Goal: Communication & Community: Answer question/provide support

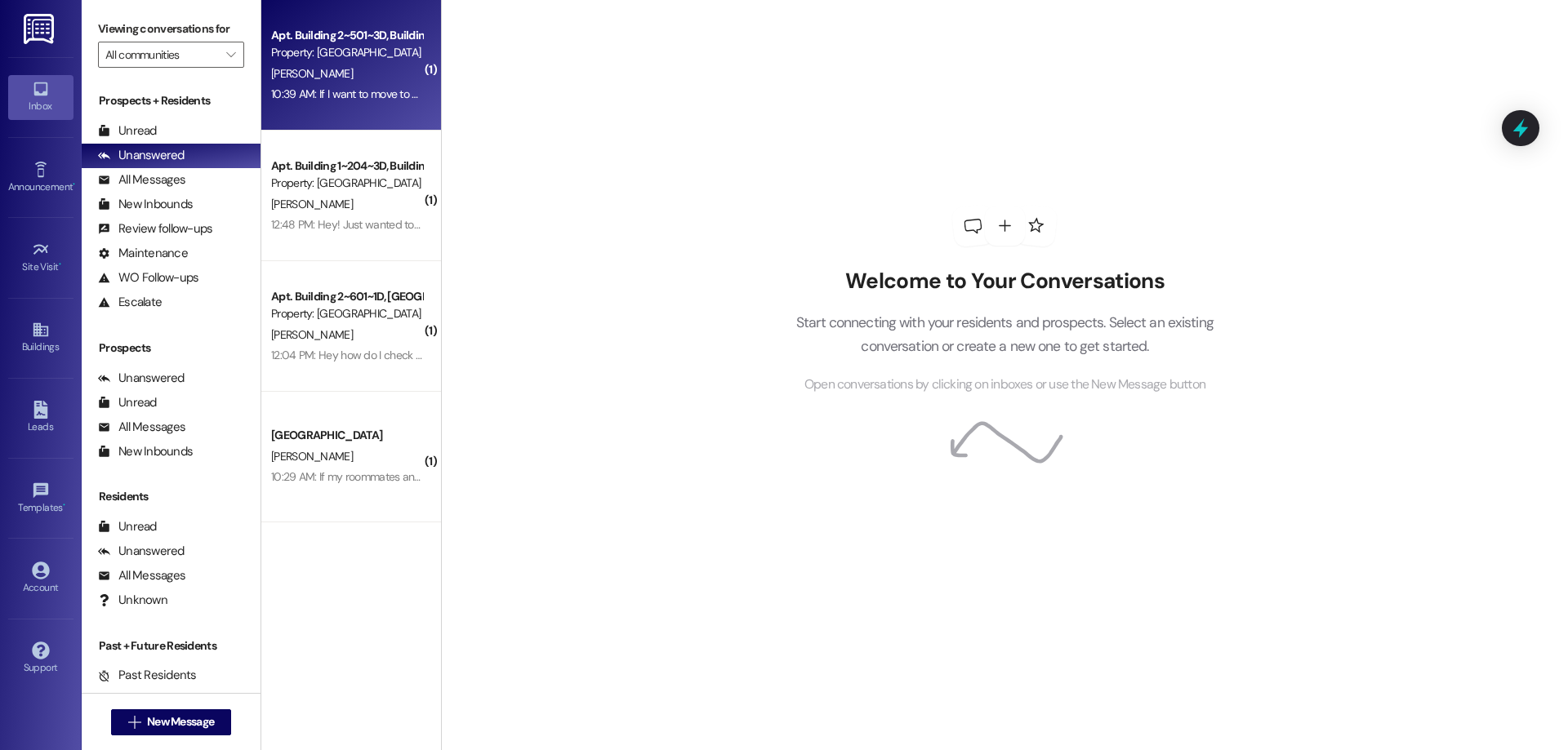
click at [334, 93] on div "10:39 AM: If I want to move to community housing next semester, can I cancel my…" at bounding box center [498, 94] width 454 height 15
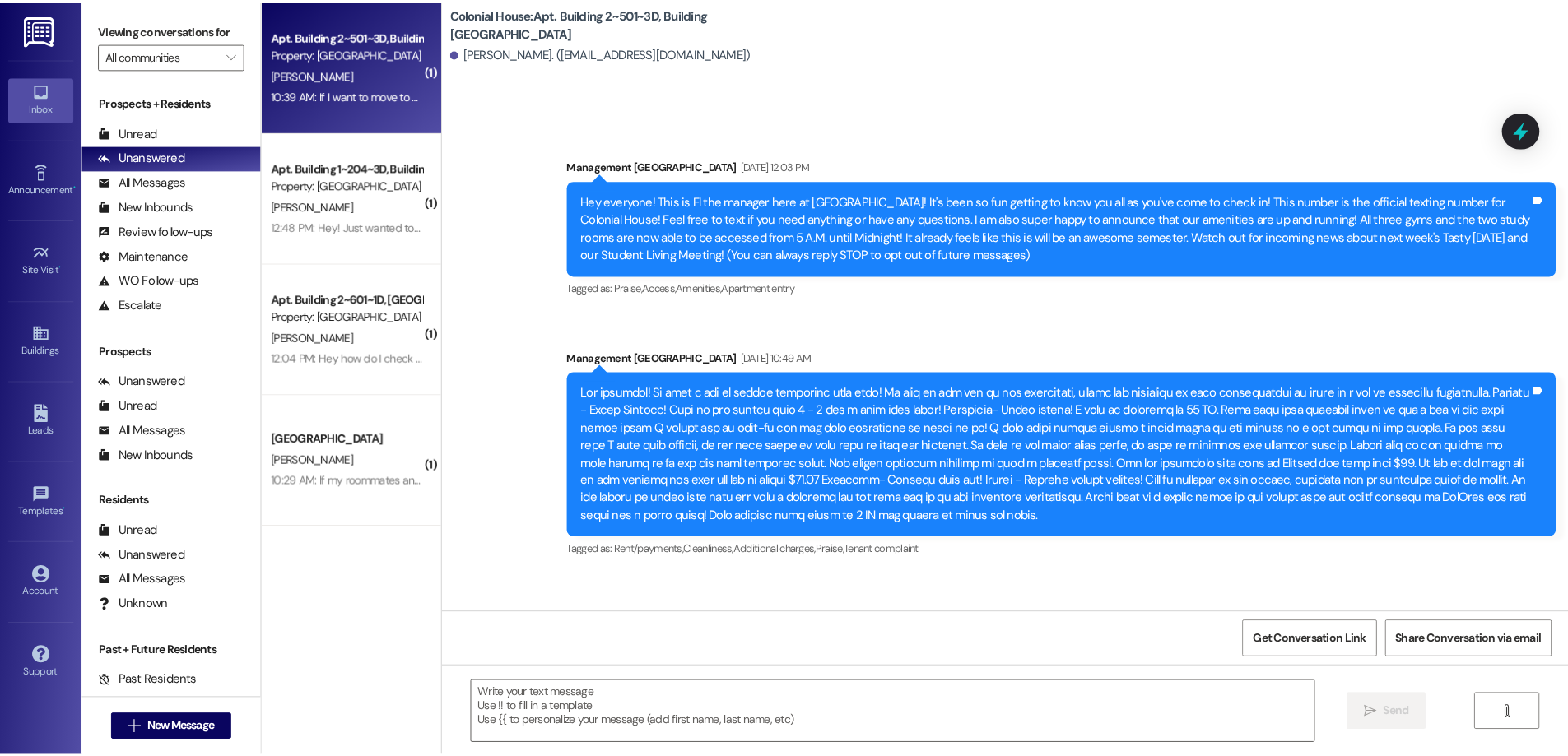
scroll to position [73655, 0]
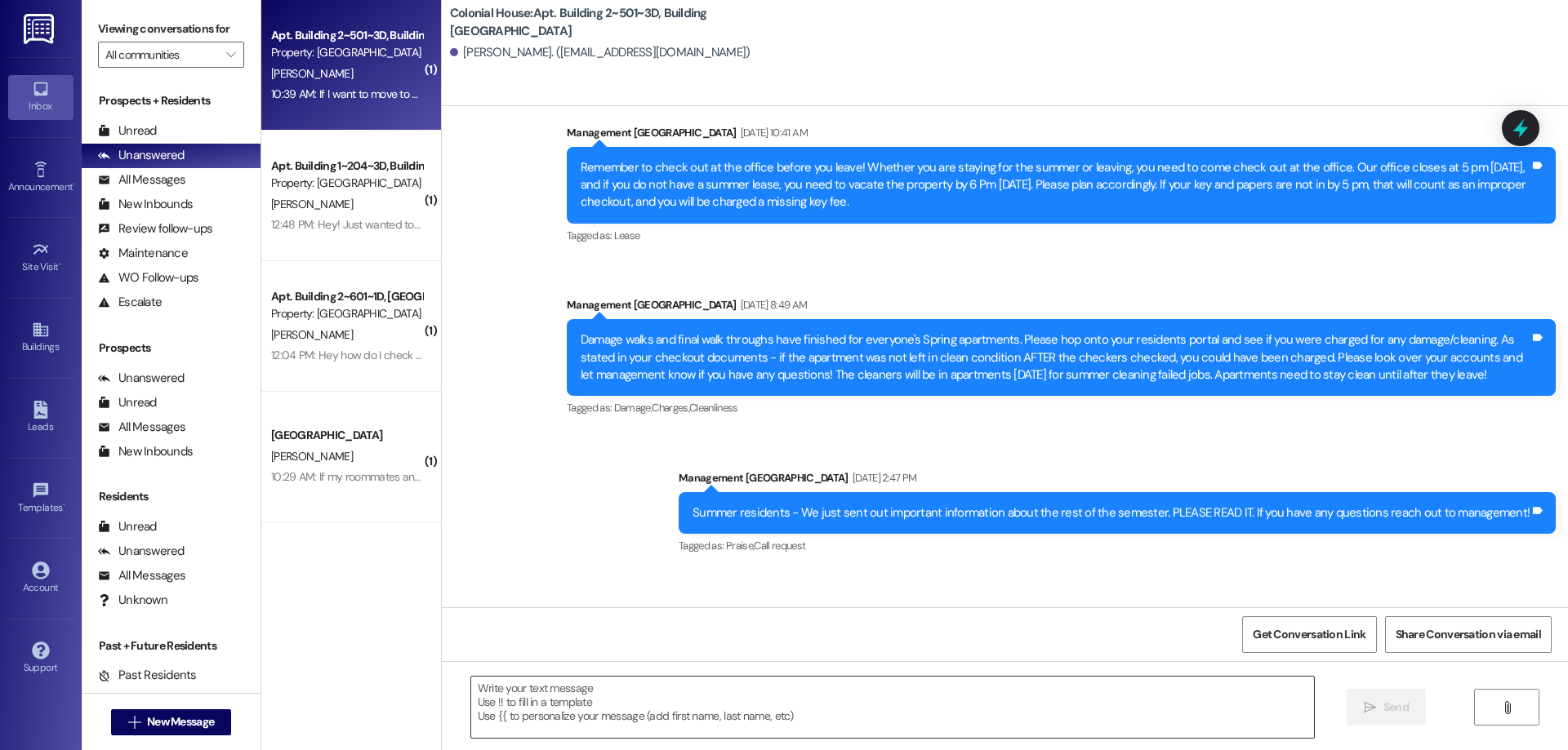
click at [924, 709] on textarea at bounding box center [892, 707] width 843 height 61
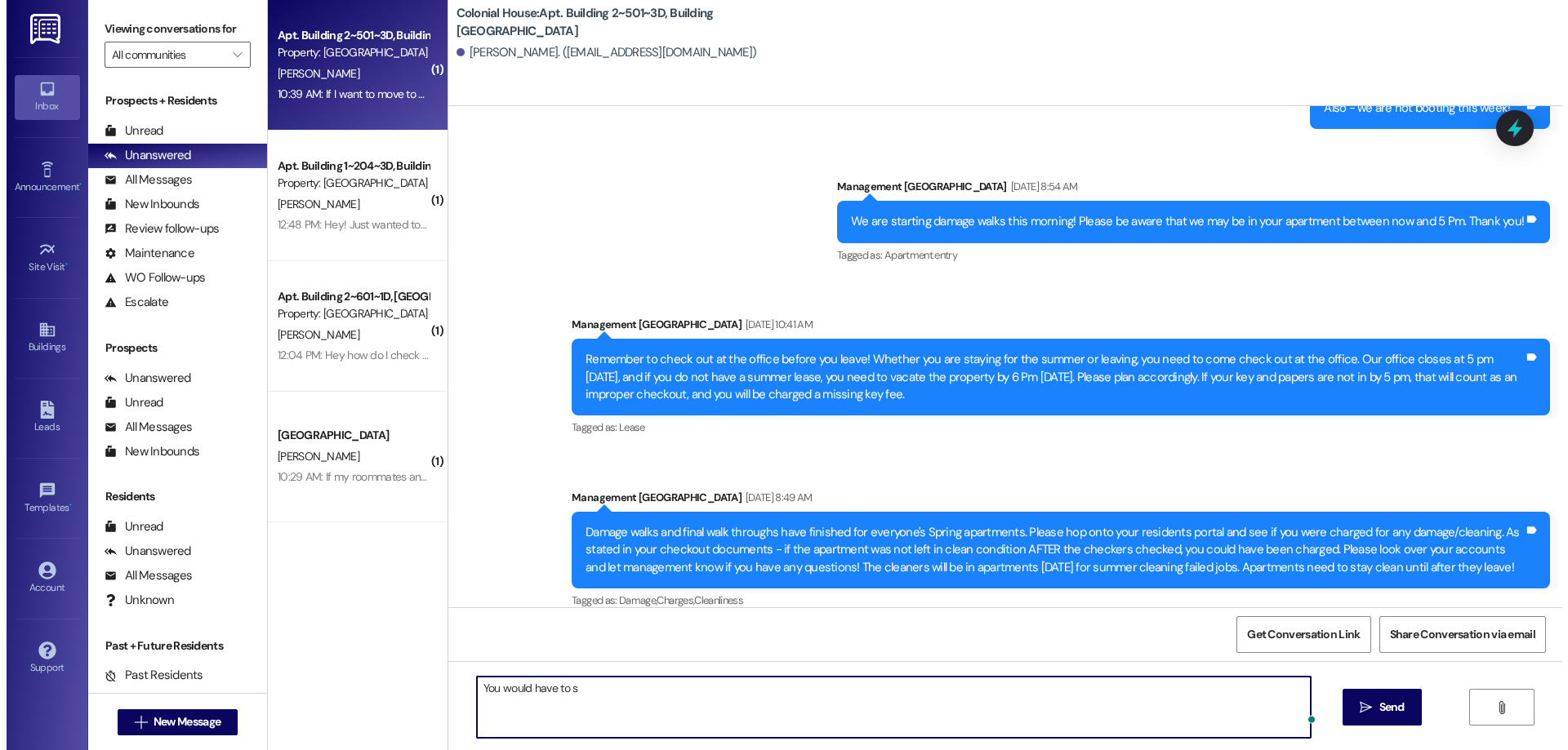
scroll to position [0, 0]
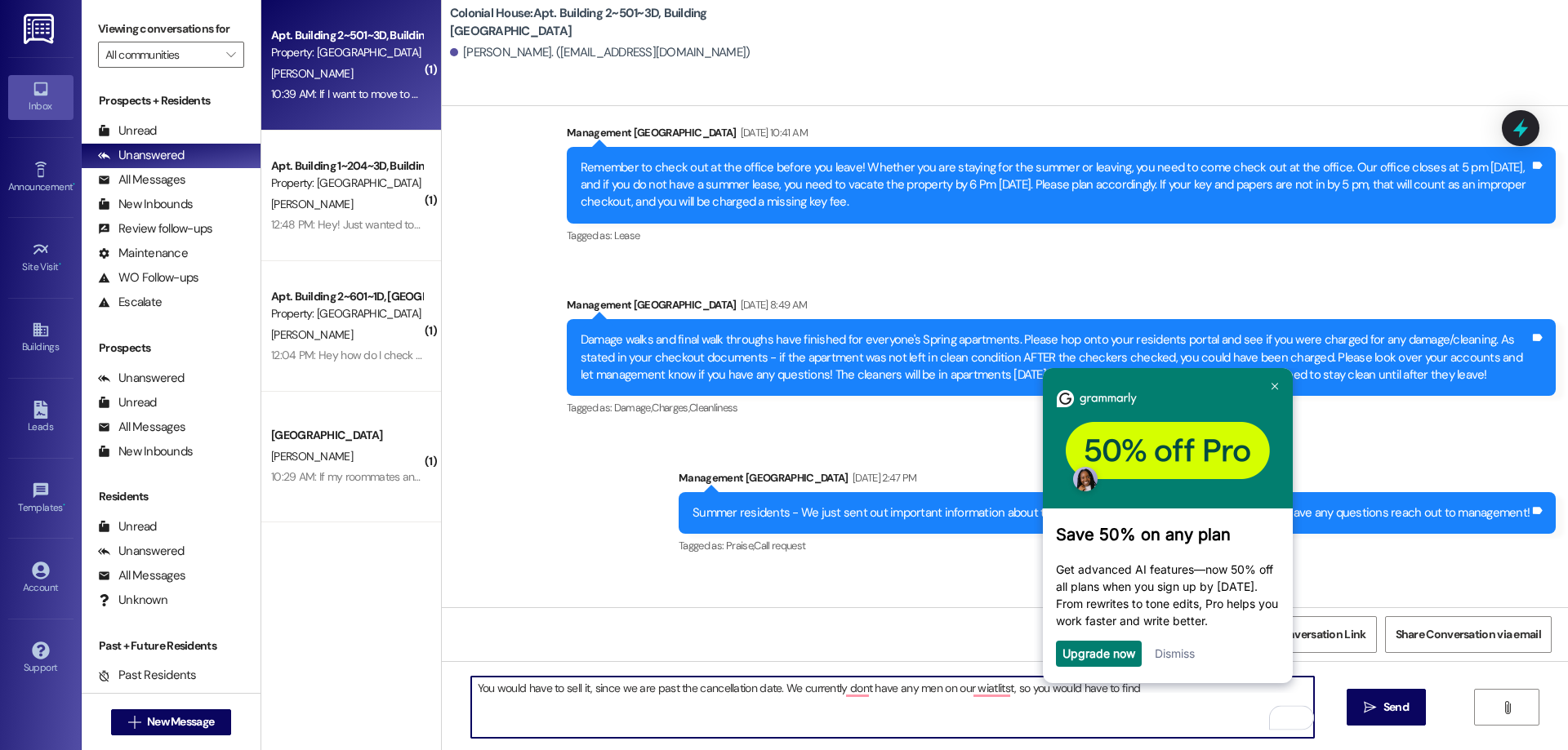
click at [1180, 661] on link "Dismiss" at bounding box center [1174, 654] width 40 height 14
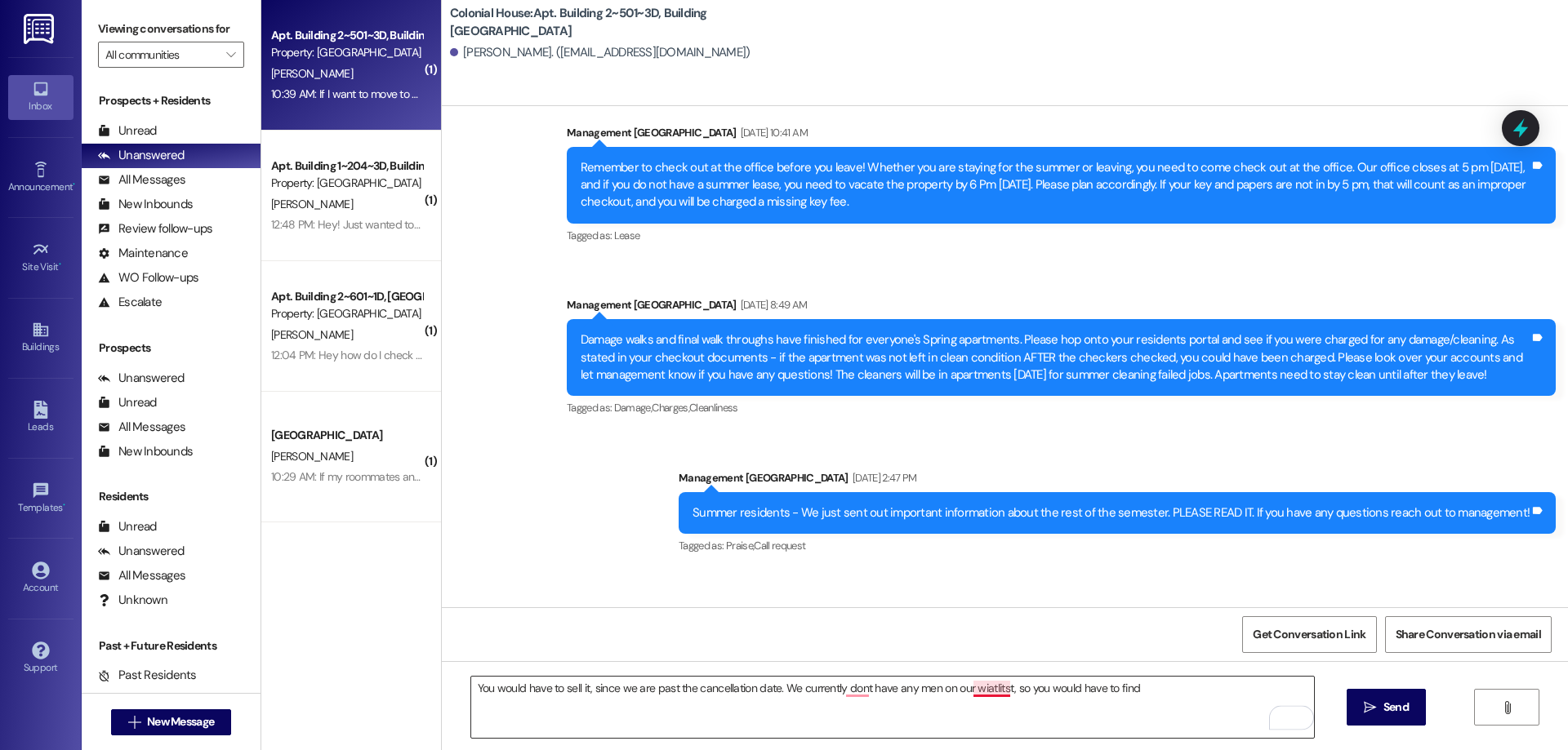
click at [985, 686] on textarea "You would have to sell it, since we are past the cancellation date. We currentl…" at bounding box center [892, 707] width 843 height 61
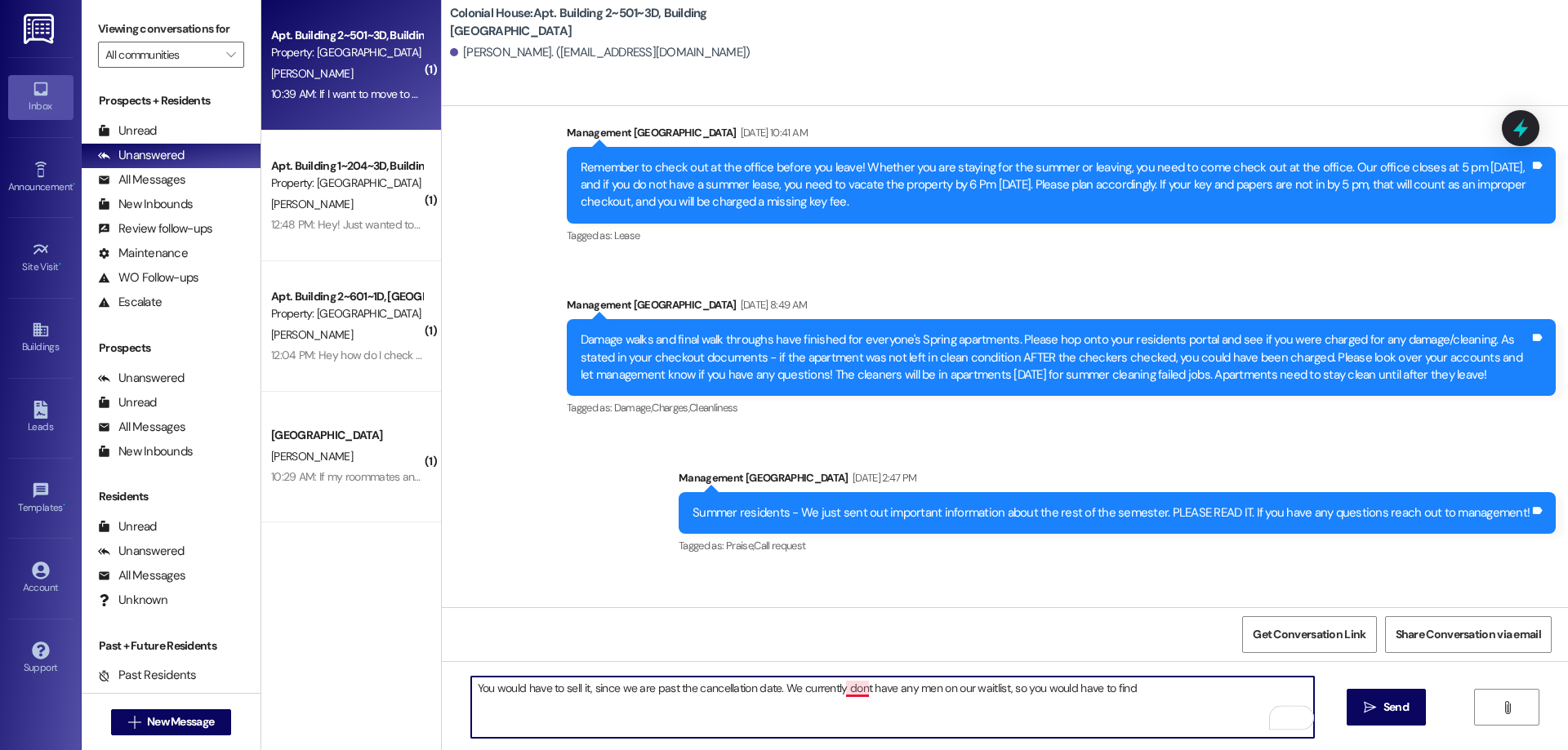
click at [843, 692] on textarea "You would have to sell it, since we are past the cancellation date. We currentl…" at bounding box center [892, 707] width 843 height 61
click at [1168, 679] on textarea "You would have to sell it, since we are past the cancellation date. We currentl…" at bounding box center [892, 707] width 843 height 61
click at [1177, 687] on textarea "You would have to sell it, since we are past the cancellation date. We currentl…" at bounding box center [892, 707] width 843 height 61
click at [1155, 688] on textarea "You would have to sell it, since we are past the cancellation date. We currentl…" at bounding box center [892, 707] width 843 height 61
type textarea "You would have to sell it, since we are past the cancellation date. We currentl…"
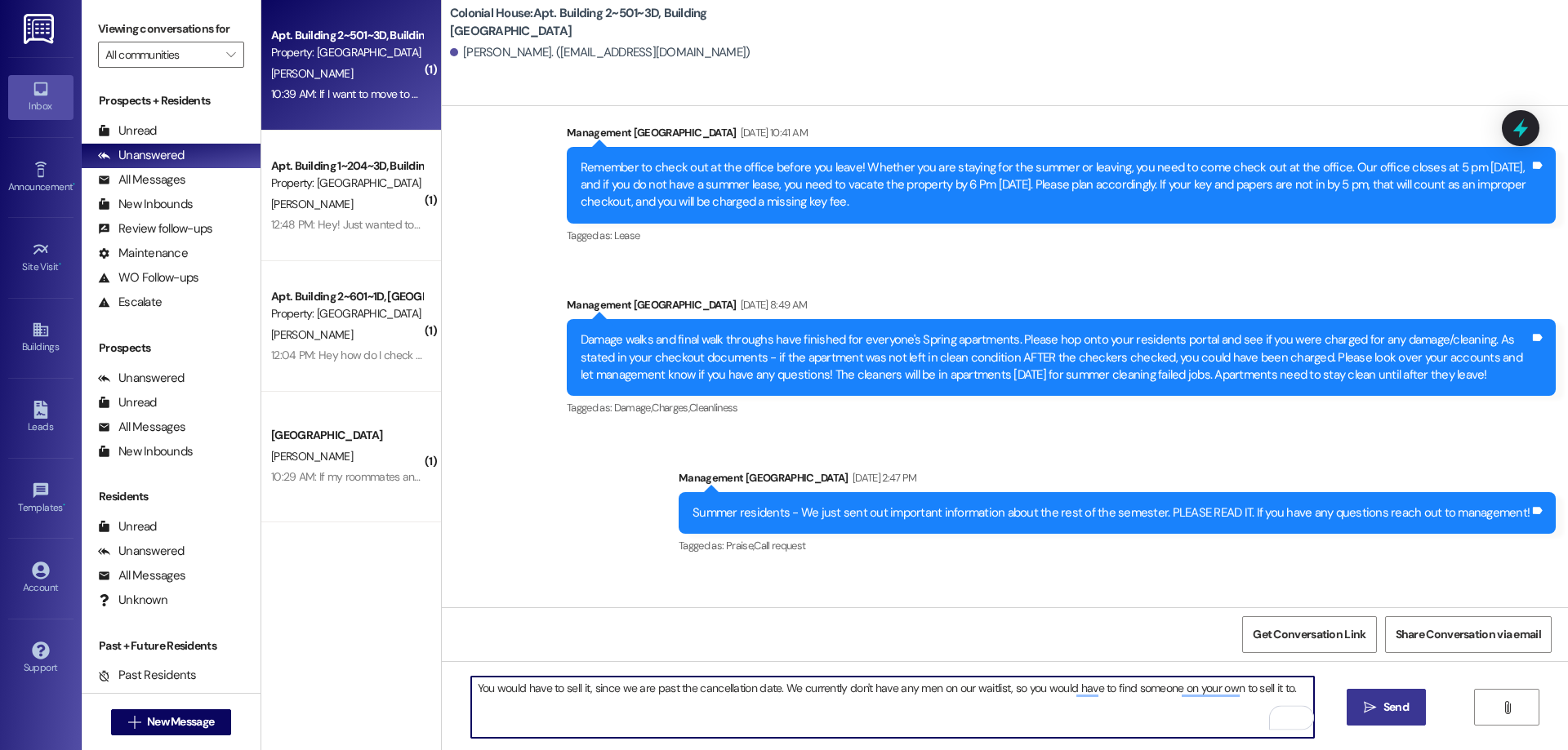
click at [1384, 707] on span "Send" at bounding box center [1396, 707] width 25 height 17
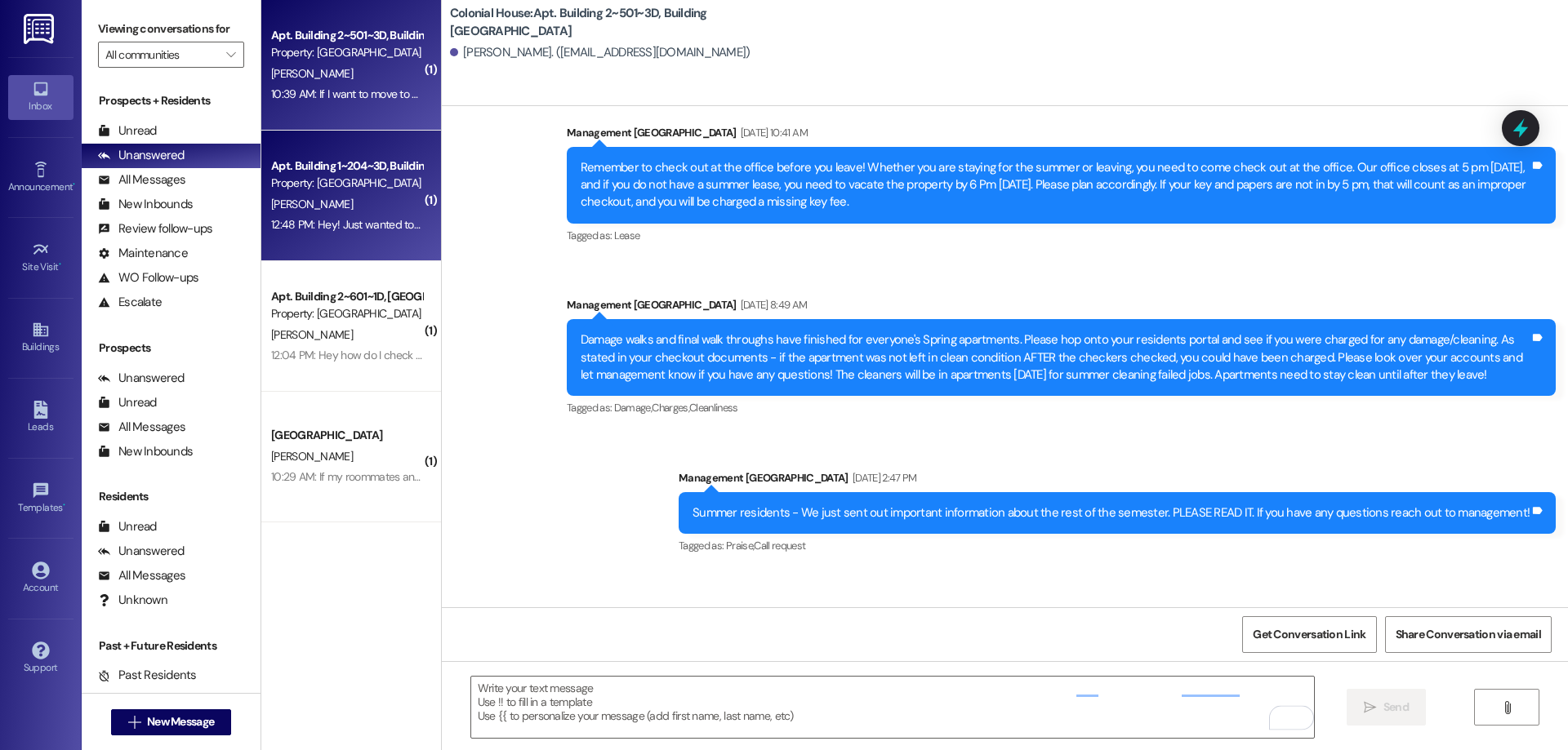
click at [394, 236] on div "Apt. Building 1~204~3D, Building 1 Colonial House Property: Colonial House A. H…" at bounding box center [351, 196] width 180 height 131
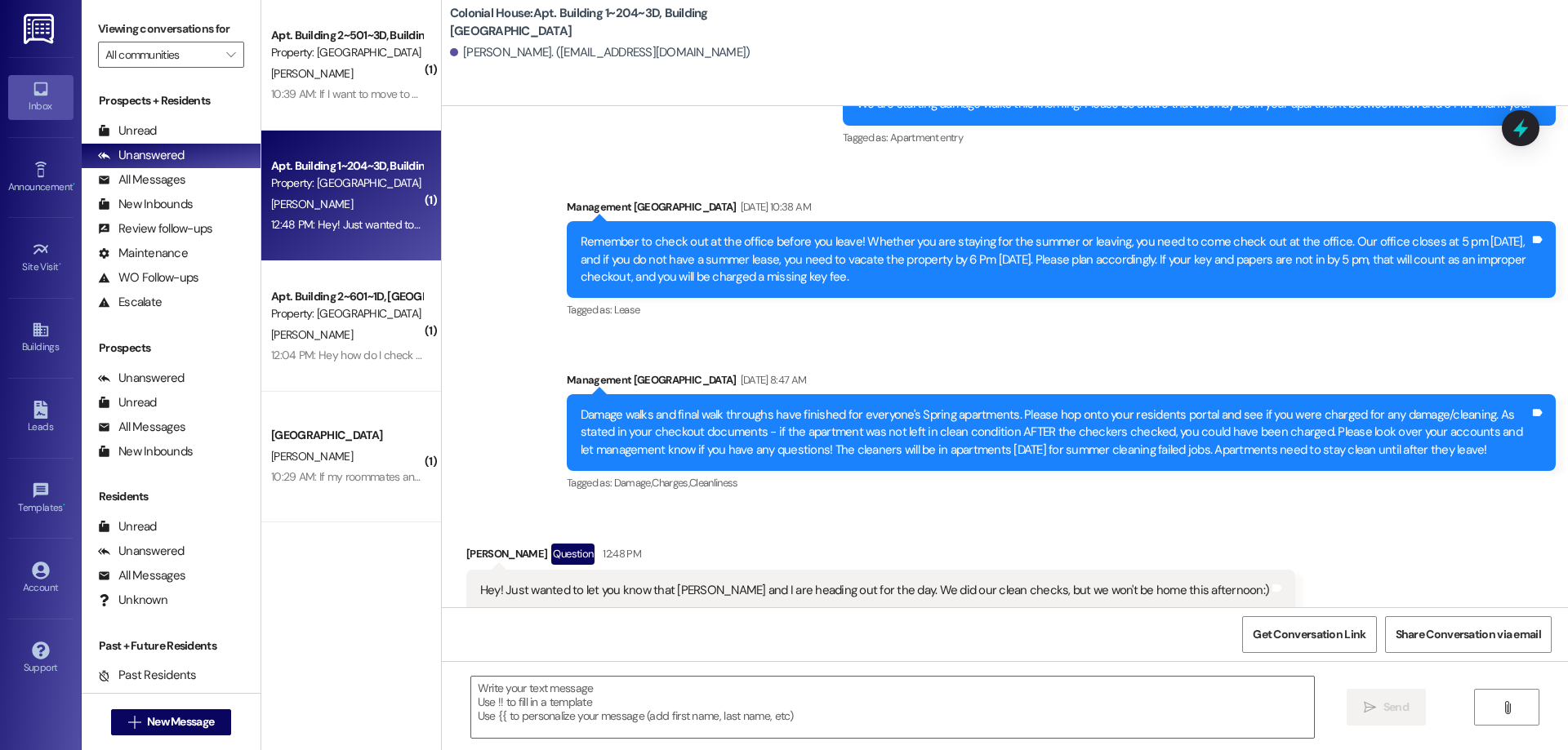
scroll to position [14908, 0]
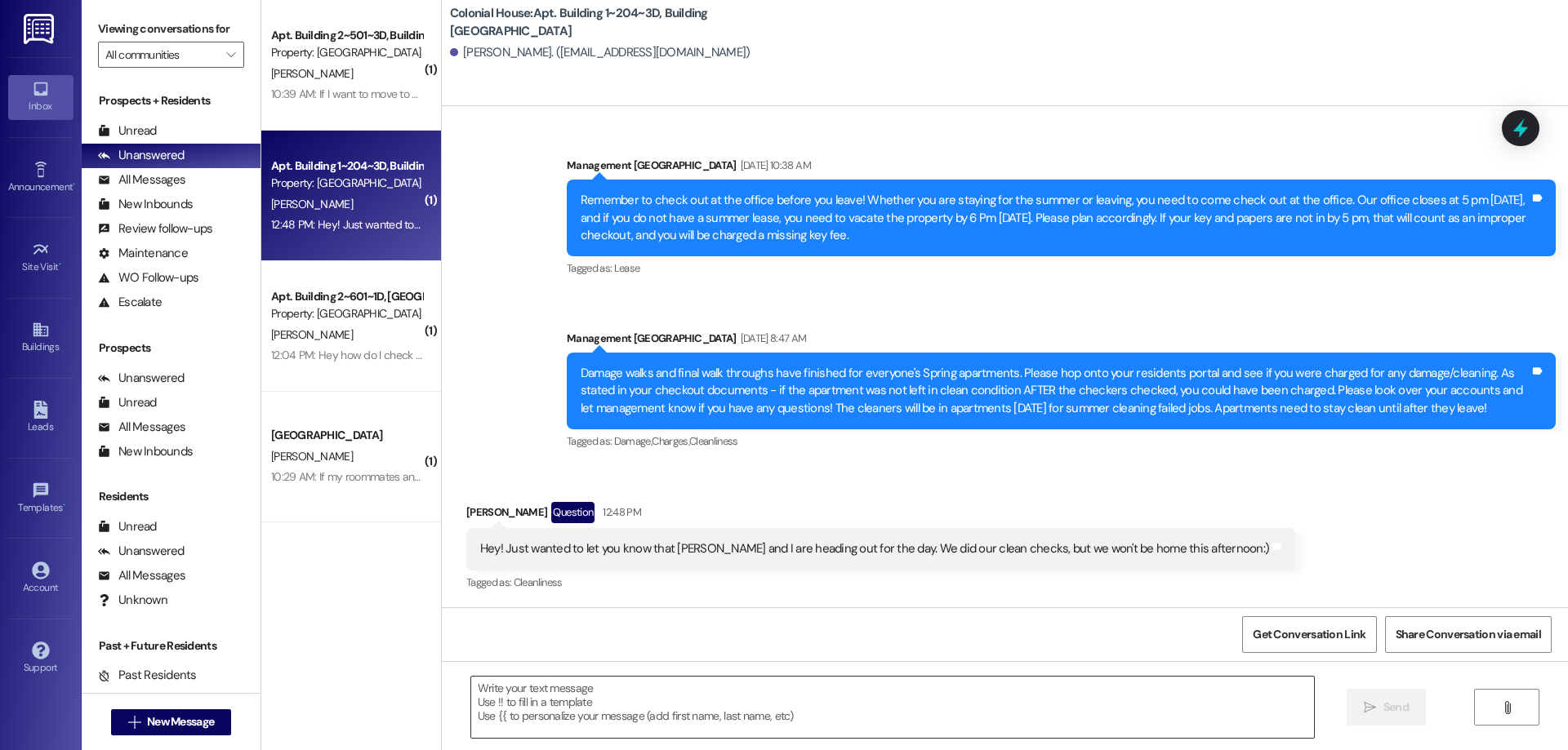
click at [936, 717] on textarea at bounding box center [892, 707] width 843 height 61
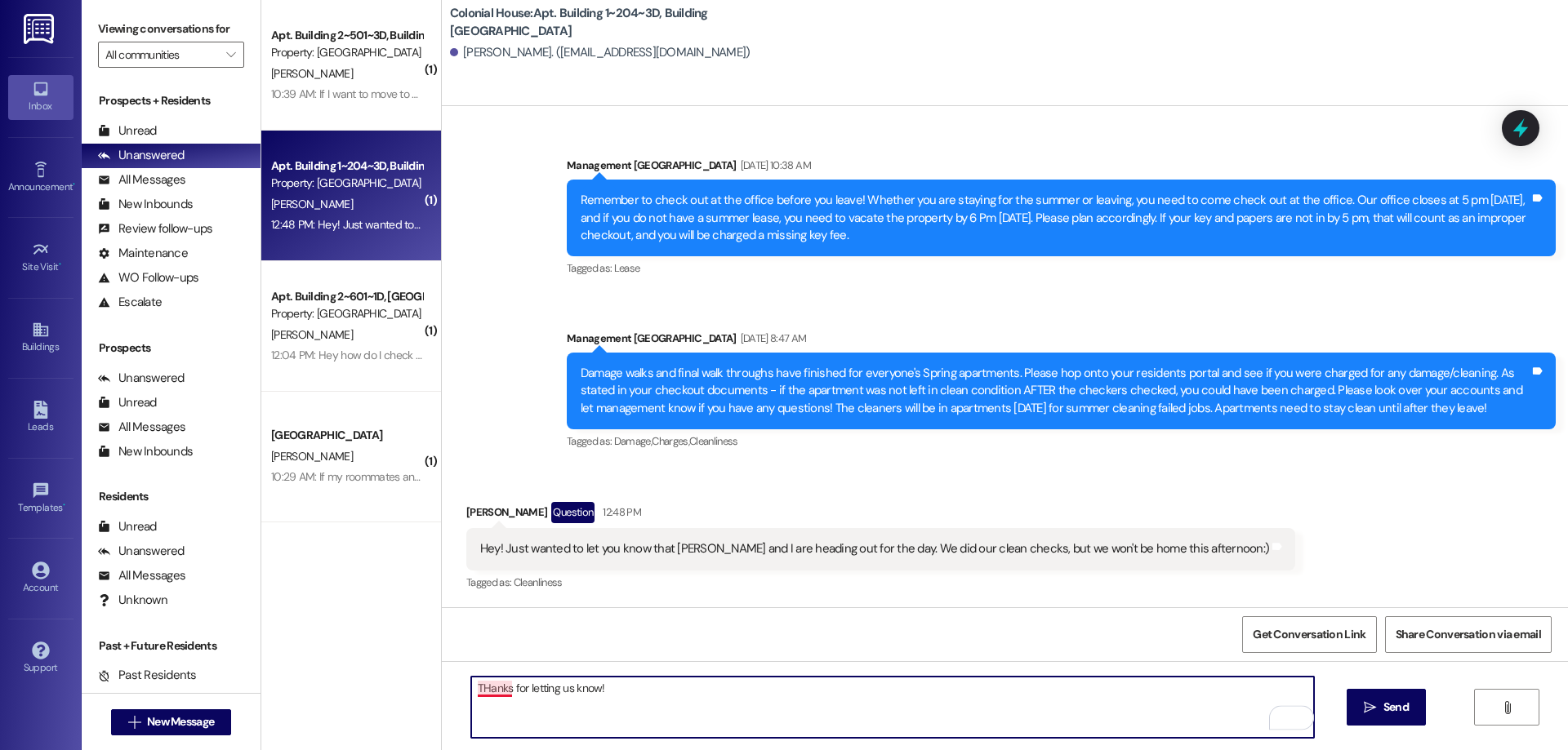
click at [490, 690] on textarea "THanks for letting us know!" at bounding box center [892, 707] width 843 height 61
type textarea "Thanks for letting us know!"
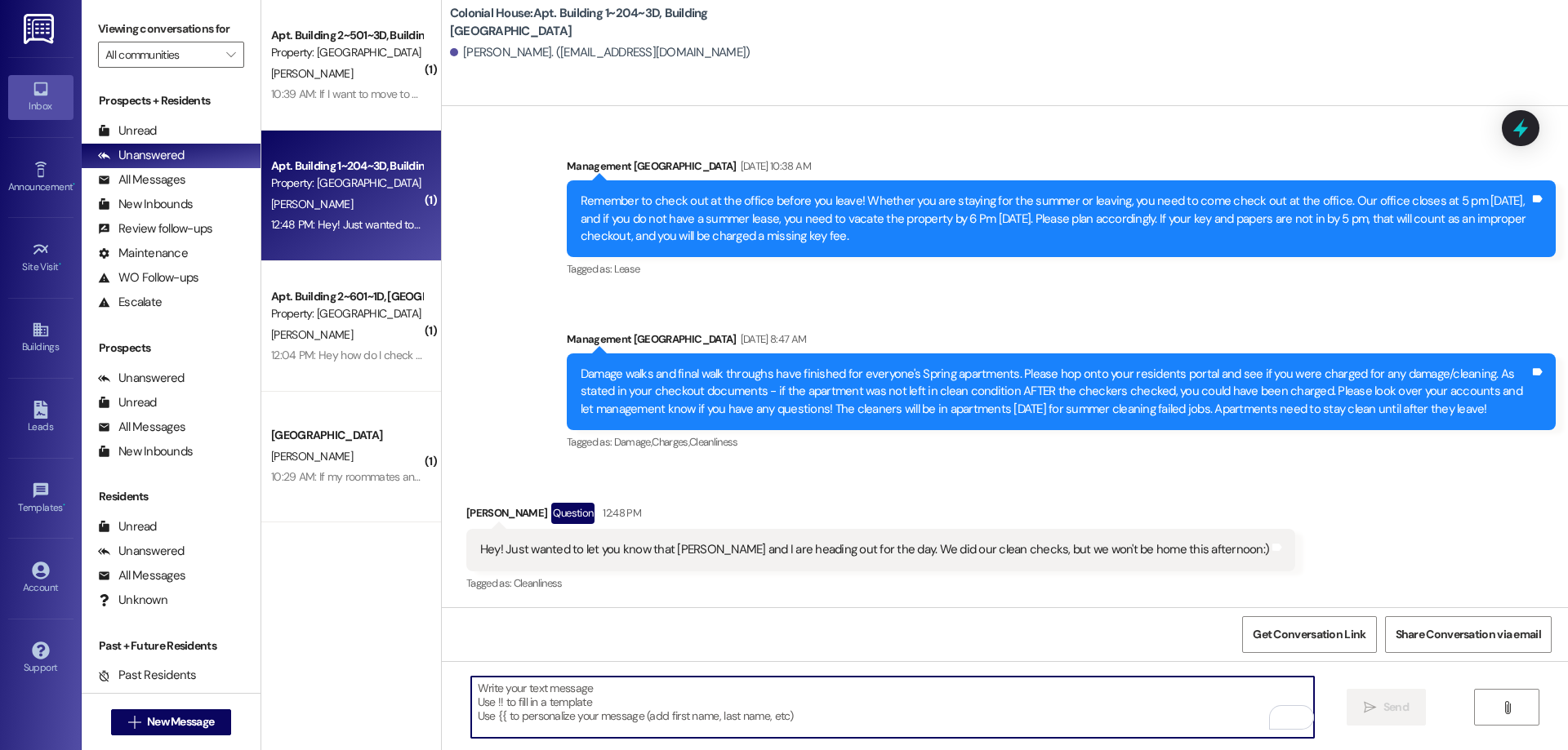
scroll to position [15022, 0]
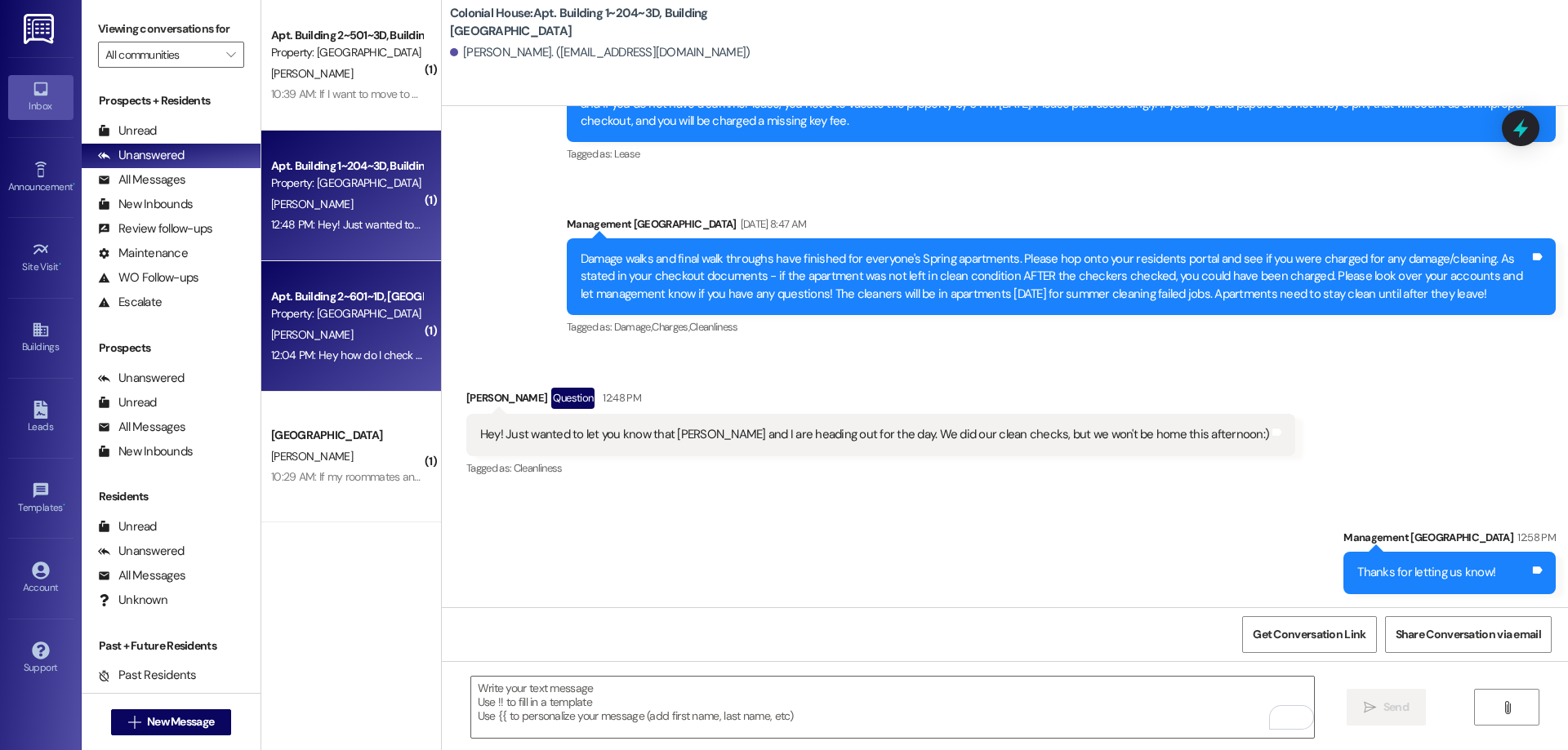
click at [314, 292] on div "Apt. Building 2~601~1D, Building 2 Colonial House" at bounding box center [347, 297] width 151 height 17
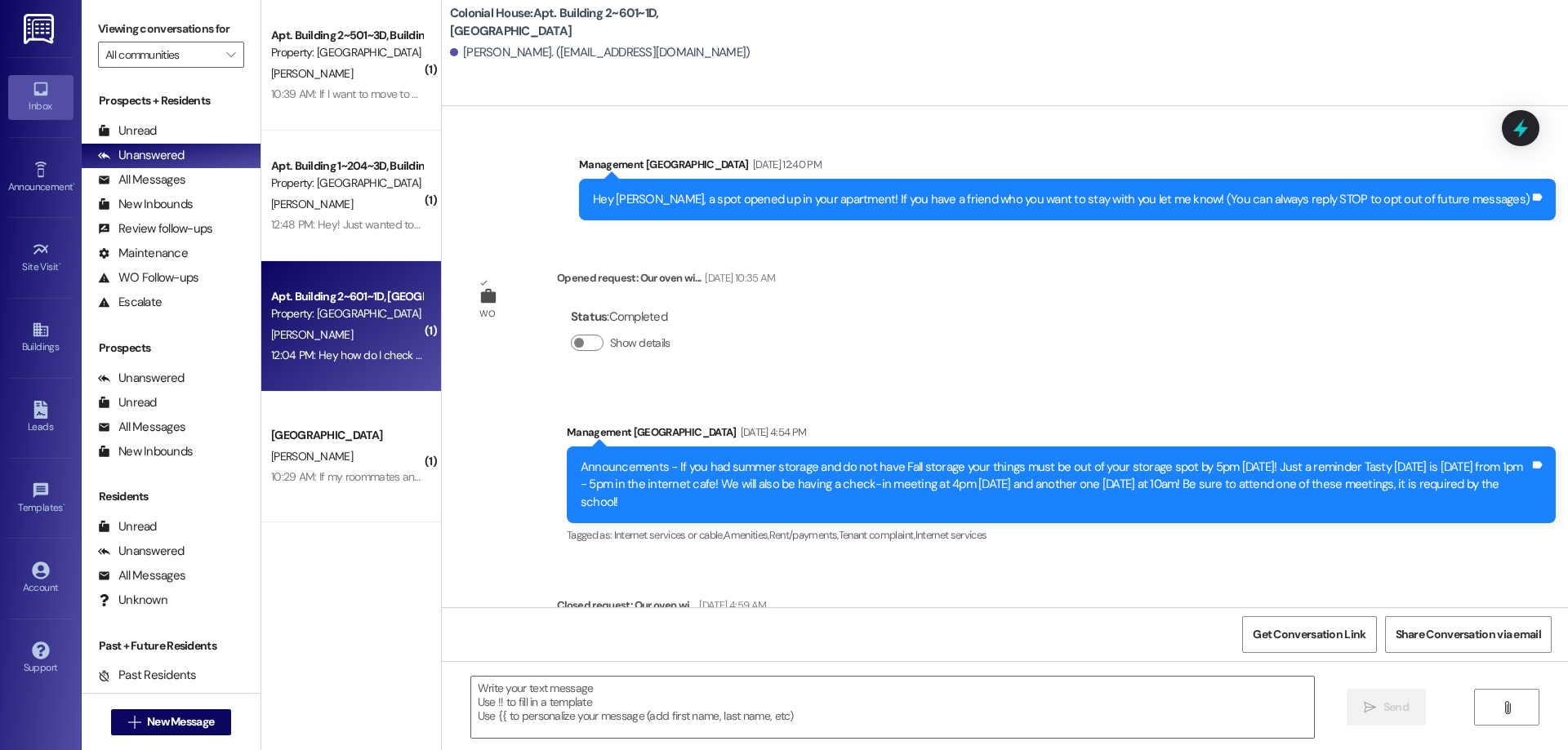
scroll to position [24519, 0]
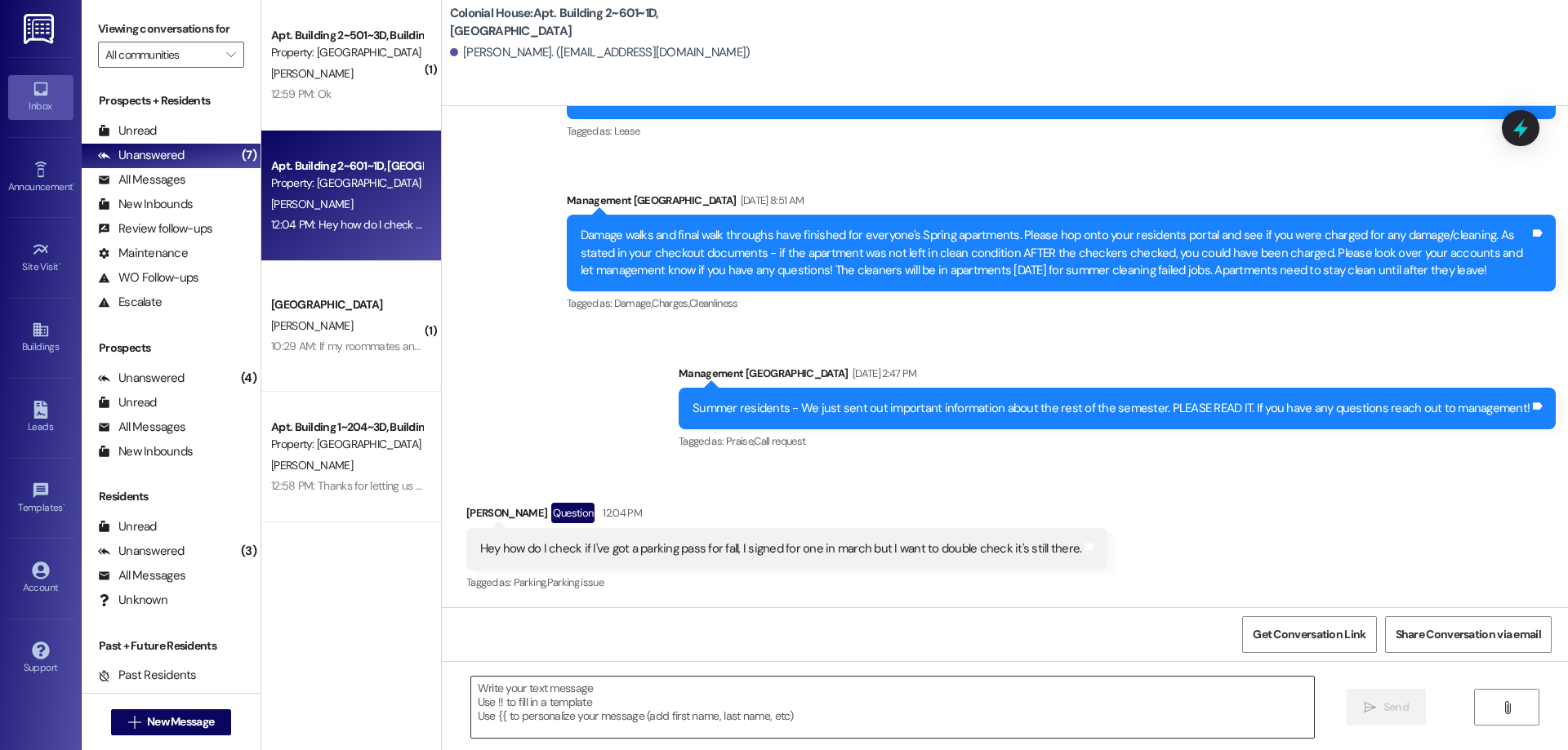
click at [693, 716] on textarea at bounding box center [892, 707] width 843 height 61
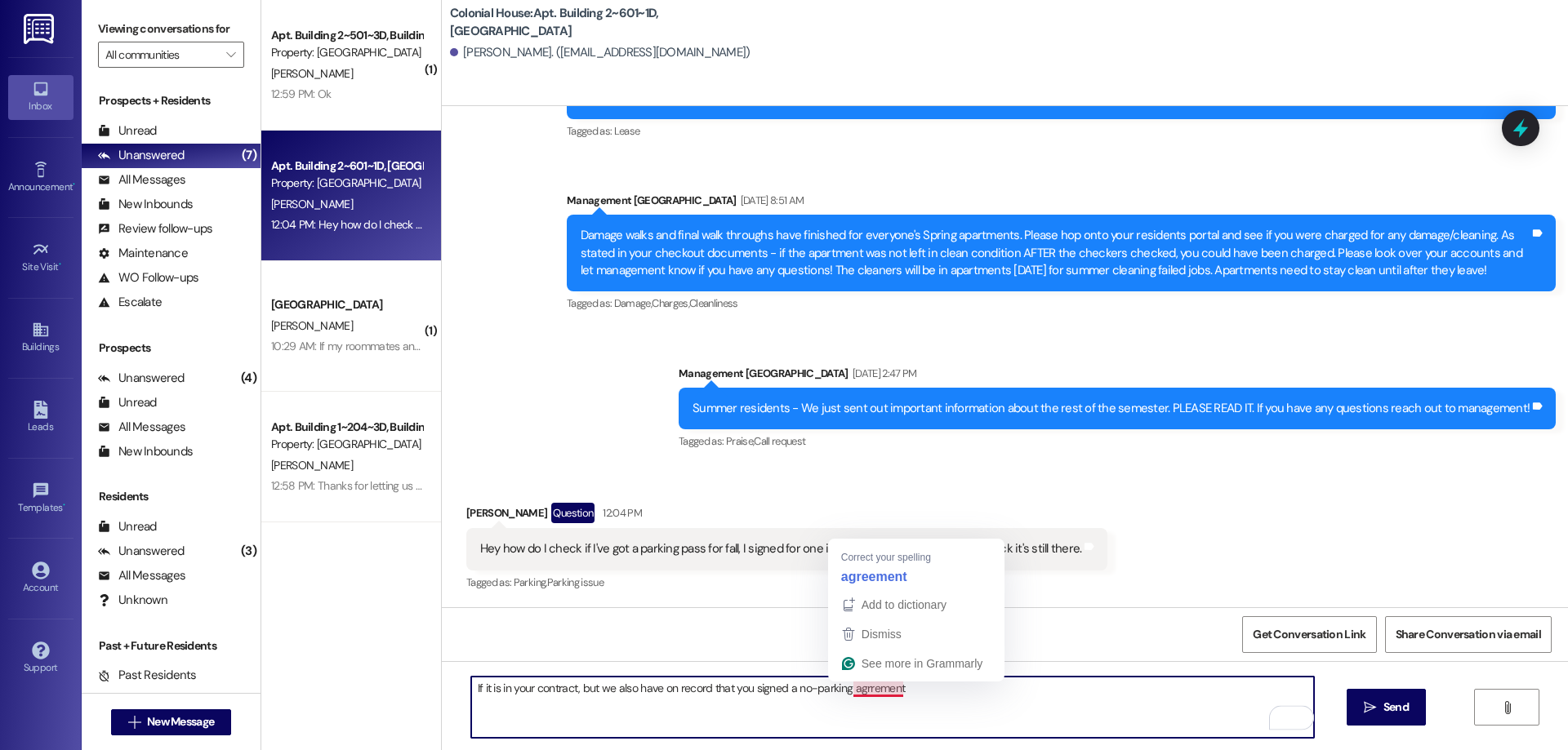
click at [871, 688] on textarea "If it is in your contract, but we also have on record that you signed a no-park…" at bounding box center [892, 707] width 843 height 61
click at [931, 692] on textarea "If it is in your contract, but we also have on record that you signed a no-park…" at bounding box center [892, 707] width 843 height 61
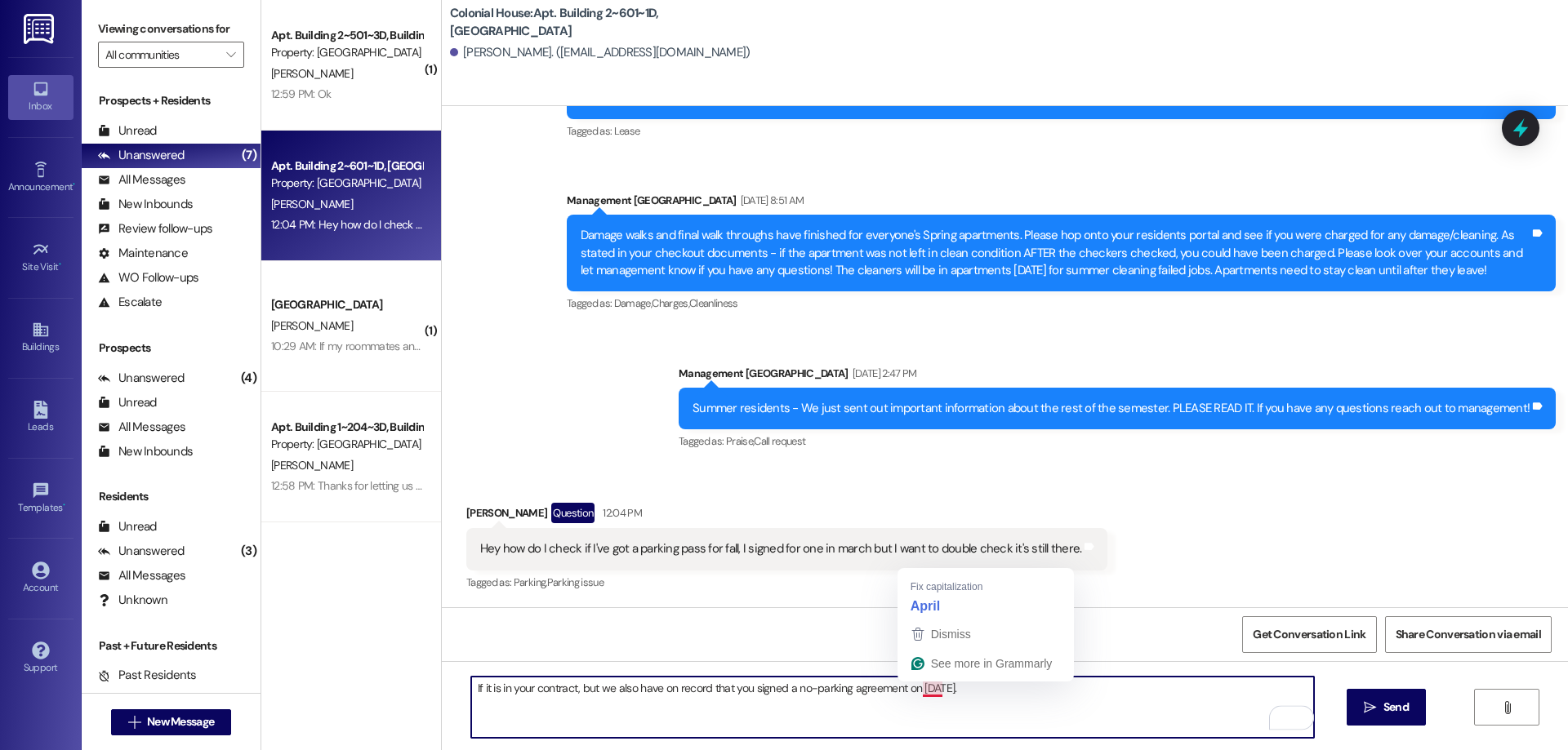
click at [920, 692] on textarea "If it is in your contract, but we also have on record that you signed a no-park…" at bounding box center [892, 707] width 843 height 61
click at [1030, 694] on textarea "If it is in your contract, but we also have on record that you signed a no-park…" at bounding box center [892, 707] width 843 height 61
drag, startPoint x: 1048, startPoint y: 685, endPoint x: 188, endPoint y: 648, distance: 860.8
click at [188, 648] on div "Viewing conversations for All communities  Prospects + Residents Unread (0) Un…" at bounding box center [824, 375] width 1486 height 750
click at [1242, 694] on textarea "You can check if it is in your contract or not. I just took a look at your acco…" at bounding box center [892, 707] width 843 height 61
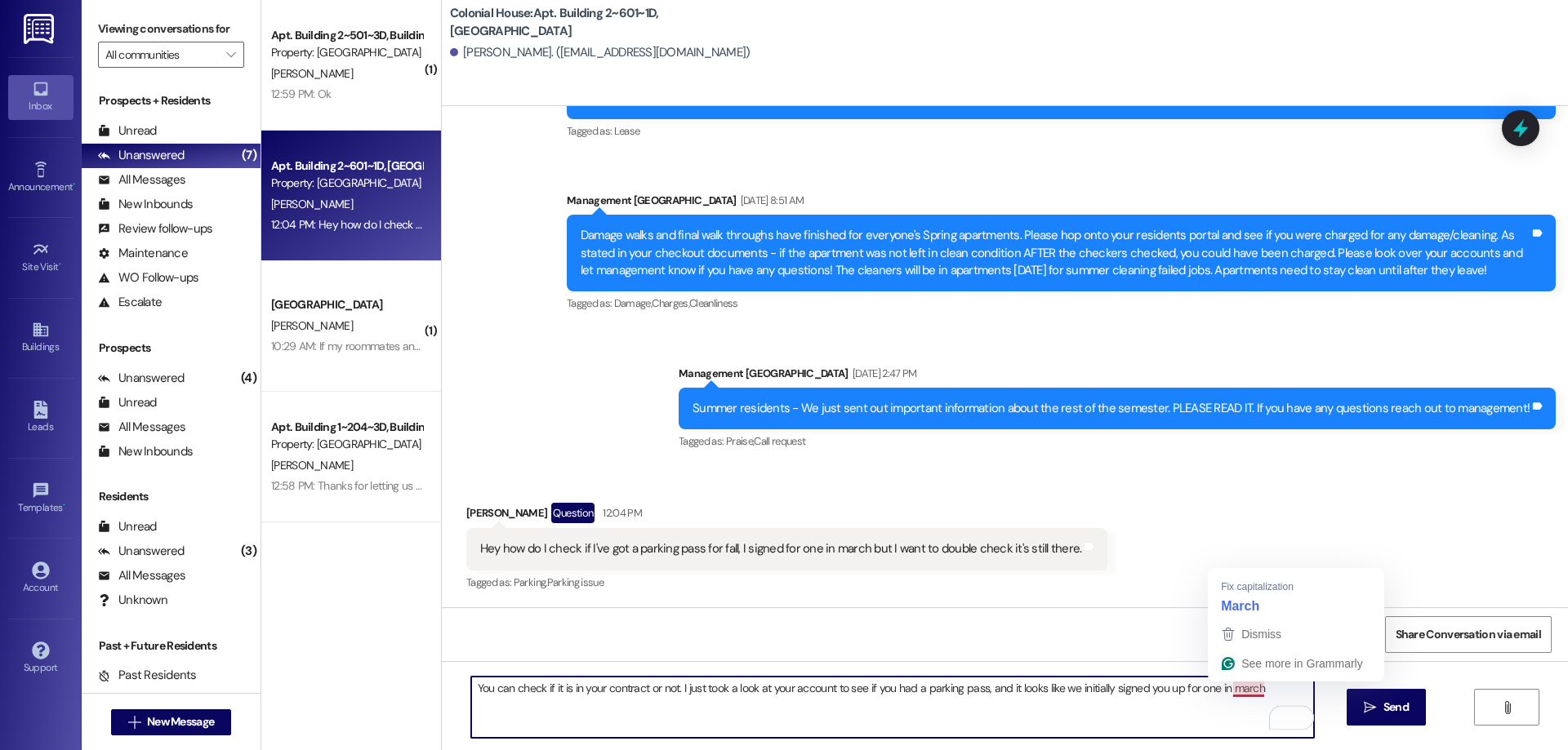
click at [1238, 693] on textarea "You can check if it is in your contract or not. I just took a look at your acco…" at bounding box center [892, 707] width 843 height 61
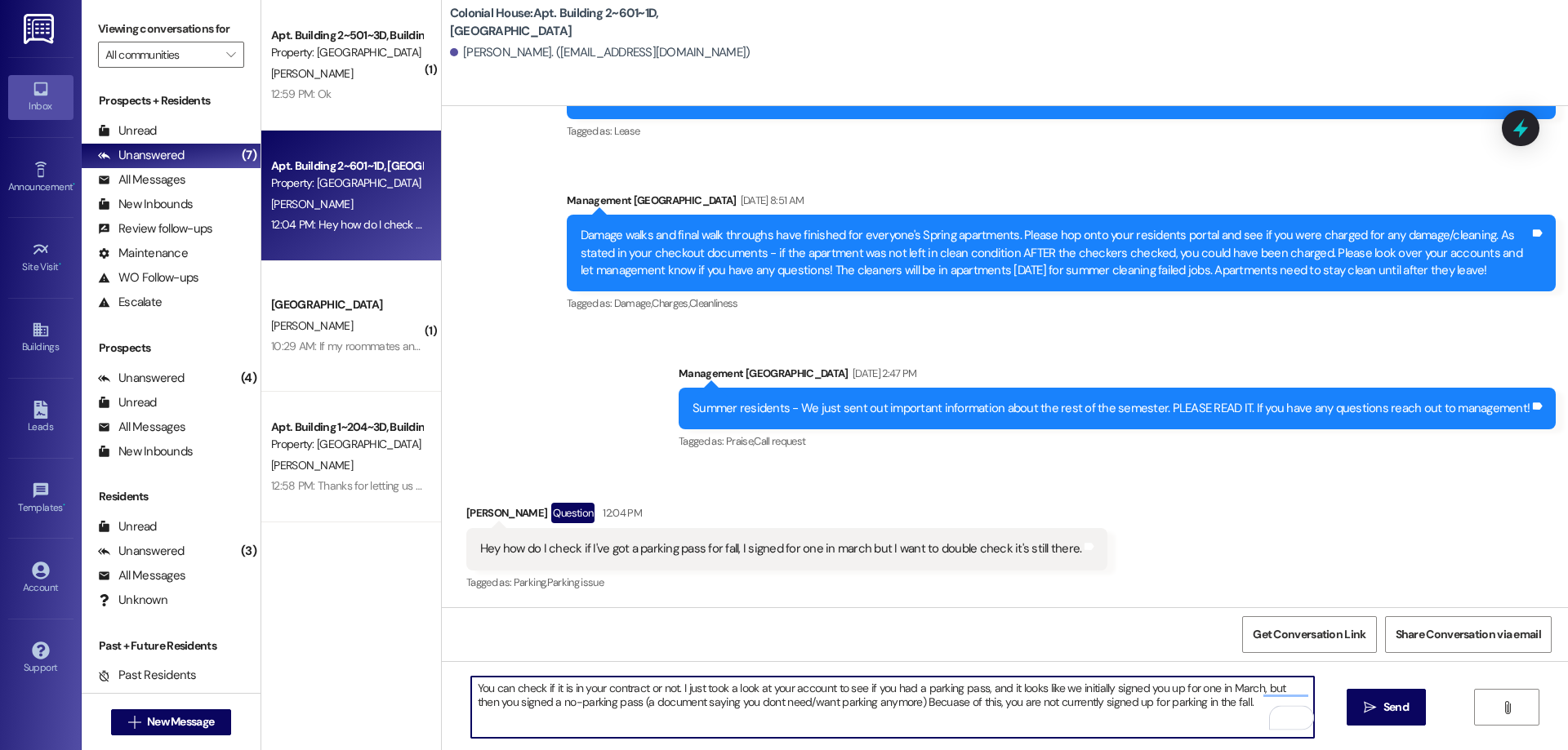
click at [866, 703] on textarea "You can check if it is in your contract or not. I just took a look at your acco…" at bounding box center [892, 707] width 843 height 61
click at [734, 704] on textarea "You can check if it is in your contract or not. I just took a look at your acco…" at bounding box center [892, 707] width 843 height 61
click at [916, 697] on textarea "You can check if it is in your contract or not. I just took a look at your acco…" at bounding box center [892, 707] width 843 height 61
click at [1270, 685] on textarea "You can check if it is in your contract or not. I just took a look at your acco…" at bounding box center [892, 707] width 843 height 61
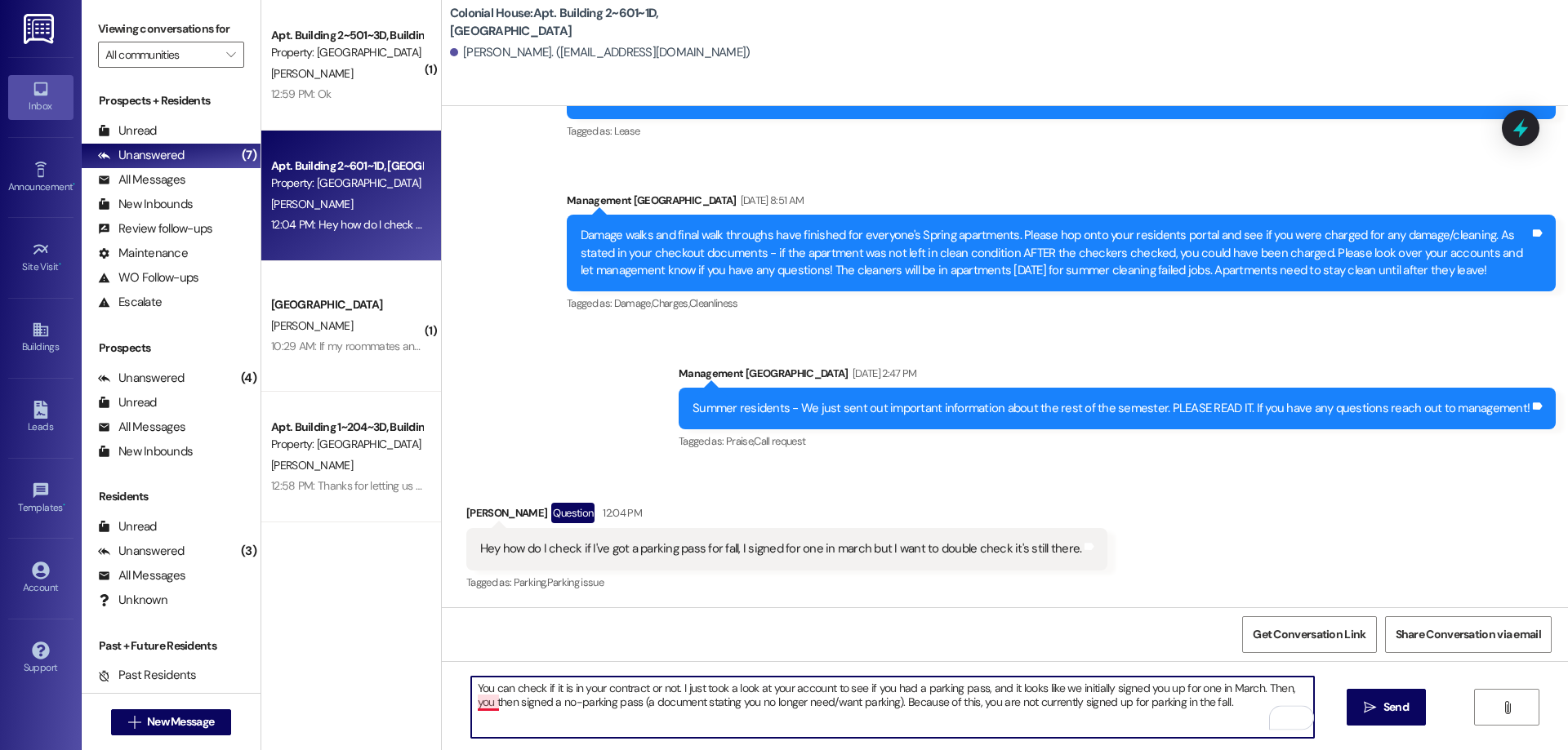
click at [485, 706] on textarea "You can check if it is in your contract or not. I just took a look at your acco…" at bounding box center [892, 707] width 843 height 61
type textarea "You can check if it is in your contract or not. I just took a look at your acco…"
click at [1404, 698] on button " Send" at bounding box center [1386, 707] width 79 height 37
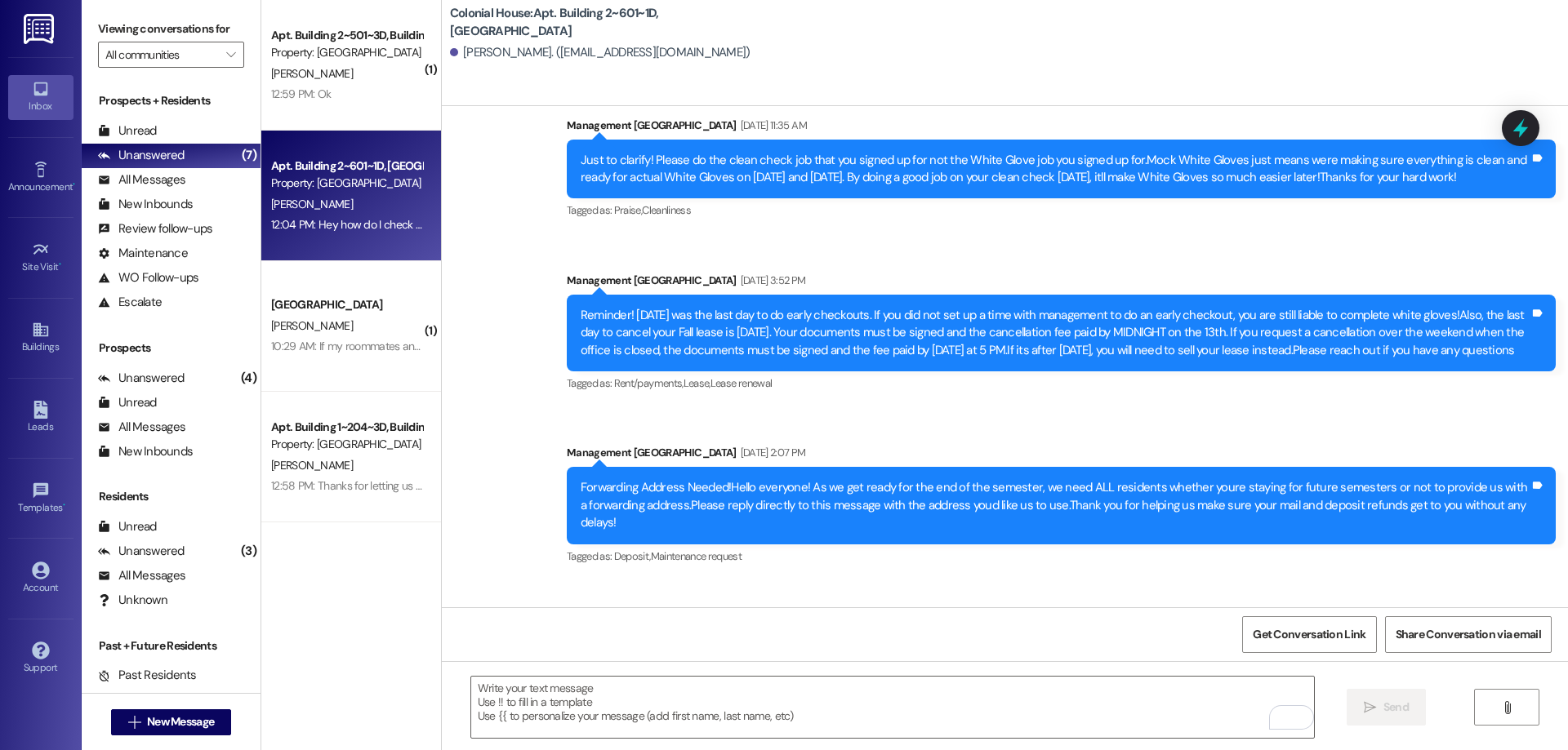
scroll to position [22886, 0]
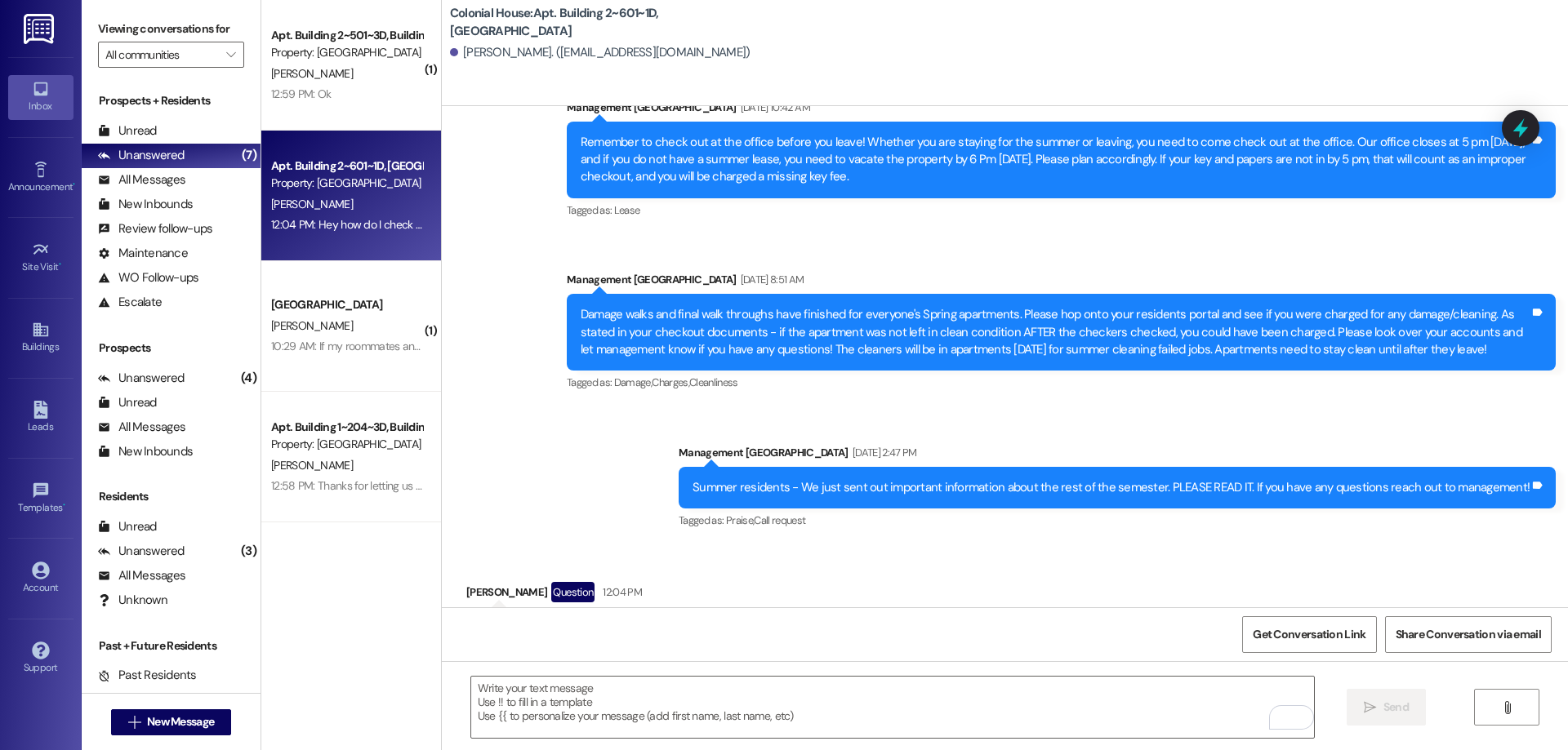
scroll to position [24651, 0]
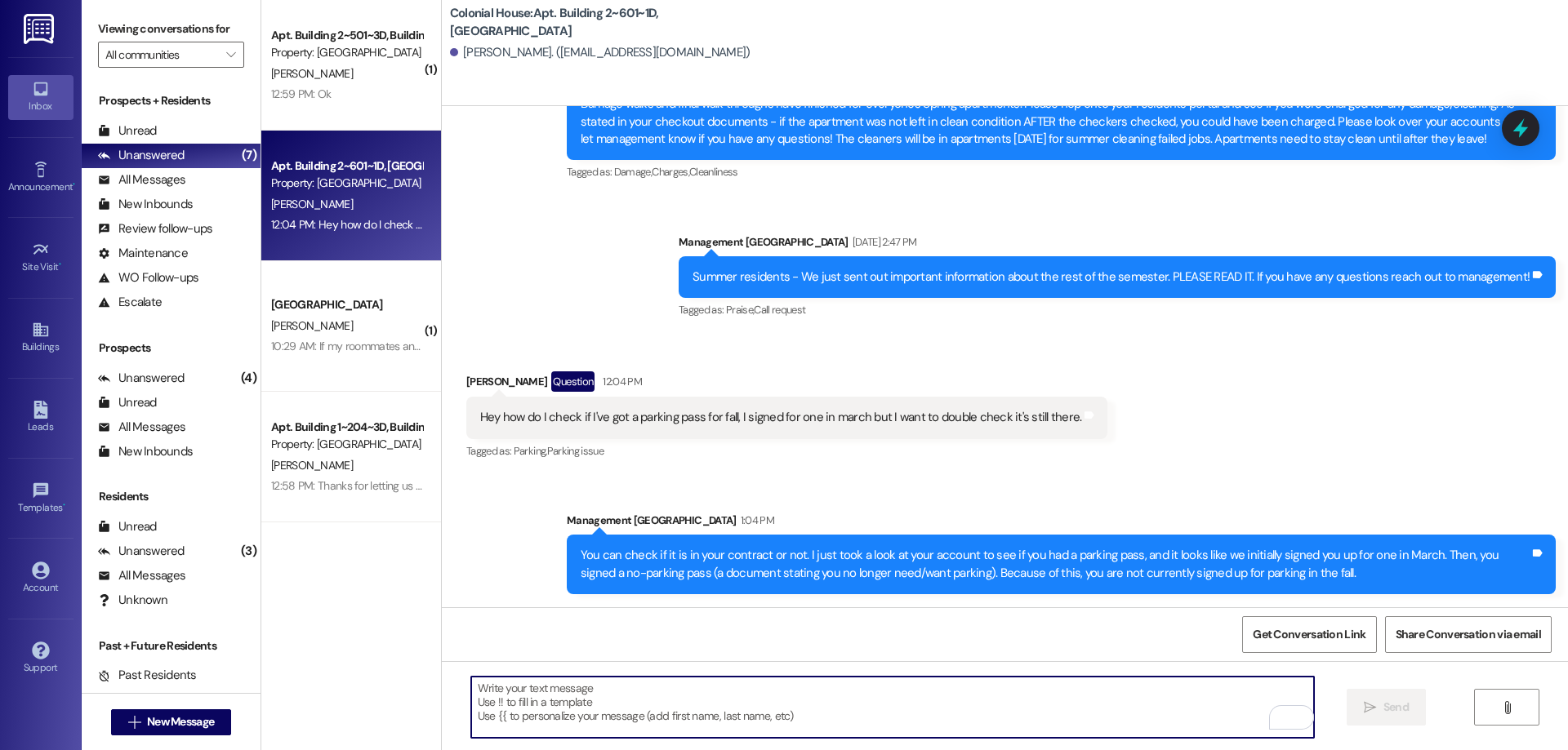
click at [738, 708] on textarea "To enrich screen reader interactions, please activate Accessibility in Grammarl…" at bounding box center [892, 707] width 843 height 61
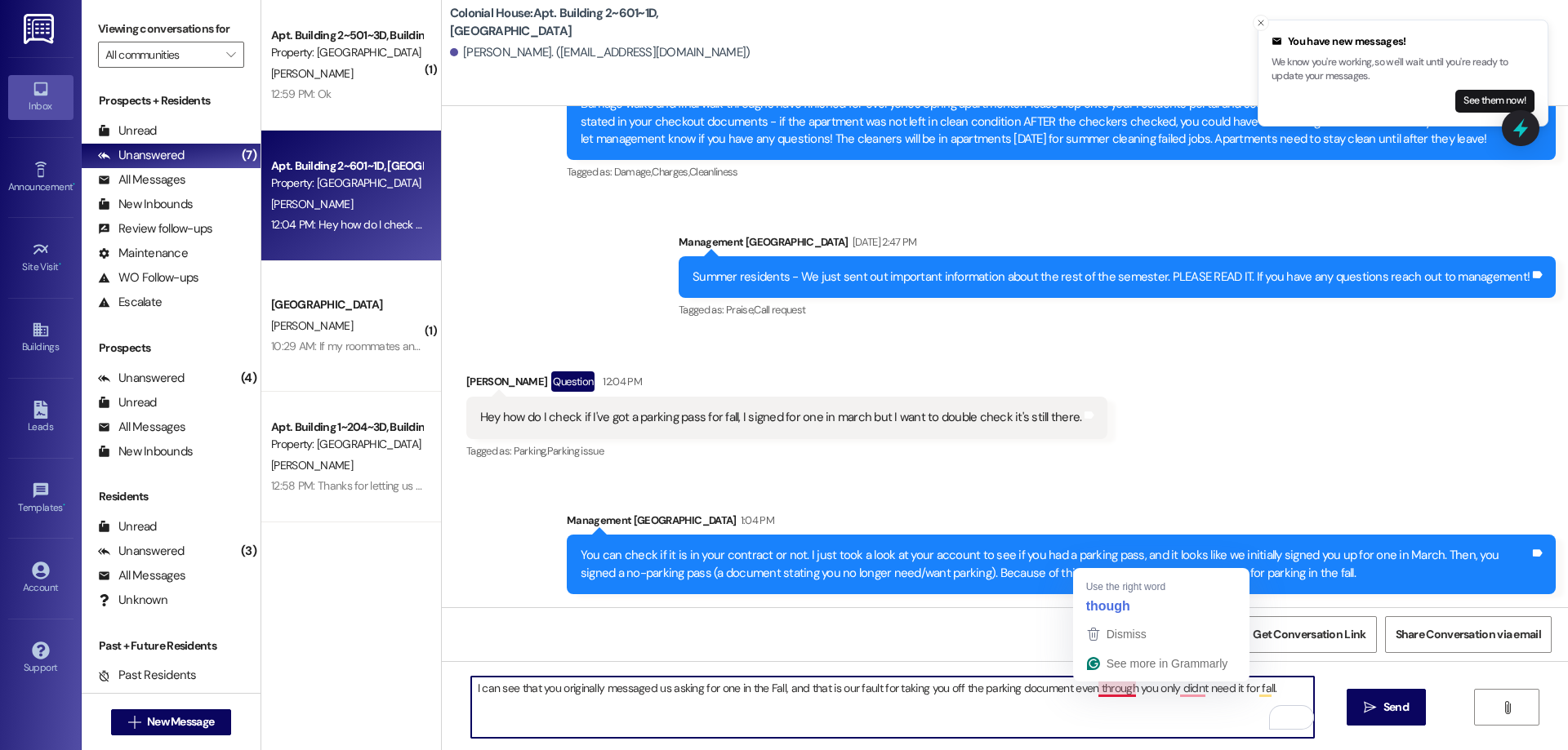
click at [1113, 690] on textarea "I can see that you originally messaged us asking for one in the Fall, and that …" at bounding box center [892, 707] width 843 height 61
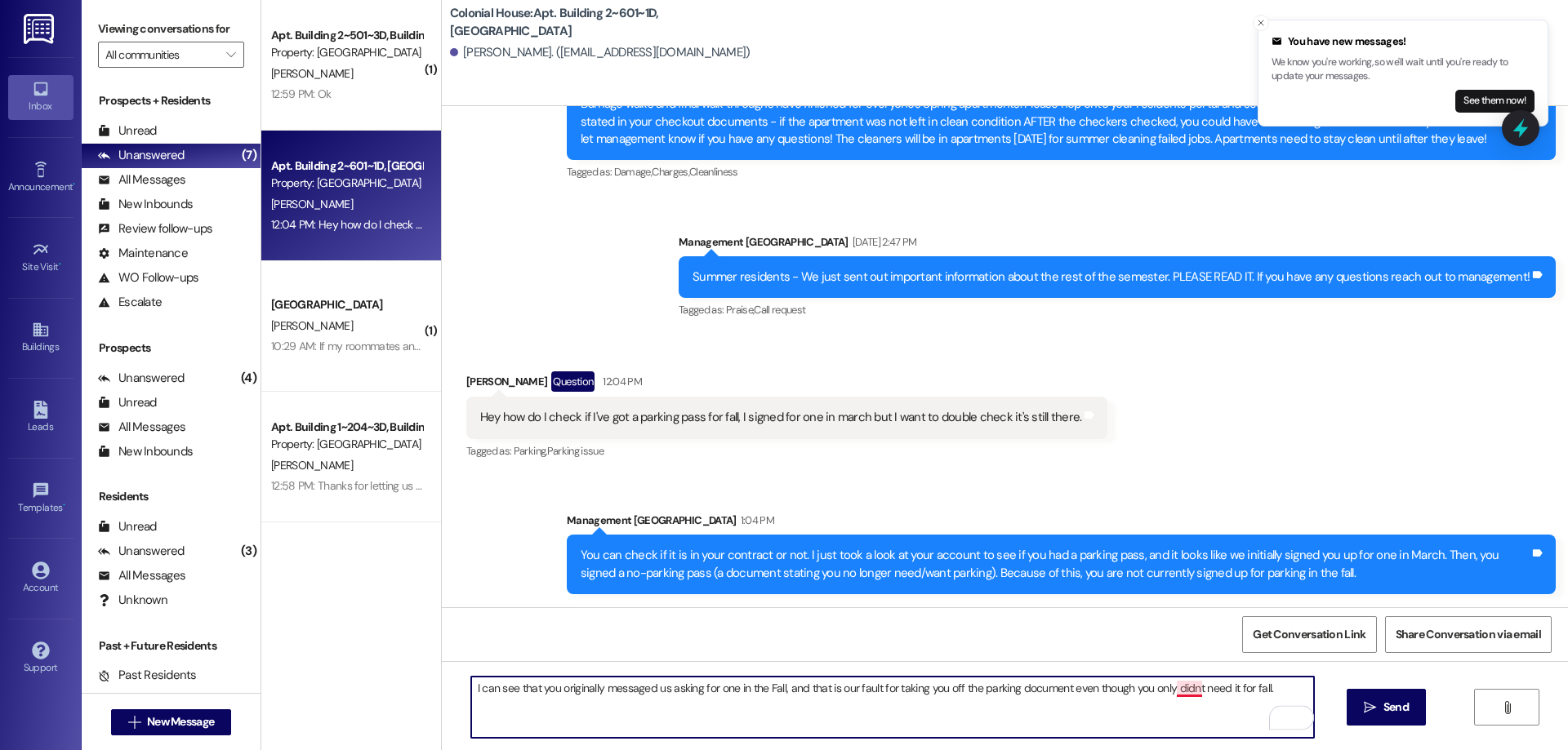
click at [1180, 689] on textarea "I can see that you originally messaged us asking for one in the Fall, and that …" at bounding box center [892, 707] width 843 height 61
click at [1181, 691] on textarea "I can see that you originally messaged us asking for one in the Fall, and that …" at bounding box center [892, 707] width 843 height 61
click at [1294, 685] on textarea "I can see that you originally messaged us asking for one in the Fall, and that …" at bounding box center [892, 707] width 843 height 61
click at [1255, 688] on textarea "I can see that you originally messaged us asking for one in the Fall, and that …" at bounding box center [892, 707] width 843 height 61
click at [1289, 683] on textarea "I can see that you originally messaged us asking for one in the Fall, and that …" at bounding box center [892, 707] width 843 height 61
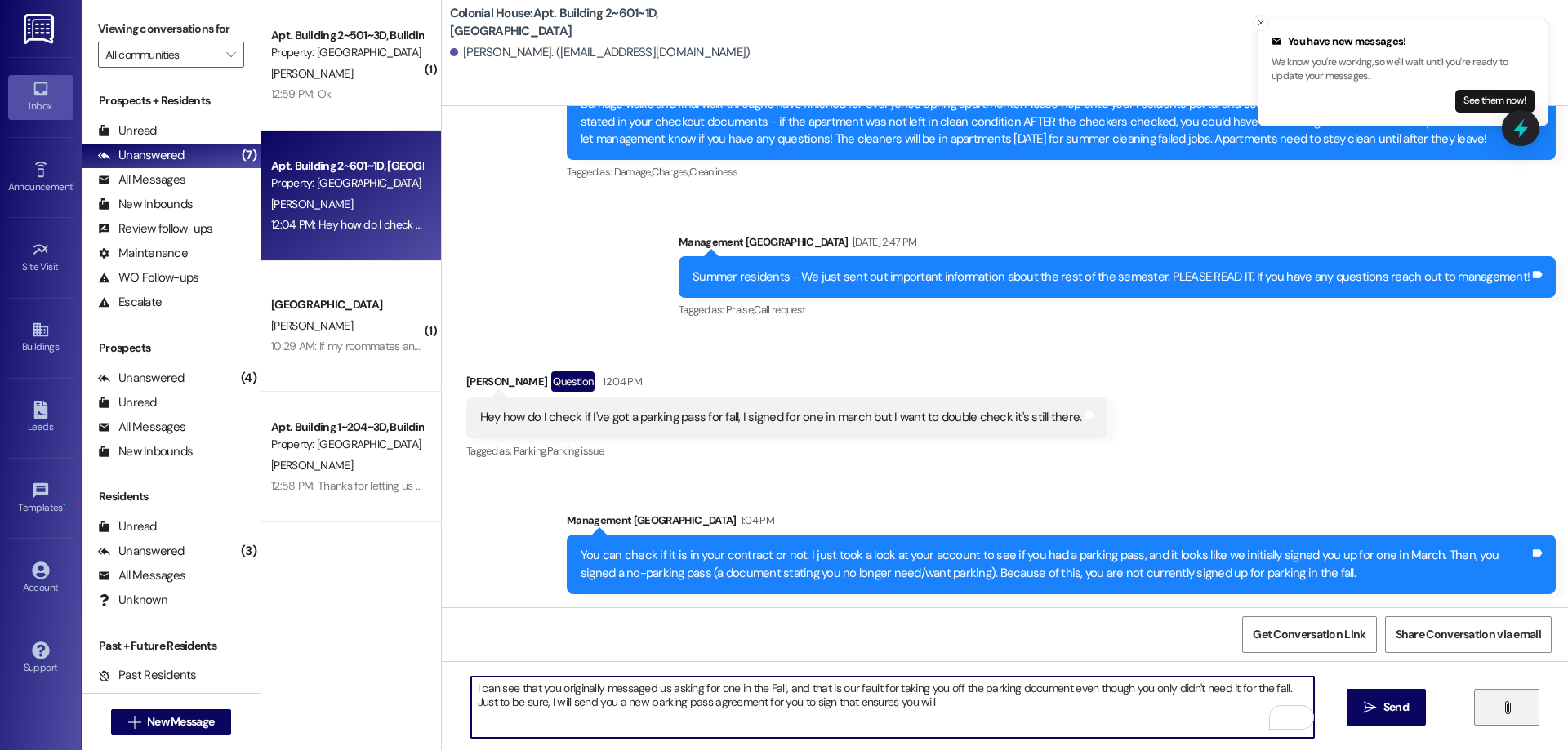
type textarea "I can see that you originally messaged us asking for one in the Fall, and that …"
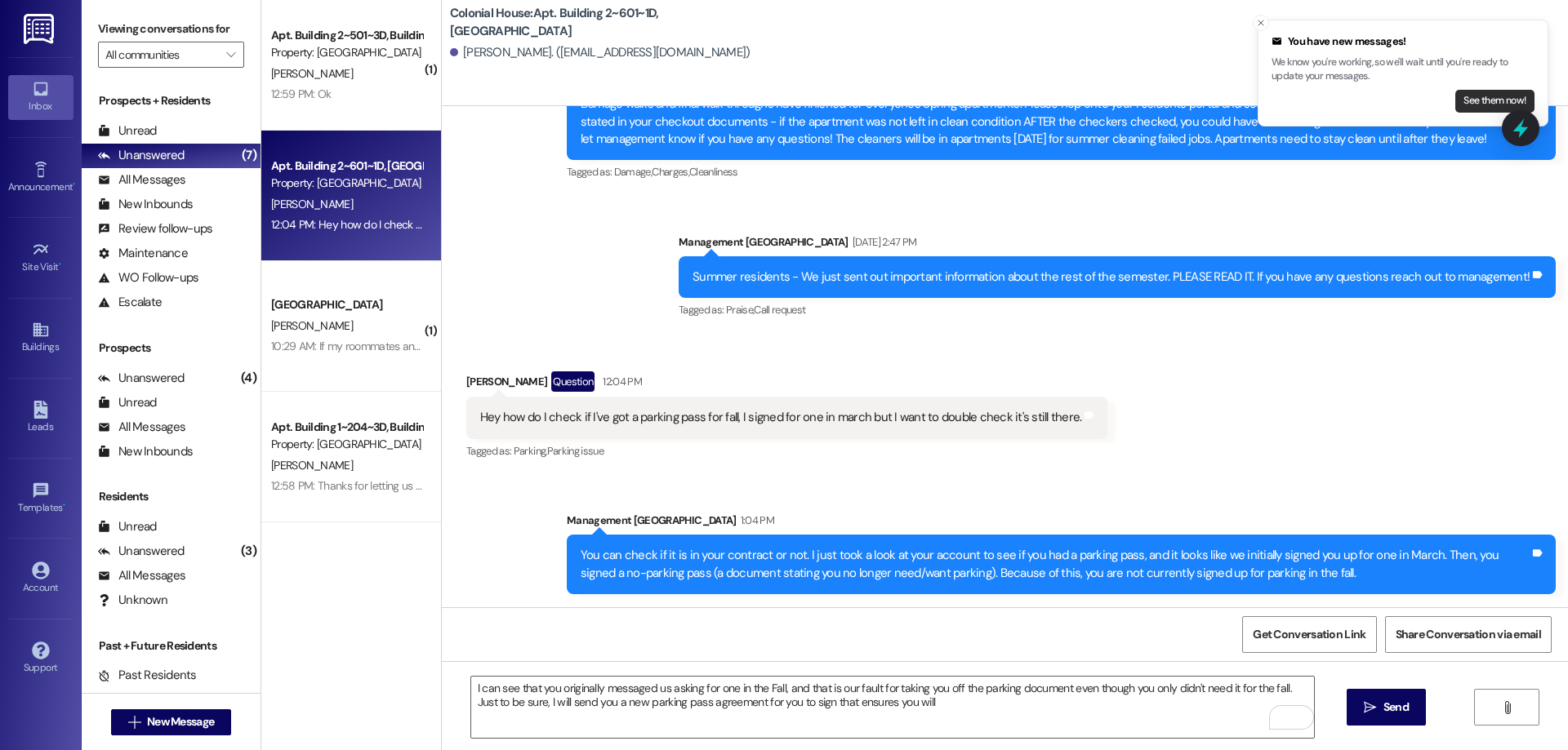
click at [1486, 102] on button "See them now!" at bounding box center [1495, 101] width 79 height 23
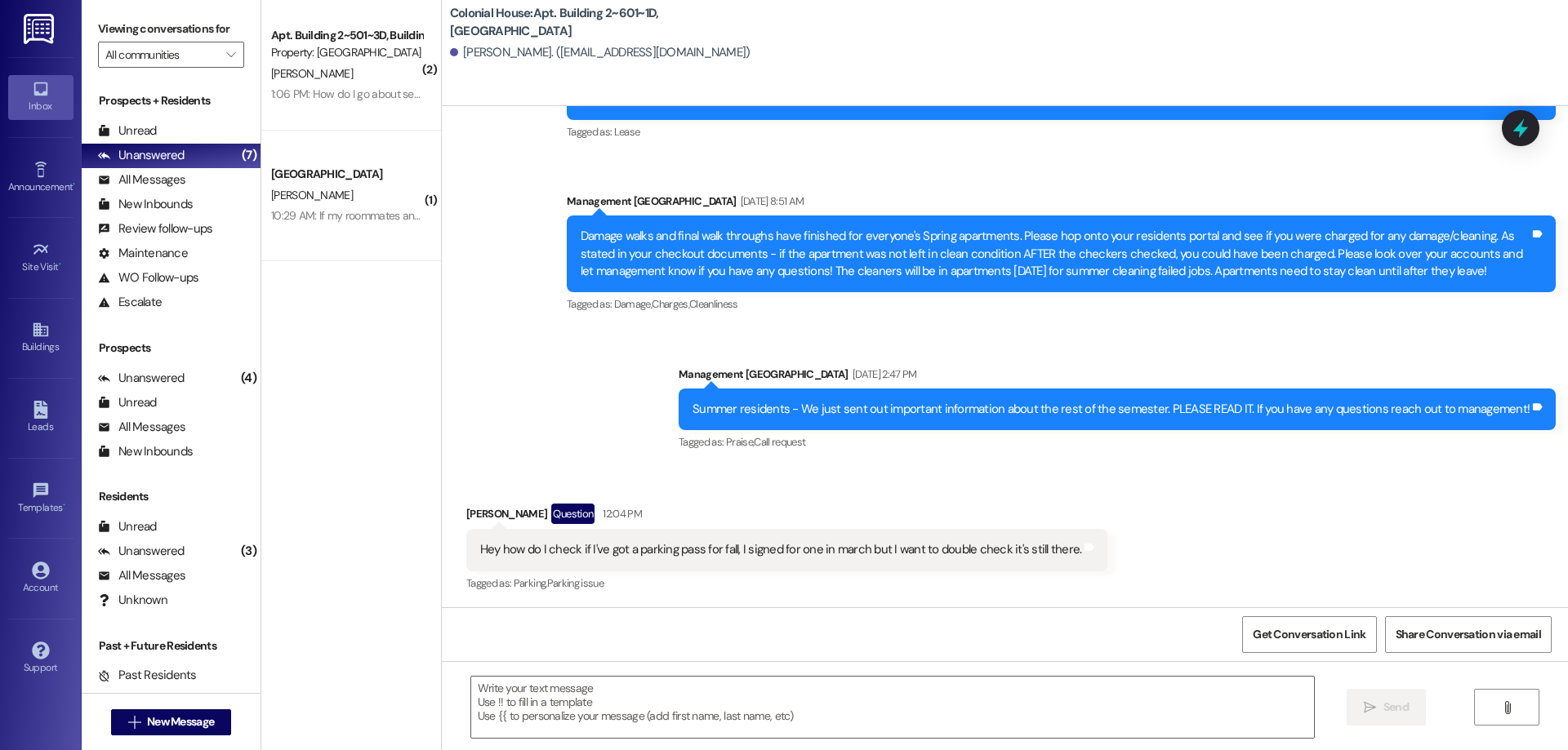
scroll to position [24675, 0]
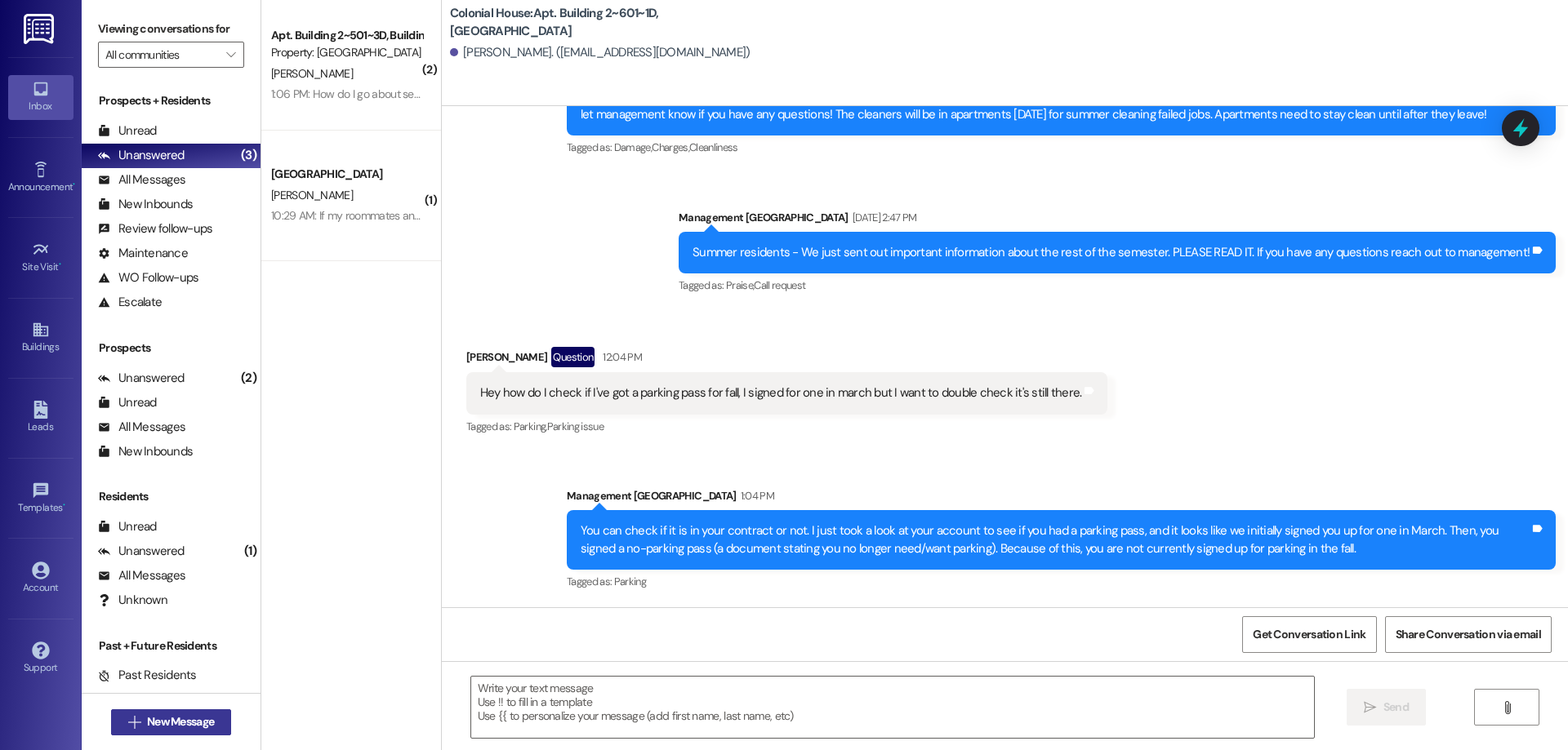
click at [205, 722] on span "New Message" at bounding box center [181, 722] width 67 height 17
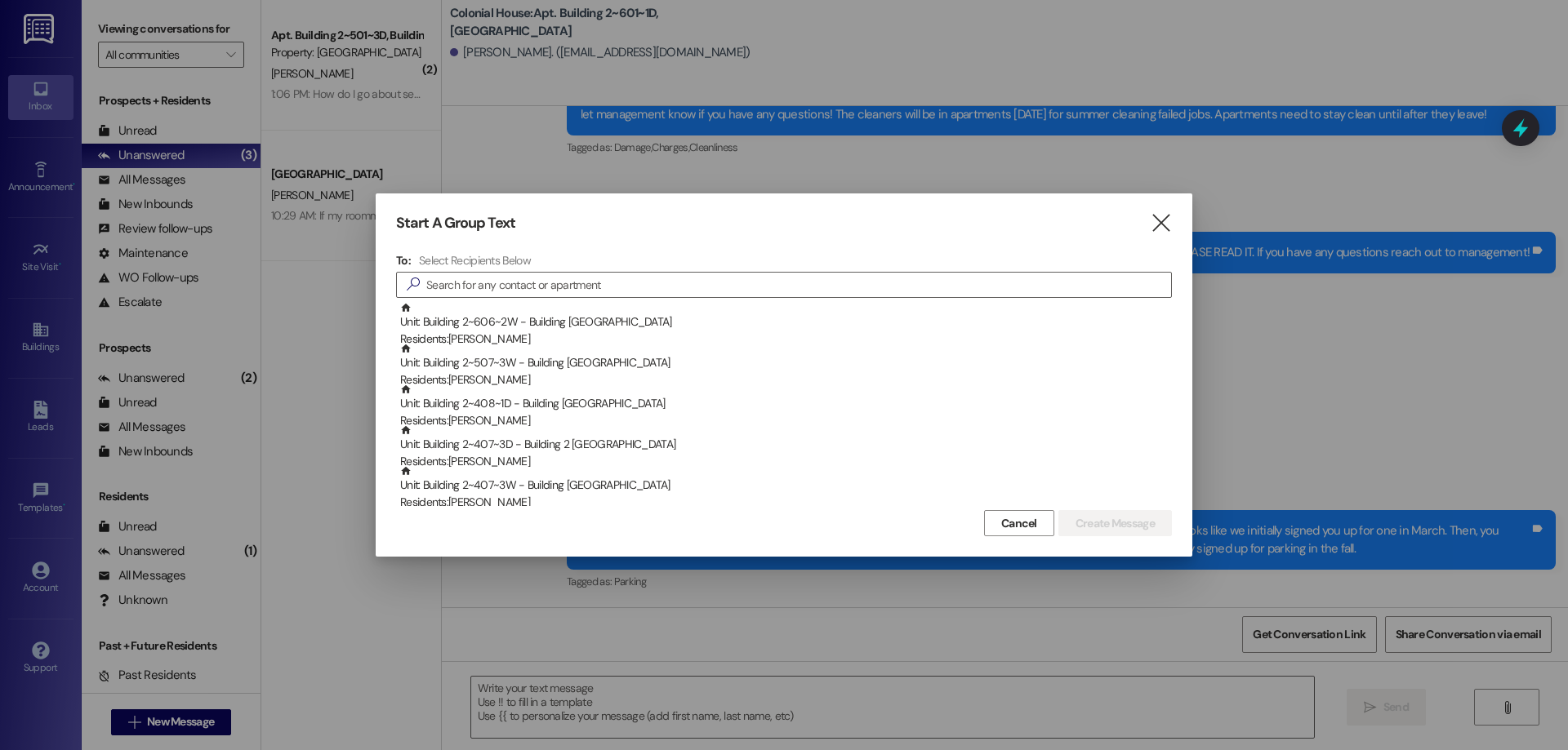
click at [1187, 218] on div "Start A Group Text  To: Select Recipients Below  Unit: Building 2~606~2W - Bu…" at bounding box center [784, 375] width 817 height 363
click at [1170, 219] on icon "" at bounding box center [1161, 224] width 22 height 17
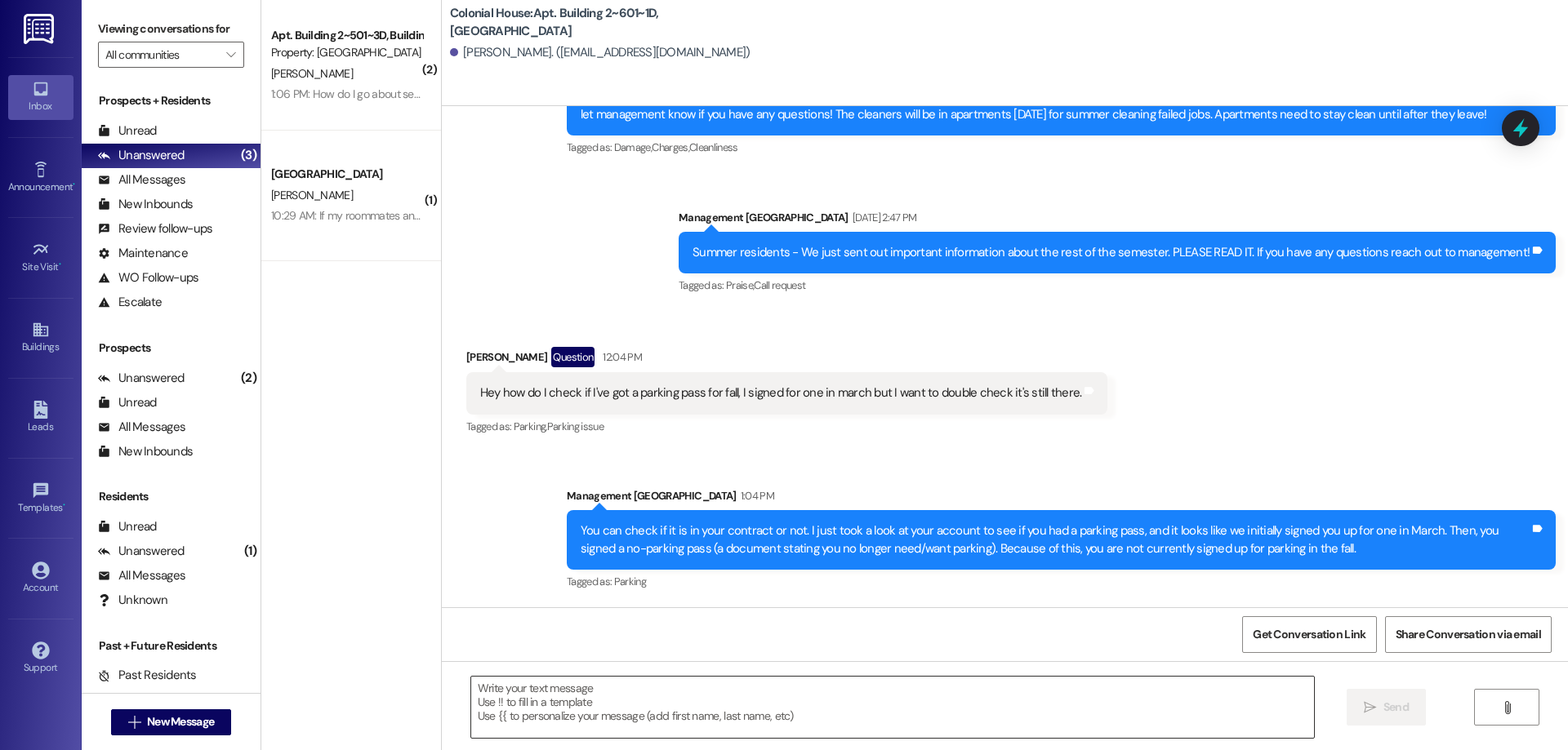
click at [752, 728] on textarea at bounding box center [892, 707] width 843 height 61
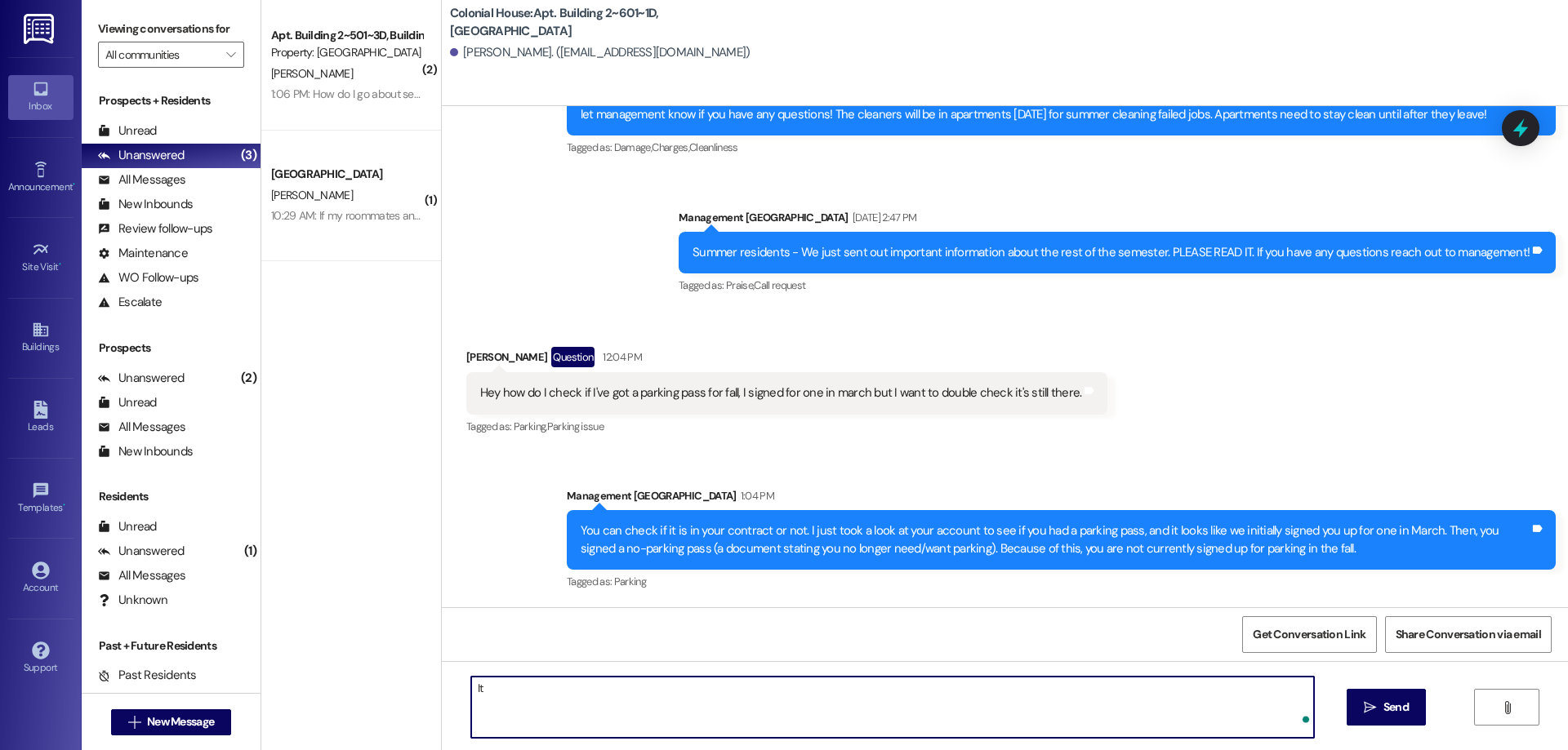
type textarea "I"
click at [648, 692] on textarea "But I did look through our messages and I can see that you asked to only cancel…" at bounding box center [892, 707] width 843 height 61
click at [948, 695] on textarea "But I did look through our messages, and I can see that you asked to only cance…" at bounding box center [892, 707] width 843 height 61
click at [949, 688] on textarea "But I did look through our messages, and I can see that you asked to only cance…" at bounding box center [892, 707] width 843 height 61
click at [1117, 696] on textarea "But I did look through our messages, and I can see that you asked to only cance…" at bounding box center [892, 707] width 843 height 61
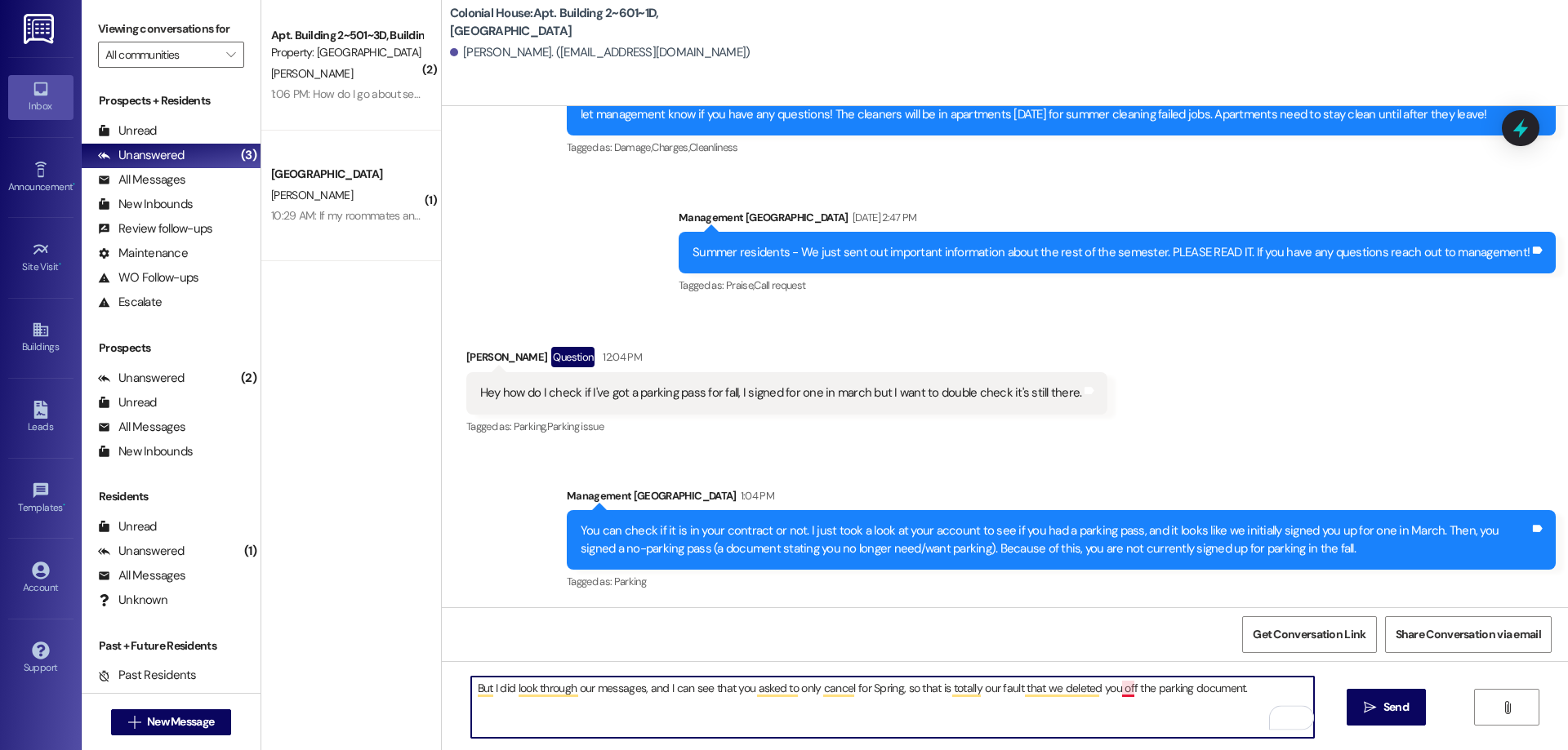
click at [1118, 688] on textarea "But I did look through our messages, and I can see that you asked to only cance…" at bounding box center [892, 707] width 843 height 61
click at [1277, 697] on textarea "But I did look through our messages, and I can see that you asked to only cance…" at bounding box center [892, 707] width 843 height 61
drag, startPoint x: 1252, startPoint y: 692, endPoint x: 1305, endPoint y: 722, distance: 60.9
click at [1305, 722] on textarea "But I did look through our messages, and I can see that you asked to only cance…" at bounding box center [892, 707] width 843 height 61
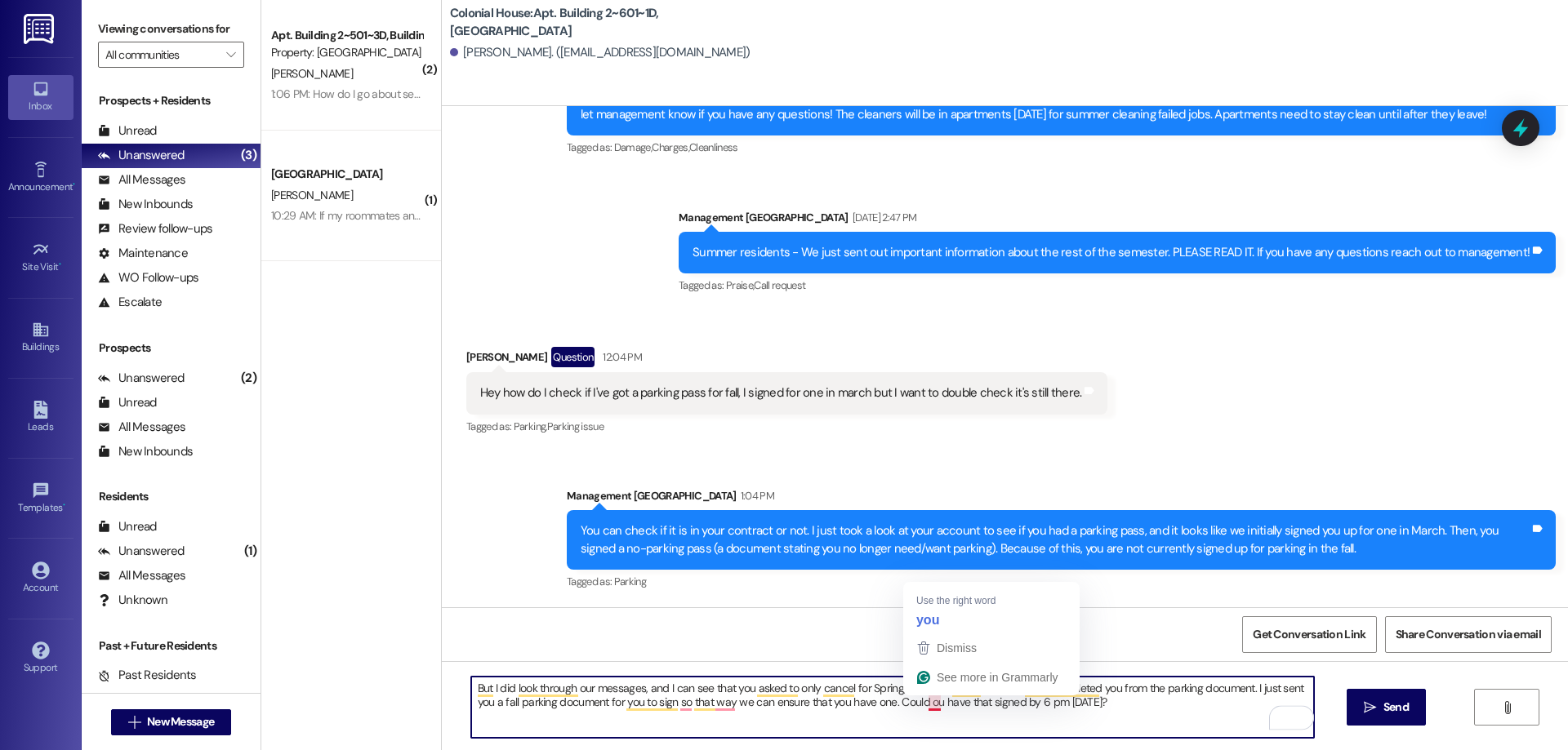
click at [926, 699] on textarea "But I did look through our messages, and I can see that you asked to only cance…" at bounding box center [892, 707] width 843 height 61
click at [705, 709] on textarea "But I did look through our messages, and I can see that you asked to only cance…" at bounding box center [892, 707] width 843 height 61
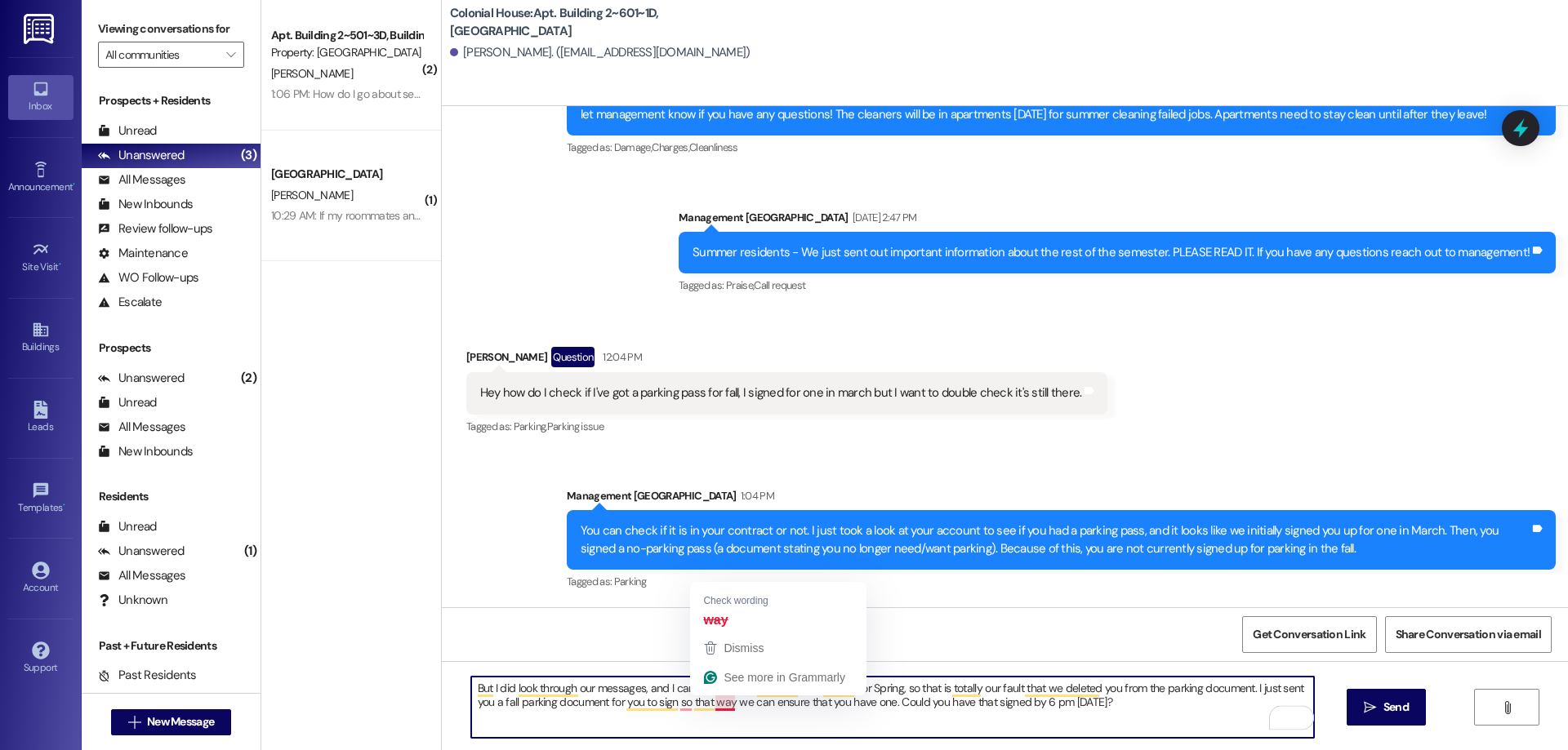
click at [712, 709] on textarea "But I did look through our messages, and I can see that you asked to only cance…" at bounding box center [892, 707] width 843 height 61
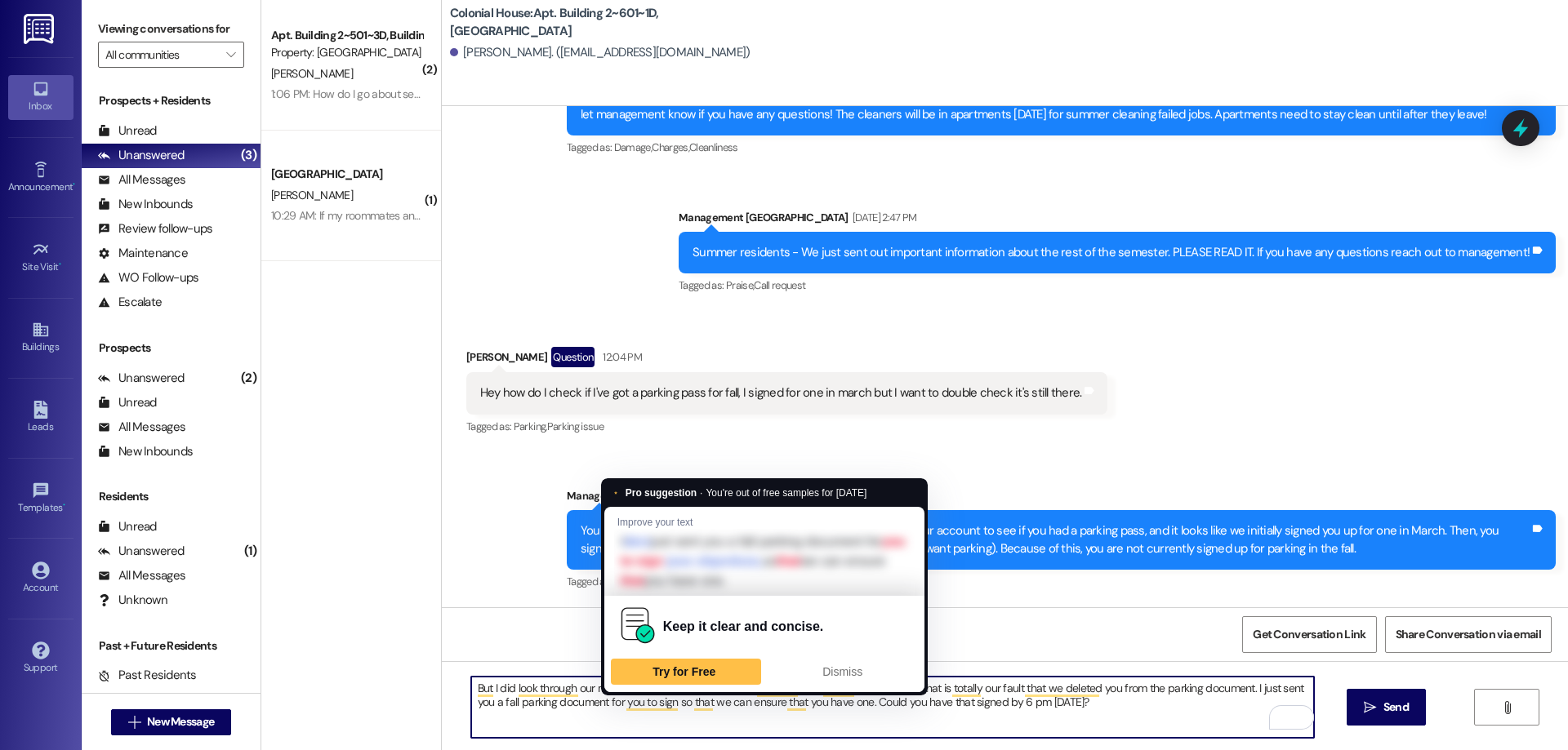
type textarea "But I did look through our messages, and I can see that you asked to only cance…"
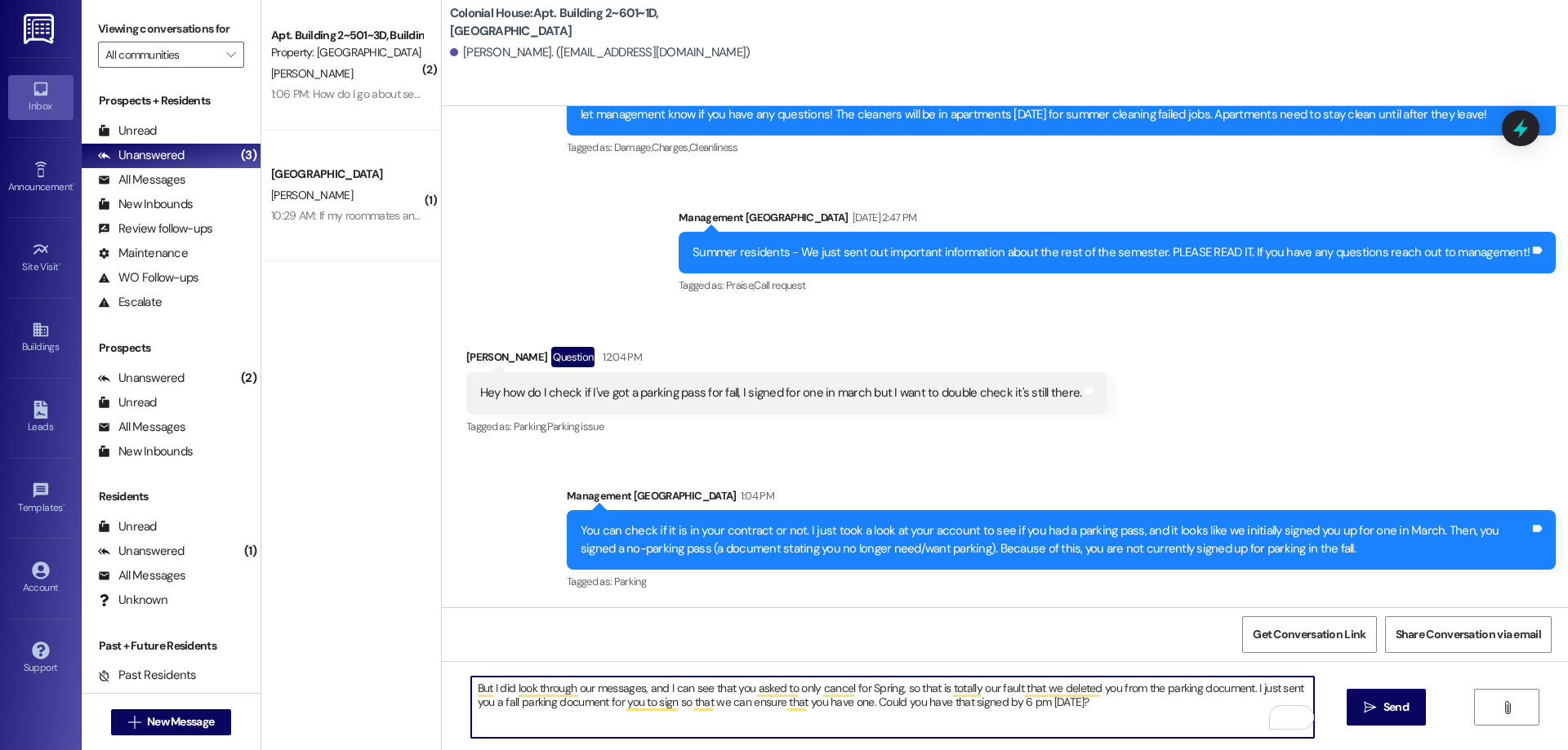
click at [1127, 742] on div "But I did look through our messages, and I can see that you asked to only cance…" at bounding box center [1004, 722] width 1127 height 122
click at [1123, 712] on textarea "But I did look through our messages, and I can see that you asked to only cance…" at bounding box center [892, 707] width 843 height 61
drag, startPoint x: 1195, startPoint y: 718, endPoint x: 373, endPoint y: 632, distance: 826.5
click at [373, 632] on div "( 2 ) Apt. Building 2~501~3D, Building 2 Colonial House Property: Colonial Hous…" at bounding box center [915, 375] width 1306 height 750
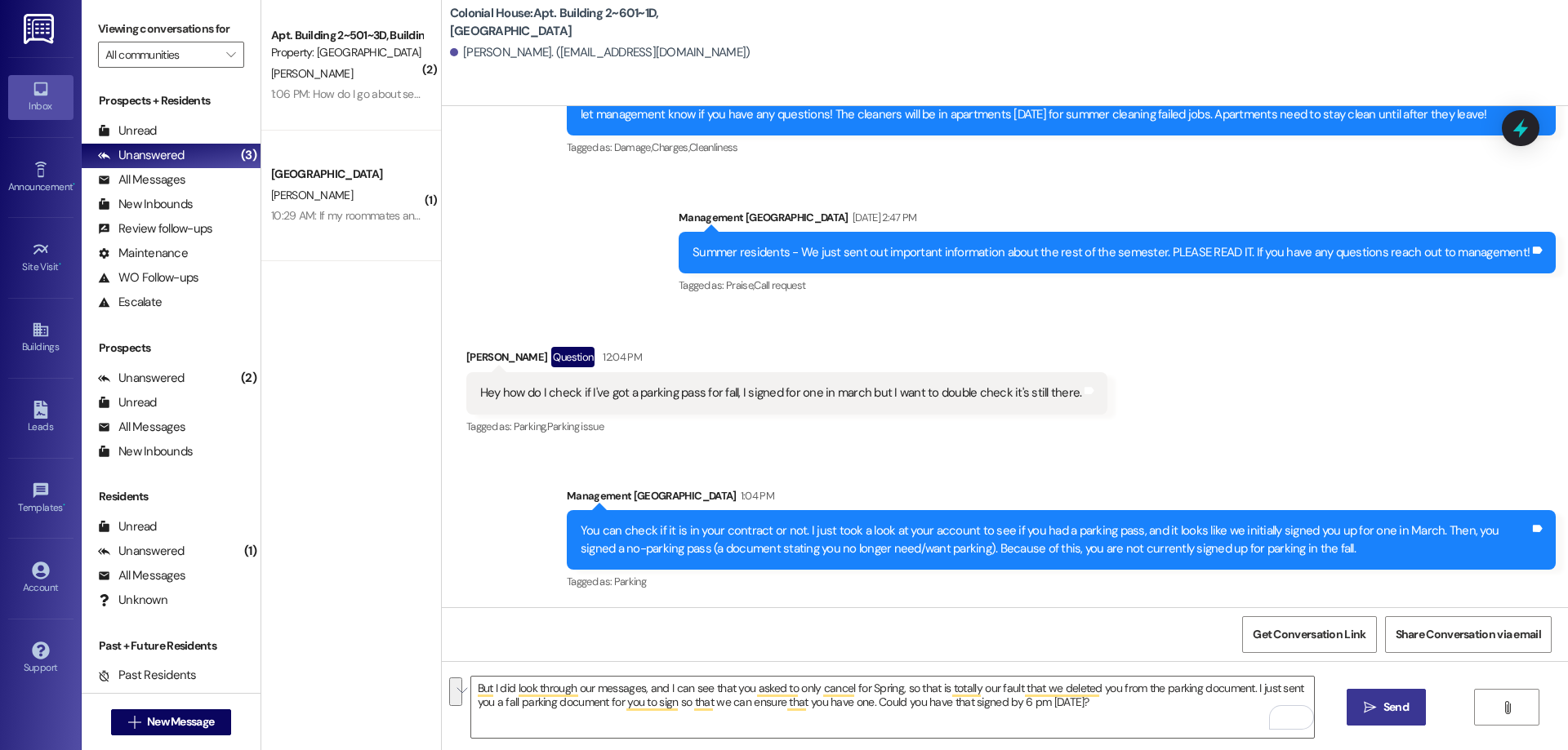
click at [1389, 708] on span "Send" at bounding box center [1396, 707] width 25 height 17
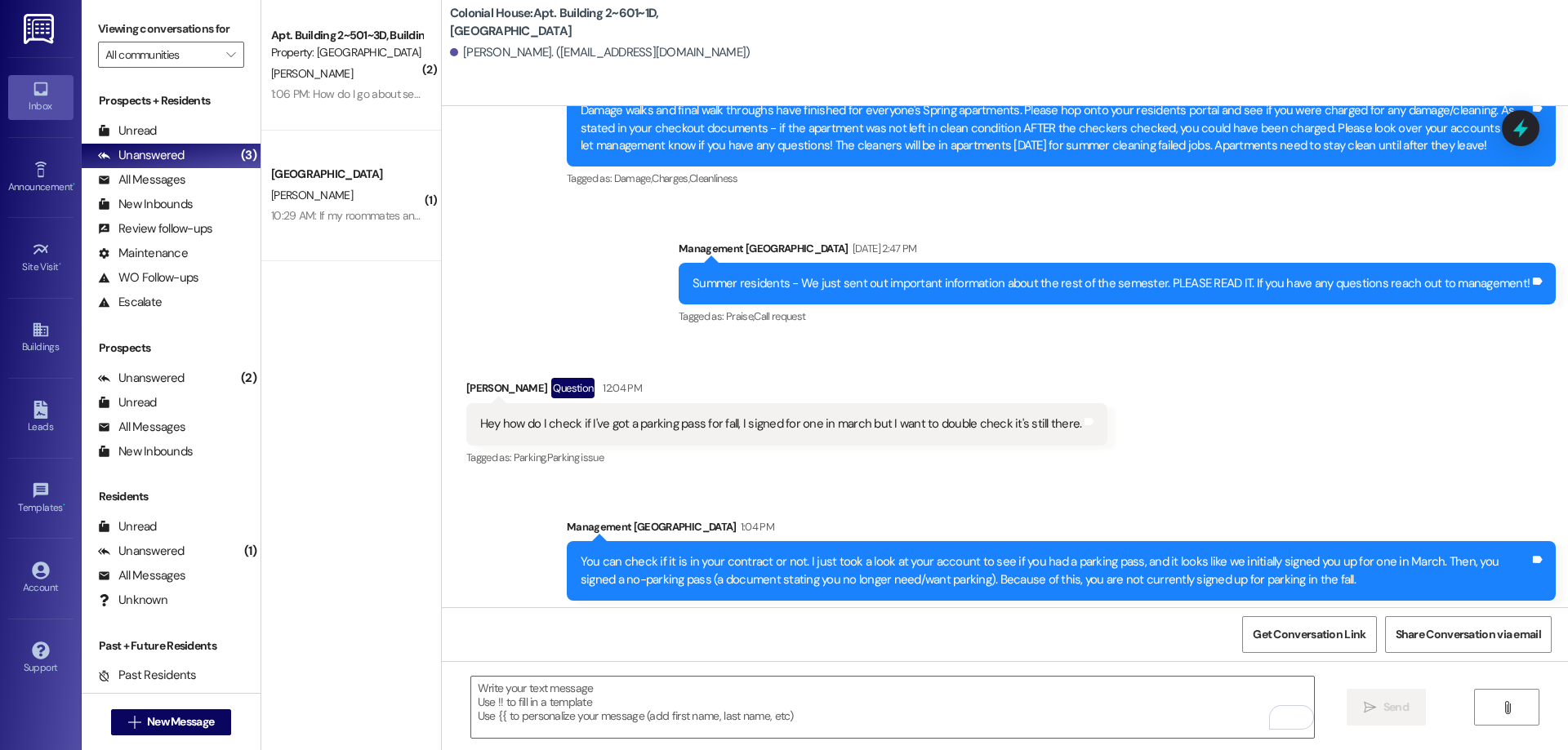
scroll to position [24806, 0]
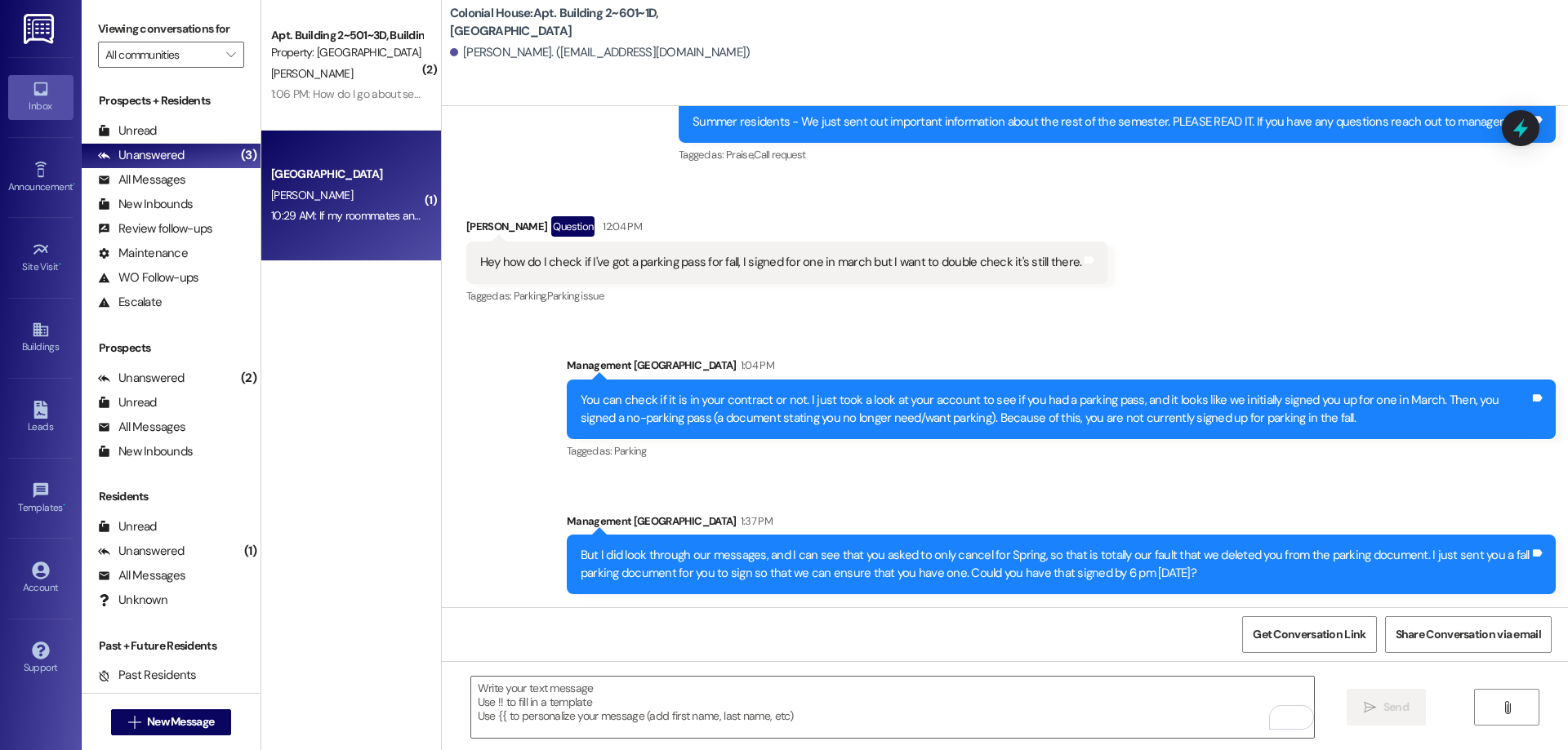
click at [314, 215] on div "10:29 AM: If my roommates and I were to leave for a few days during the school …" at bounding box center [596, 215] width 651 height 15
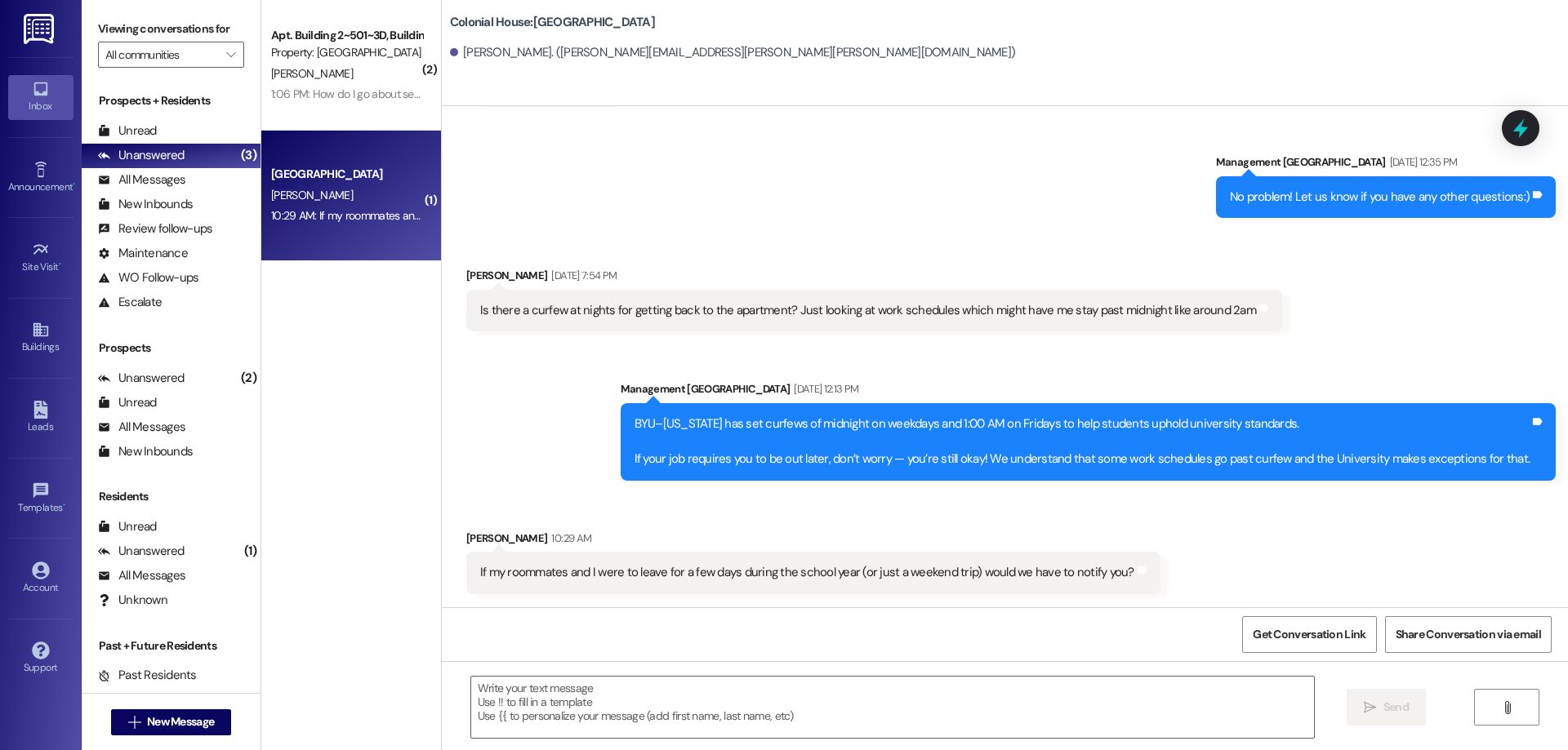
scroll to position [1614, 0]
click at [902, 711] on textarea at bounding box center [892, 707] width 843 height 61
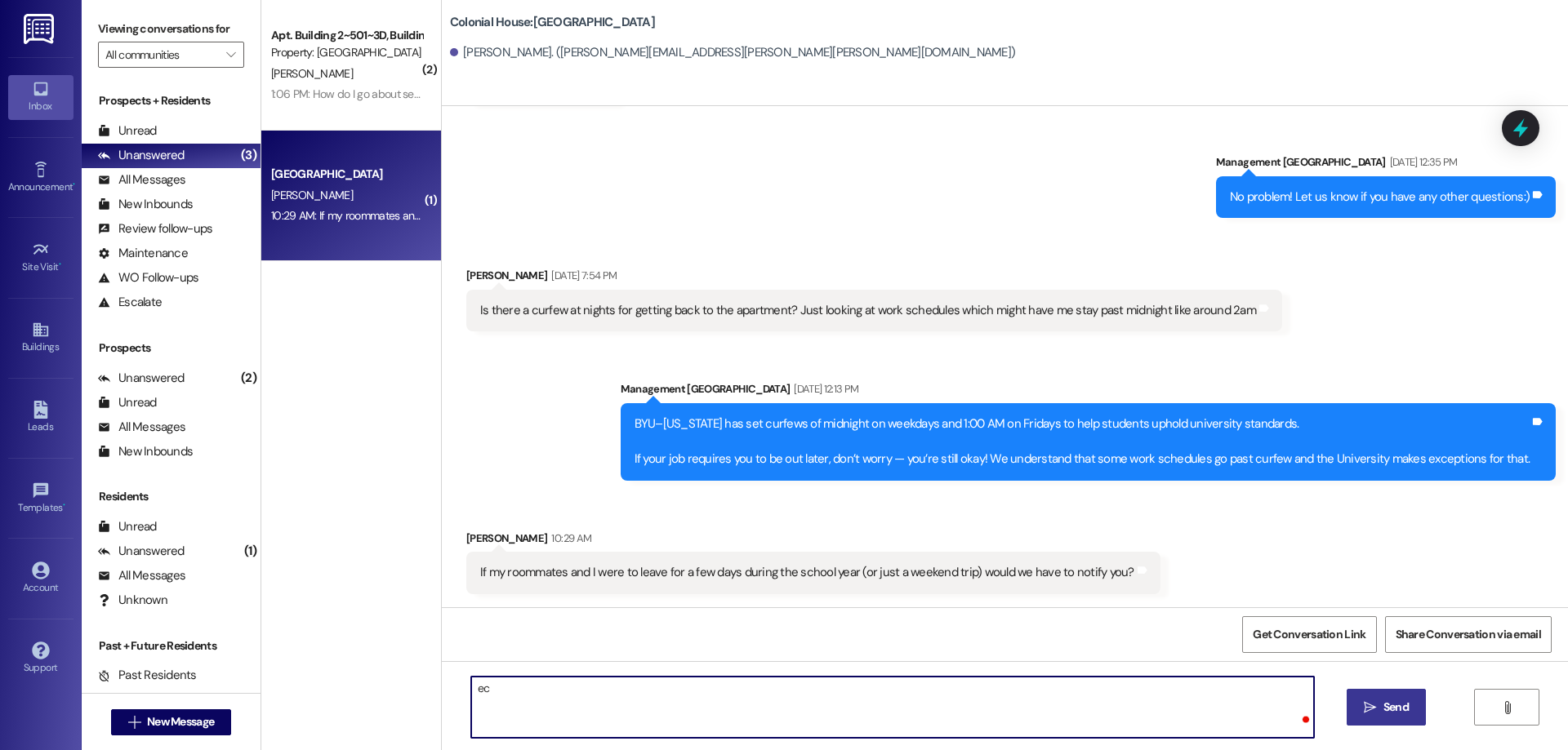
type textarea "e"
click at [508, 693] on textarea "No, you dont have to do that." at bounding box center [892, 707] width 843 height 61
type textarea "No, you don't have to do that."
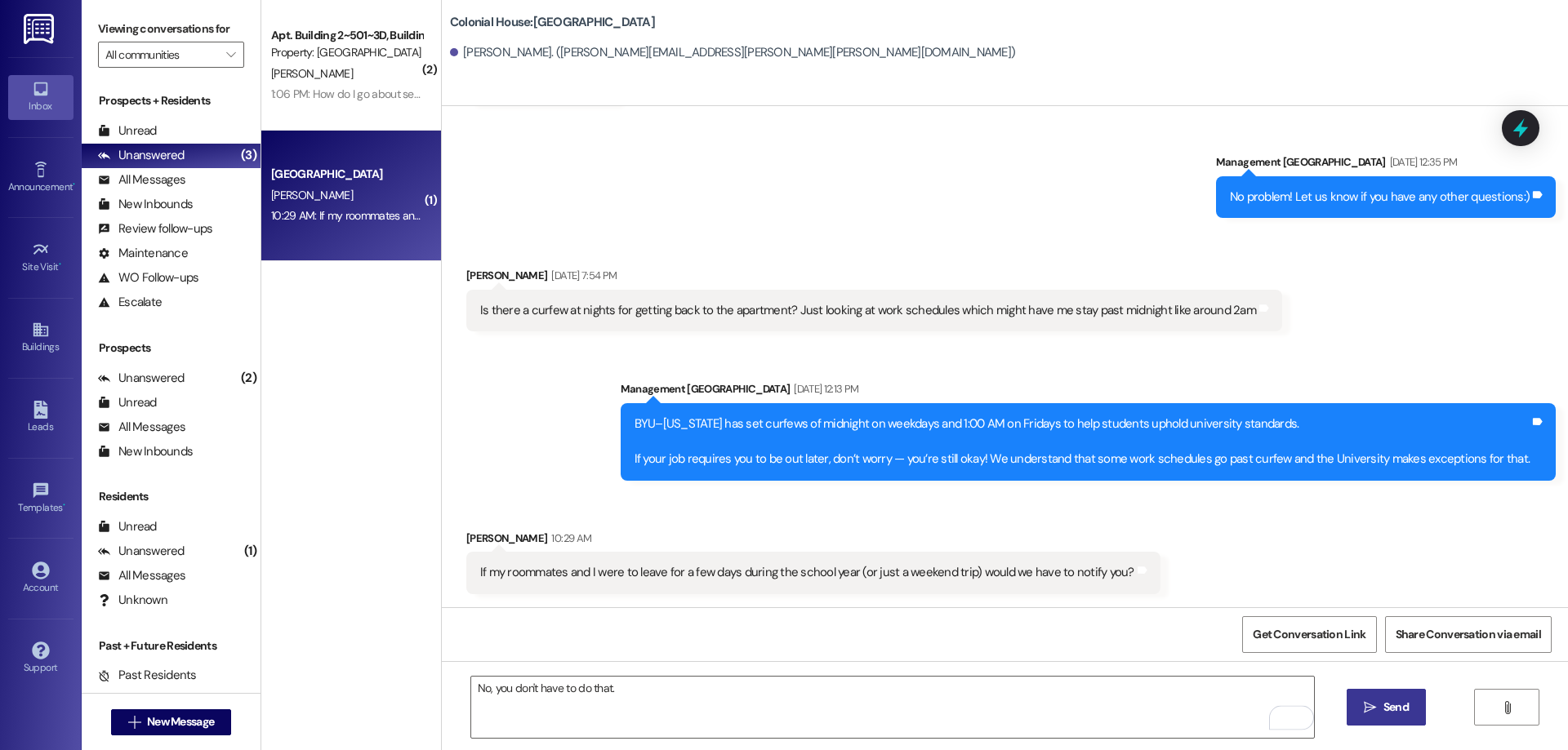
click at [1380, 710] on span "Send" at bounding box center [1396, 707] width 32 height 17
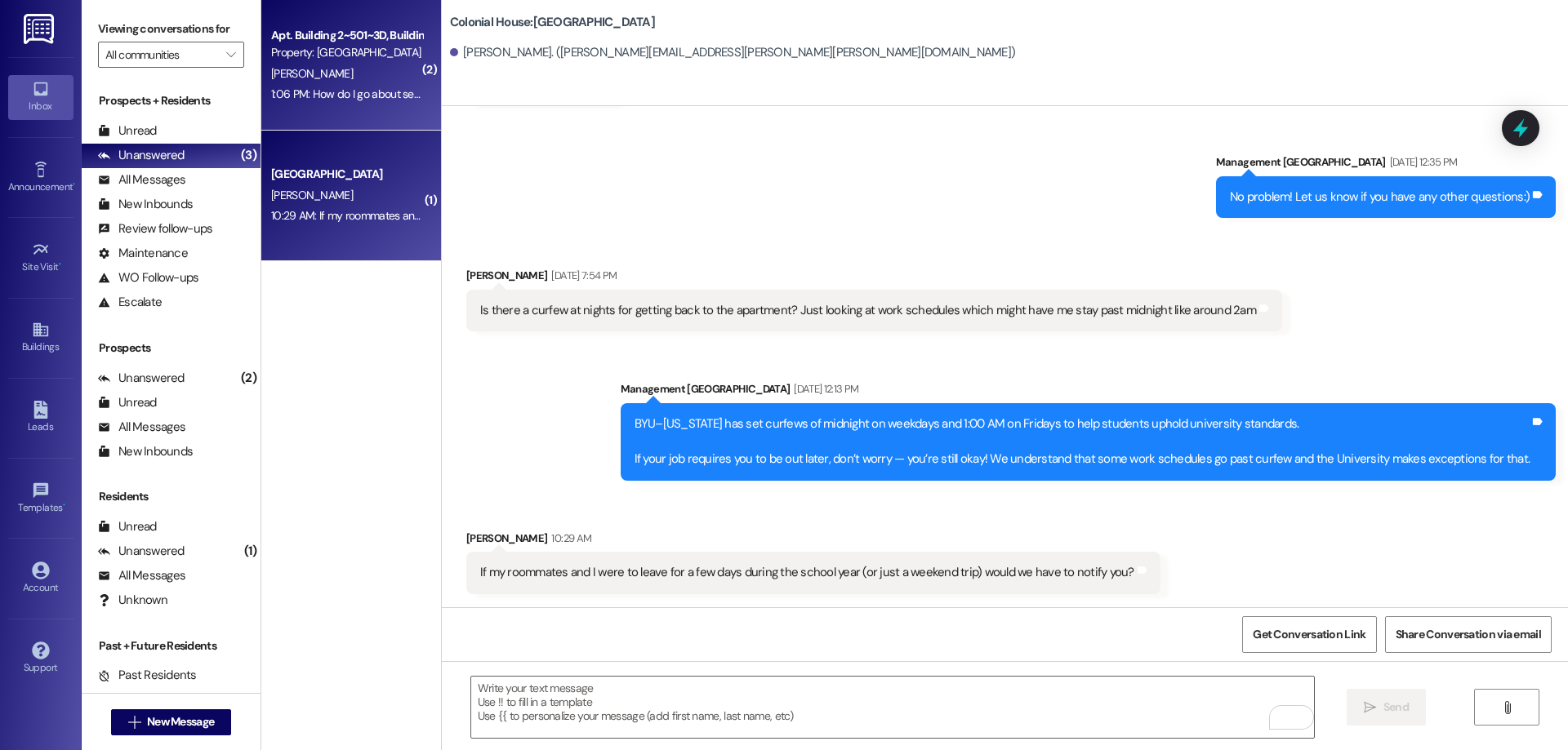
click at [375, 40] on div "Apt. Building 2~501~3D, Building 2 Colonial House" at bounding box center [347, 35] width 151 height 17
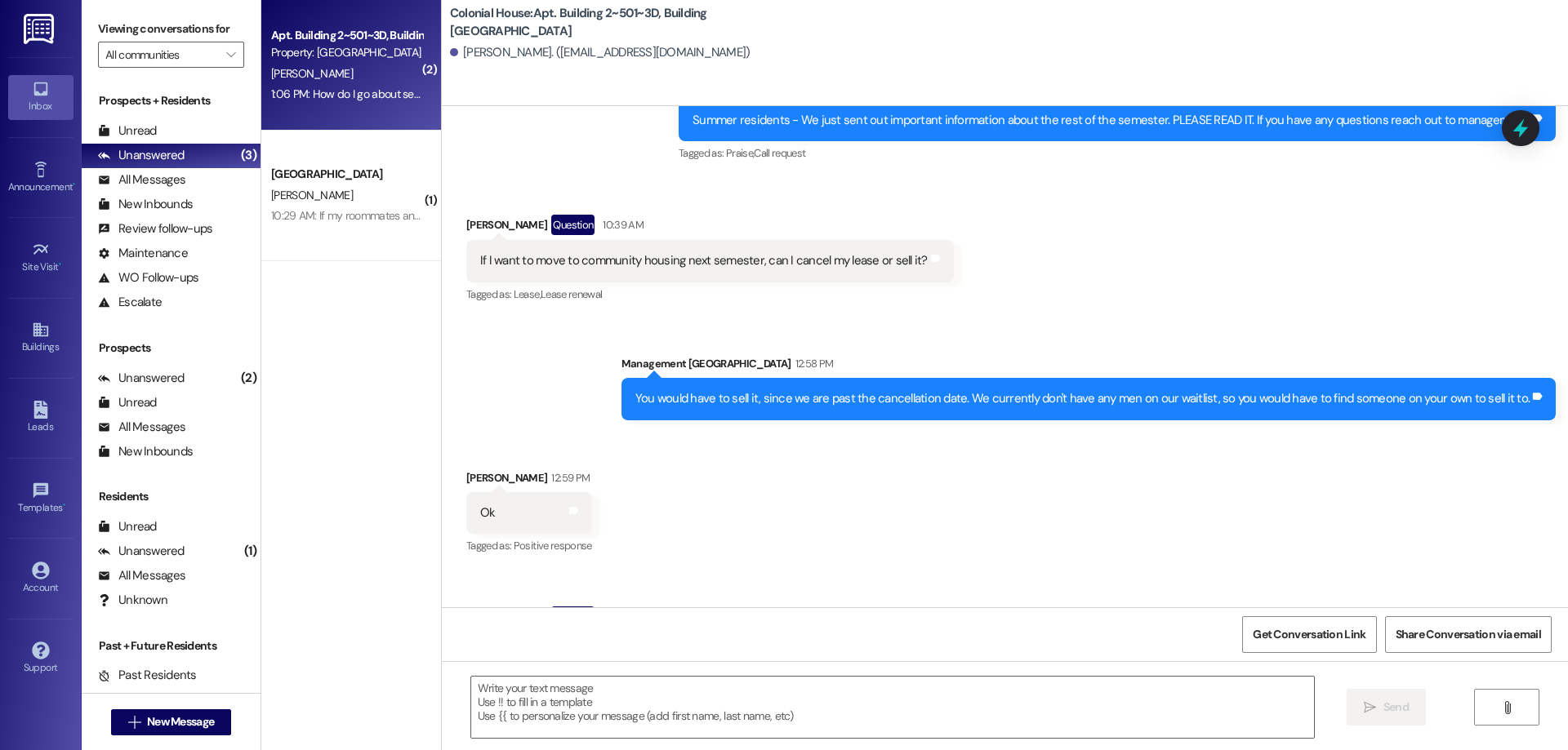
scroll to position [73462, 0]
click at [762, 716] on textarea at bounding box center [892, 707] width 843 height 61
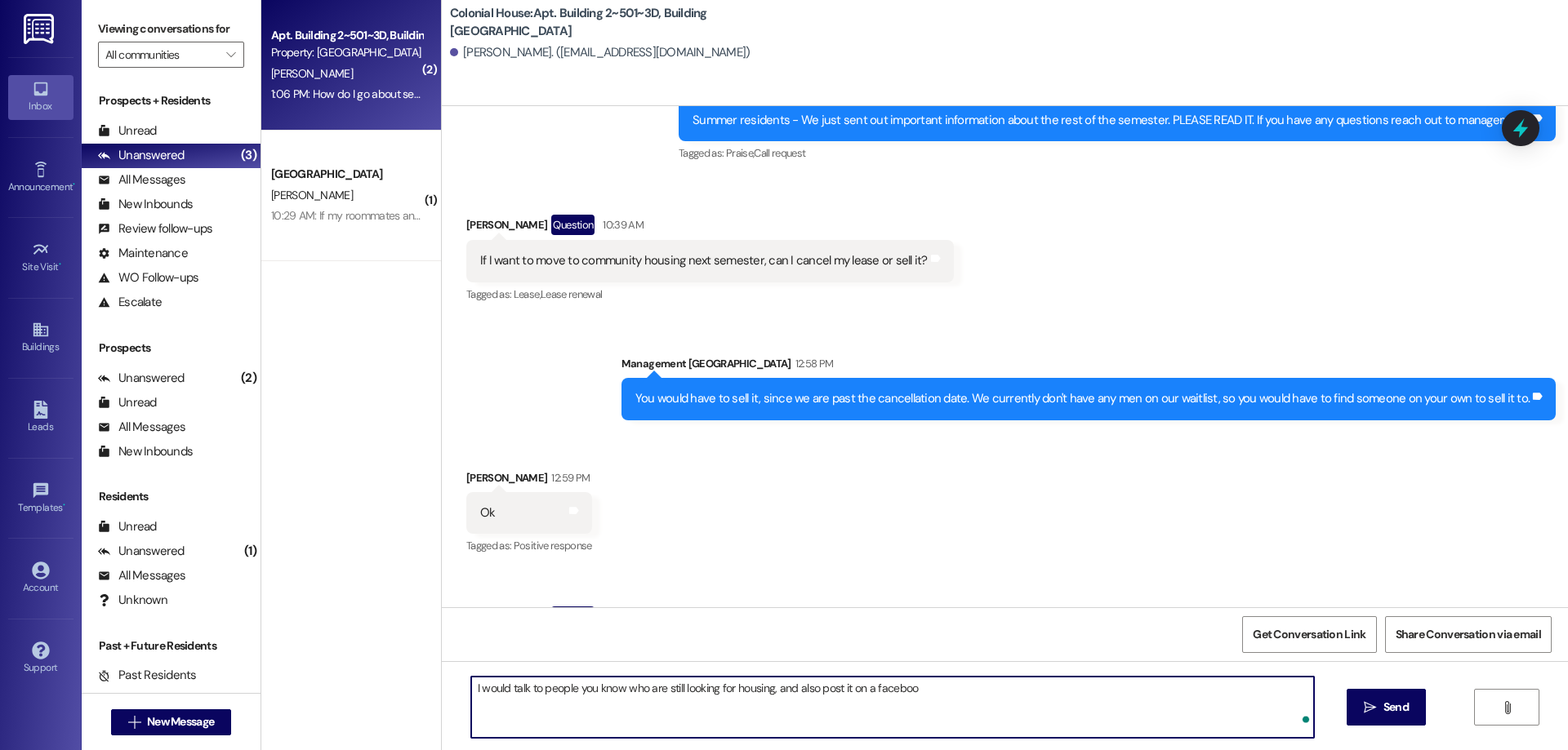
type textarea "I would talk to people you know who are still looking for housing, and also pos…"
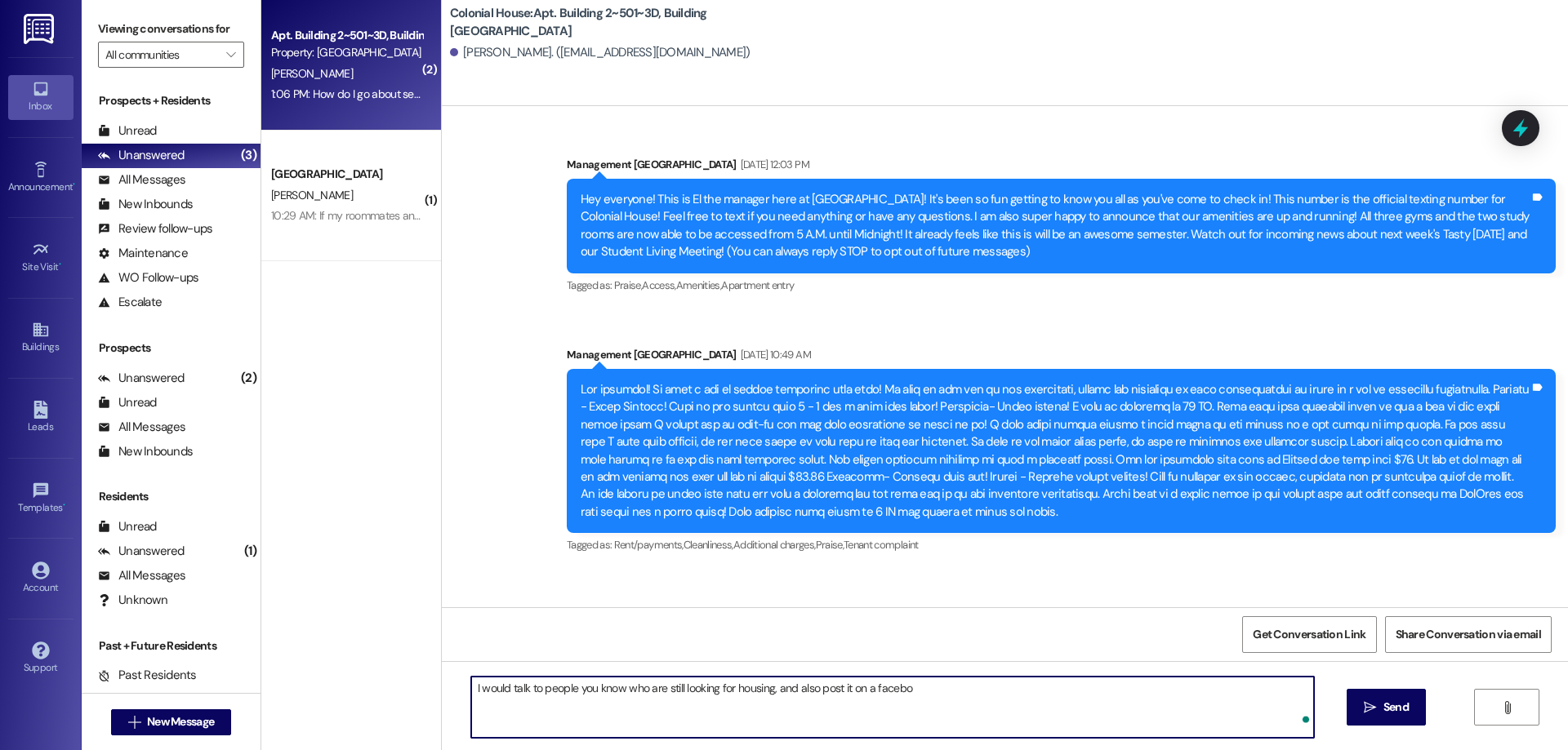
scroll to position [73462, 0]
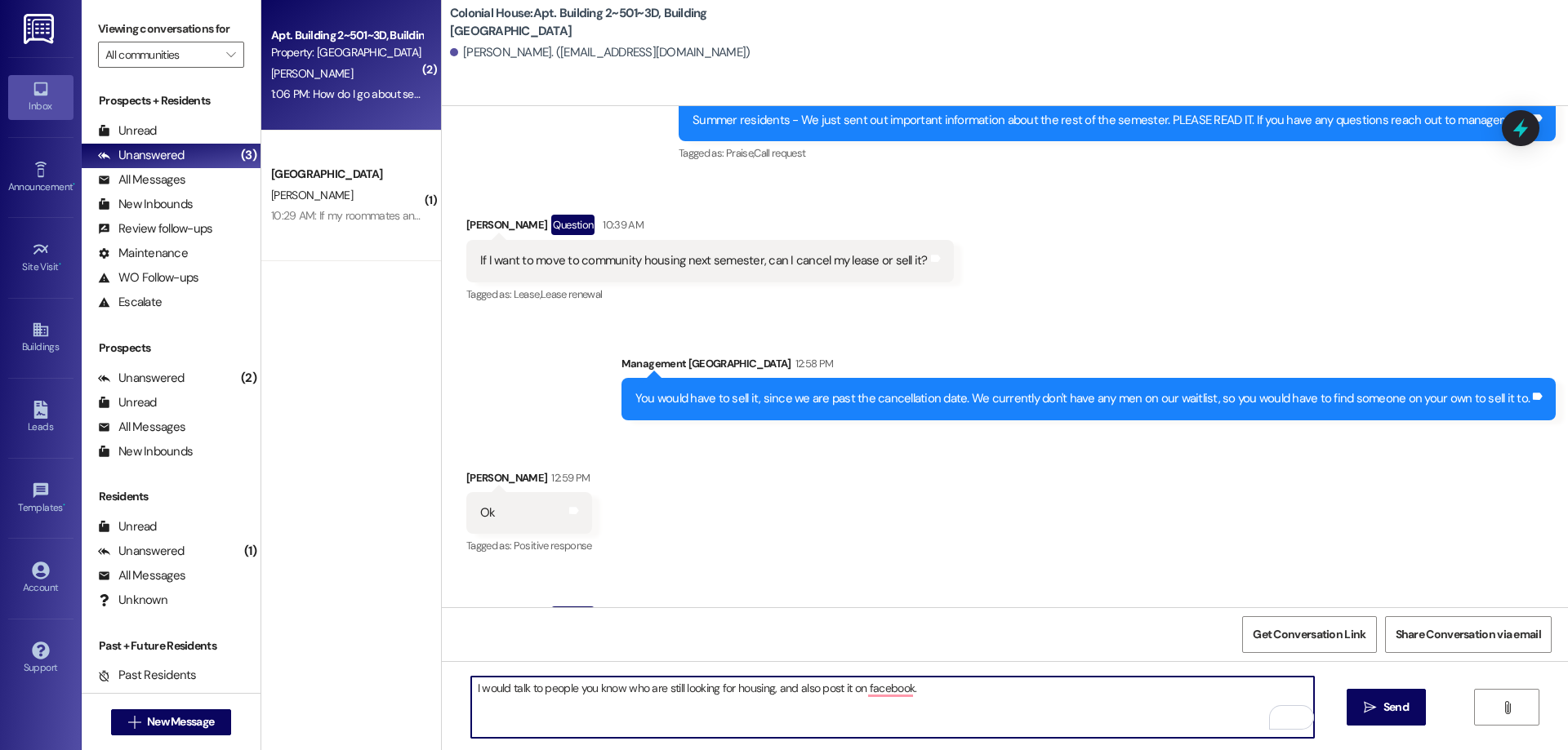
click at [892, 689] on textarea "I would talk to people you know who are still looking for housing, and also pos…" at bounding box center [892, 707] width 843 height 61
click at [947, 682] on textarea "I would talk to people you know who are still looking for housing, and also pos…" at bounding box center [892, 707] width 843 height 61
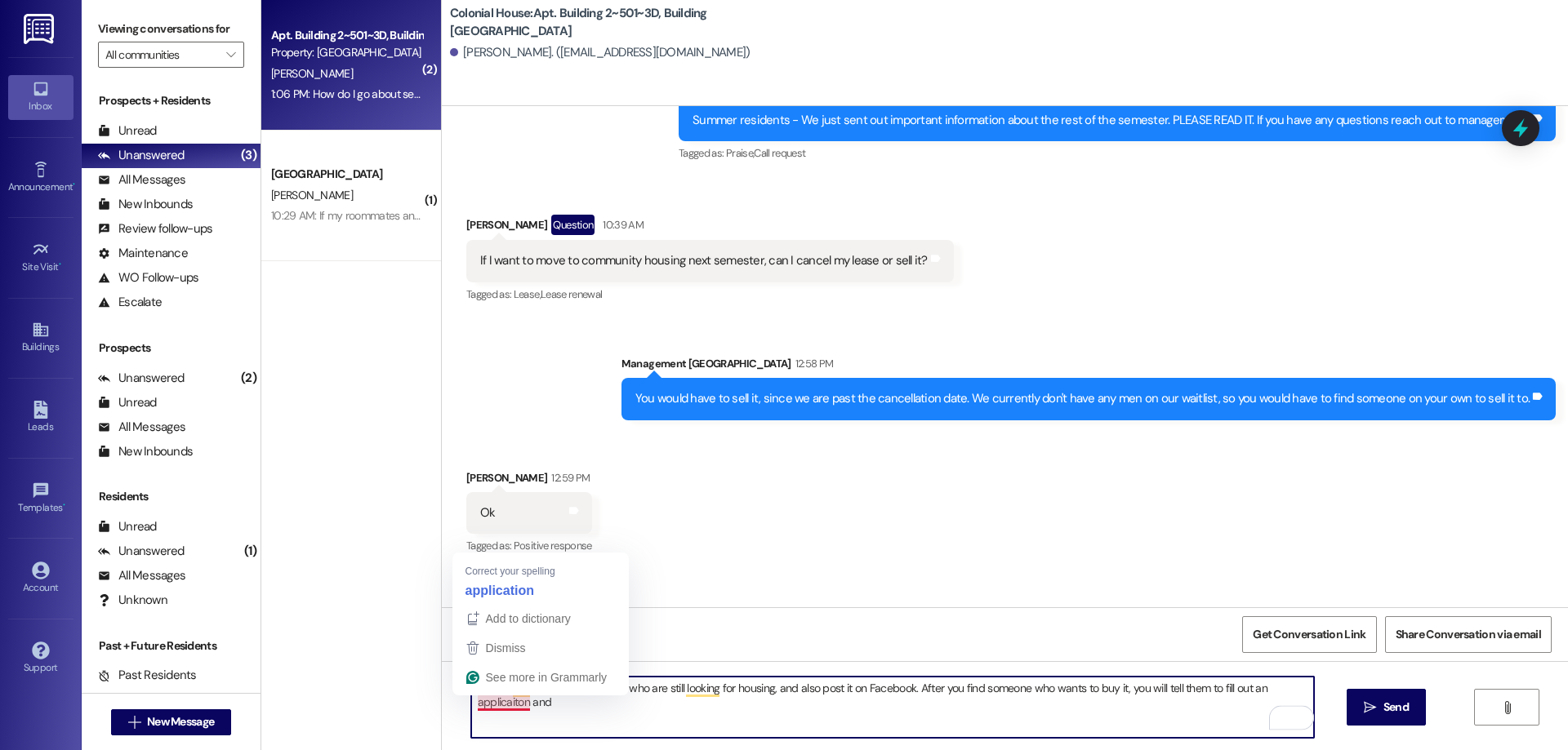
click at [486, 702] on textarea "I would talk to people you know who are still looking for housing, and also pos…" at bounding box center [892, 707] width 843 height 61
click at [968, 705] on textarea "I would talk to people you know who are still looking for housing, and also pos…" at bounding box center [892, 707] width 843 height 61
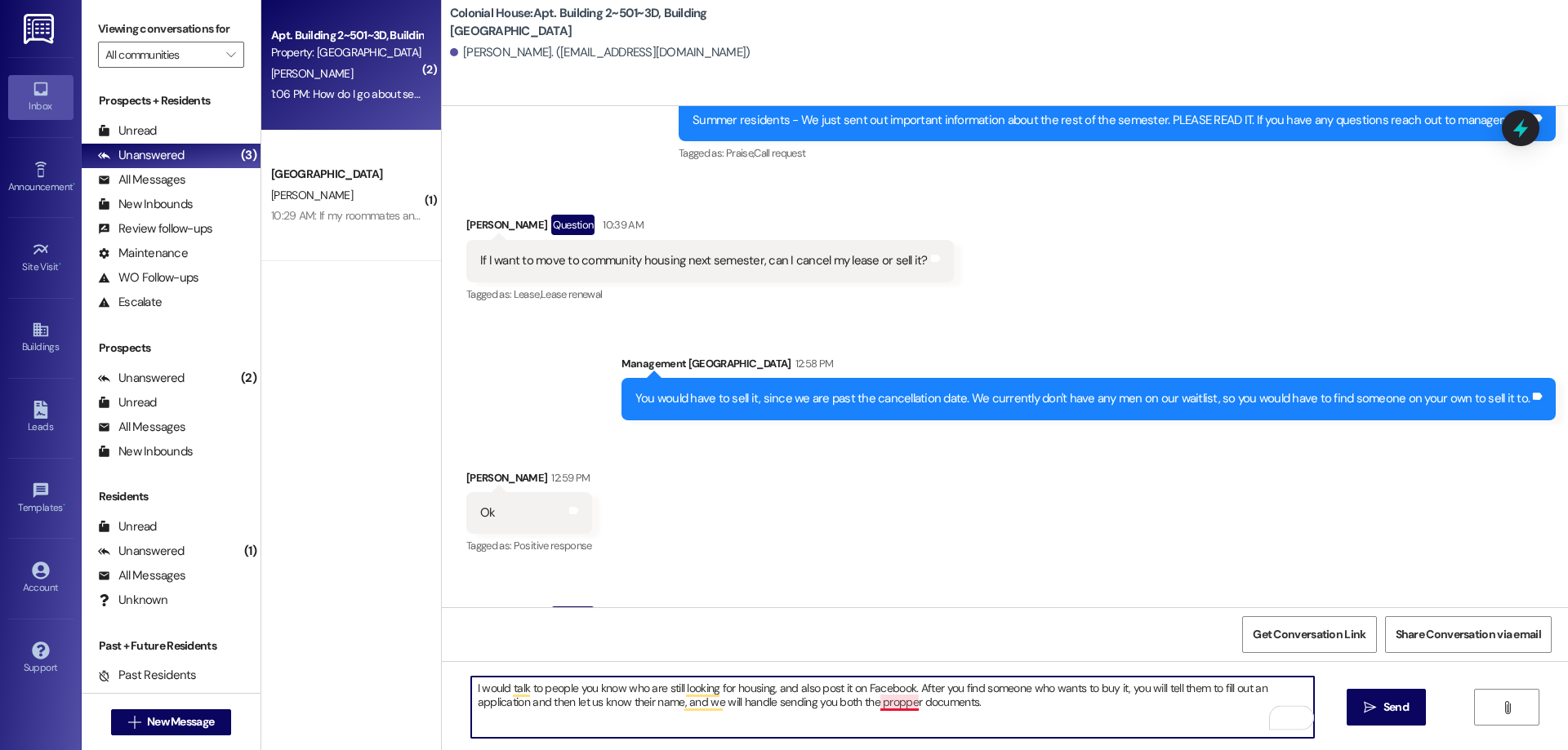
click at [874, 703] on textarea "I would talk to people you know who are still looking for housing, and also pos…" at bounding box center [892, 707] width 843 height 61
click at [522, 708] on textarea "I would talk to people you know who are still looking for housing, and also pos…" at bounding box center [892, 707] width 843 height 61
type textarea "I would talk to people you know who are still looking for housing, and also pos…"
click at [1370, 707] on icon "" at bounding box center [1370, 707] width 12 height 13
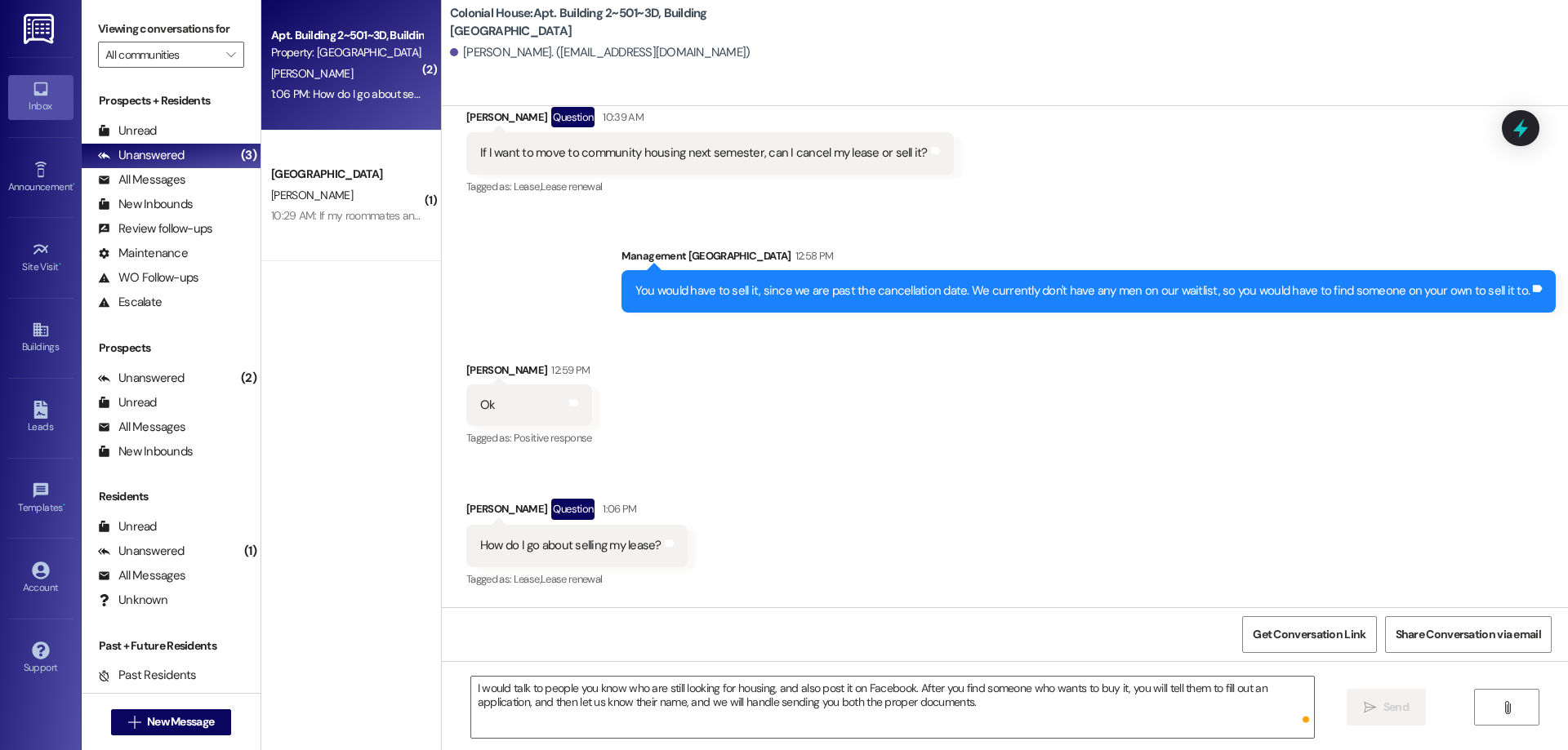
scroll to position [73593, 0]
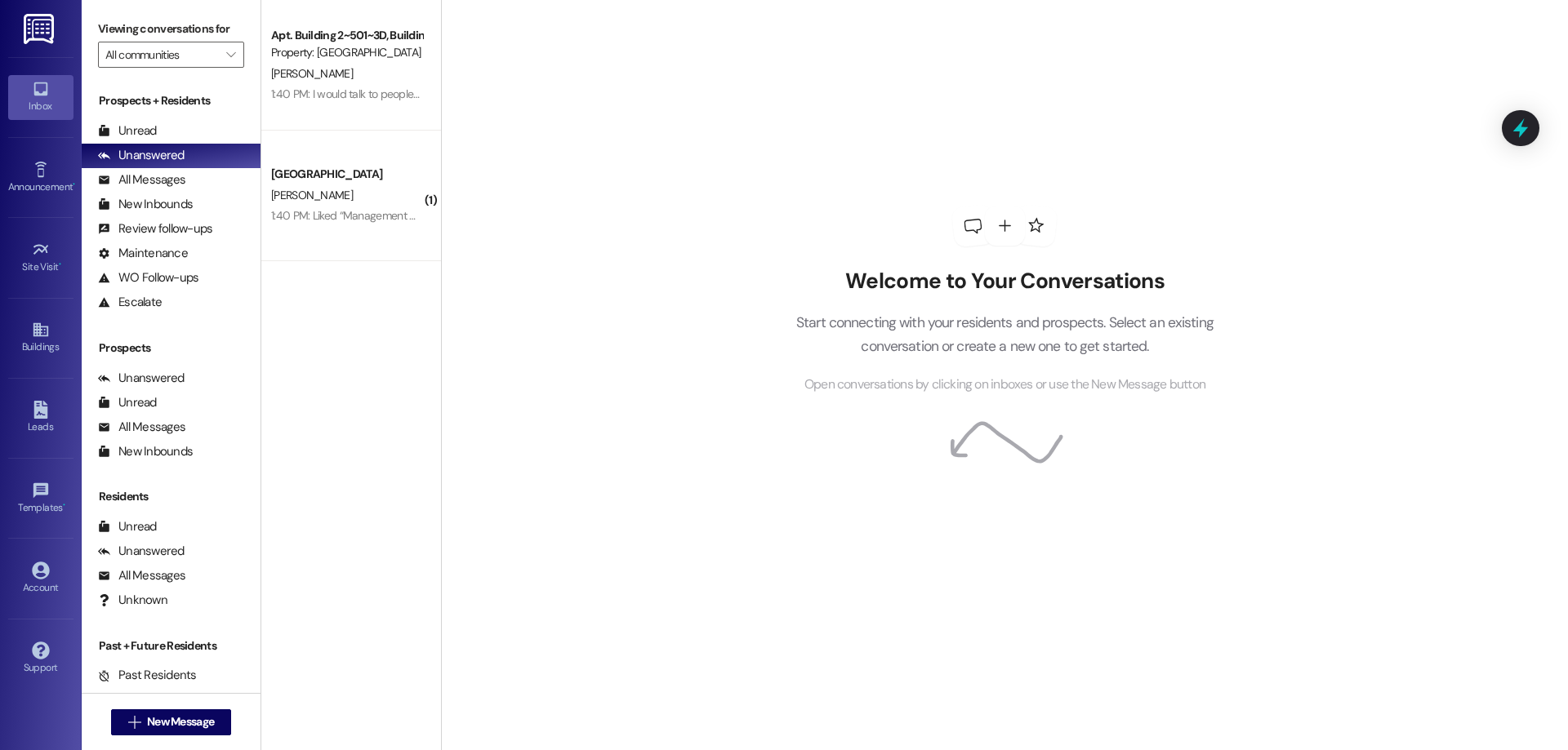
click at [341, 200] on div "[PERSON_NAME]" at bounding box center [346, 195] width 154 height 21
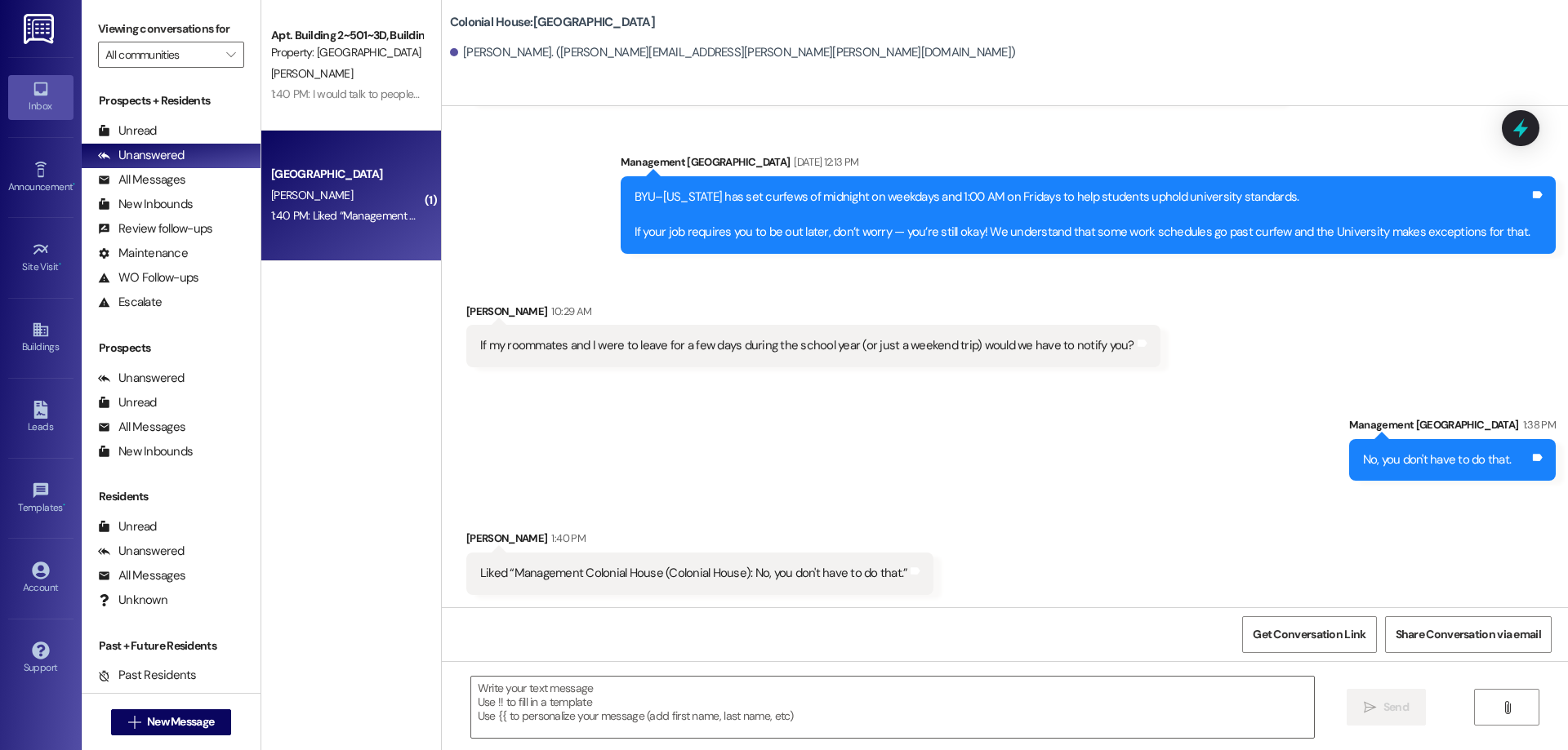
scroll to position [1842, 0]
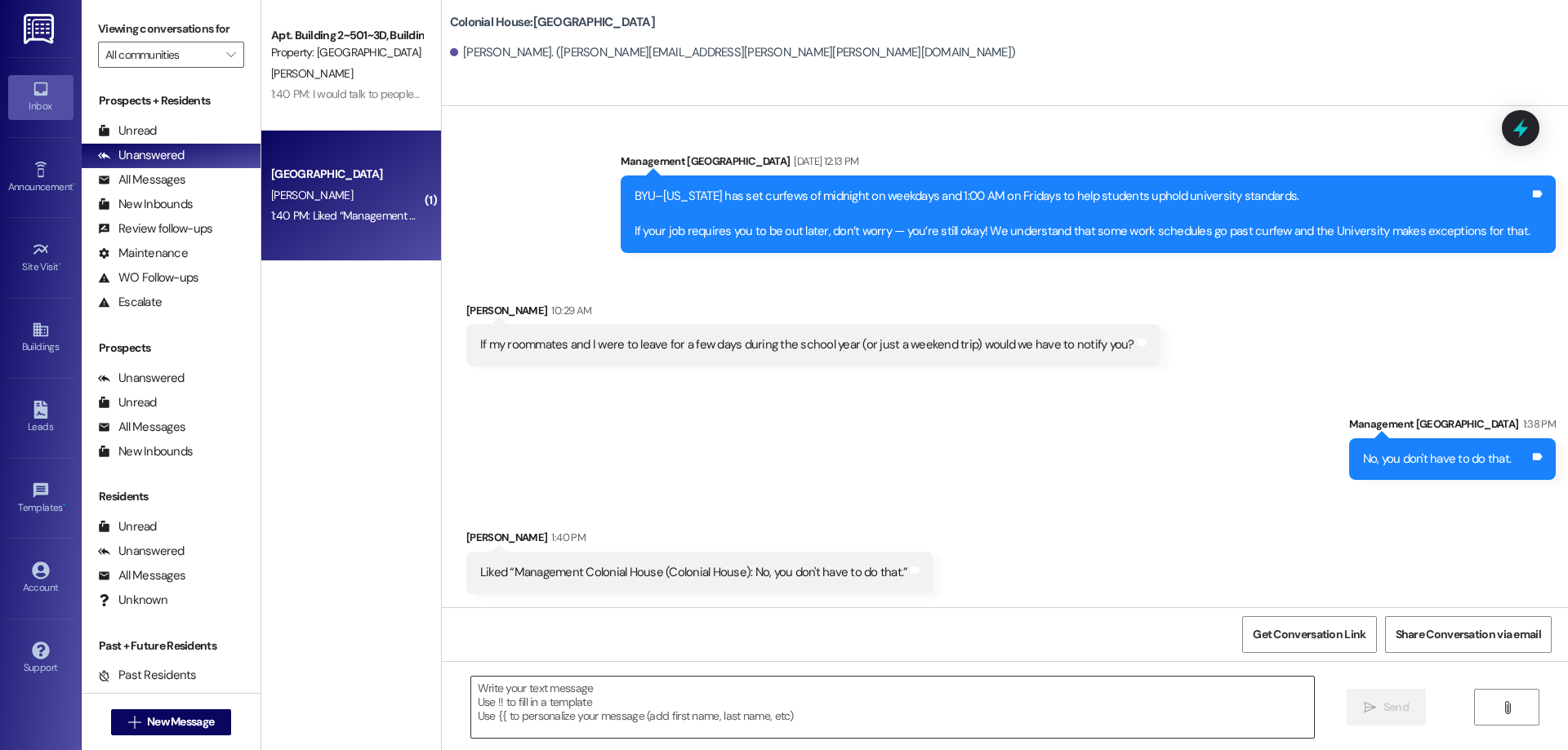
click at [764, 704] on textarea at bounding box center [892, 707] width 843 height 61
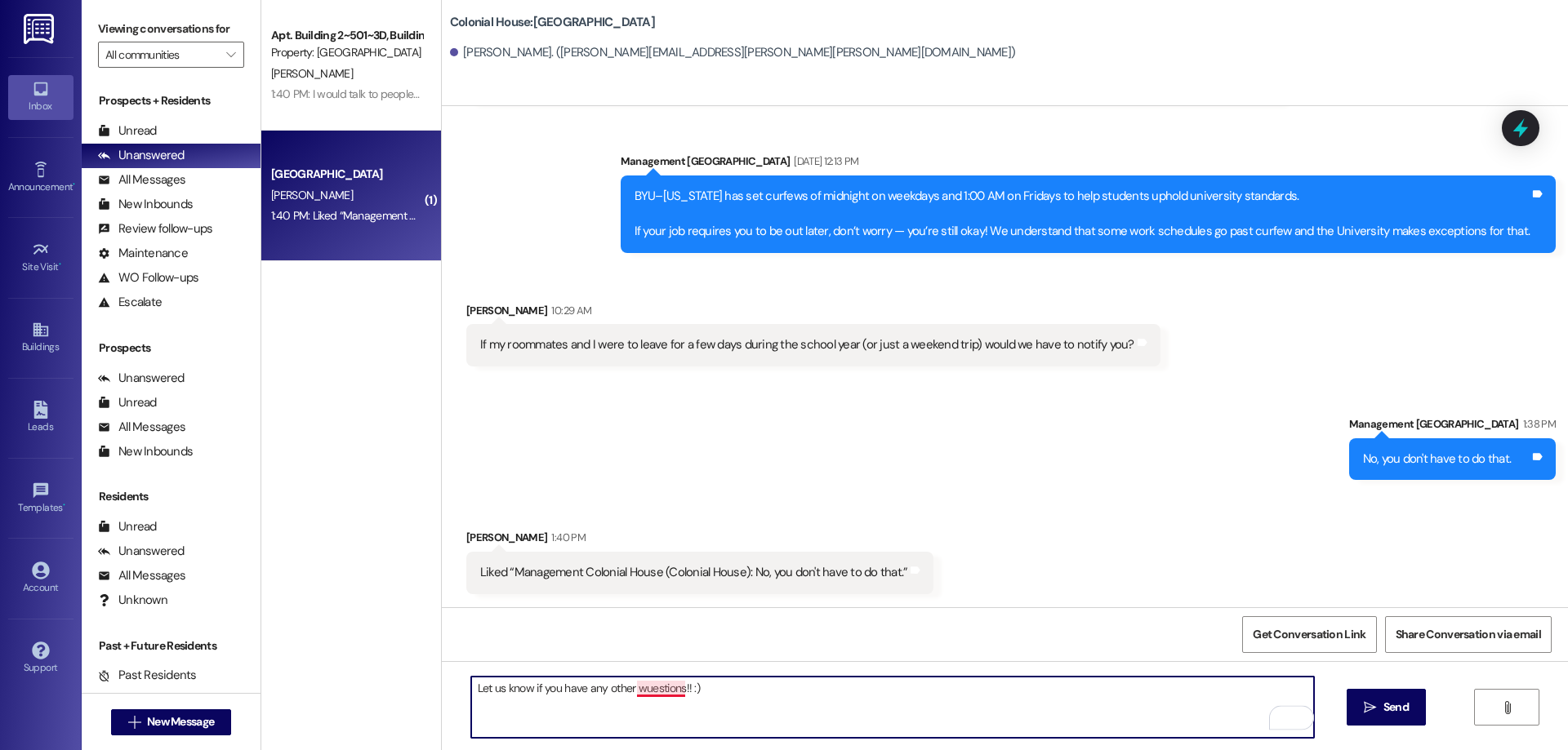
click at [639, 691] on textarea "Let us know if you have any other wuestions!! :)" at bounding box center [892, 707] width 843 height 61
type textarea "Let us know if you have any other questions!! :)"
click at [1398, 712] on span "Send" at bounding box center [1396, 707] width 25 height 17
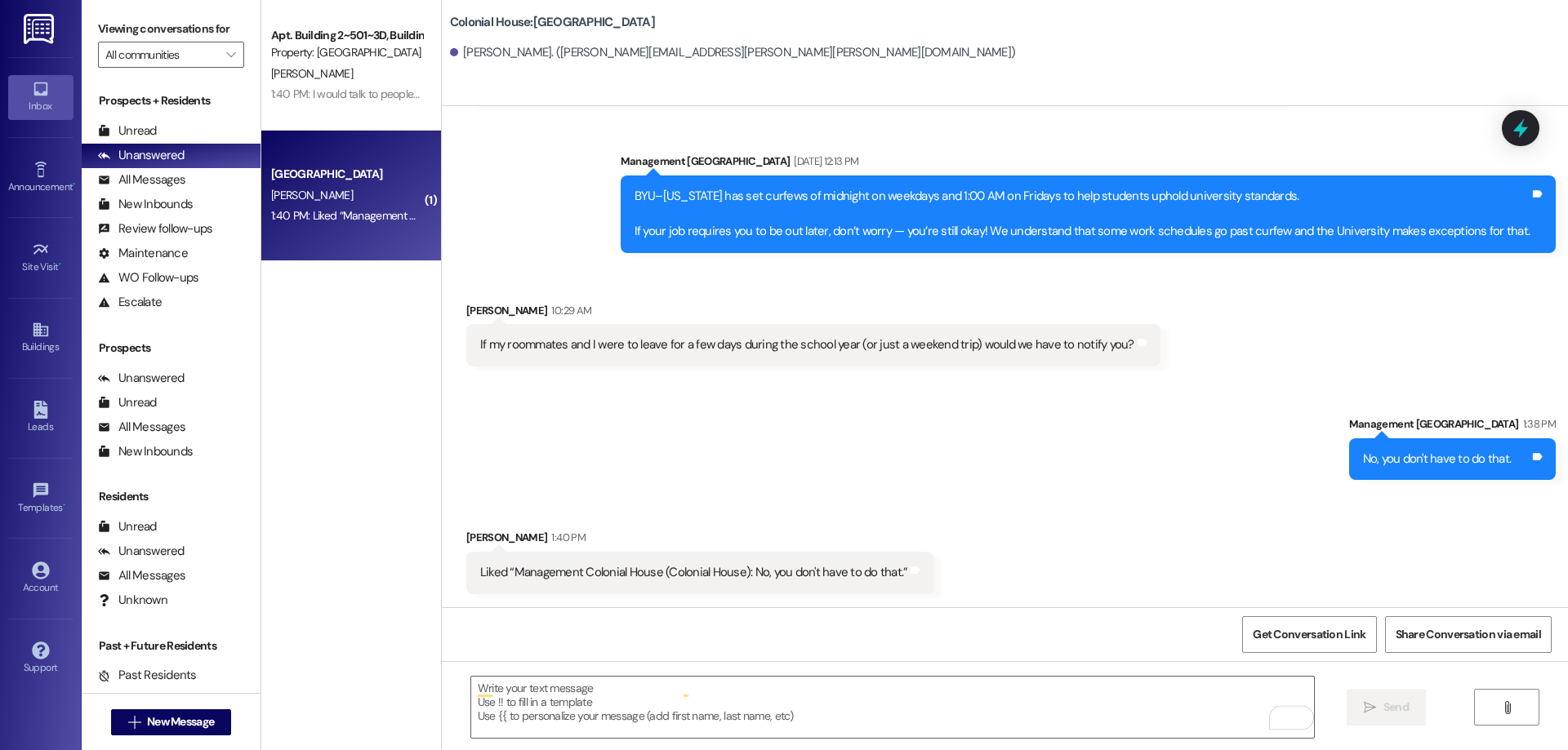
scroll to position [1841, 0]
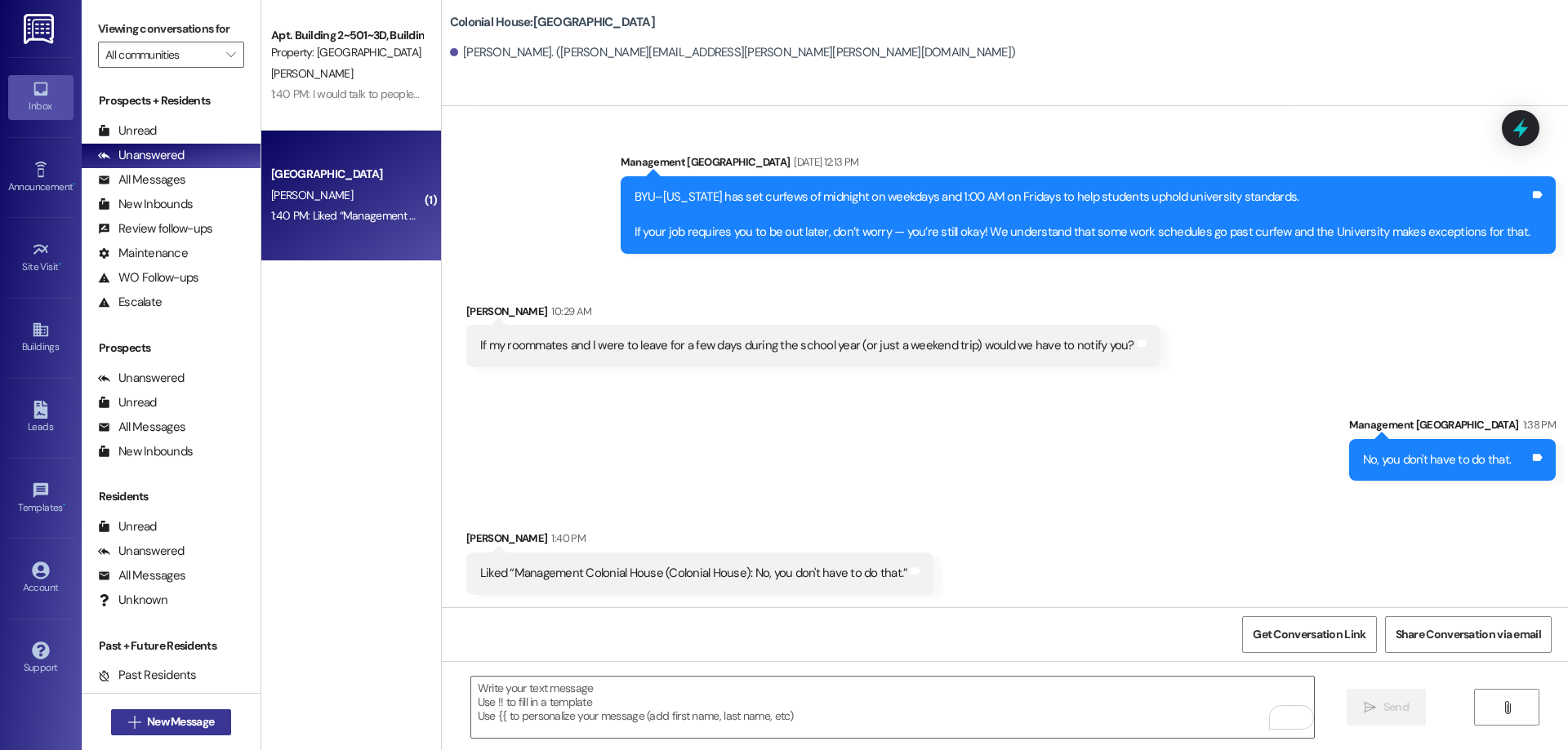
click at [179, 719] on span "New Message" at bounding box center [181, 722] width 67 height 17
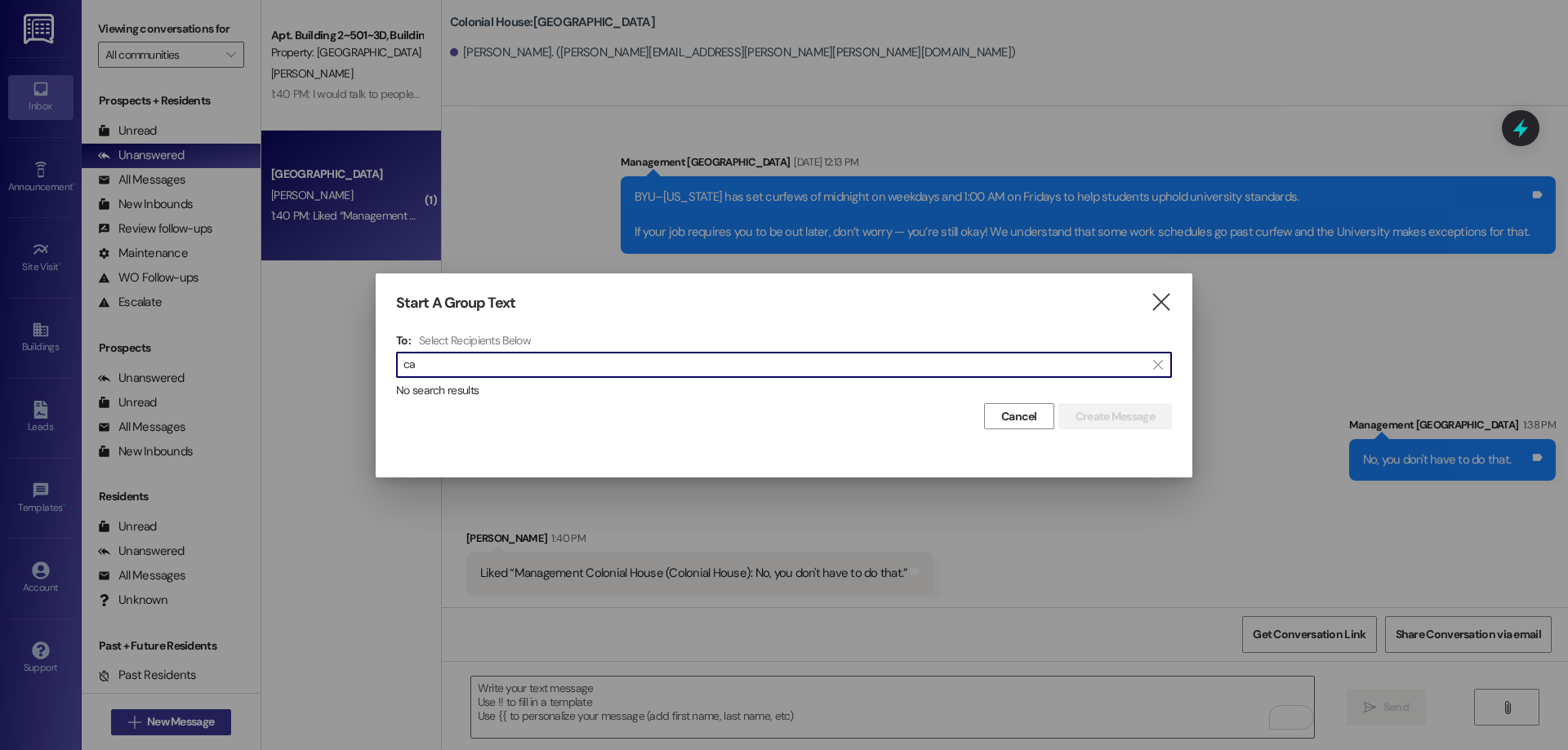
type input "c"
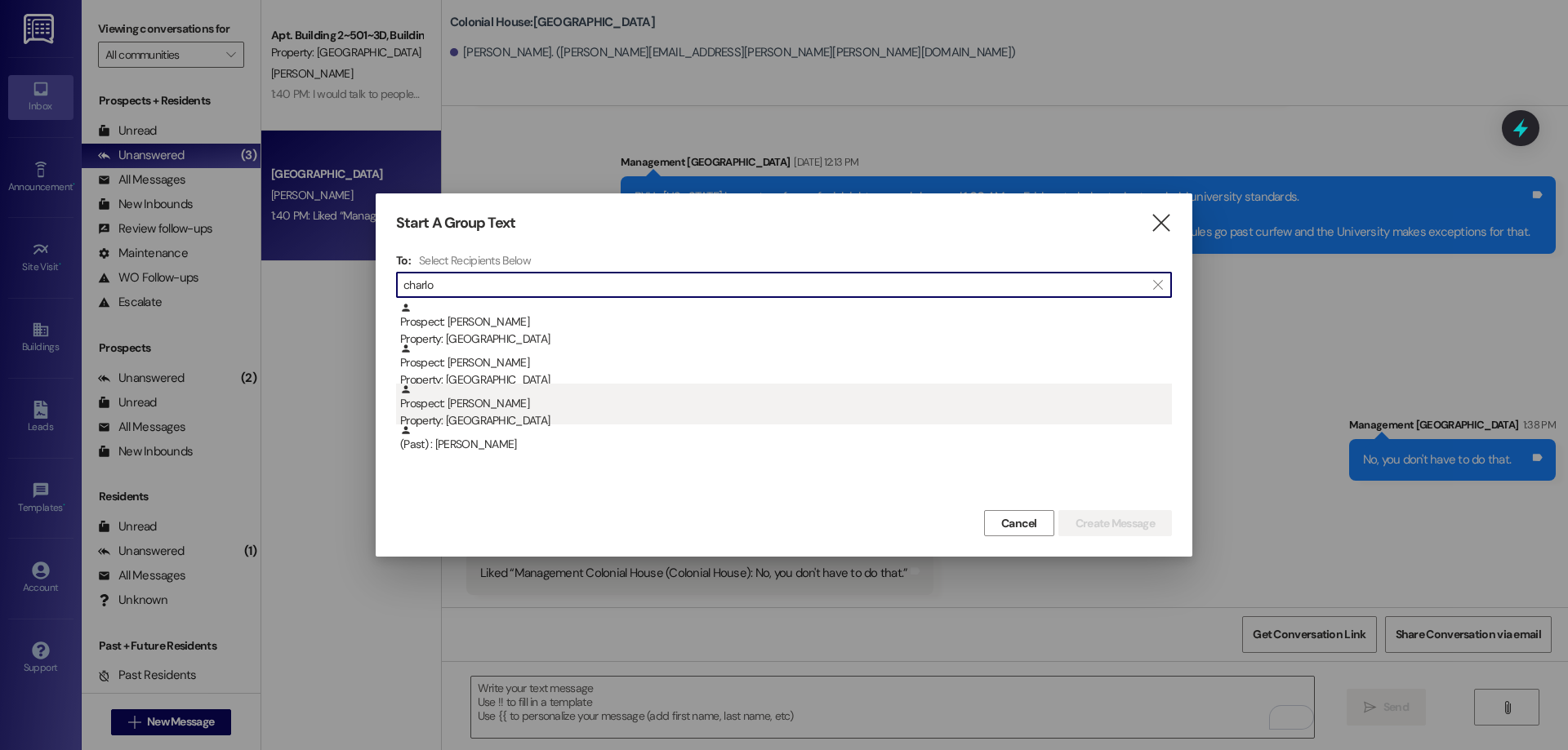
type input "charlo"
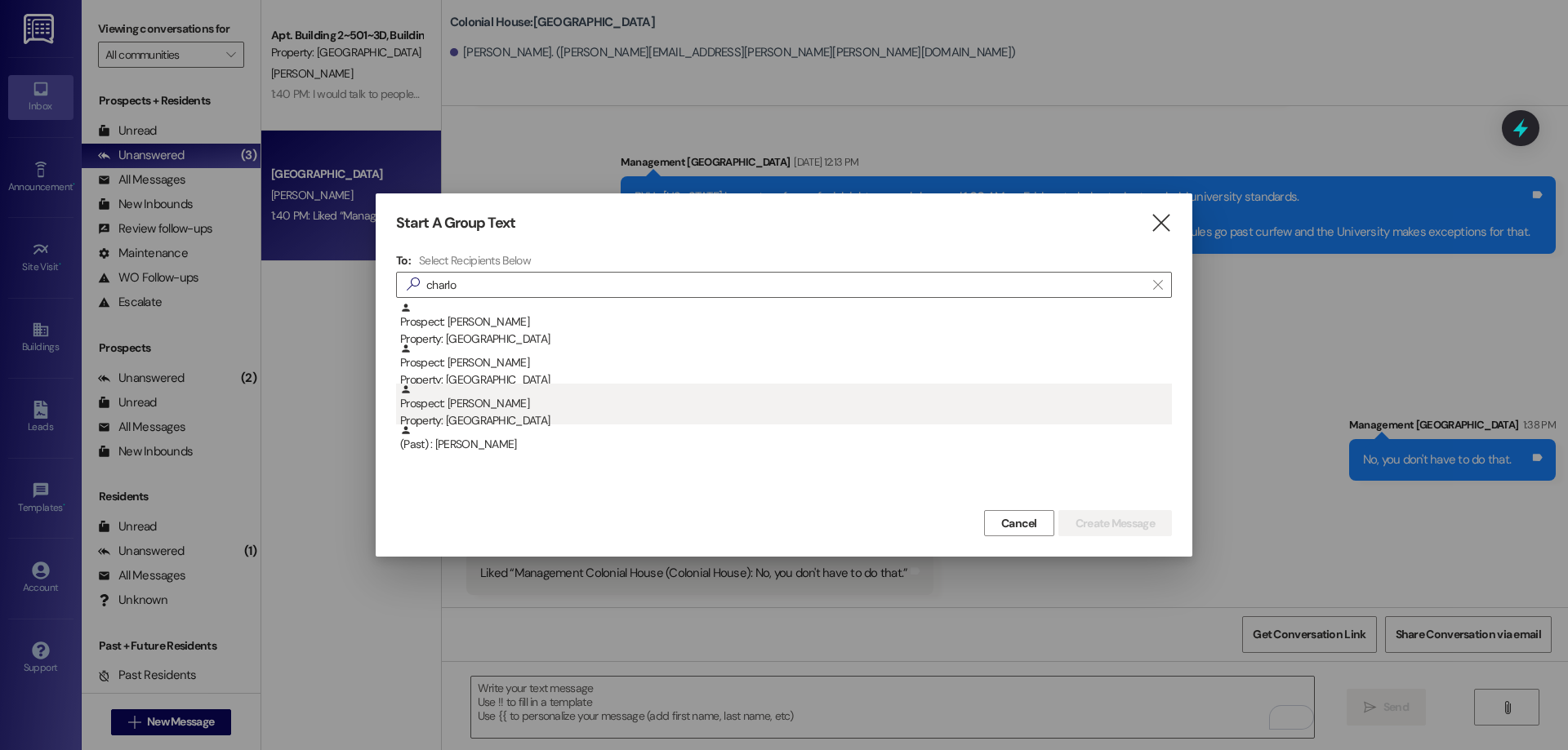
click at [535, 412] on div "Property: [GEOGRAPHIC_DATA]" at bounding box center [786, 421] width 772 height 17
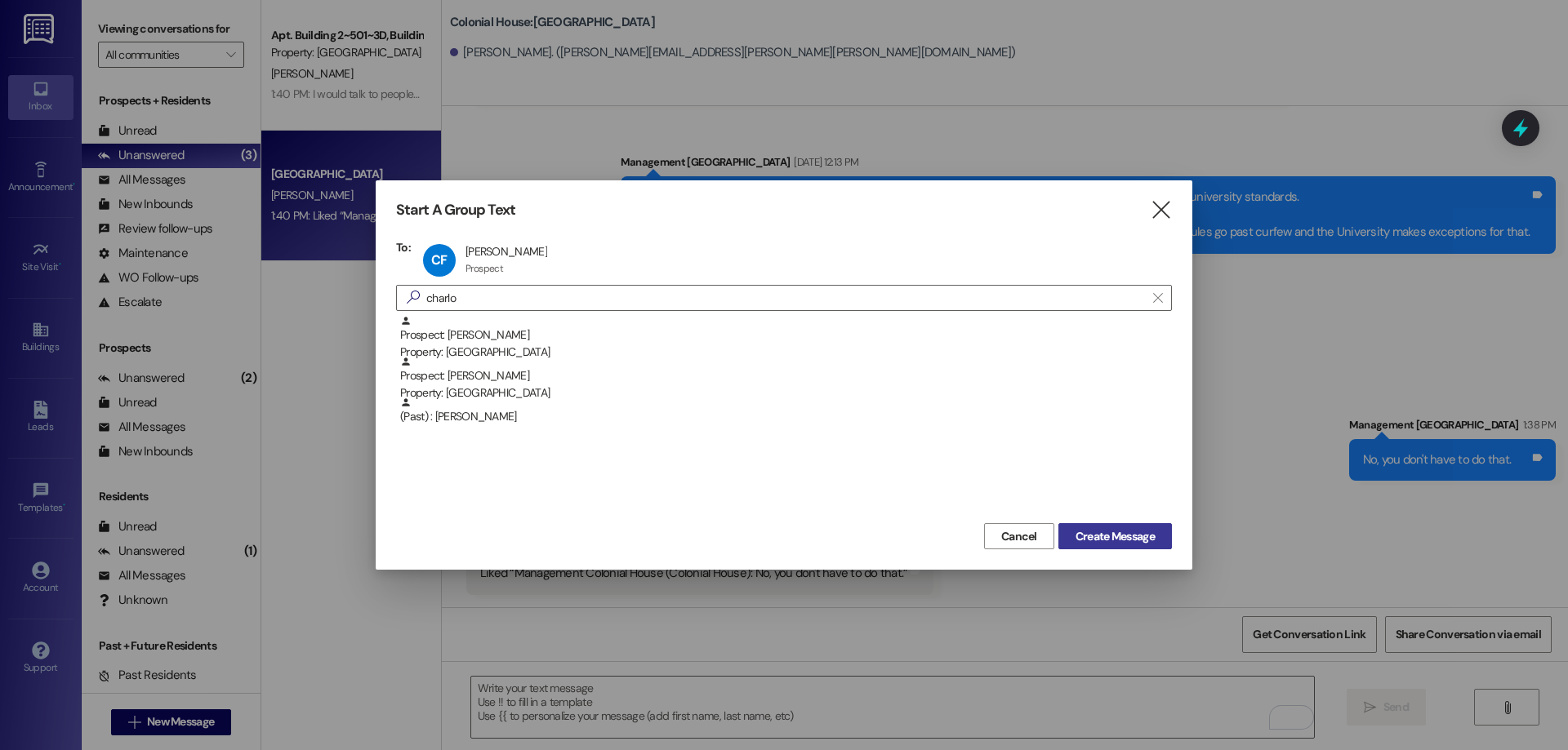
click at [1112, 538] on span "Create Message" at bounding box center [1115, 537] width 79 height 17
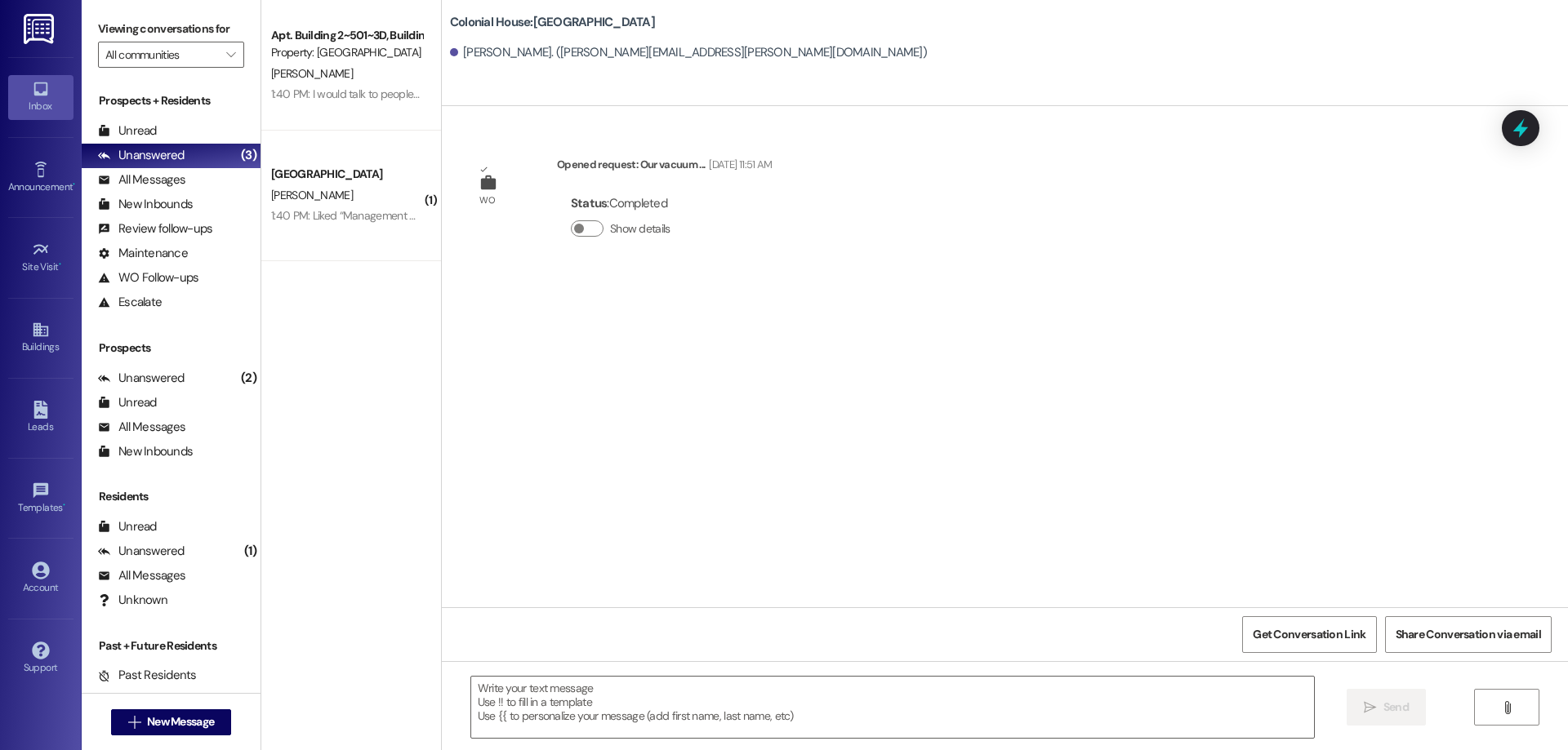
scroll to position [0, 0]
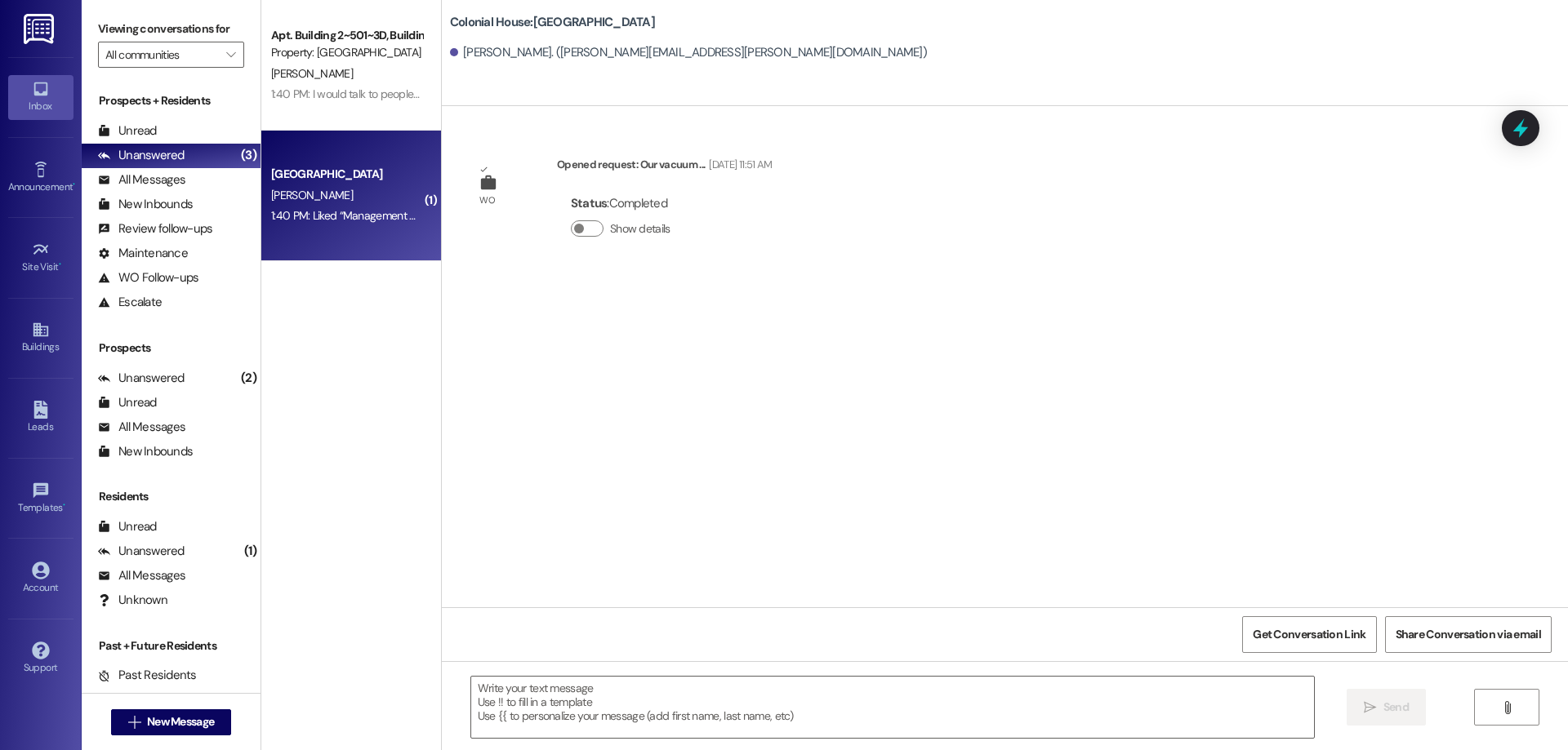
click at [335, 224] on div "1:40 PM: Liked “Management Colonial House ([GEOGRAPHIC_DATA]): No, you don't ha…" at bounding box center [346, 216] width 154 height 21
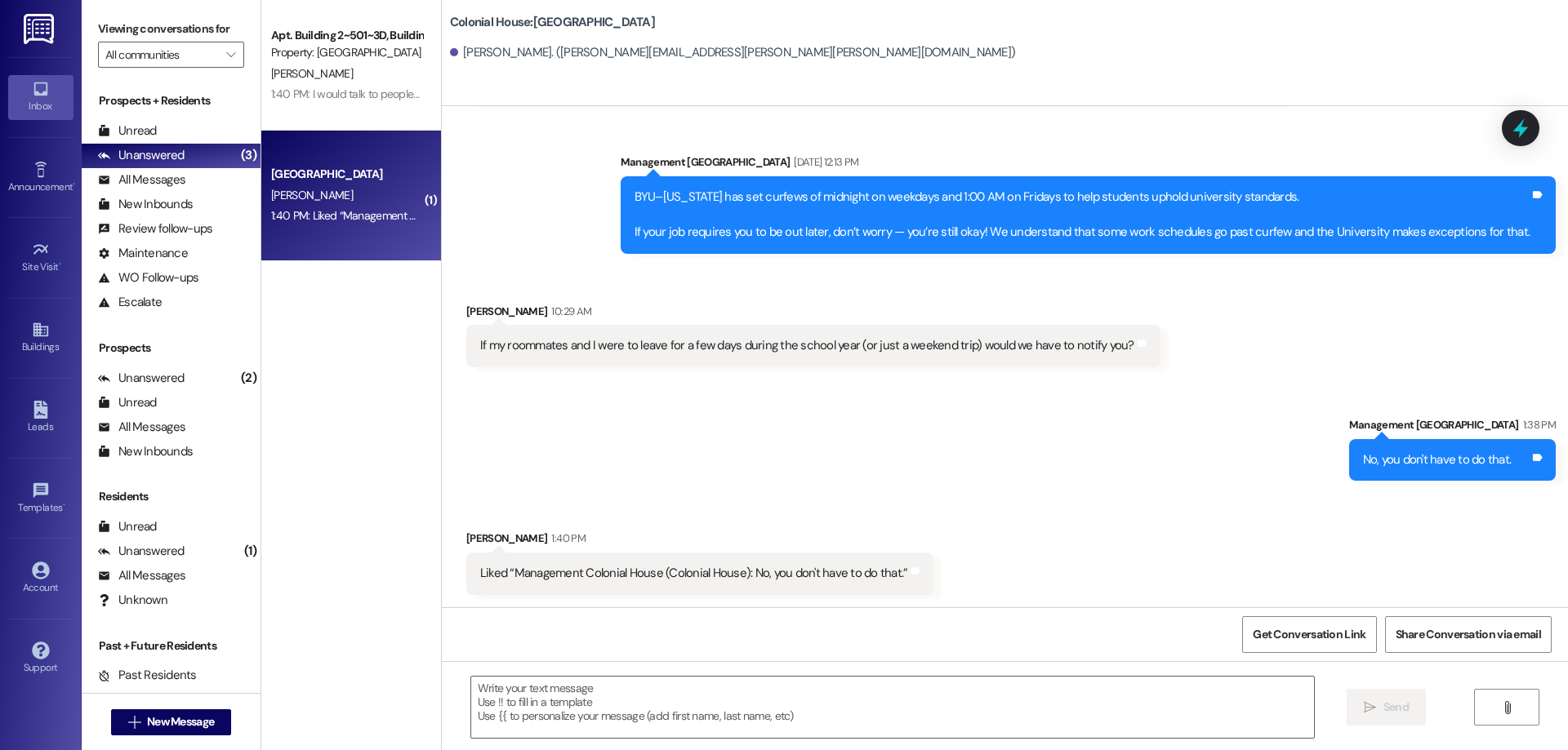
scroll to position [1956, 0]
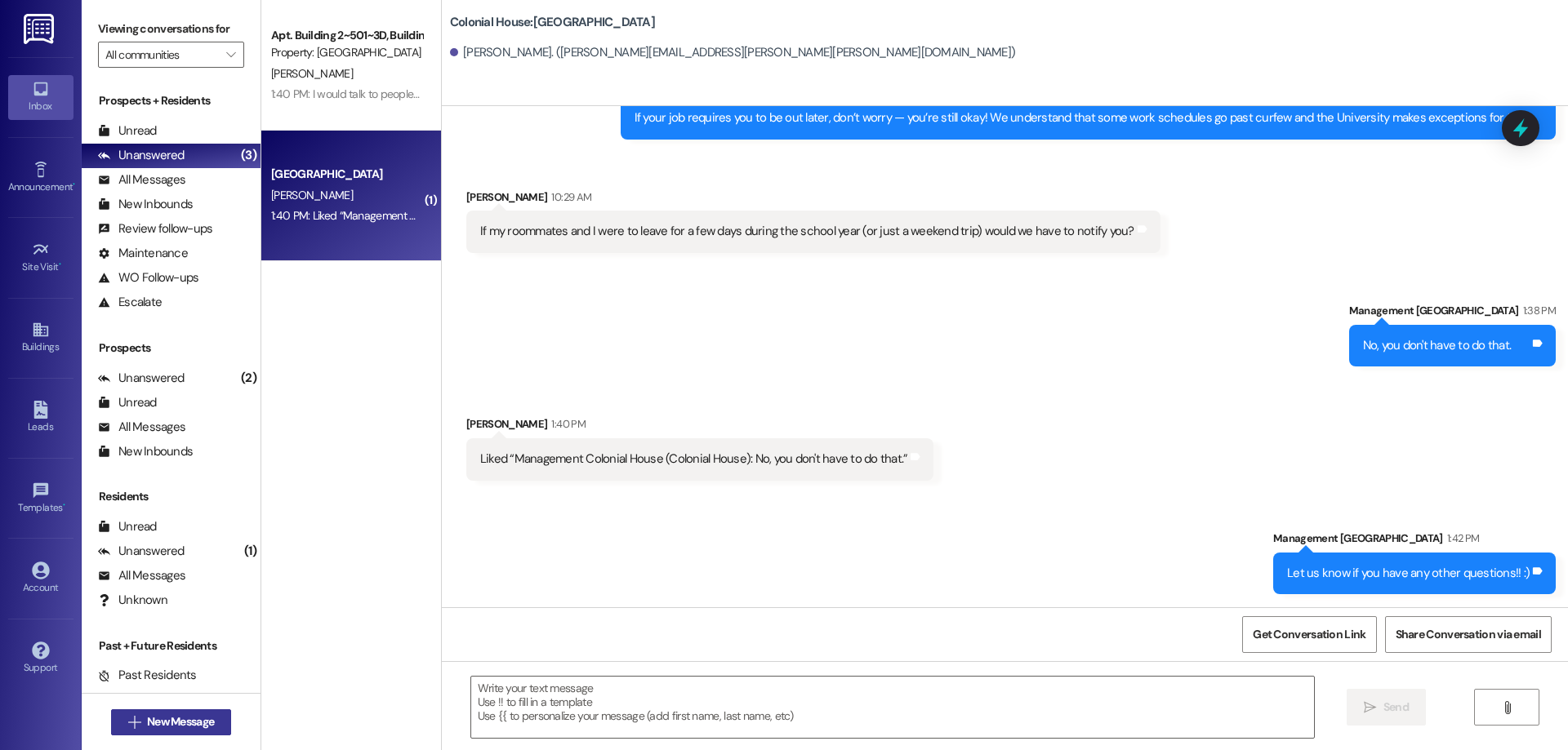
click at [200, 727] on span "New Message" at bounding box center [181, 722] width 67 height 17
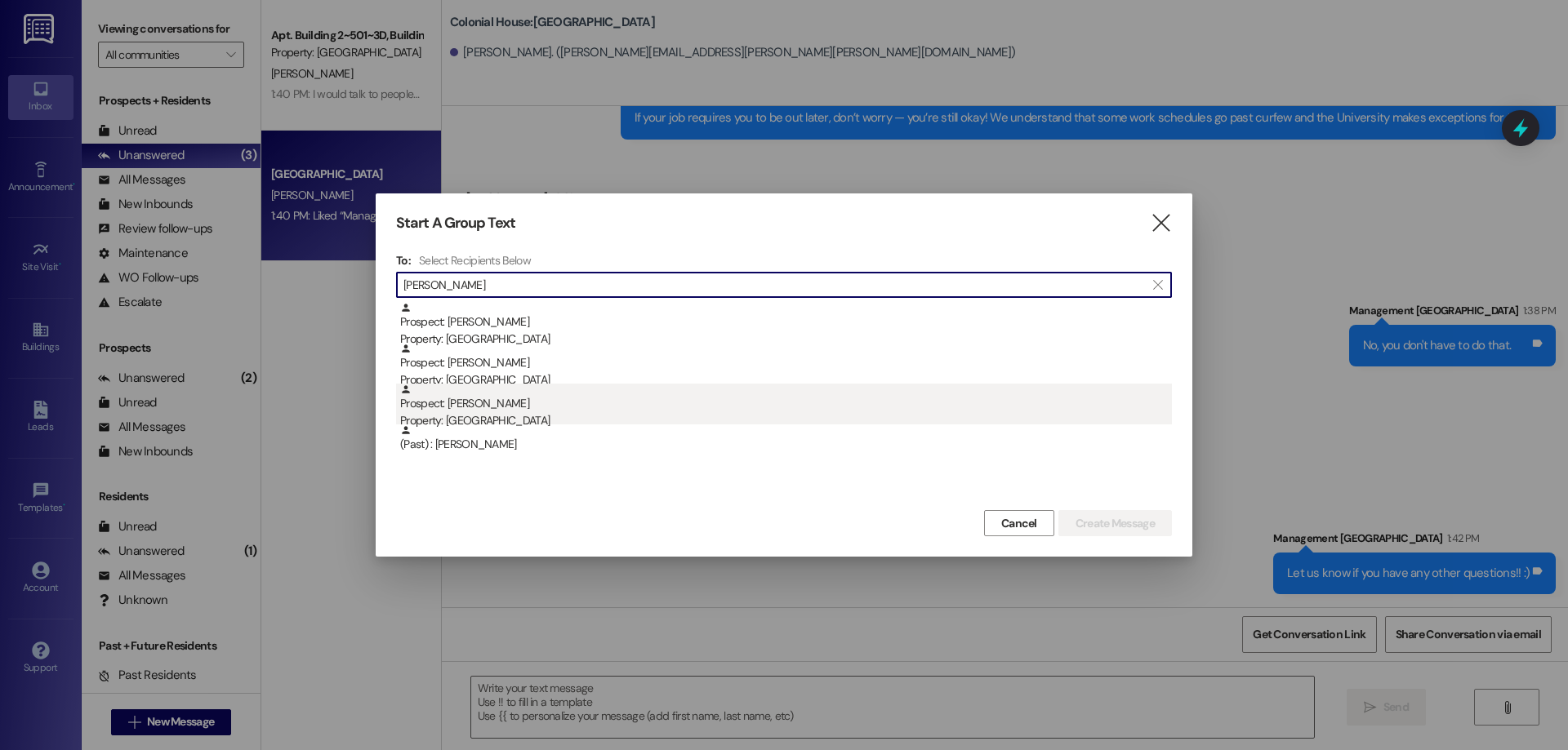
type input "[PERSON_NAME]"
click at [534, 405] on div "Prospect: Charlotte Franson Property: Colonial House" at bounding box center [786, 407] width 772 height 46
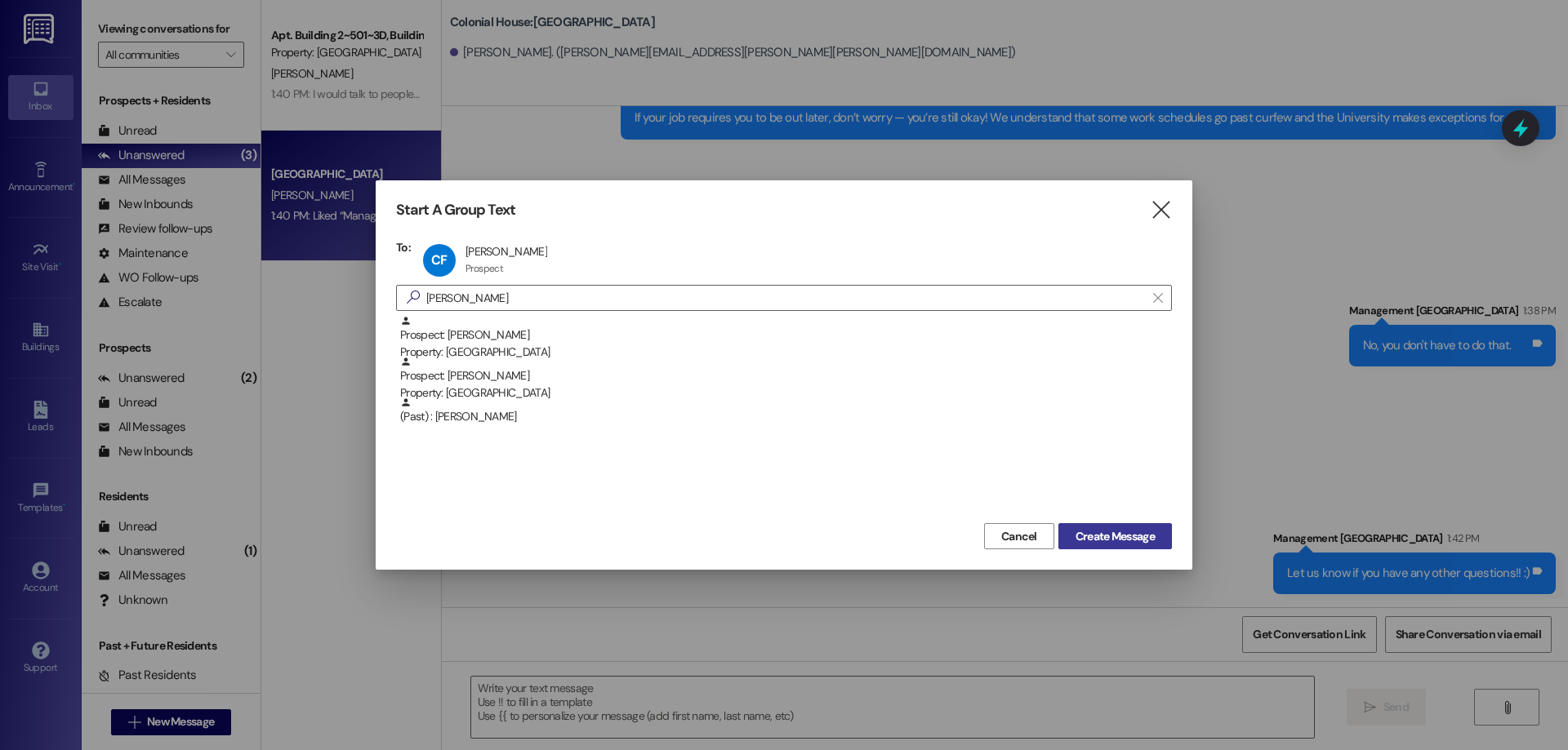
click at [1107, 544] on span "Create Message" at bounding box center [1115, 537] width 79 height 17
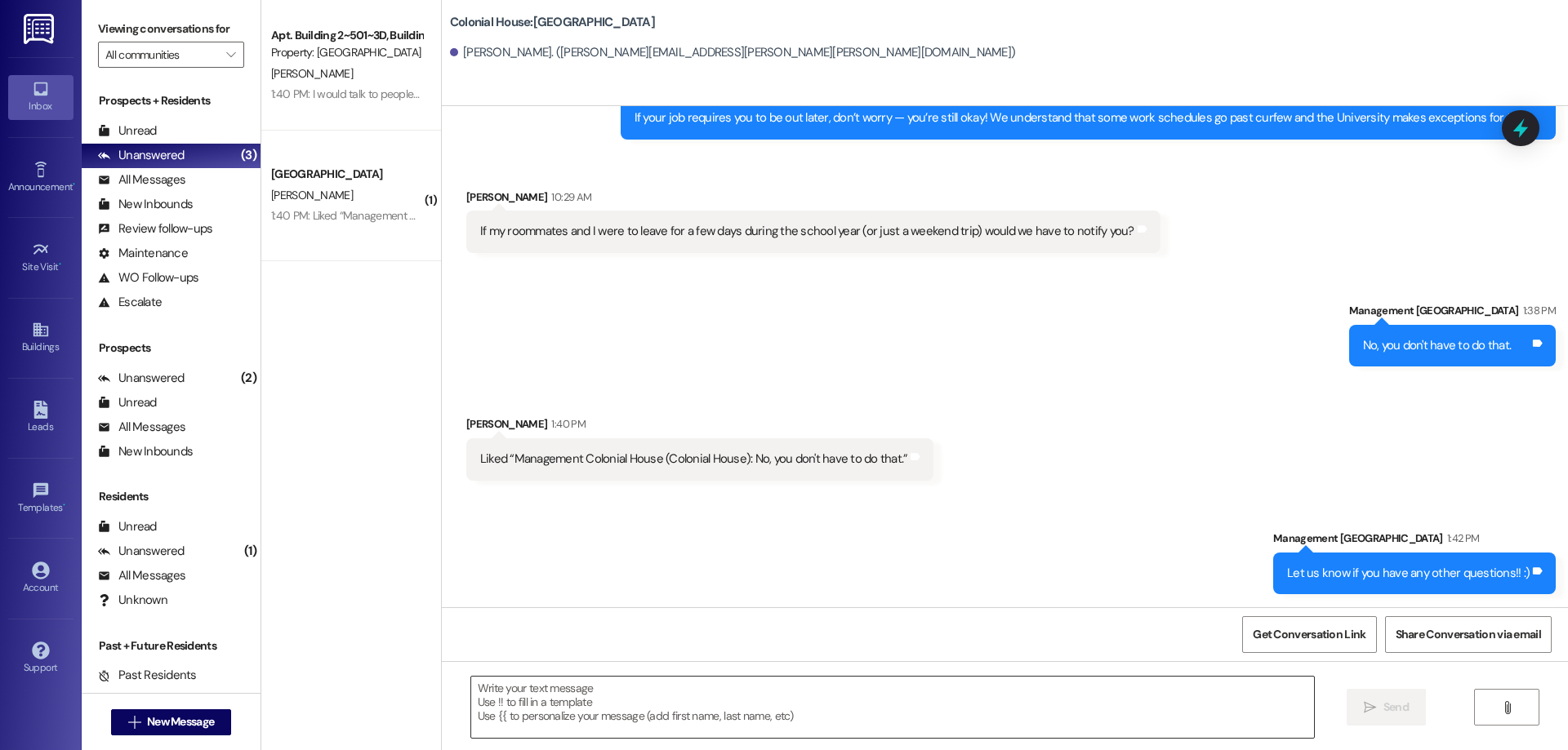
click at [954, 732] on textarea at bounding box center [892, 707] width 843 height 61
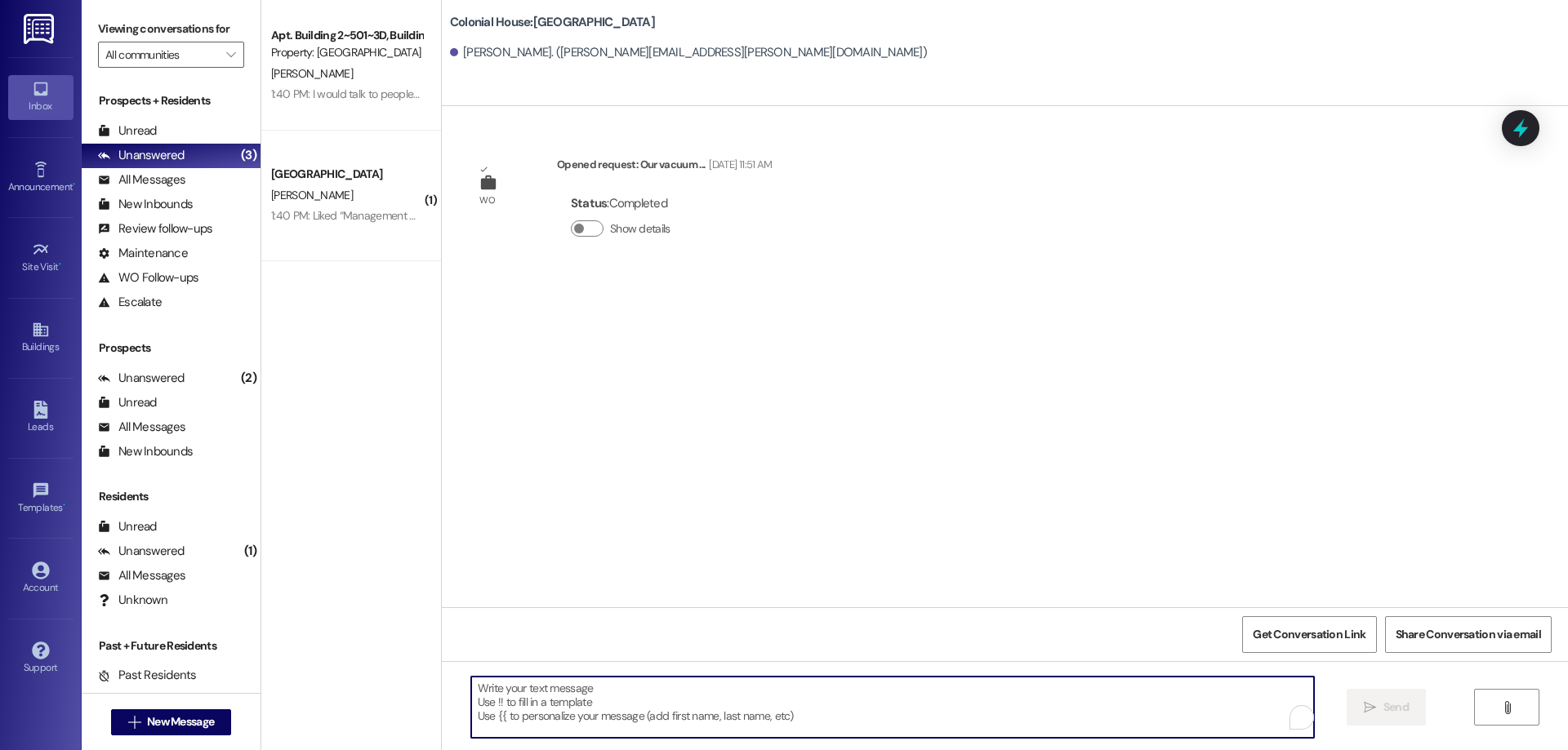
scroll to position [0, 0]
paste textarea "Hi ____! This is Rachel from Colonial House. Thank you for completing your appl…"
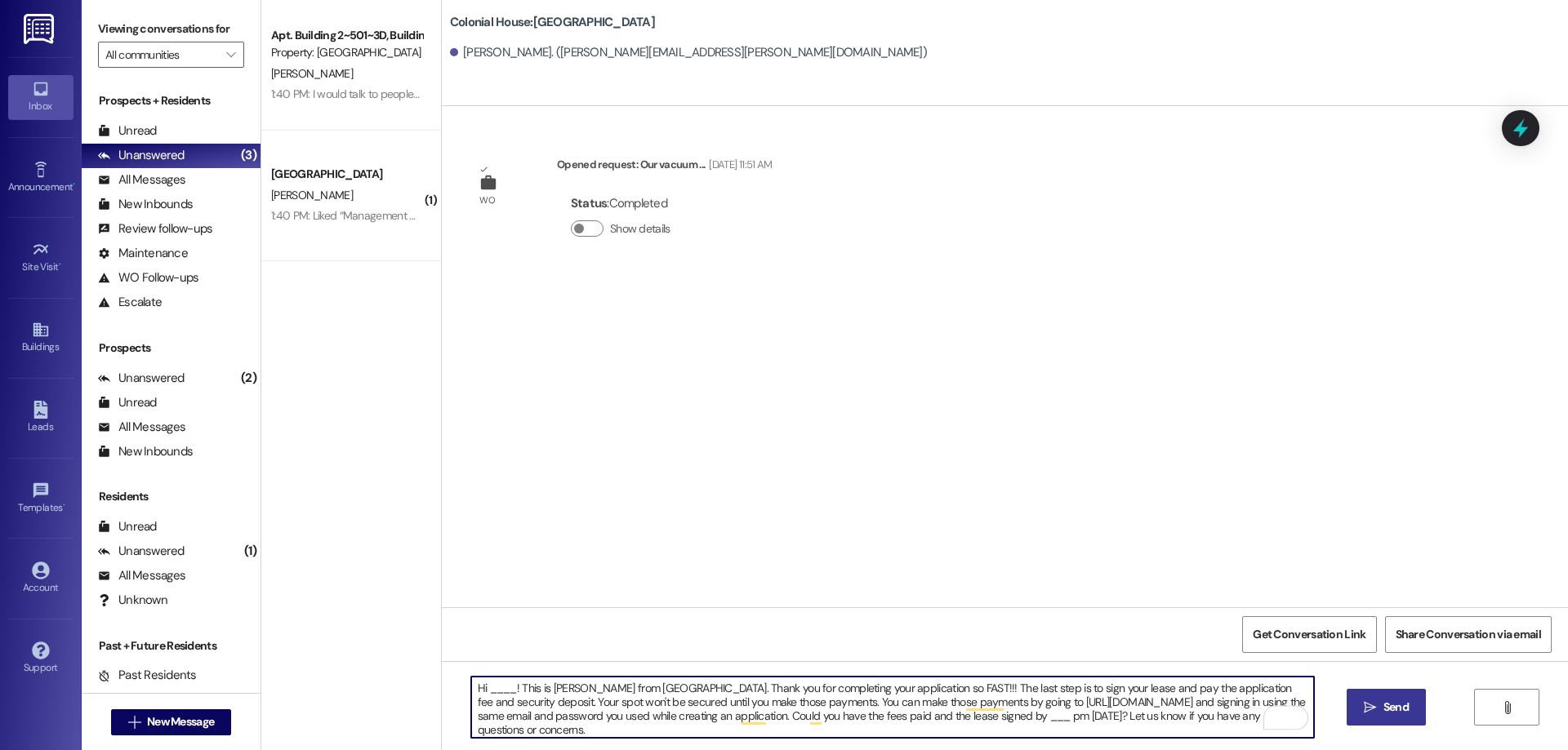
click at [500, 687] on textarea "Hi ____! This is Rachel from Colonial House. Thank you for completing your appl…" at bounding box center [892, 707] width 843 height 61
drag, startPoint x: 941, startPoint y: 685, endPoint x: 1071, endPoint y: 710, distance: 132.4
click at [942, 685] on textarea "Hi Charlotte! This is Rachel from Colonial House. Thank you for completing your…" at bounding box center [892, 707] width 843 height 61
click at [583, 730] on textarea "Hi Charlotte! This is Rachel from Colonial House. Thank you for completing your…" at bounding box center [892, 707] width 843 height 61
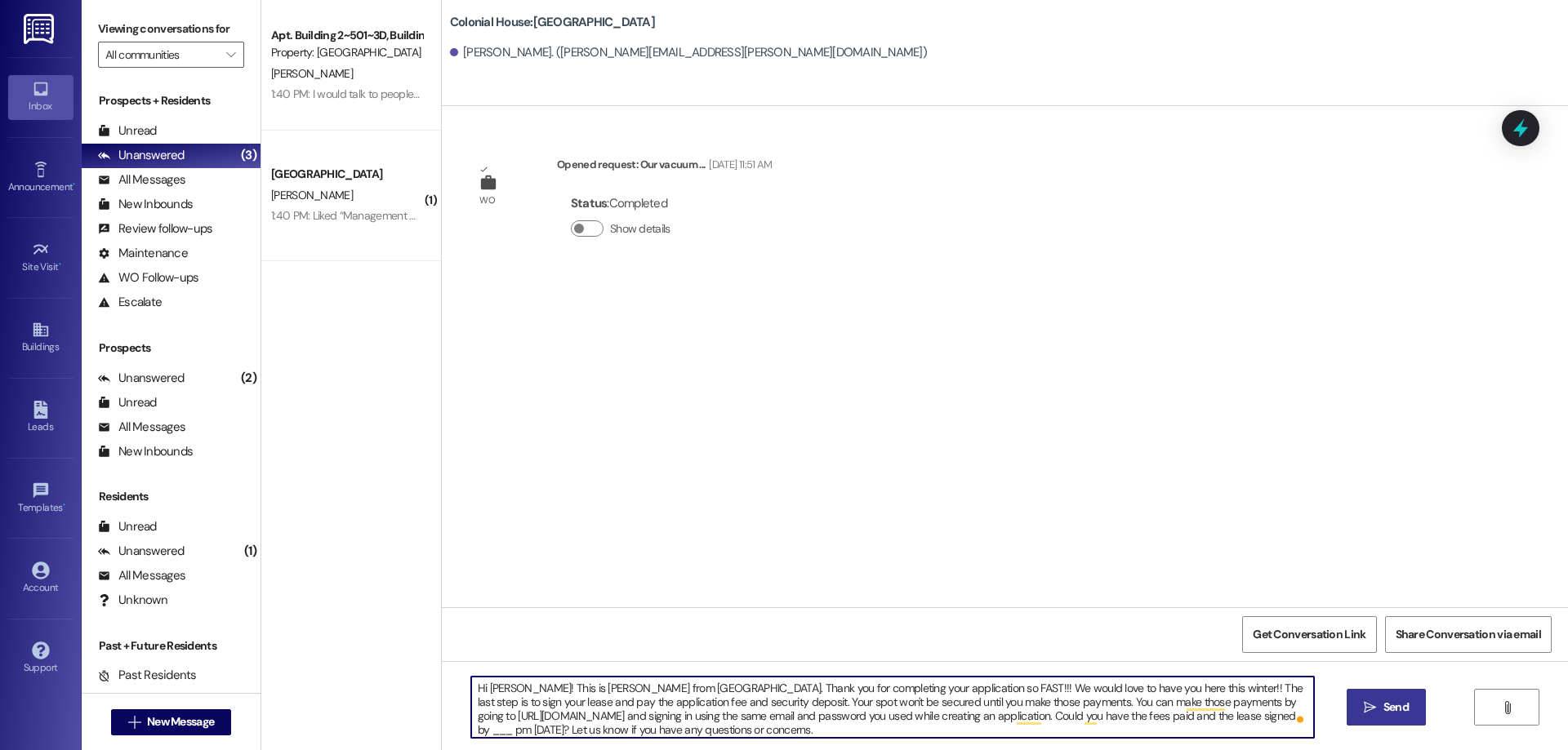
click at [583, 730] on textarea "Hi Charlotte! This is Rachel from Colonial House. Thank you for completing your…" at bounding box center [892, 707] width 843 height 61
drag, startPoint x: 912, startPoint y: 729, endPoint x: 413, endPoint y: 680, distance: 501.4
click at [413, 680] on div "Apt. Building 2~501~3D, Building 2 Colonial House Property: Colonial House P. W…" at bounding box center [915, 375] width 1306 height 750
type textarea "Hi Charlotte! This is Rachel from Colonial House. Thank you for completing your…"
click at [779, 725] on textarea "Hi Charlotte! This is Rachel from Colonial House. Thank you for completing your…" at bounding box center [892, 707] width 843 height 61
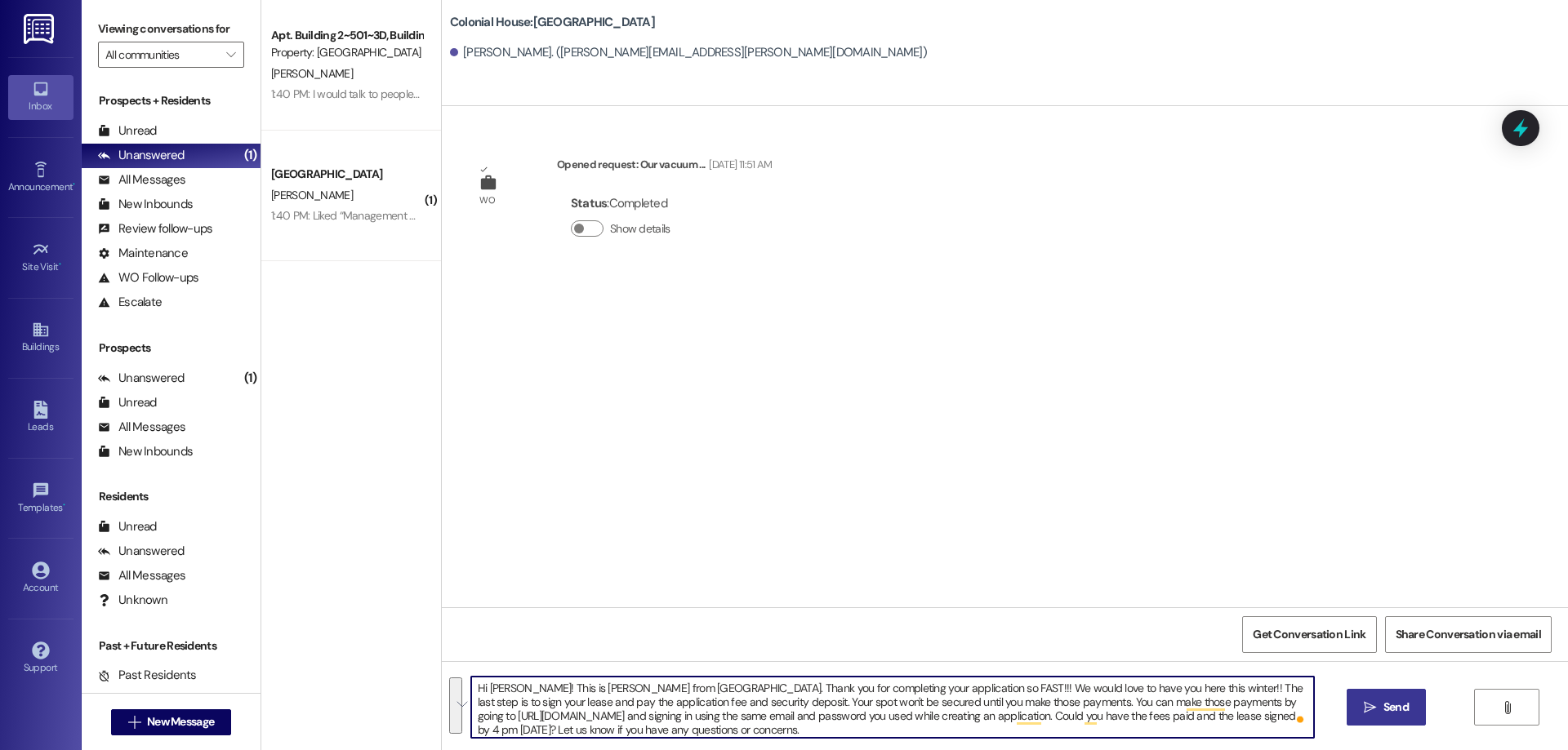
click at [779, 725] on textarea "Hi Charlotte! This is Rachel from Colonial House. Thank you for completing your…" at bounding box center [892, 707] width 843 height 61
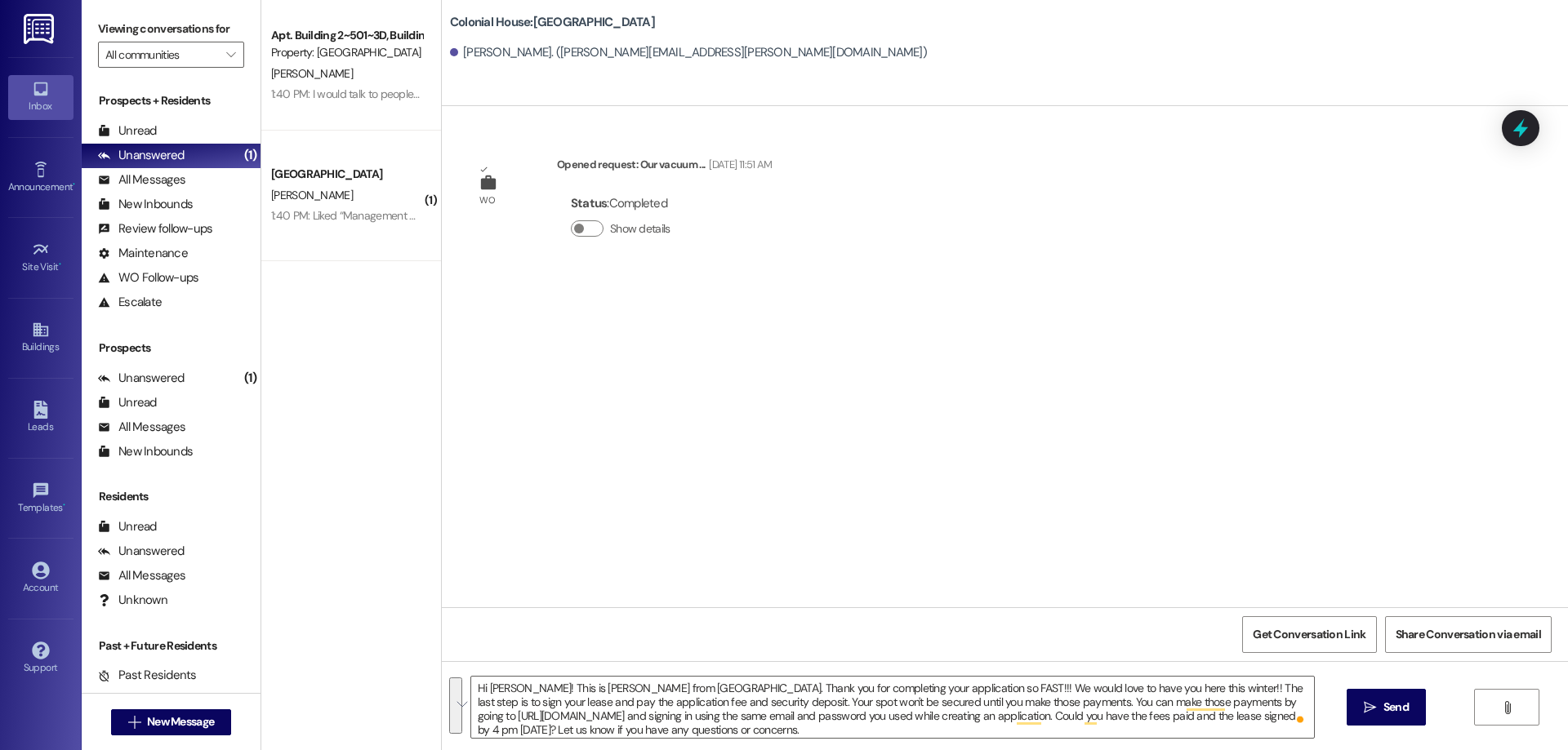
drag, startPoint x: 1388, startPoint y: 704, endPoint x: 1422, endPoint y: 701, distance: 34.1
click at [1388, 704] on span "Send" at bounding box center [1396, 707] width 25 height 17
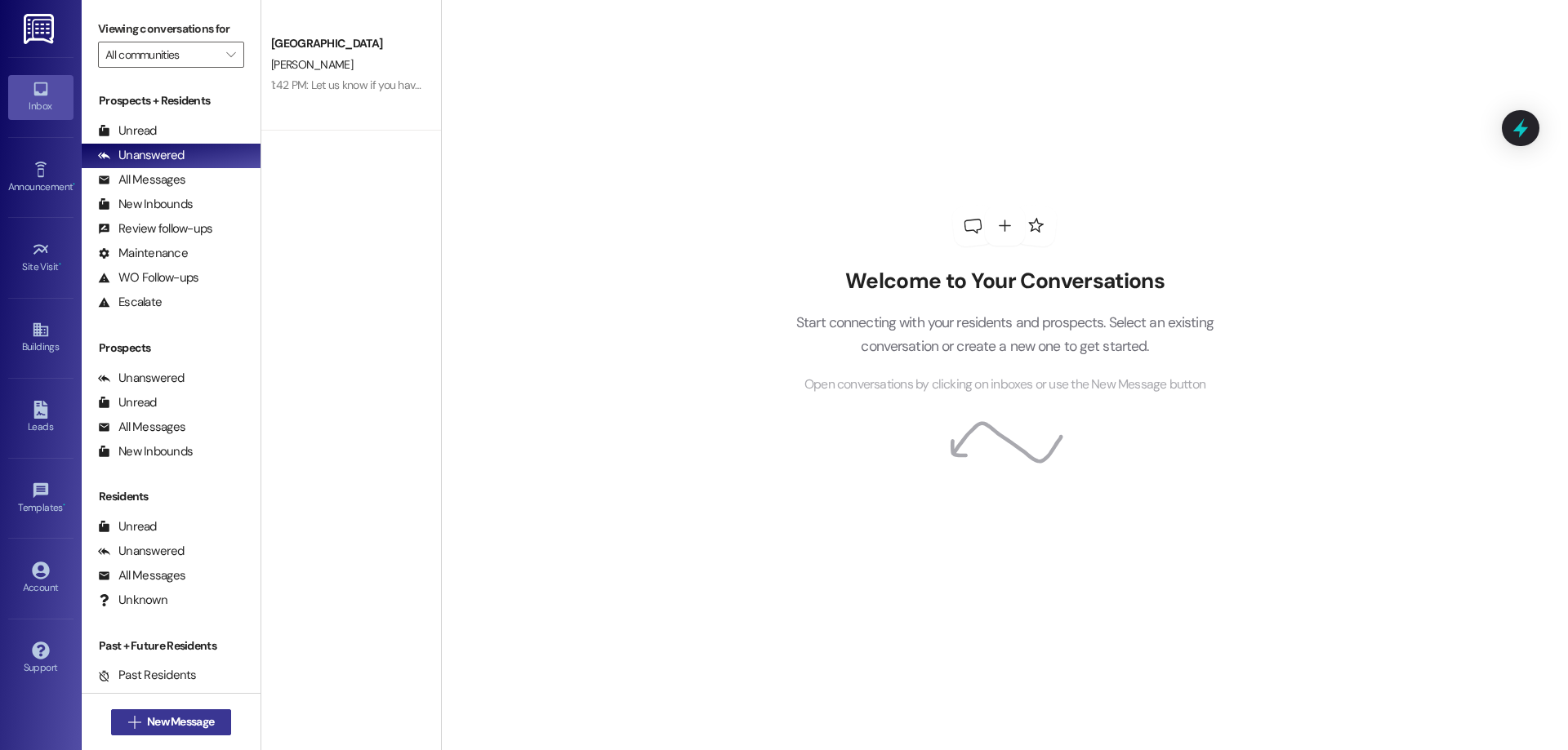
click at [182, 714] on span "New Message" at bounding box center [181, 722] width 67 height 17
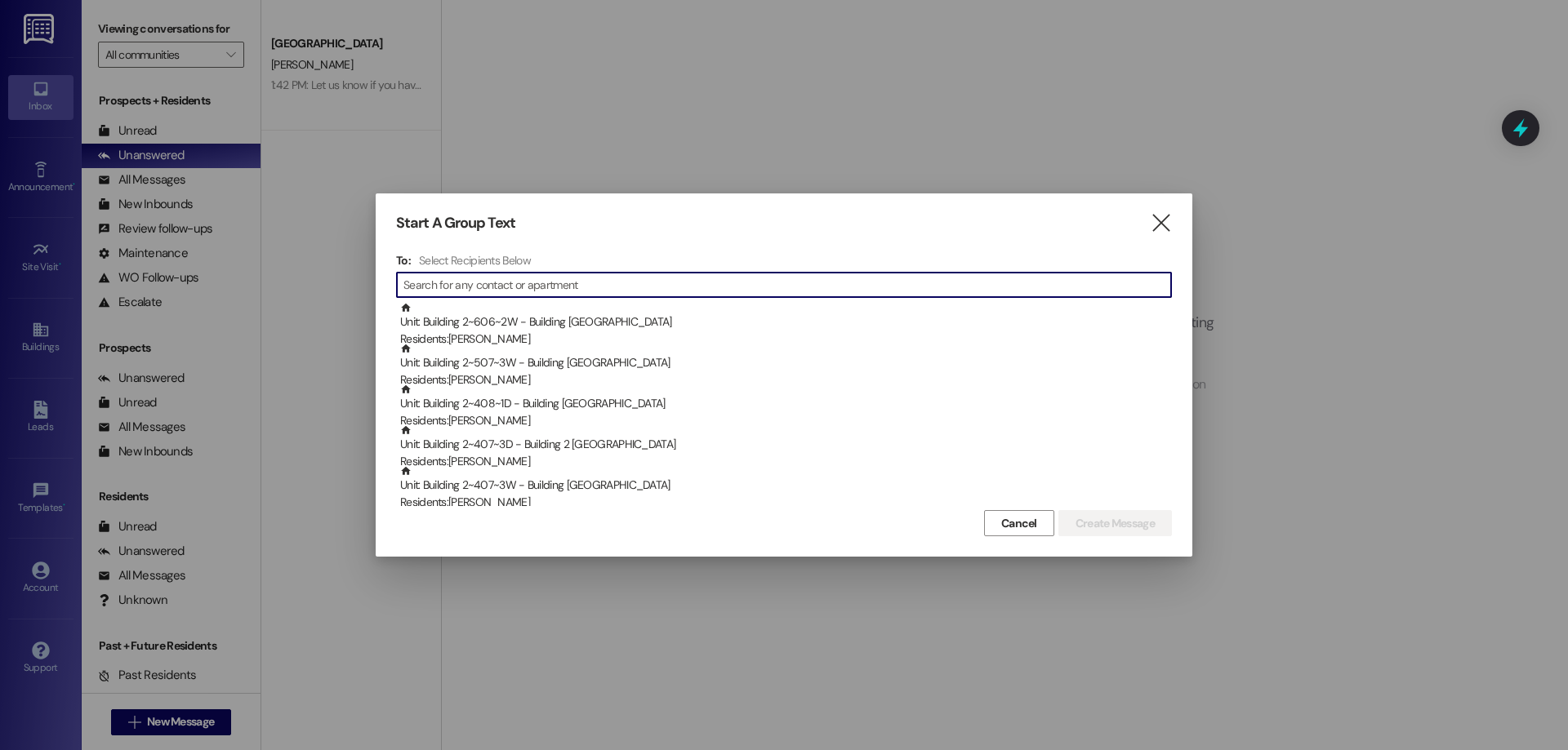
click at [523, 292] on input at bounding box center [787, 285] width 768 height 23
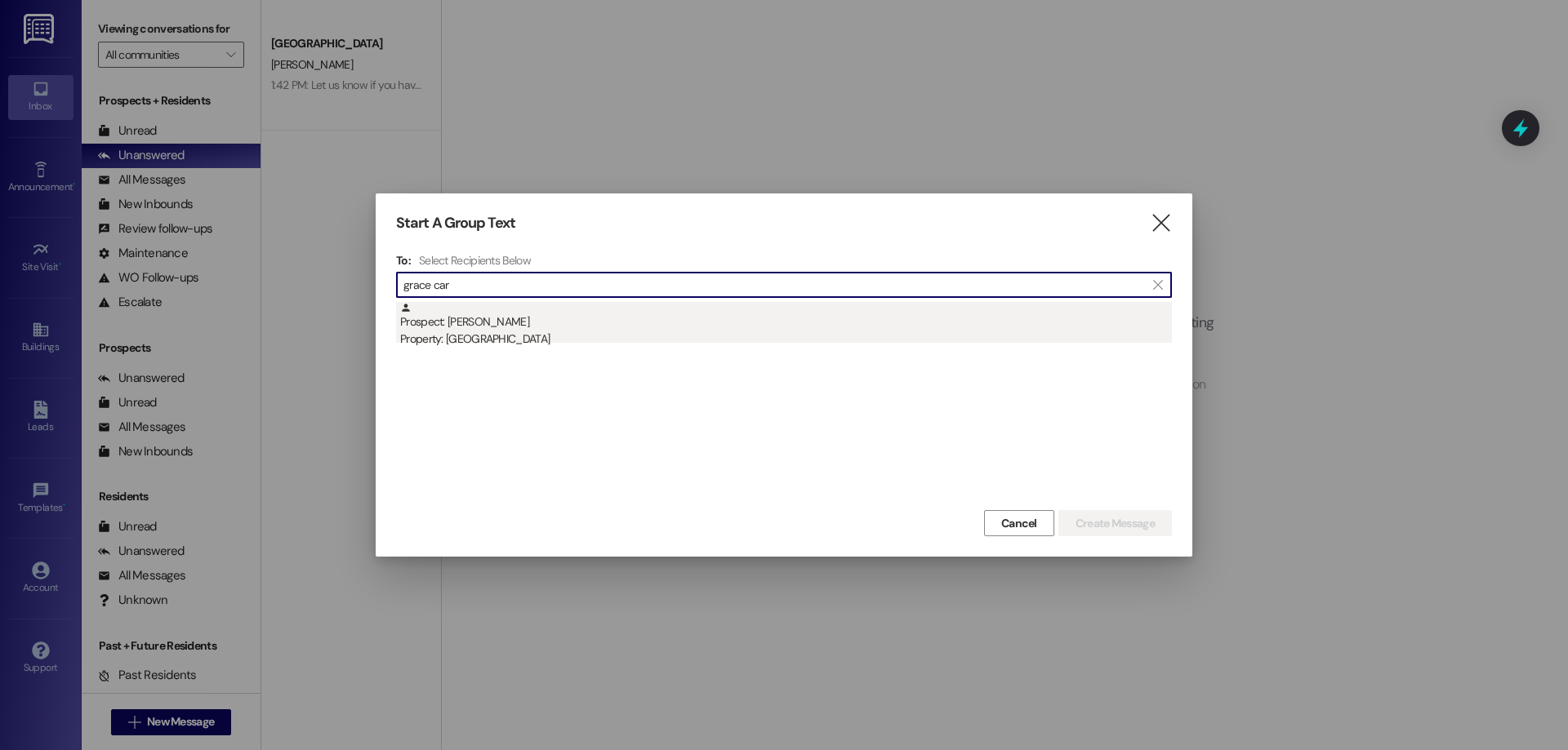
type input "grace car"
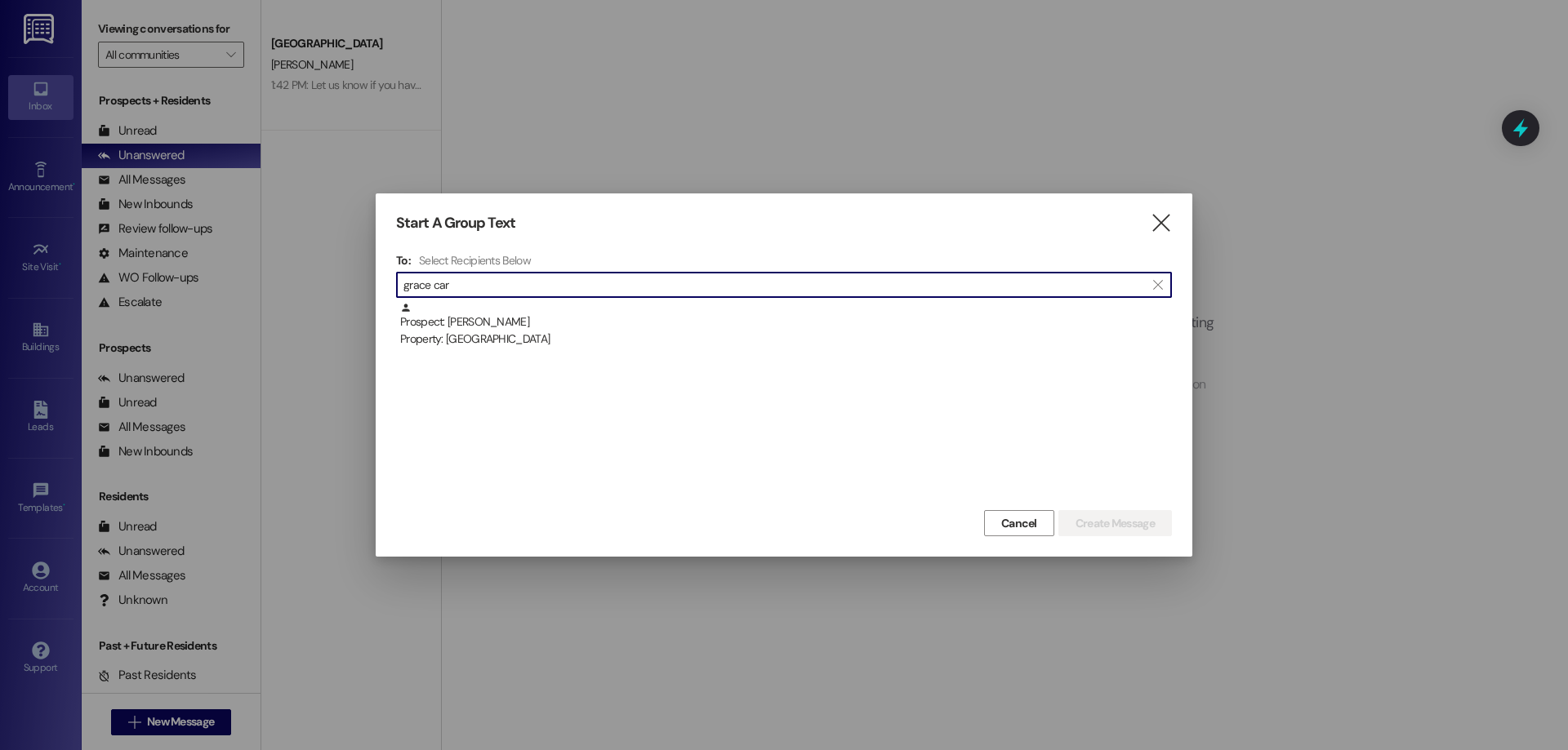
click at [843, 331] on div "Property: [GEOGRAPHIC_DATA]" at bounding box center [786, 339] width 772 height 17
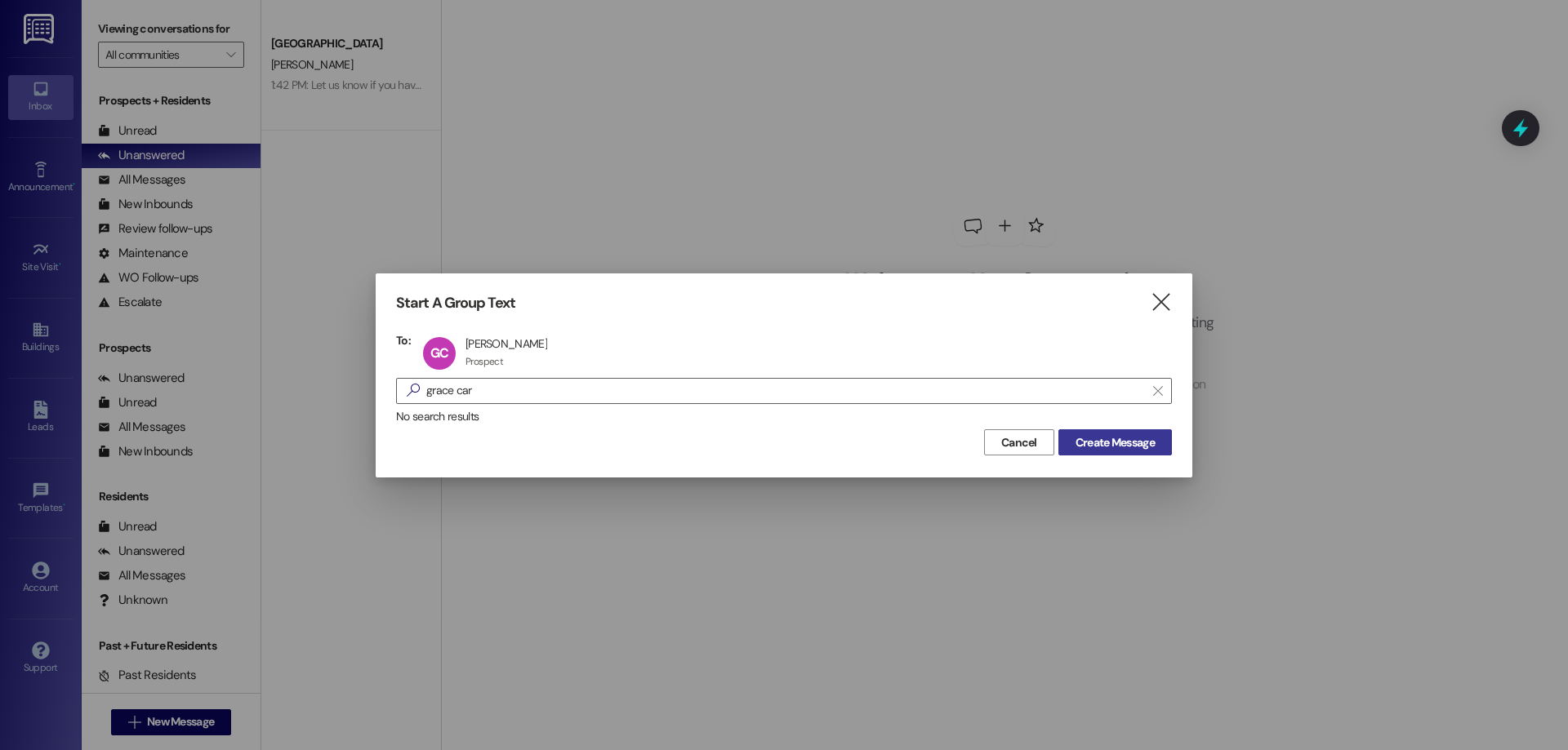
click at [1128, 442] on span "Create Message" at bounding box center [1115, 443] width 79 height 17
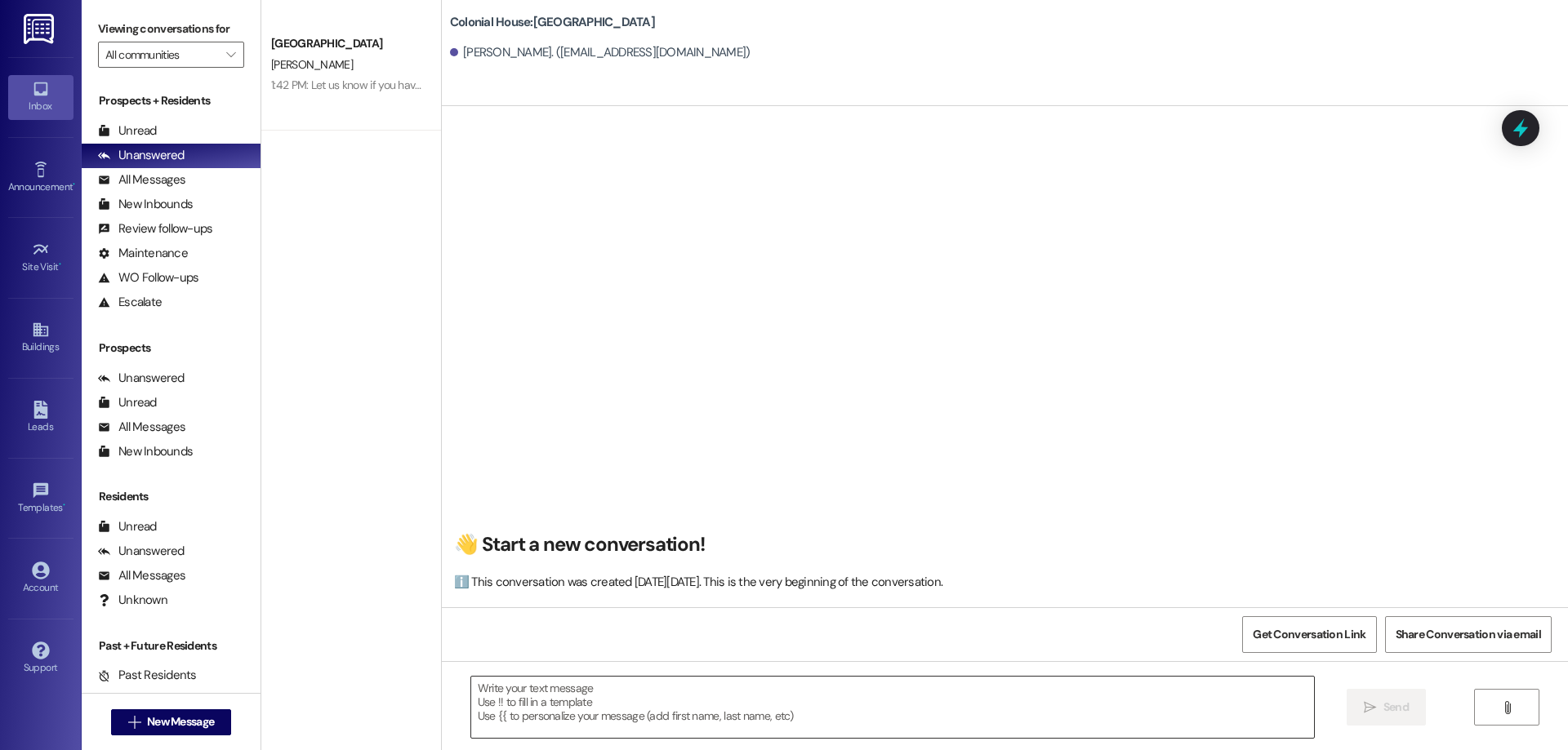
click at [732, 699] on textarea at bounding box center [892, 707] width 843 height 61
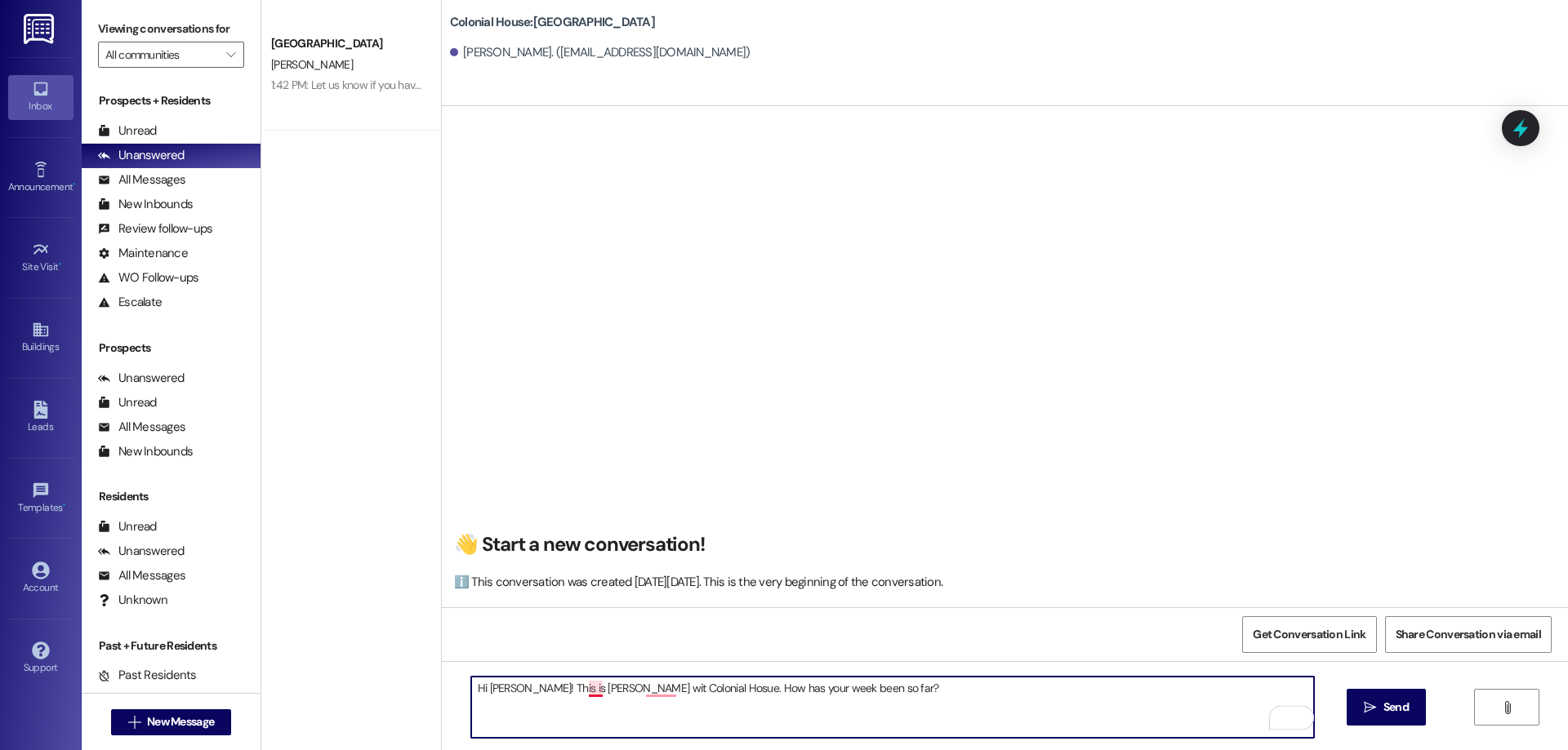
click at [583, 687] on textarea "Hi [PERSON_NAME]! This is [PERSON_NAME] wit Colonial Hosue. How has your week b…" at bounding box center [892, 707] width 843 height 61
click at [664, 703] on textarea "Hi [PERSON_NAME]! This is [PERSON_NAME] with Colonial Hosue. How has your week …" at bounding box center [892, 707] width 843 height 61
click at [664, 695] on textarea "Hi [PERSON_NAME]! This is [PERSON_NAME] with Colonial Hosue. How has your week …" at bounding box center [892, 707] width 843 height 61
click at [877, 694] on textarea "Hi [PERSON_NAME]! This is [PERSON_NAME] with Colonial House. How has your week …" at bounding box center [892, 707] width 843 height 61
click at [908, 685] on textarea "Hi [PERSON_NAME]! This is [PERSON_NAME] with Colonial House. How has your week …" at bounding box center [892, 707] width 843 height 61
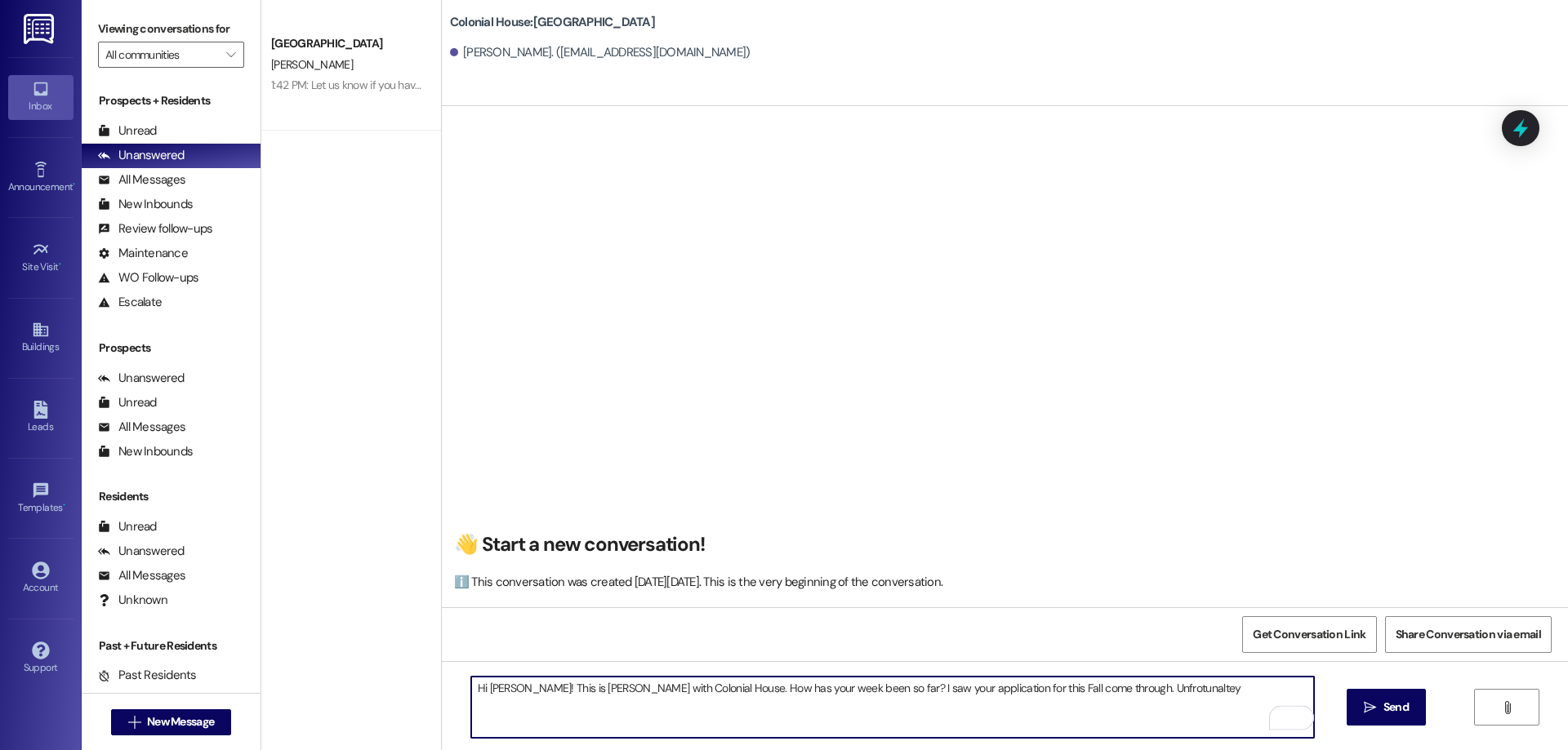
click at [1148, 698] on textarea "Hi [PERSON_NAME]! This is [PERSON_NAME] with Colonial House. How has your week …" at bounding box center [892, 707] width 843 height 61
click at [1122, 695] on textarea "Hi [PERSON_NAME]! This is [PERSON_NAME] with Colonial House. How has your week …" at bounding box center [892, 707] width 843 height 61
click at [1115, 693] on textarea "Hi [PERSON_NAME]! This is [PERSON_NAME] with Colonial House. How has your week …" at bounding box center [892, 707] width 843 height 61
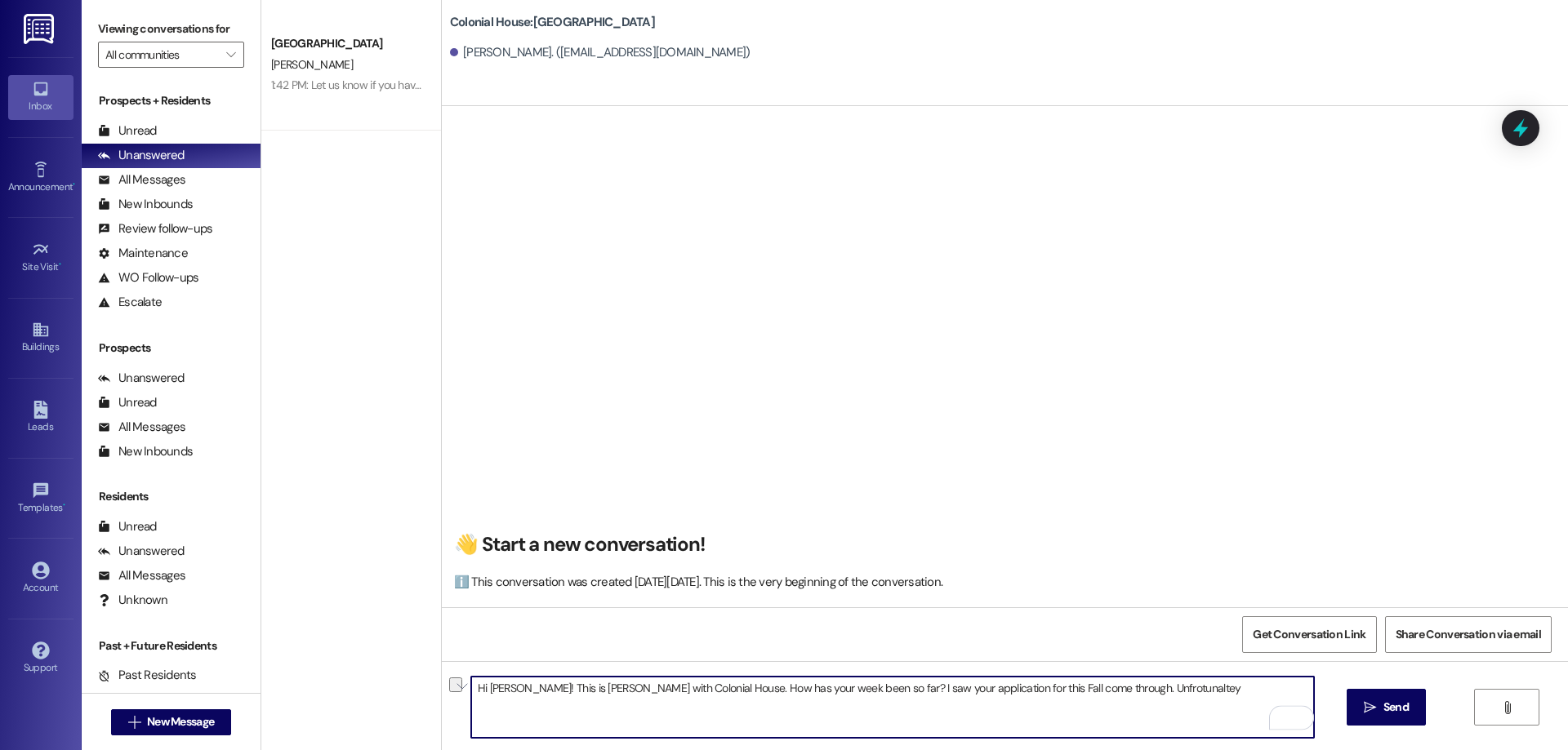
click at [1115, 693] on textarea "Hi [PERSON_NAME]! This is [PERSON_NAME] with Colonial House. How has your week …" at bounding box center [892, 707] width 843 height 61
click at [1105, 693] on textarea "Hi [PERSON_NAME]! This is [PERSON_NAME] with Colonial House. How has your week …" at bounding box center [892, 707] width 843 height 61
drag, startPoint x: 1076, startPoint y: 690, endPoint x: 1157, endPoint y: 703, distance: 82.0
click at [1157, 703] on textarea "Hi [PERSON_NAME]! This is [PERSON_NAME] with Colonial House. How has your week …" at bounding box center [892, 707] width 843 height 61
click at [1116, 691] on textarea "Hi [PERSON_NAME]! This is [PERSON_NAME] with Colonial House. How has your week …" at bounding box center [892, 707] width 843 height 61
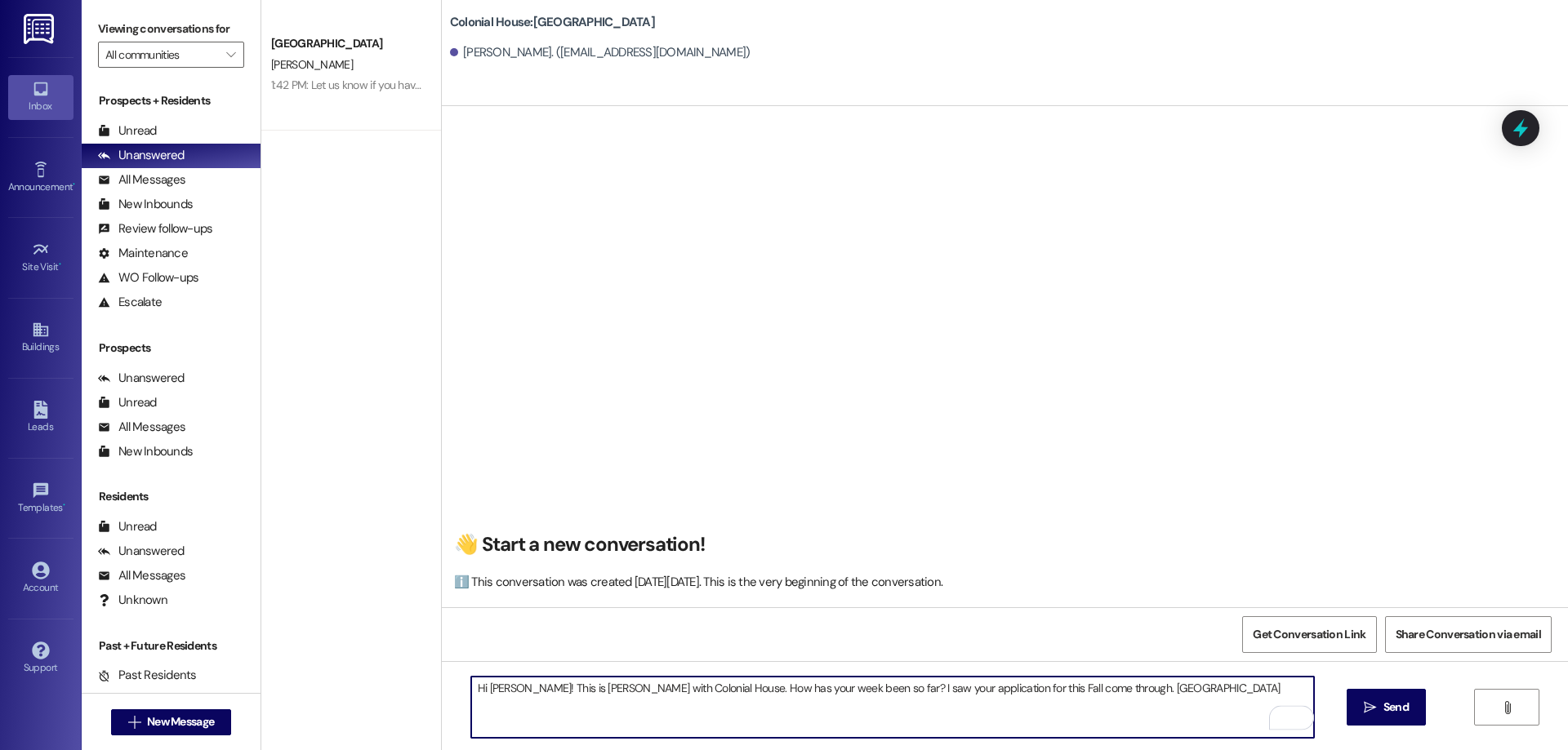
click at [1151, 686] on textarea "Hi [PERSON_NAME]! This is [PERSON_NAME] with Colonial House. How has your week …" at bounding box center [892, 707] width 843 height 61
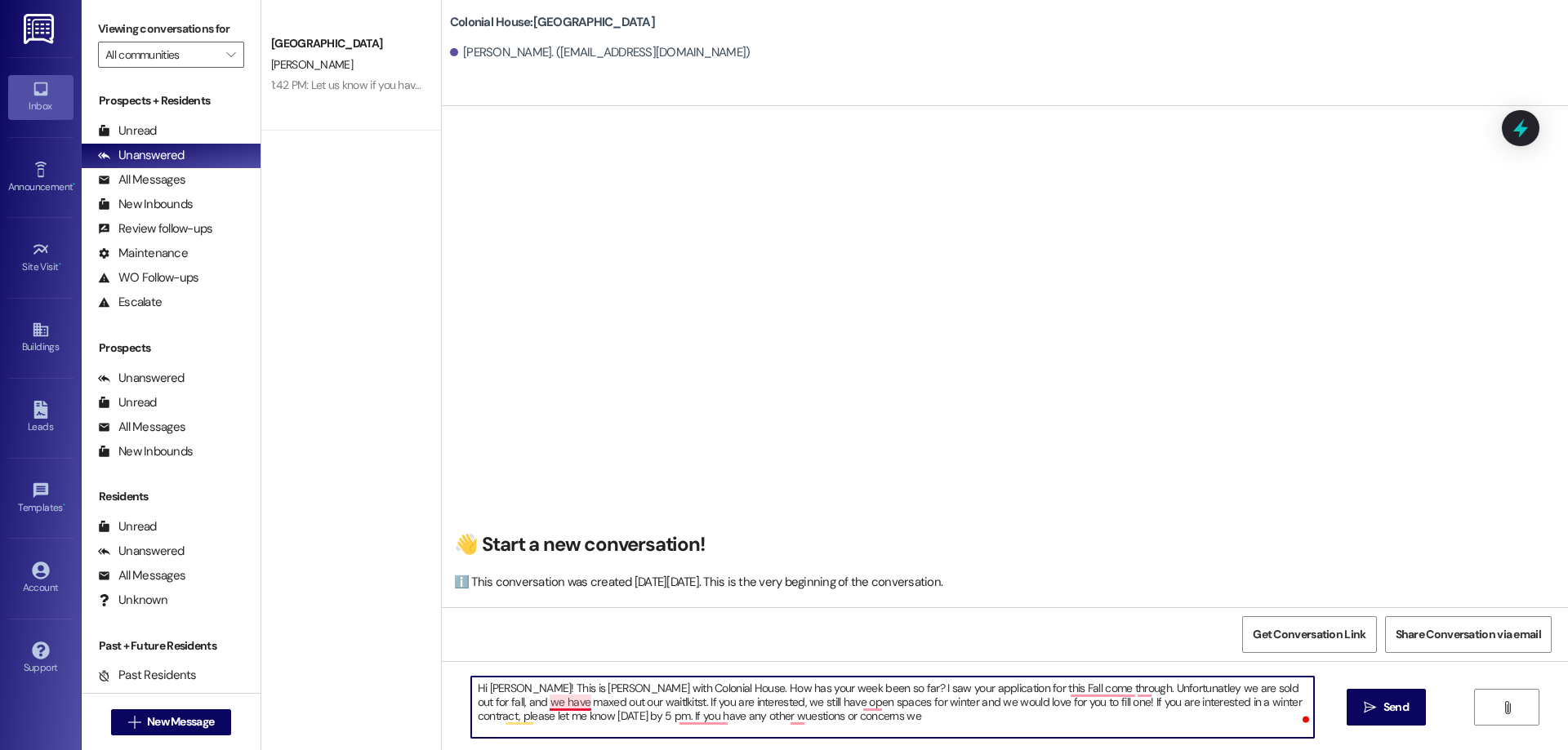
click at [559, 697] on textarea "Hi [PERSON_NAME]! This is [PERSON_NAME] with Colonial House. How has your week …" at bounding box center [892, 707] width 843 height 61
click at [1093, 690] on textarea "Hi [PERSON_NAME]! This is [PERSON_NAME] with Colonial House. How has your week …" at bounding box center [892, 707] width 843 height 61
click at [1134, 683] on textarea "Hi [PERSON_NAME]! This is [PERSON_NAME] with Colonial House. How has your week …" at bounding box center [892, 707] width 843 height 61
click at [1100, 692] on textarea "Hi [PERSON_NAME]! This is [PERSON_NAME] with Colonial House. How has your week …" at bounding box center [892, 707] width 843 height 61
click at [855, 708] on textarea "Hi [PERSON_NAME]! This is [PERSON_NAME] with Colonial House. How has your week …" at bounding box center [892, 707] width 843 height 61
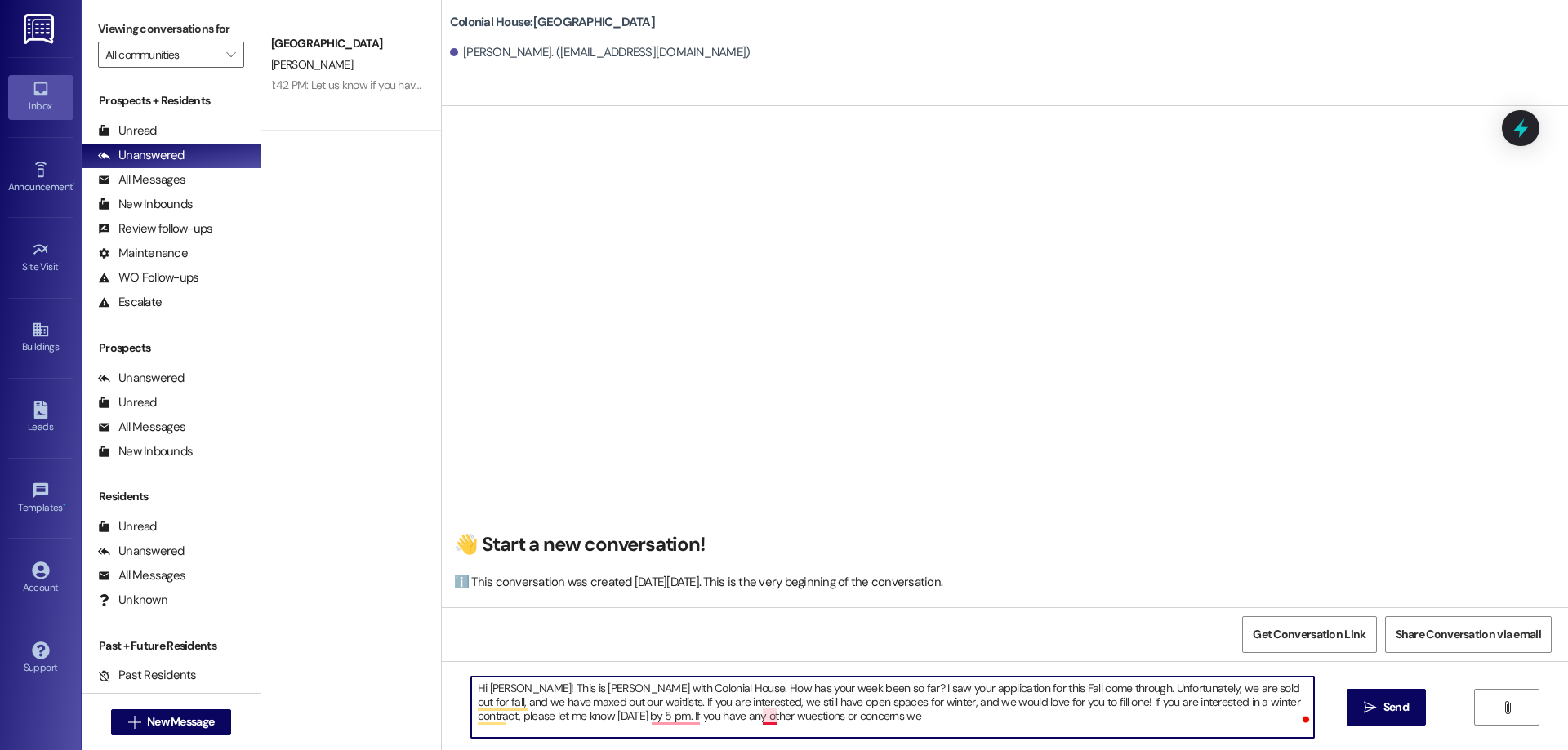
click at [755, 721] on textarea "Hi [PERSON_NAME]! This is [PERSON_NAME] with Colonial House. How has your week …" at bounding box center [892, 707] width 843 height 61
click at [653, 720] on textarea "Hi [PERSON_NAME]! This is [PERSON_NAME] with Colonial House. How has your week …" at bounding box center [892, 707] width 843 height 61
click at [721, 718] on textarea "Hi [PERSON_NAME]! This is [PERSON_NAME] with Colonial House. How has your week …" at bounding box center [892, 707] width 843 height 61
click at [742, 719] on textarea "Hi [PERSON_NAME]! This is [PERSON_NAME] with Colonial House. How has your week …" at bounding box center [892, 707] width 843 height 61
click at [732, 722] on textarea "Hi [PERSON_NAME]! This is [PERSON_NAME] with Colonial House. How has your week …" at bounding box center [892, 707] width 843 height 61
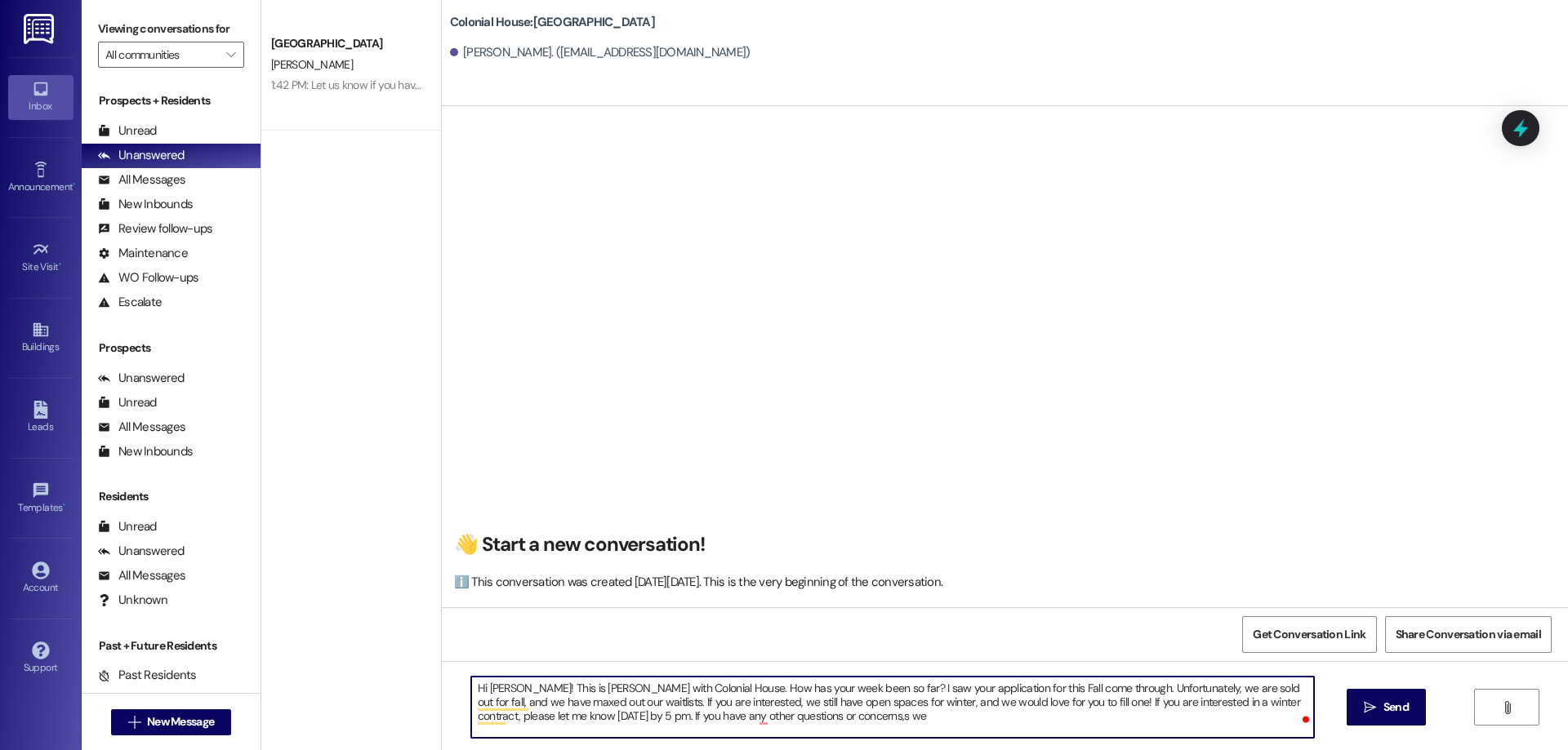
click at [760, 718] on textarea "Hi [PERSON_NAME]! This is [PERSON_NAME] with Colonial House. How has your week …" at bounding box center [892, 707] width 843 height 61
click at [756, 716] on textarea "Hi [PERSON_NAME]! This is [PERSON_NAME] with Colonial House. How has your week …" at bounding box center [892, 707] width 843 height 61
click at [861, 713] on textarea "Hi [PERSON_NAME]! This is [PERSON_NAME] with Colonial House. How has your week …" at bounding box center [892, 707] width 843 height 61
click at [781, 722] on textarea "Hi [PERSON_NAME]! This is [PERSON_NAME] with Colonial House. How has your week …" at bounding box center [892, 707] width 843 height 61
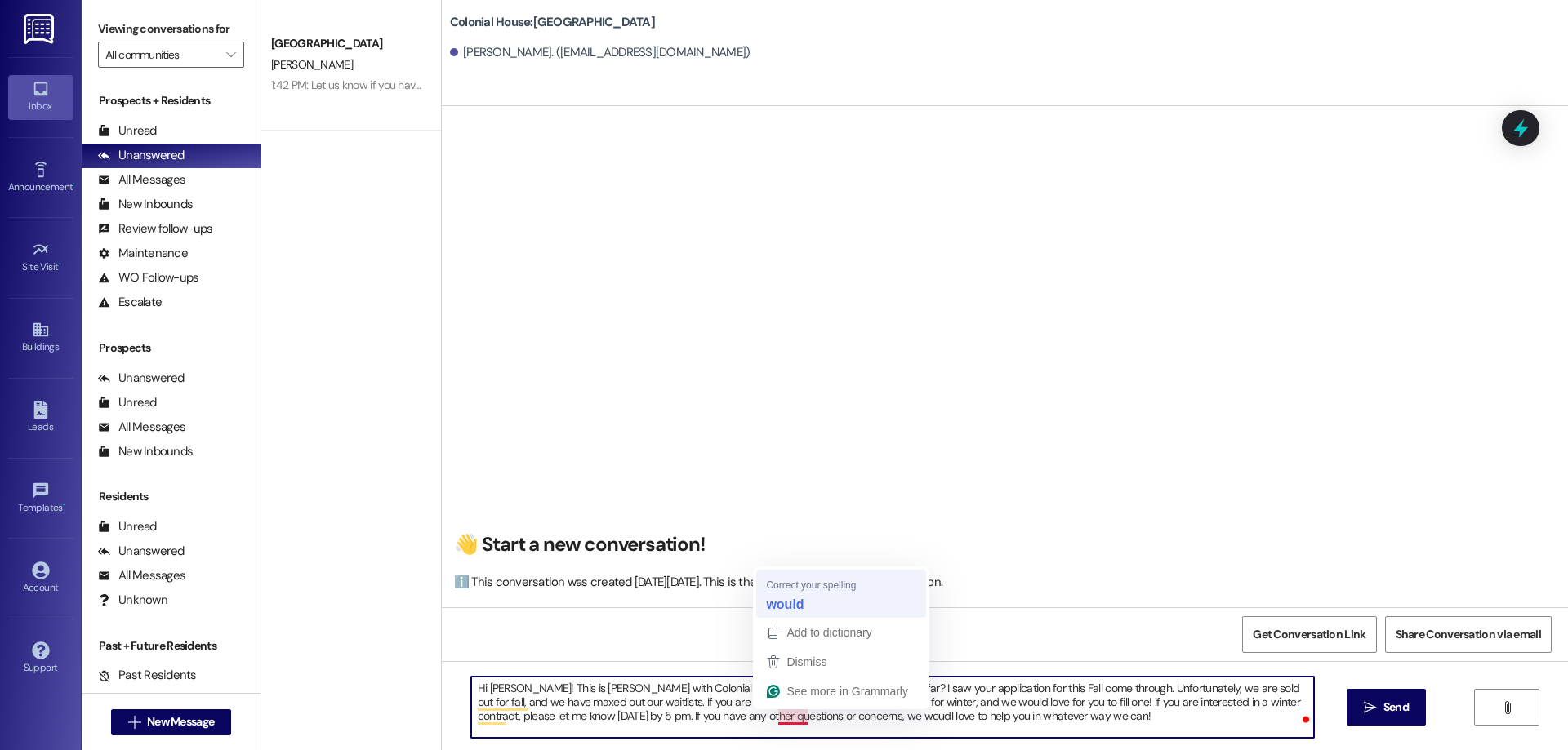
type textarea "Hi [PERSON_NAME]! This is [PERSON_NAME] with Colonial House. How has your week …"
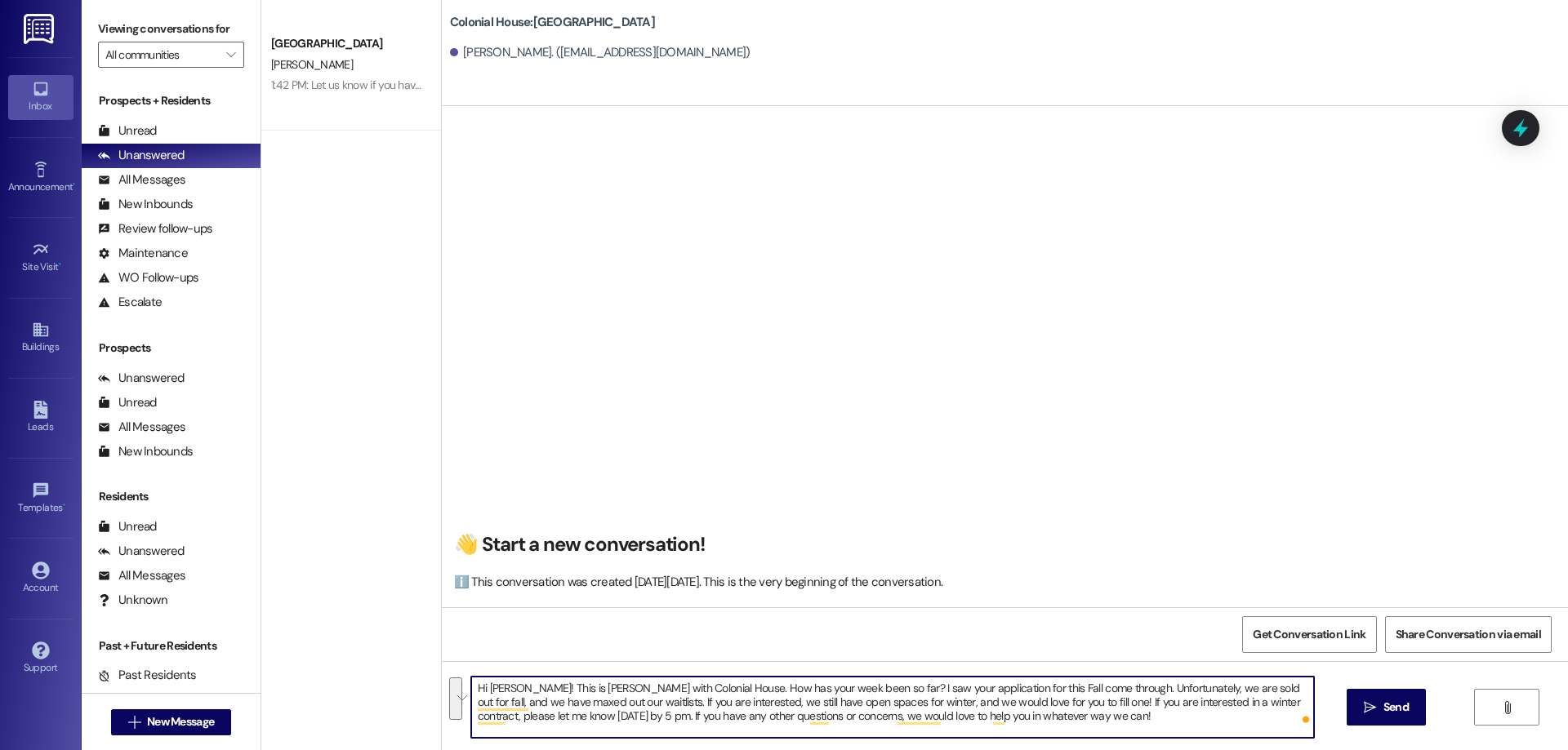
drag, startPoint x: 1100, startPoint y: 728, endPoint x: 417, endPoint y: 613, distance: 692.6
click at [417, 613] on div "Colonial House Prospect [PERSON_NAME] 1:42 PM: Let us know if you have any othe…" at bounding box center [915, 375] width 1306 height 750
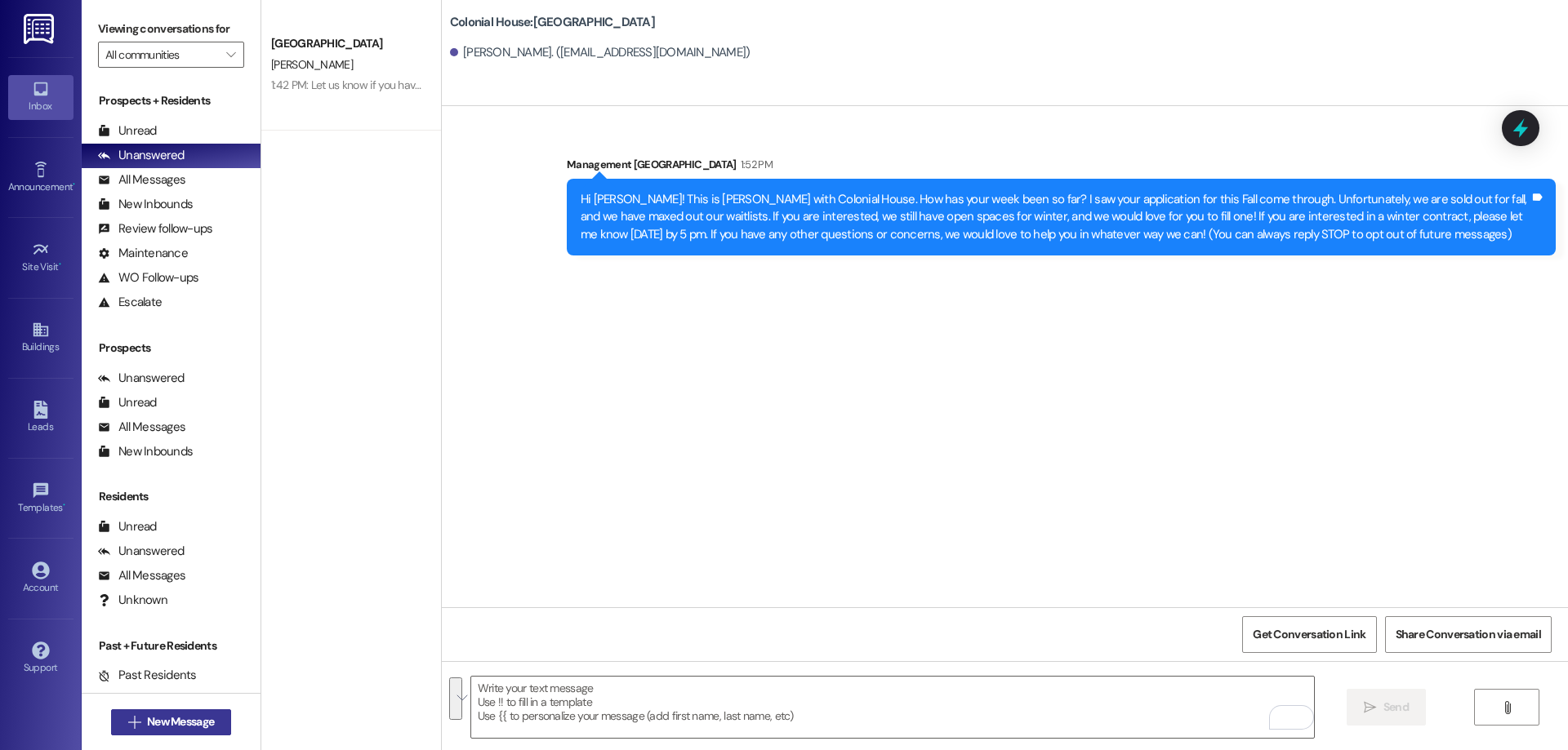
click at [151, 716] on span "New Message" at bounding box center [181, 722] width 67 height 17
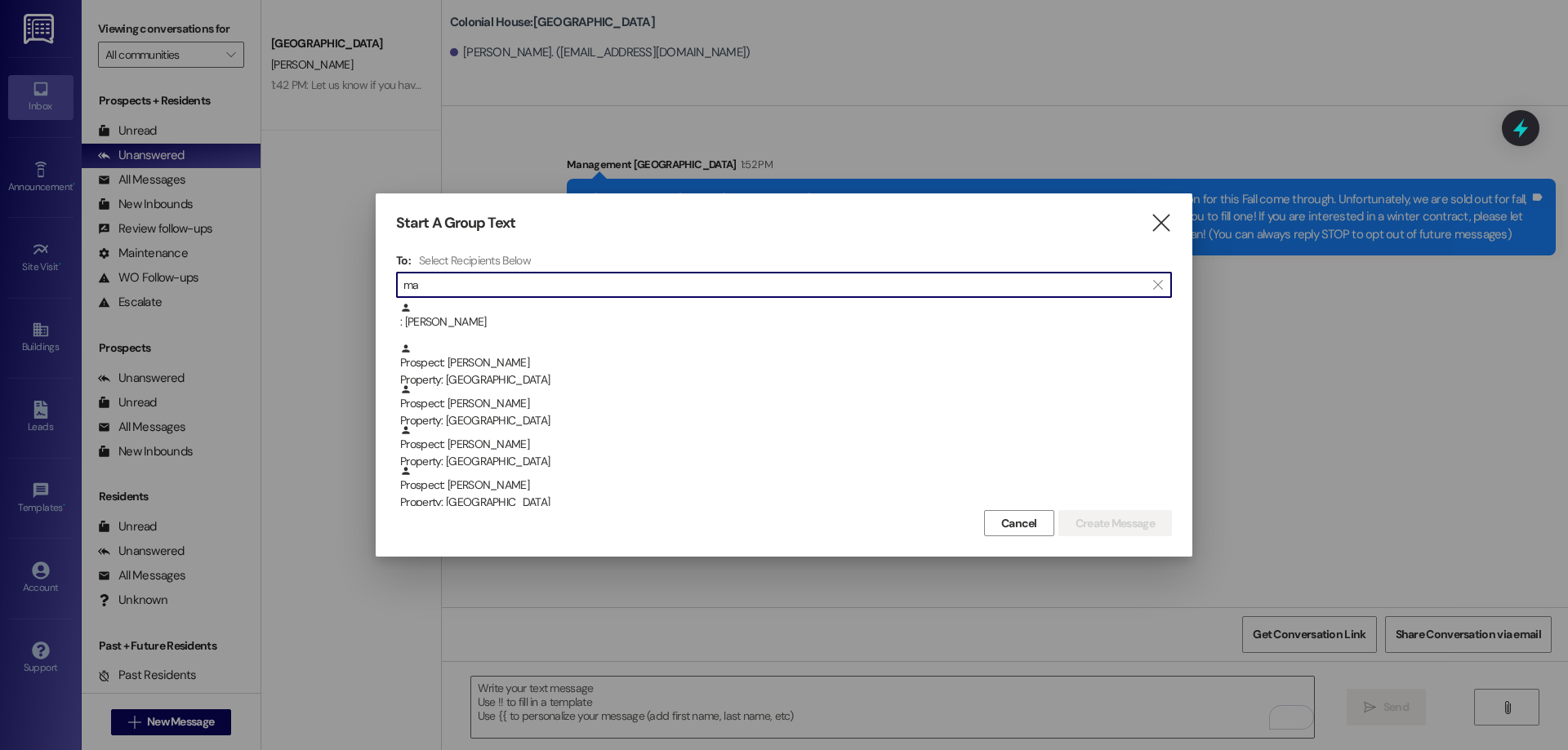
type input "m"
type input "o"
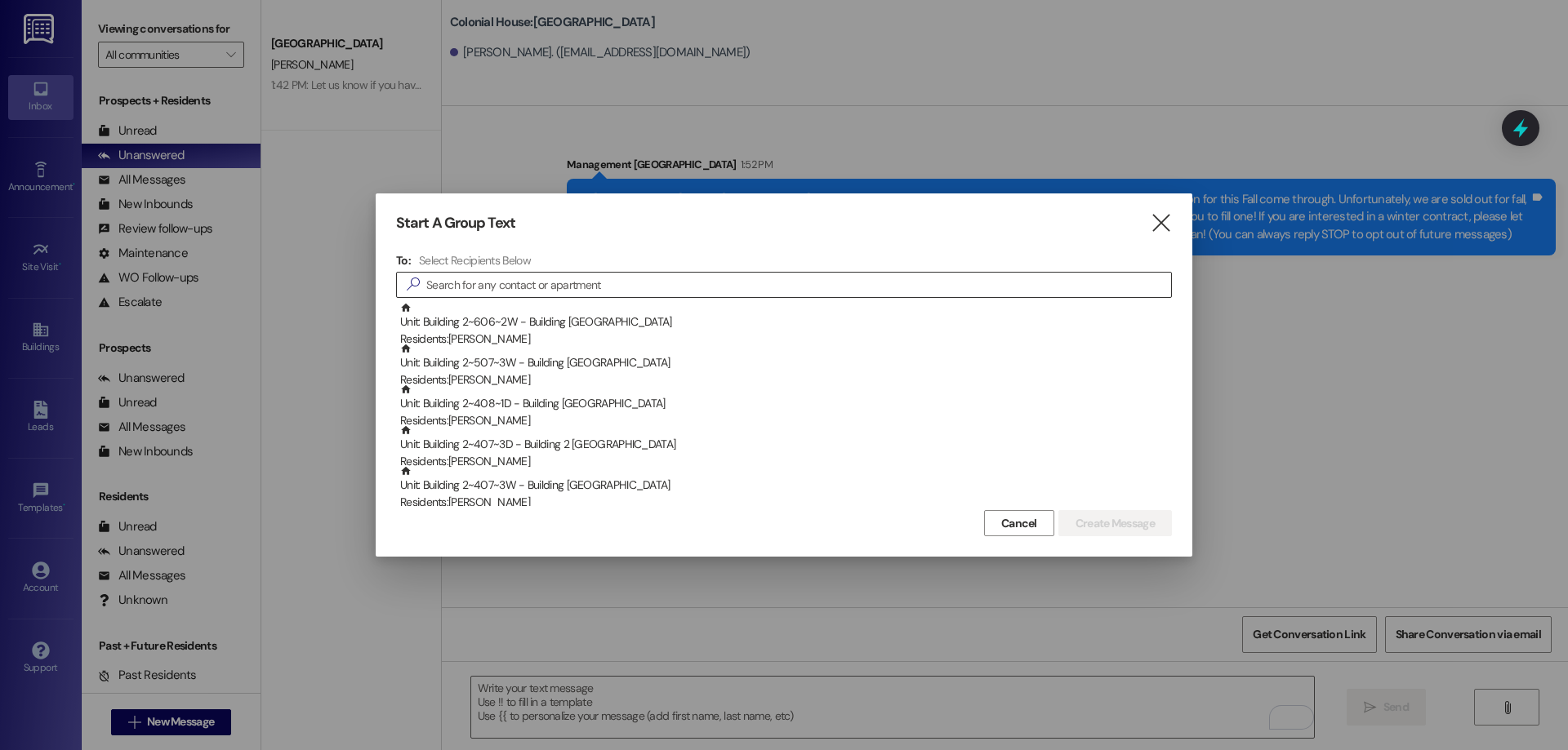
click at [527, 286] on input at bounding box center [798, 285] width 744 height 23
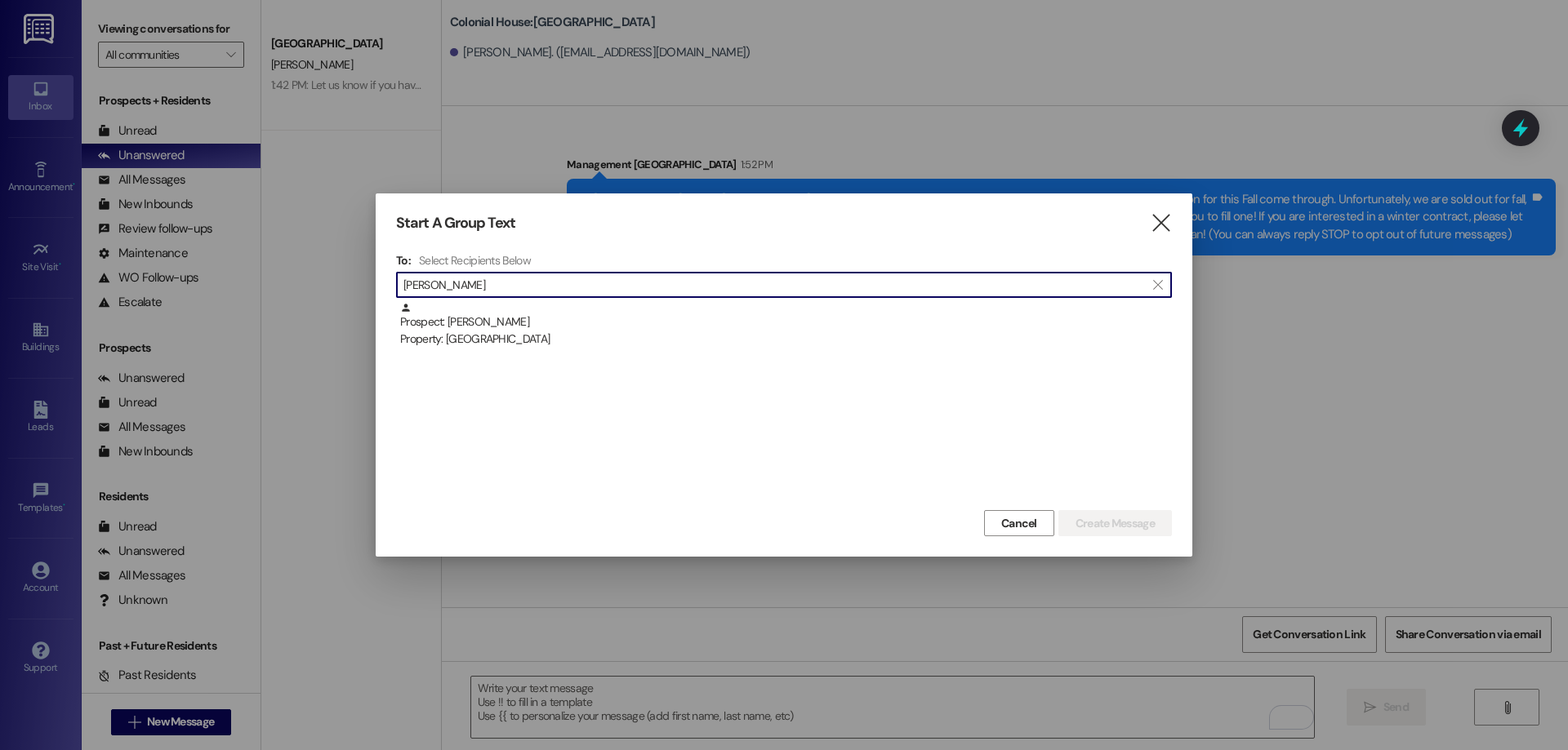
type input "[PERSON_NAME]"
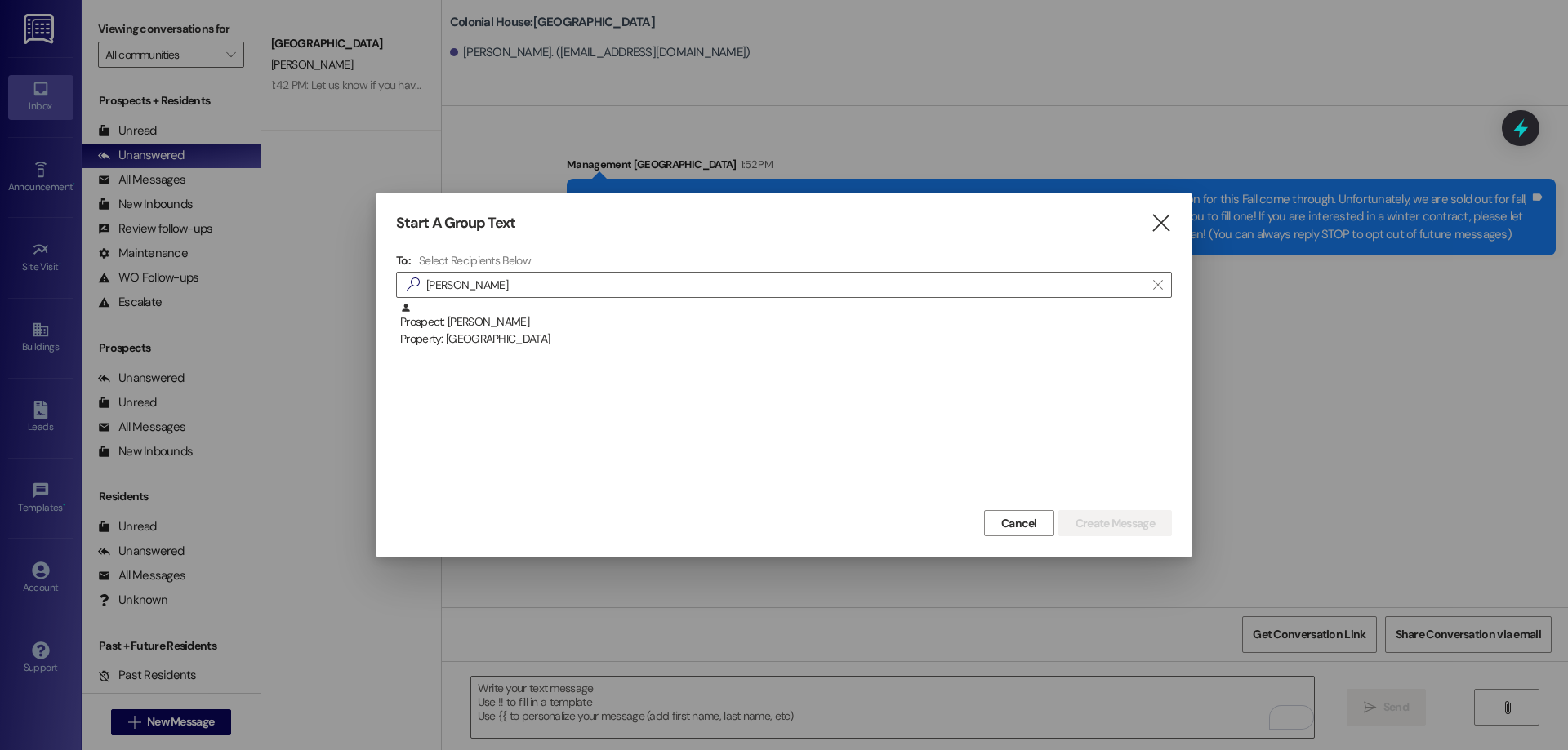
click at [509, 312] on div "Prospect: [GEOGRAPHIC_DATA][PERSON_NAME] Property: [GEOGRAPHIC_DATA]" at bounding box center [786, 325] width 772 height 46
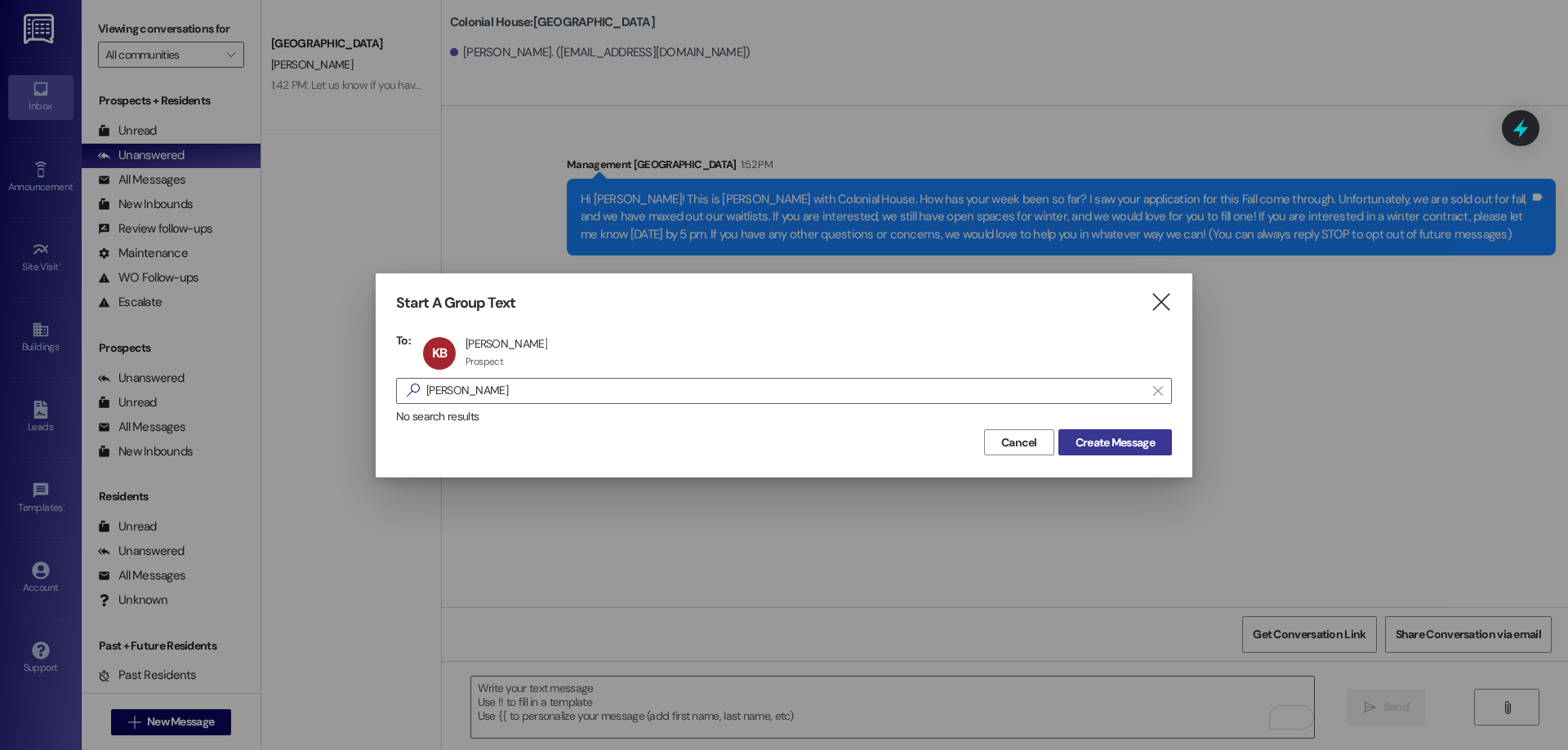
click at [1096, 440] on span "Create Message" at bounding box center [1115, 443] width 79 height 17
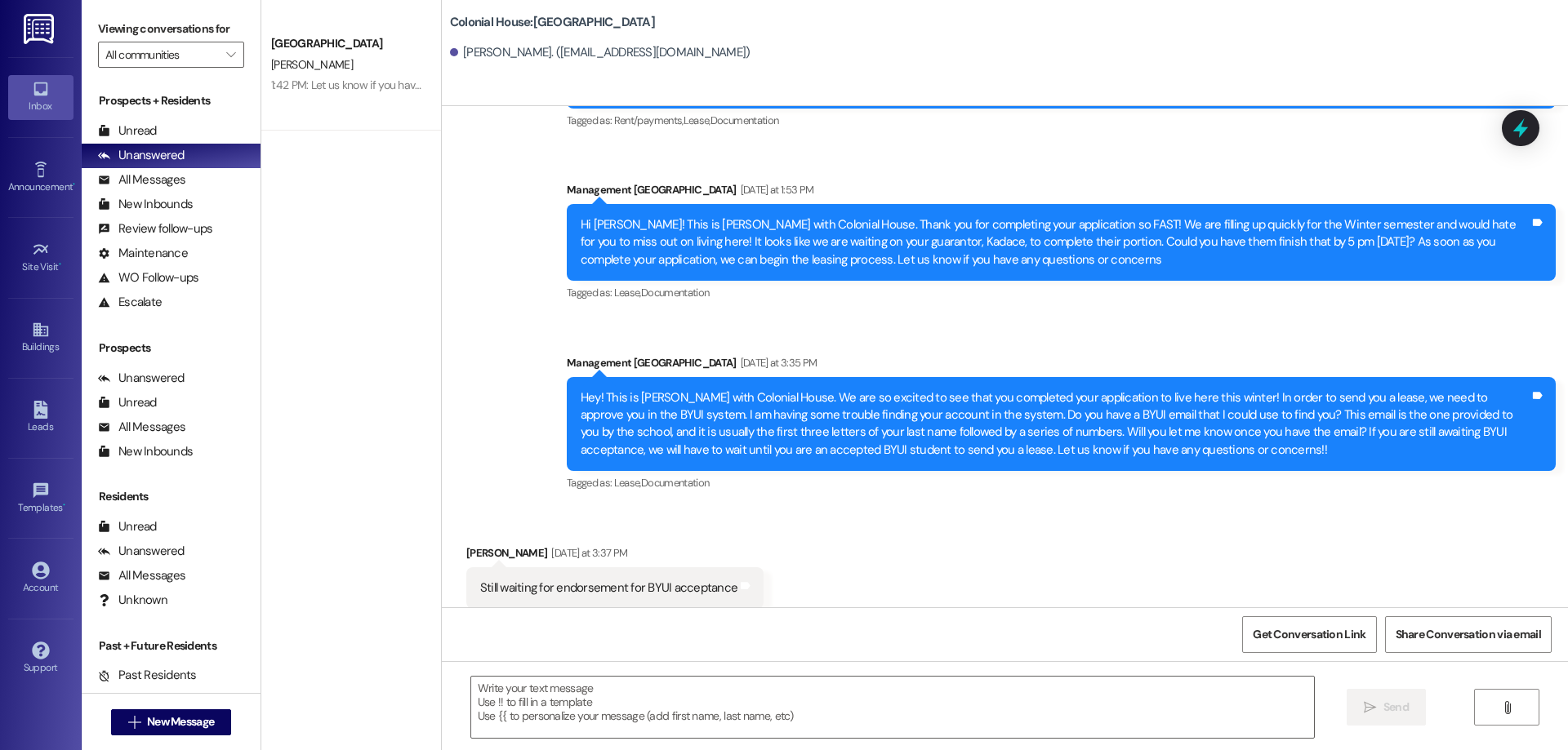
scroll to position [899, 0]
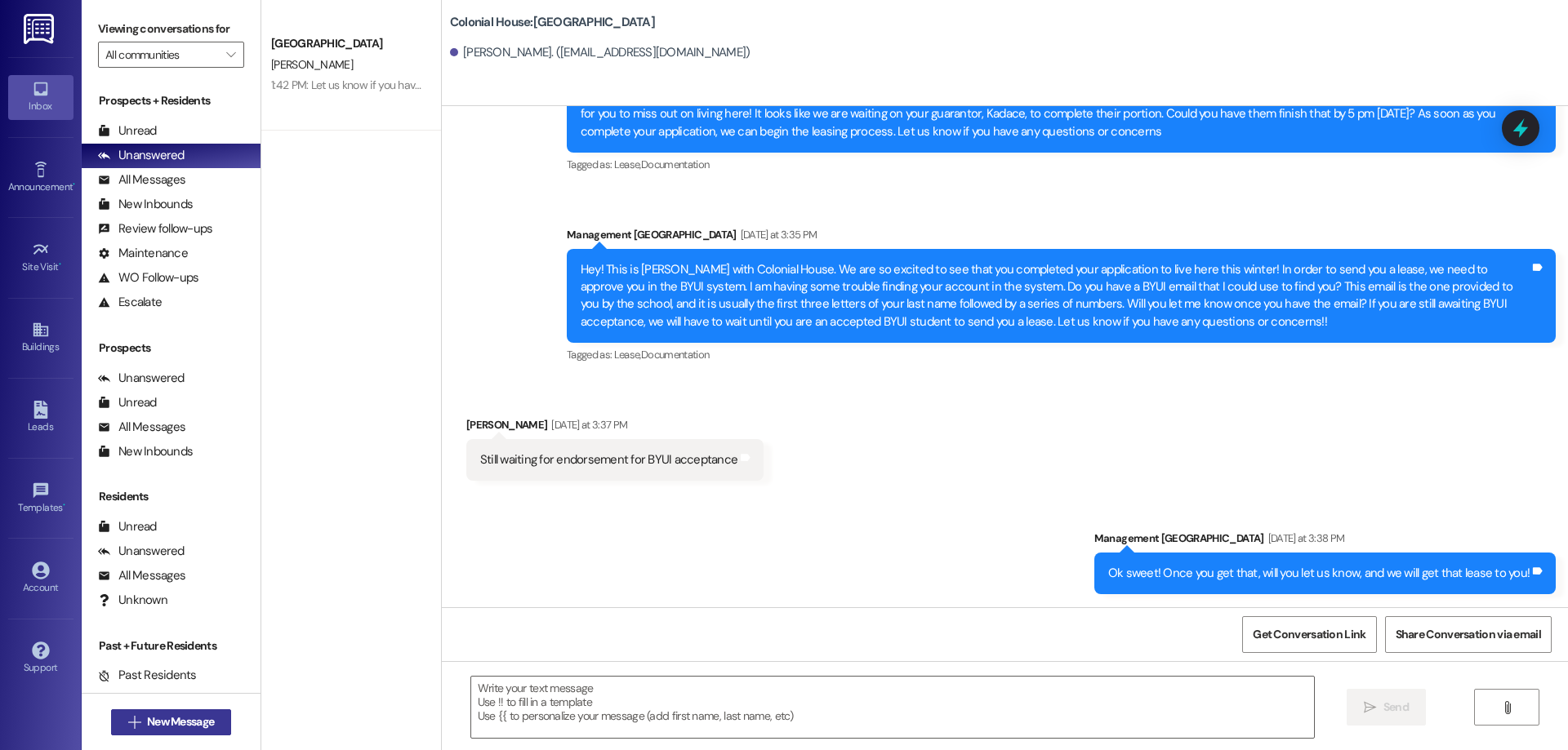
click at [217, 712] on button " New Message" at bounding box center [171, 722] width 120 height 26
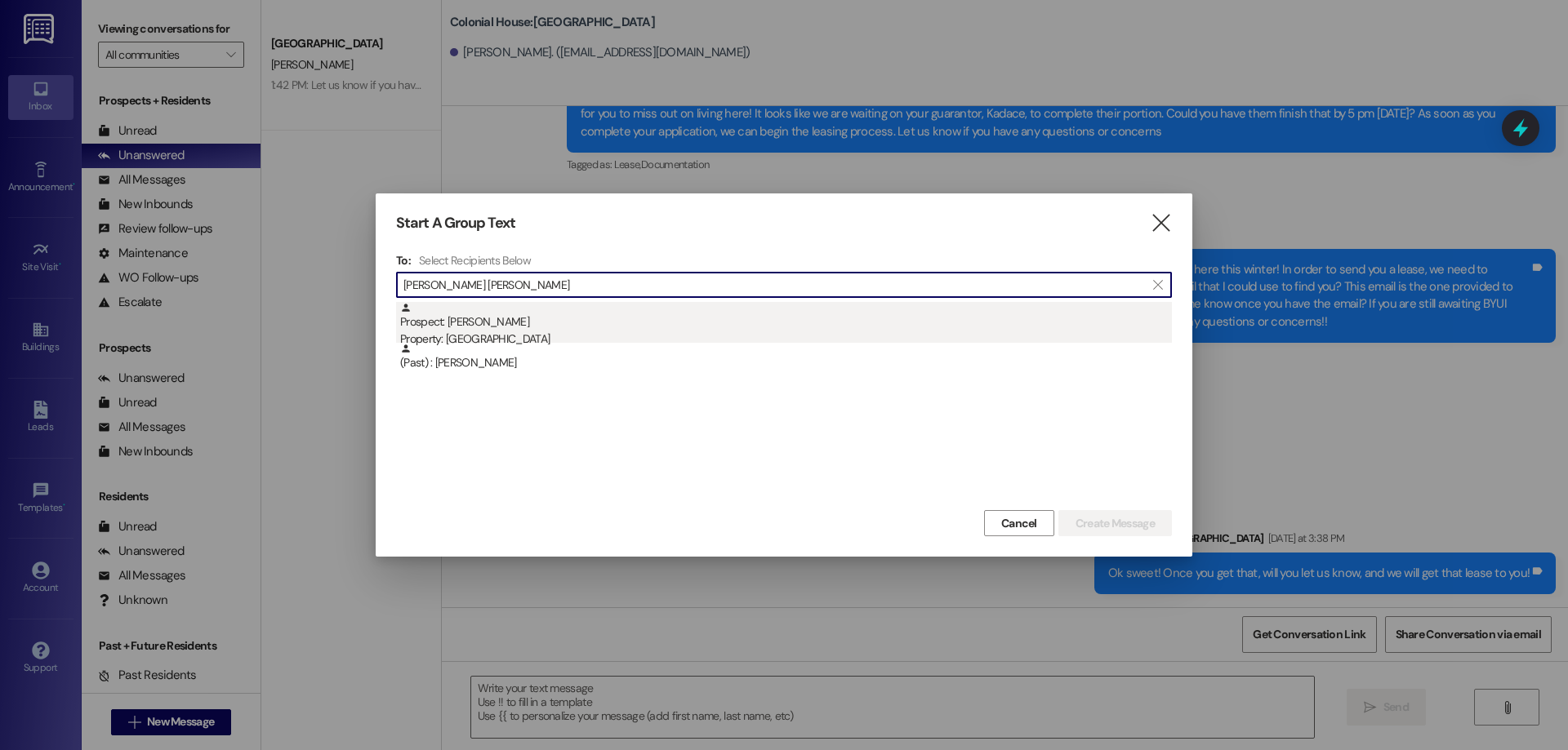
type input "[PERSON_NAME] [PERSON_NAME]"
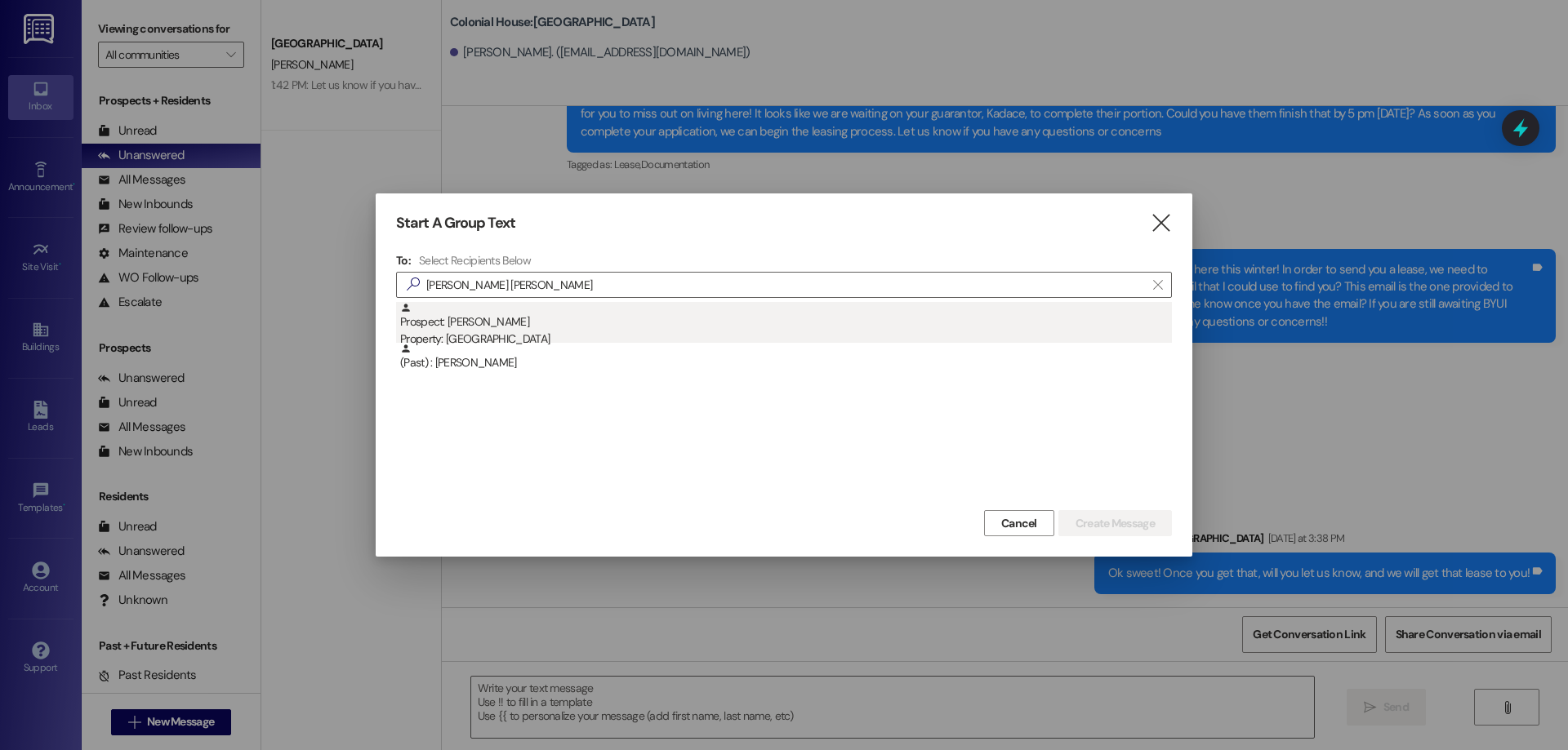
click at [623, 322] on div "Prospect: [PERSON_NAME] Property: [GEOGRAPHIC_DATA]" at bounding box center [786, 325] width 772 height 46
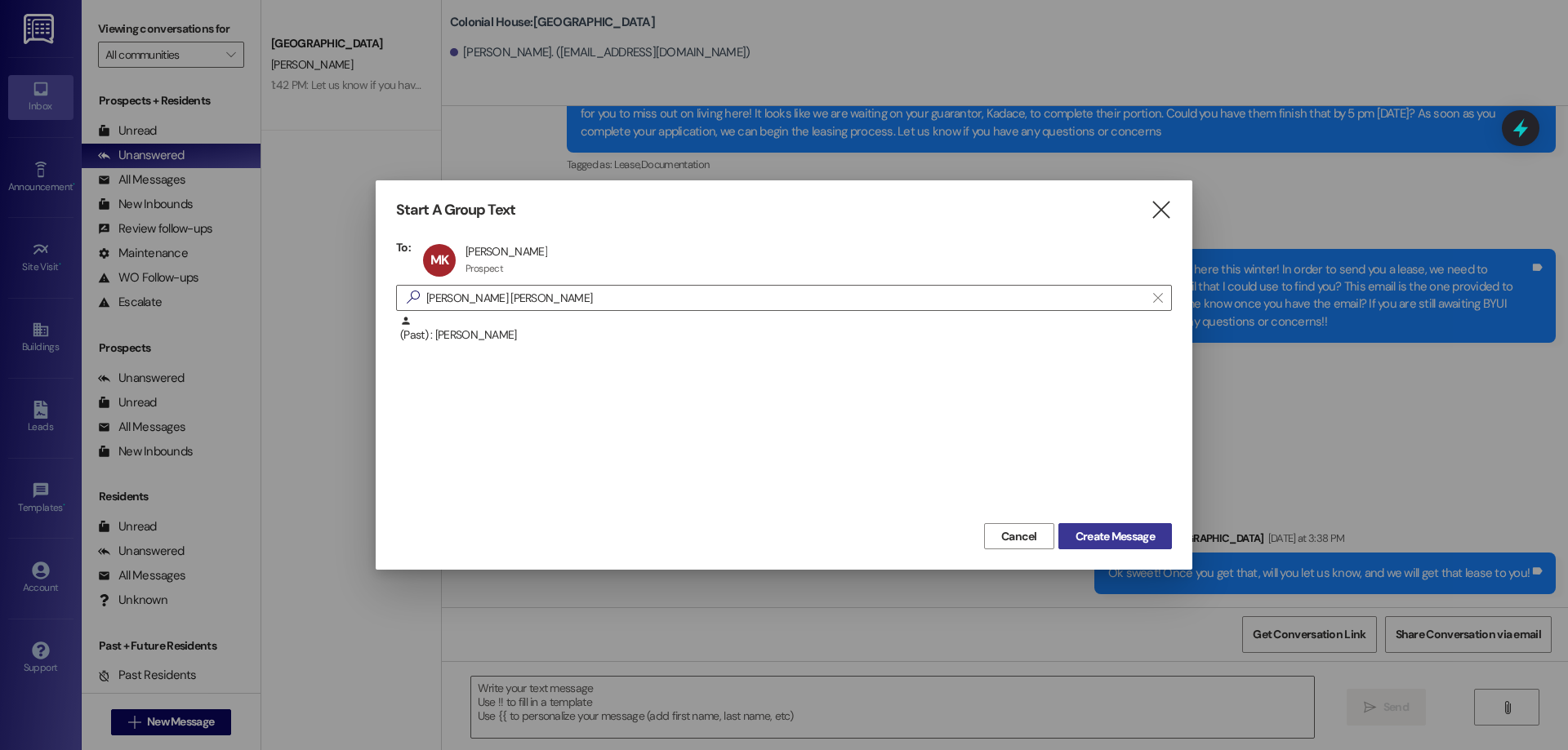
click at [1114, 538] on span "Create Message" at bounding box center [1115, 537] width 79 height 17
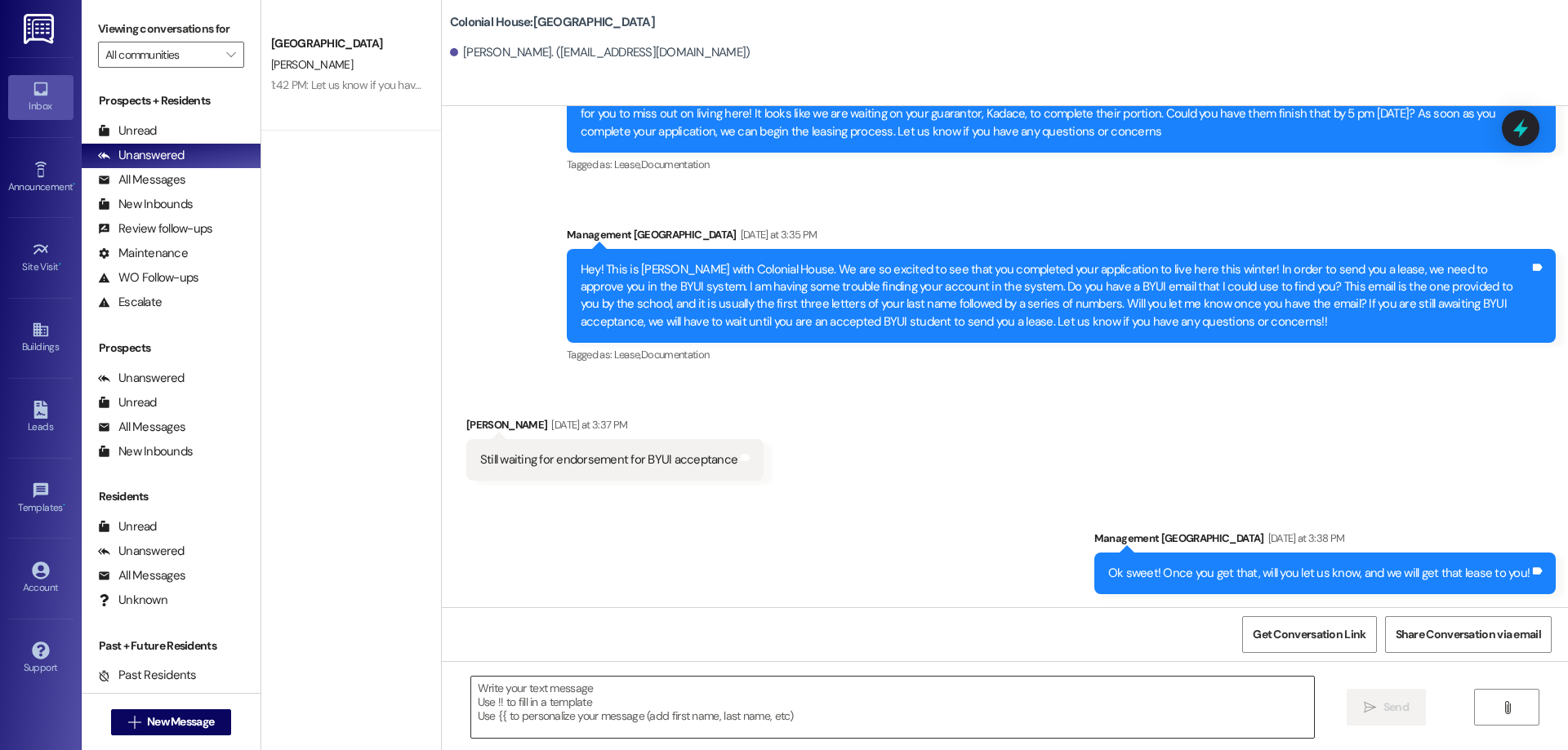
click at [1000, 727] on textarea at bounding box center [892, 707] width 843 height 61
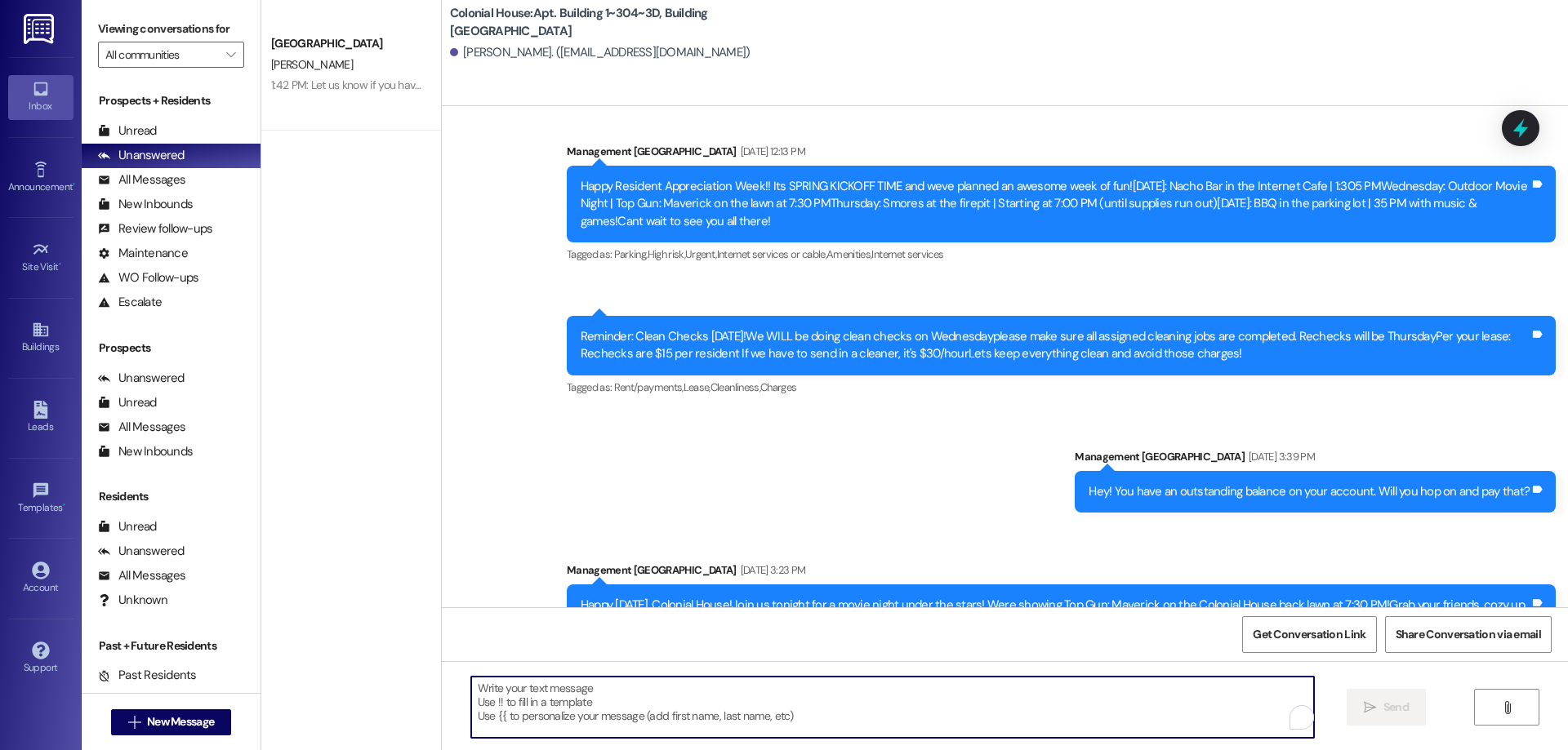
scroll to position [9213, 0]
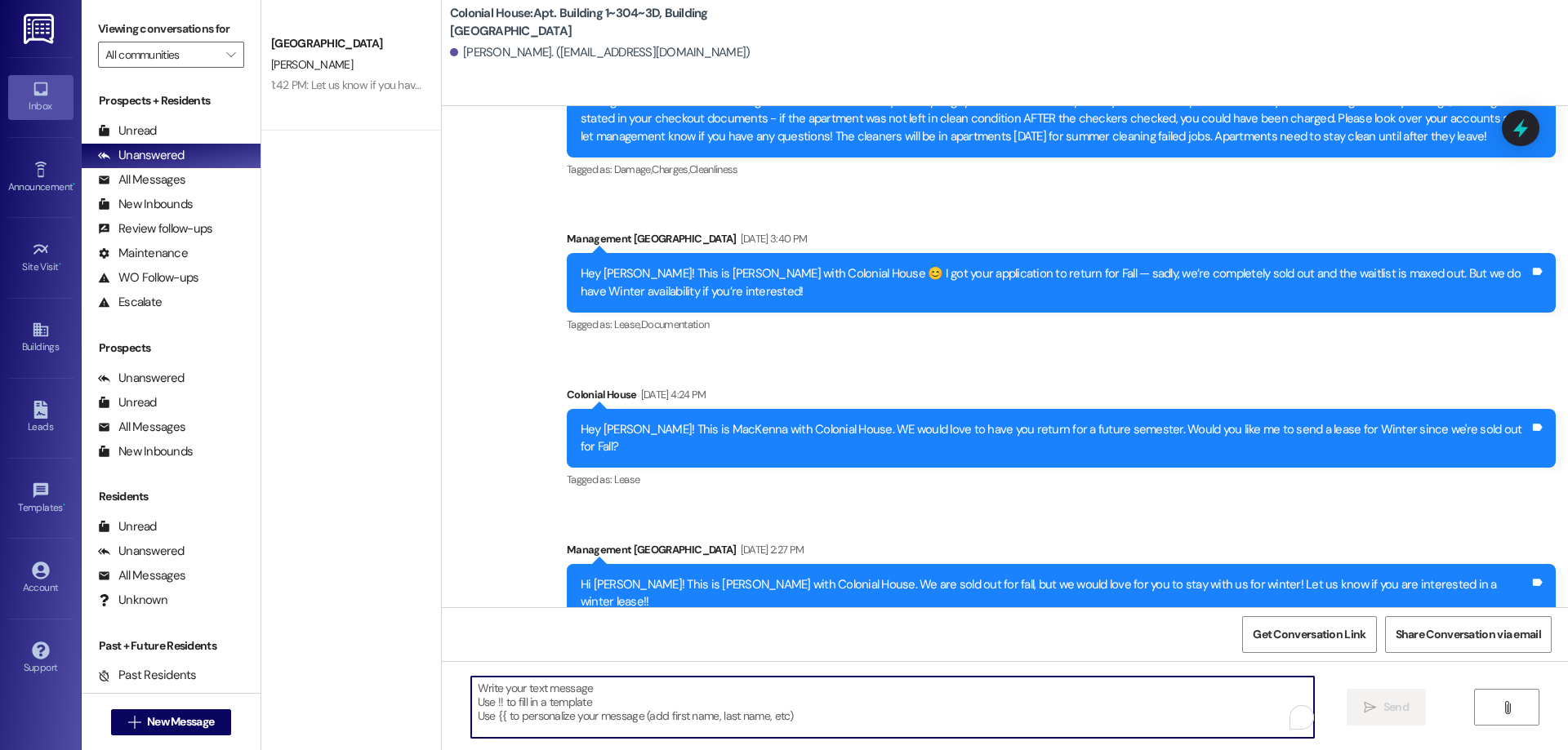
paste textarea "Hi [PERSON_NAME]! This is [PERSON_NAME] from Colonial House 😊 I wanted to let y…"
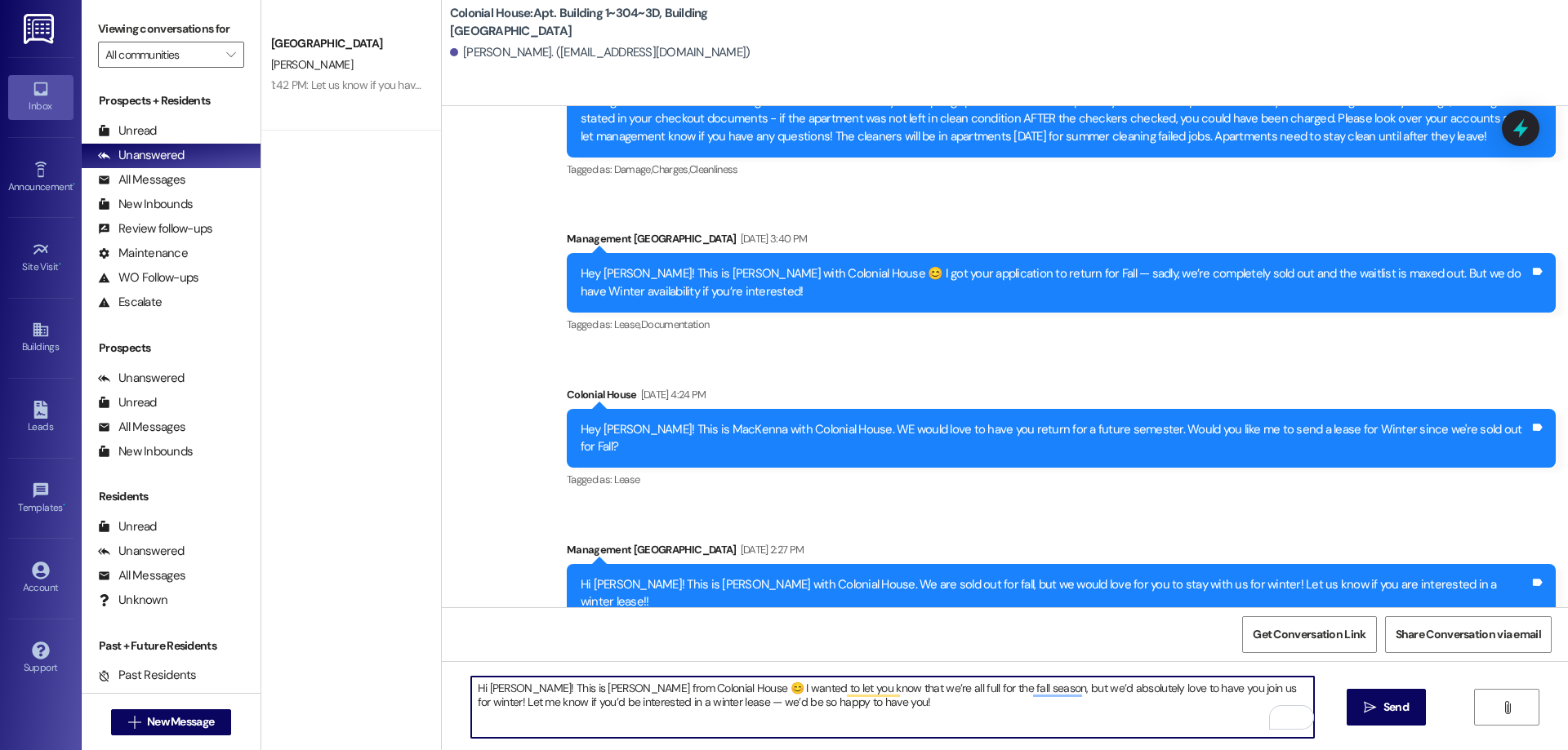
click at [952, 690] on textarea "Hi [PERSON_NAME]! This is [PERSON_NAME] from Colonial House 😊 I wanted to let y…" at bounding box center [892, 707] width 843 height 61
click at [983, 715] on textarea "Hi [PERSON_NAME]! This is [PERSON_NAME] from Colonial House 😊 I wanted to let y…" at bounding box center [892, 707] width 843 height 61
click at [1139, 702] on textarea "Hi [PERSON_NAME]! This is [PERSON_NAME] from Colonial House 😊 I wanted to let y…" at bounding box center [892, 707] width 843 height 61
click at [1058, 704] on textarea "Hi Megan! This is Rachel from Colonial House 😊 I wanted to let you know that we…" at bounding box center [892, 707] width 843 height 61
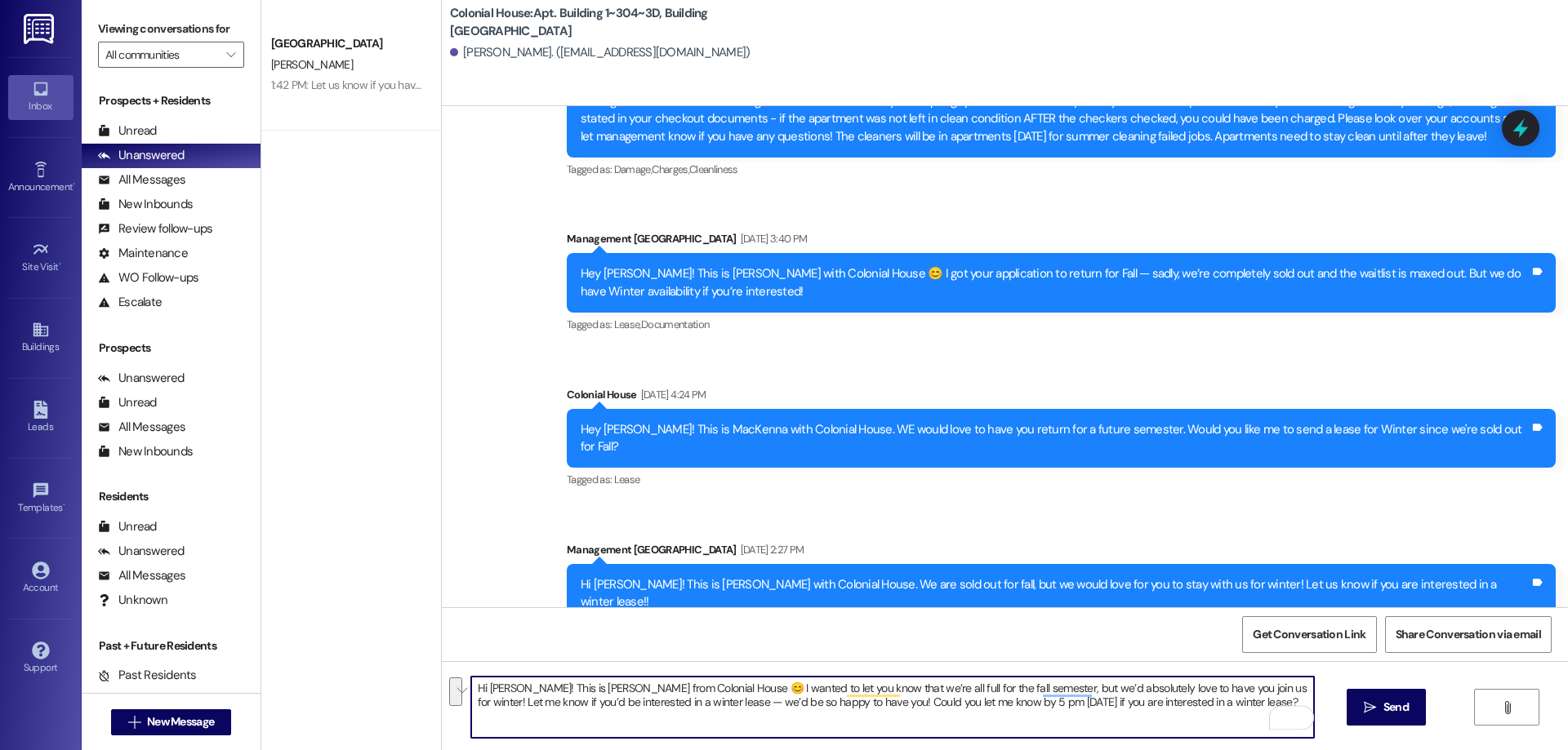
drag, startPoint x: 1207, startPoint y: 709, endPoint x: 360, endPoint y: 662, distance: 848.3
click at [360, 662] on div "Colonial House Prospect E. Anthony 1:42 PM: Let us know if you have any other q…" at bounding box center [915, 375] width 1306 height 750
type textarea "Hi Megan! This is Rachel from Colonial House 😊 I wanted to let you know that we…"
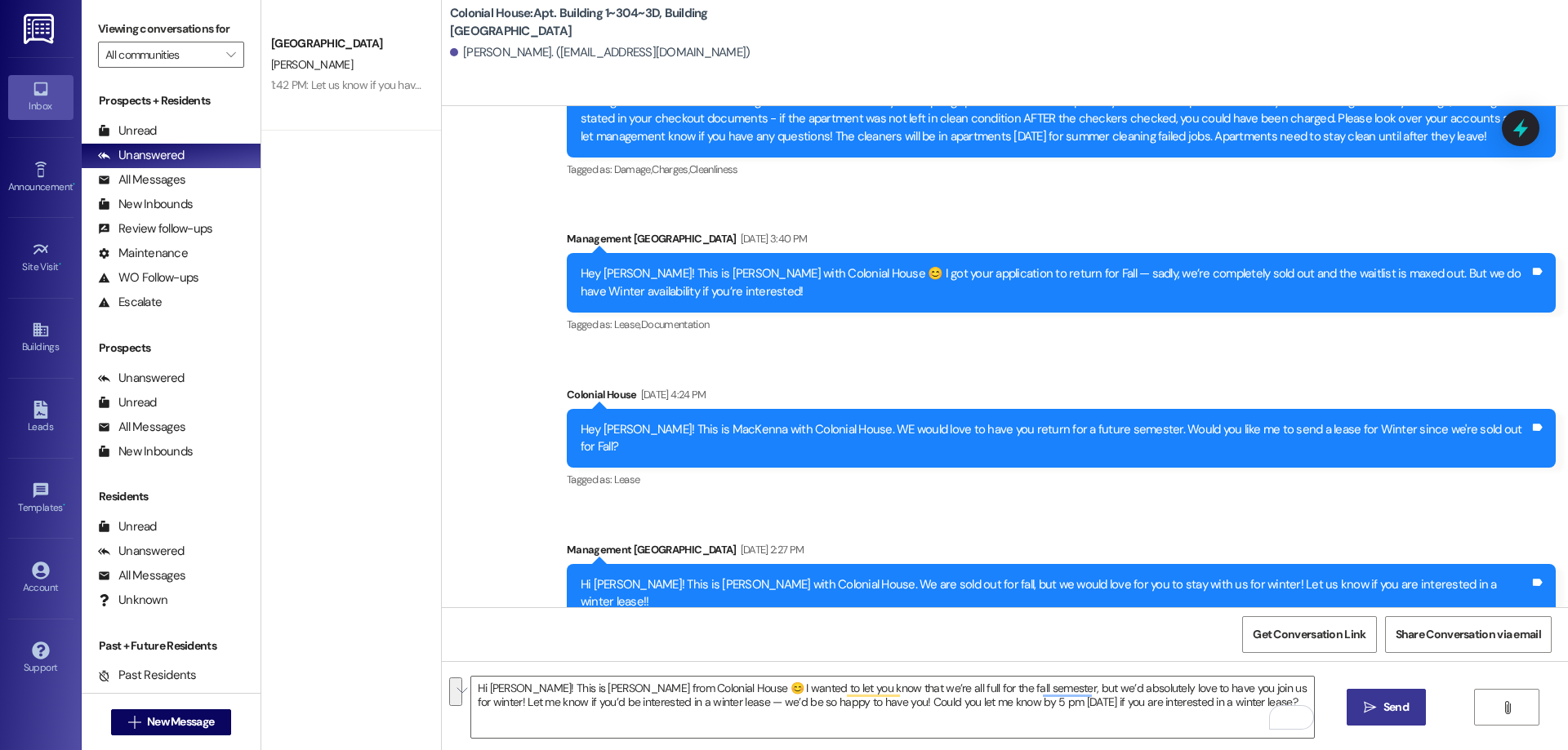
click at [1390, 699] on span "Send" at bounding box center [1396, 707] width 25 height 17
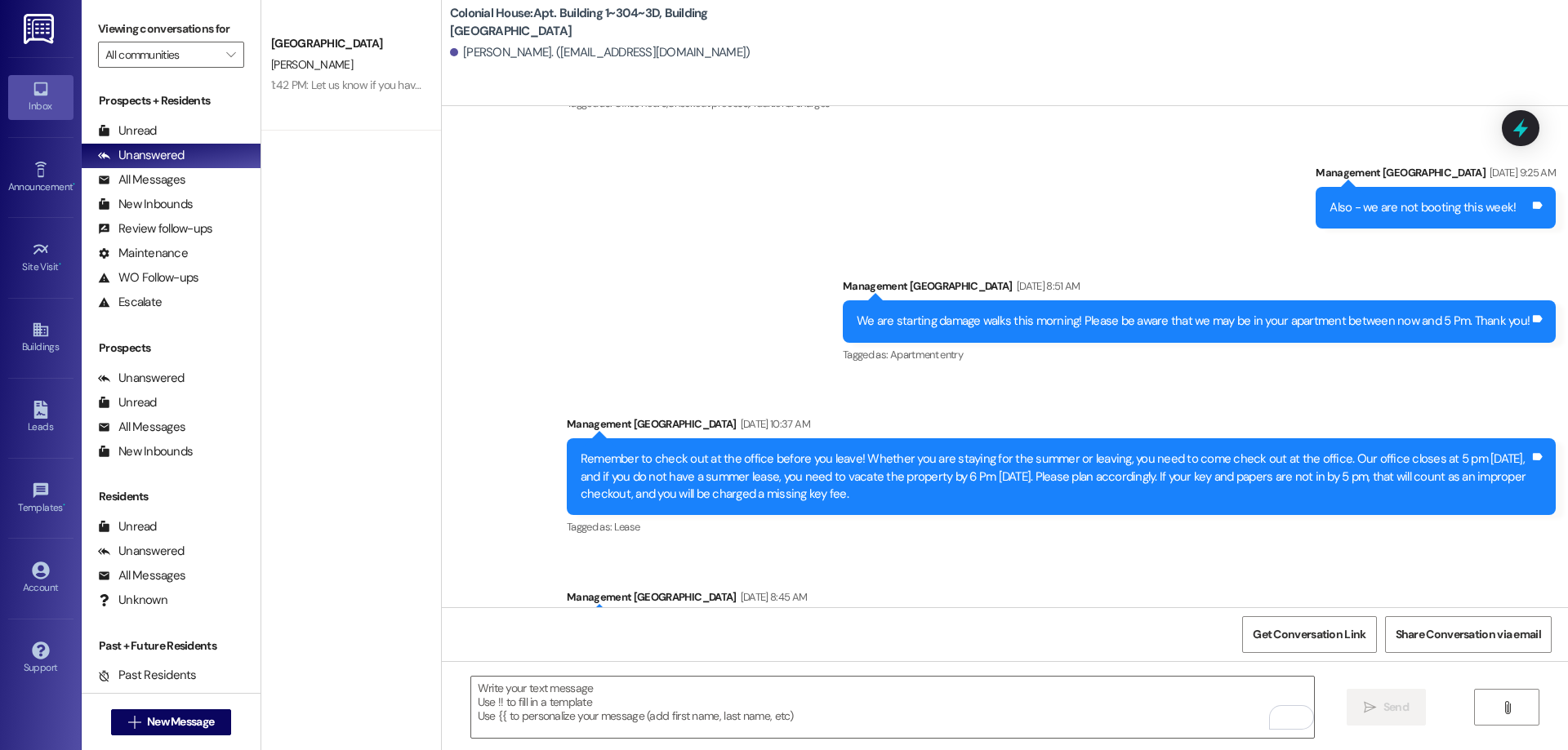
scroll to position [9346, 0]
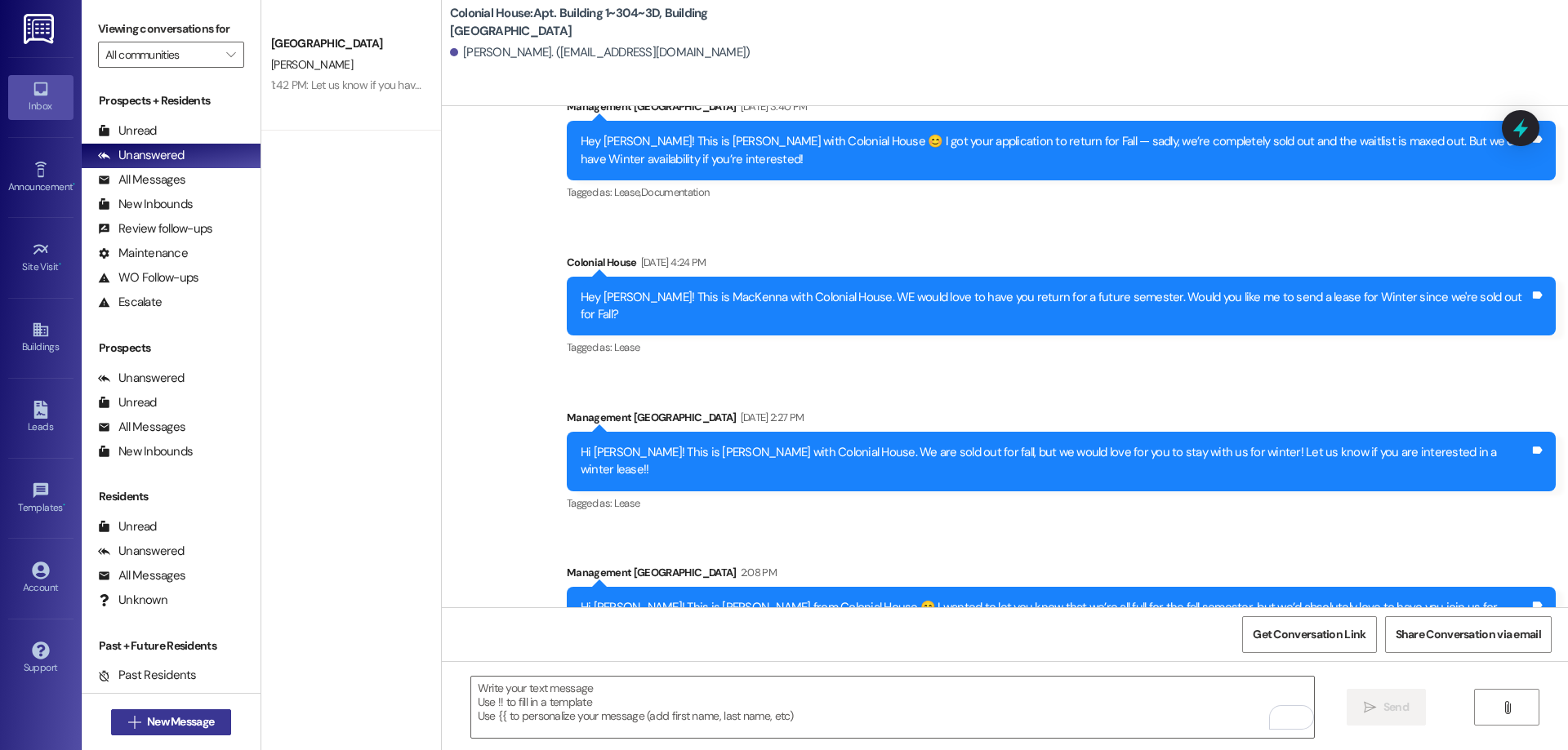
click at [144, 726] on span "New Message" at bounding box center [180, 722] width 73 height 17
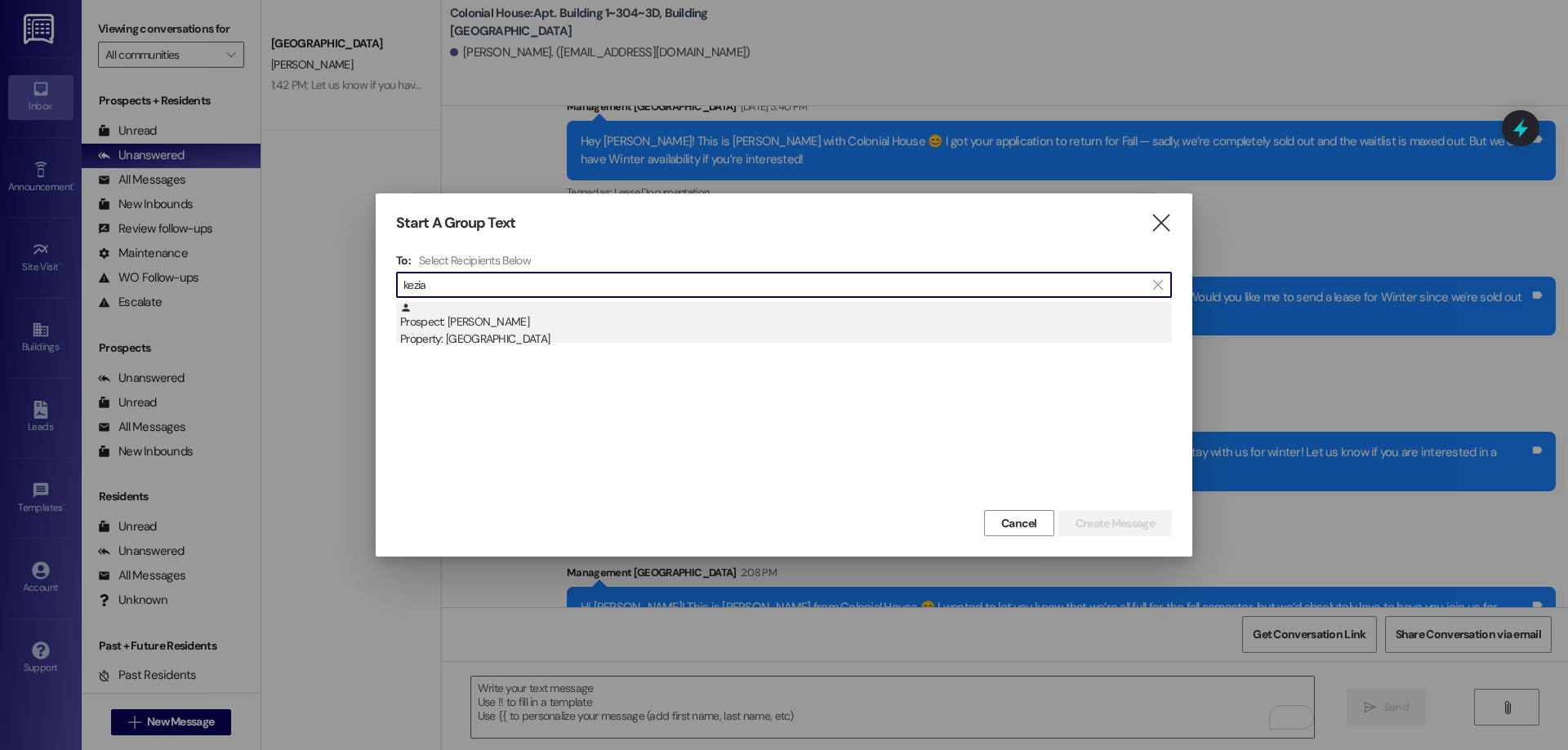
type input "kezia"
click at [625, 318] on div "Prospect: Kezia Williams Property: Colonial House" at bounding box center [786, 325] width 772 height 46
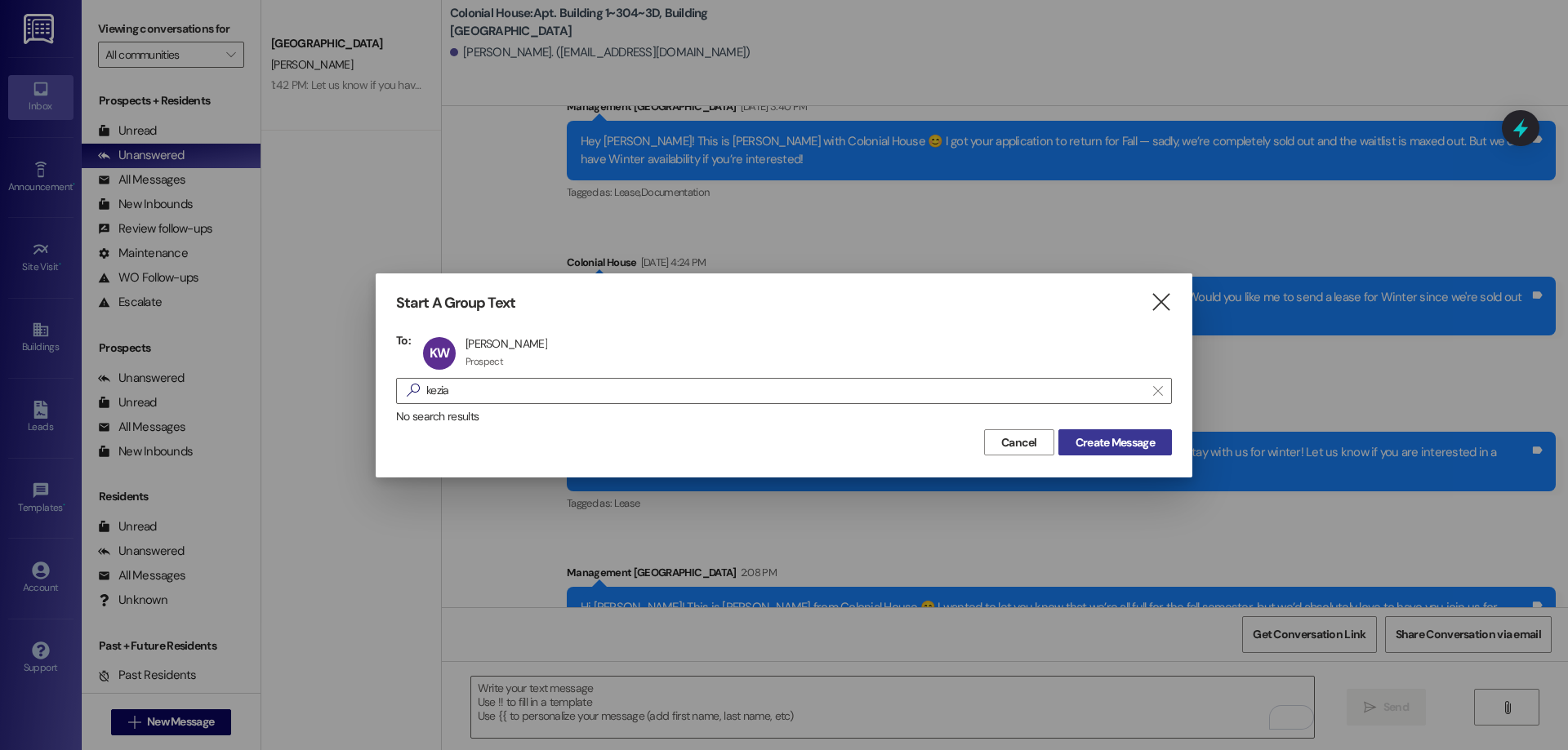
click at [1157, 434] on span "Create Message" at bounding box center [1115, 443] width 86 height 17
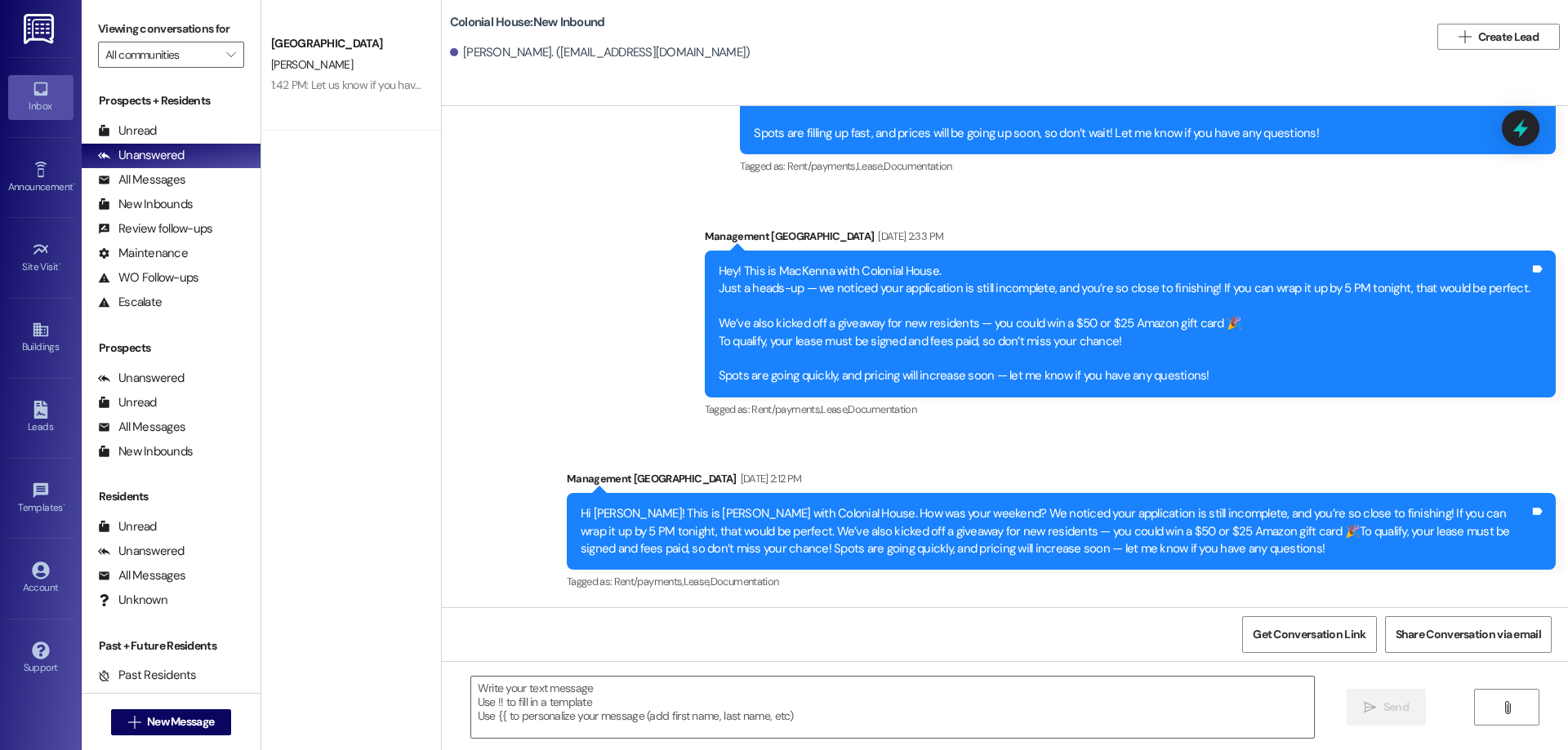
scroll to position [344, 0]
click at [642, 701] on textarea at bounding box center [892, 707] width 843 height 61
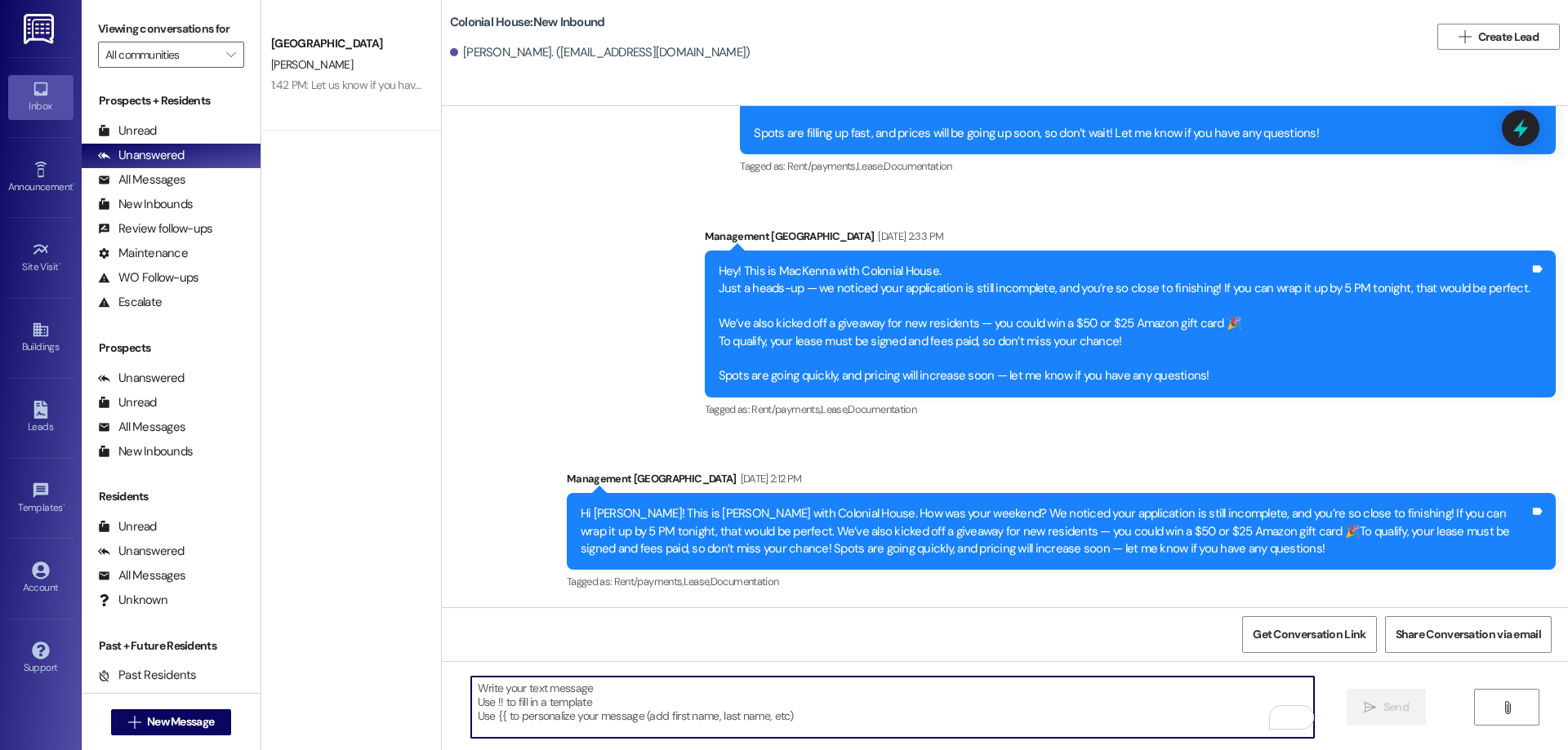
paste textarea "Hi Megan! This is Rachel from Colonial House 😊 I wanted to let you know that we…"
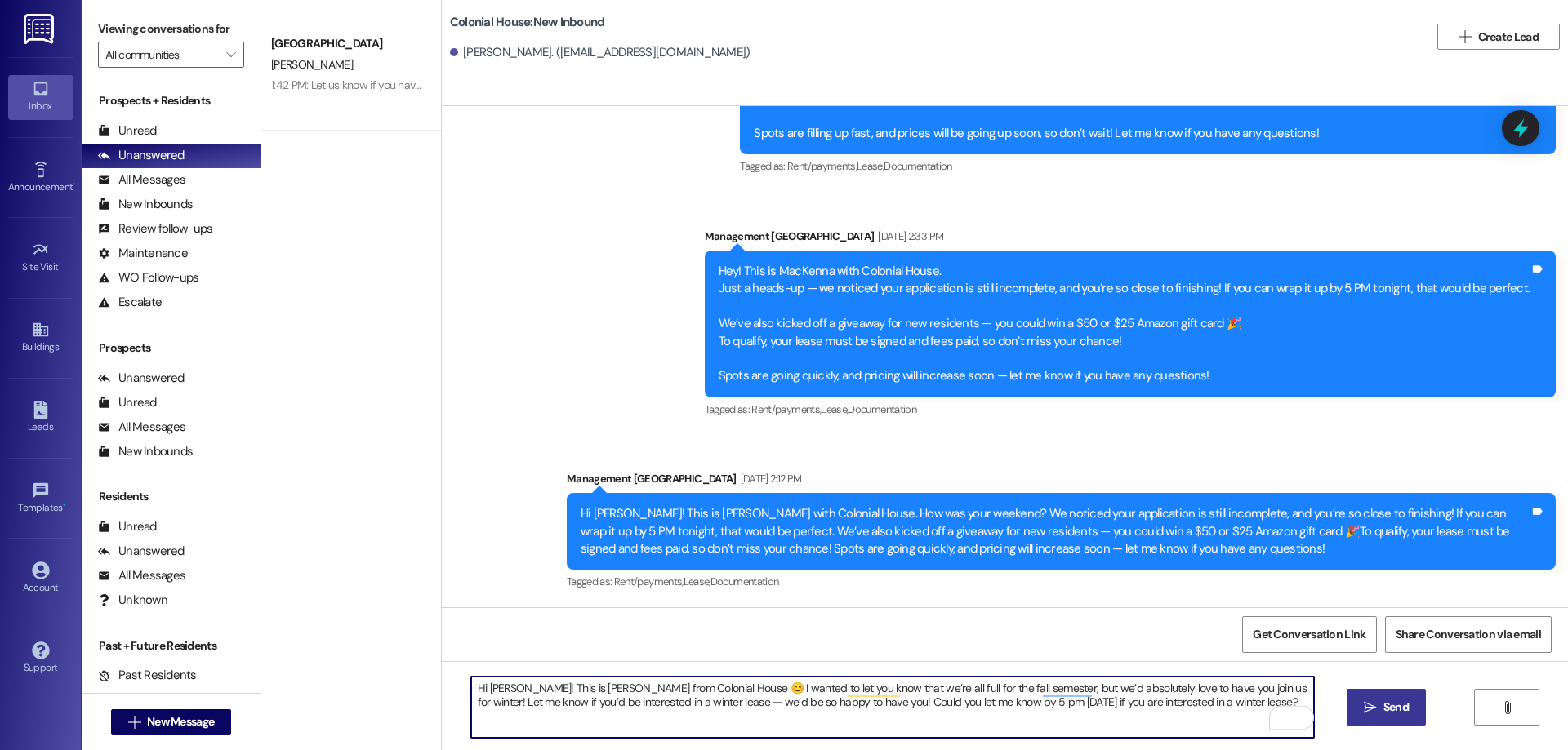
click at [496, 689] on textarea "Hi Megan! This is Rachel from Colonial House 😊 I wanted to let you know that we…" at bounding box center [892, 707] width 843 height 61
type textarea "Hi Kezia! This is Rachel from Colonial House 😊 I wanted to let you know that we…"
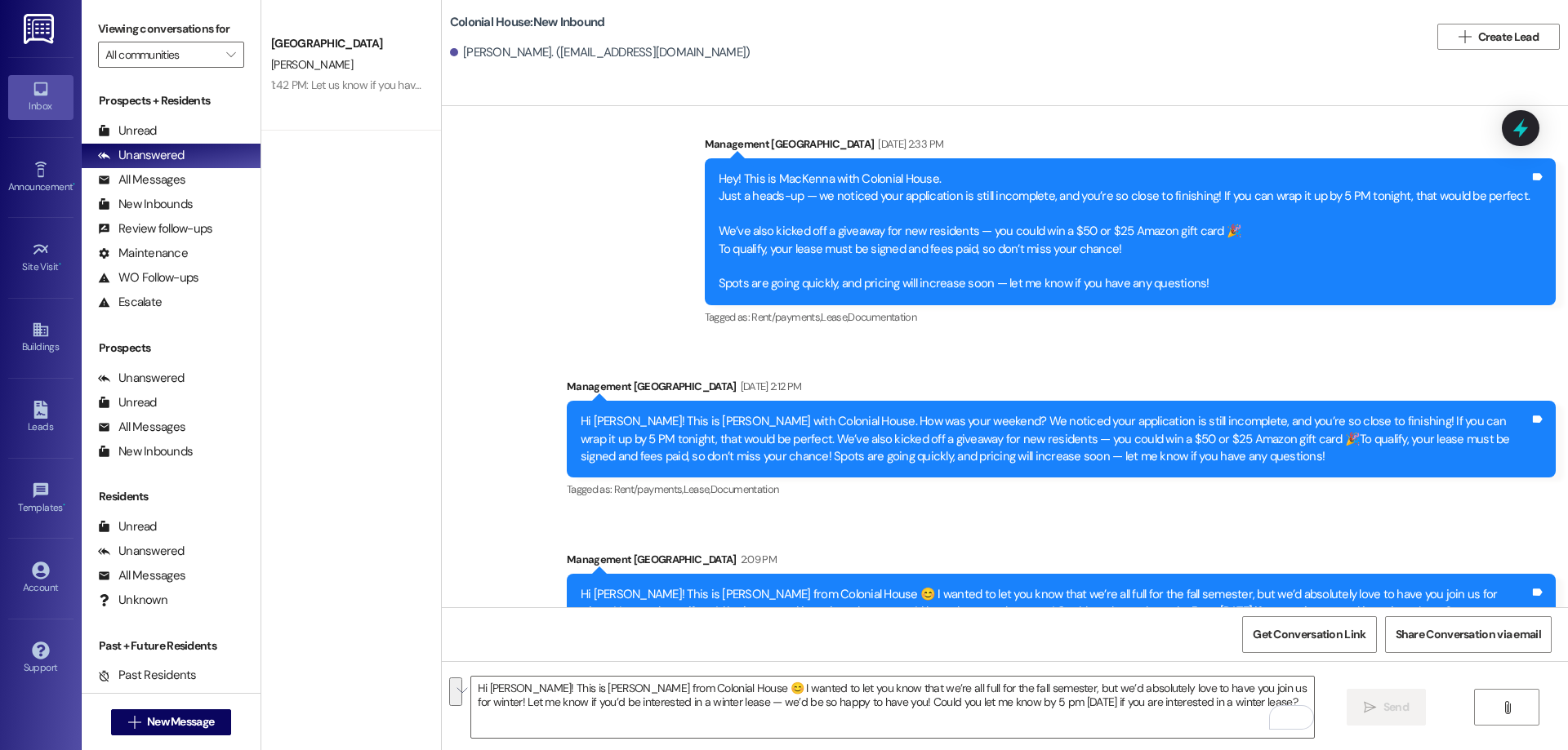
scroll to position [475, 0]
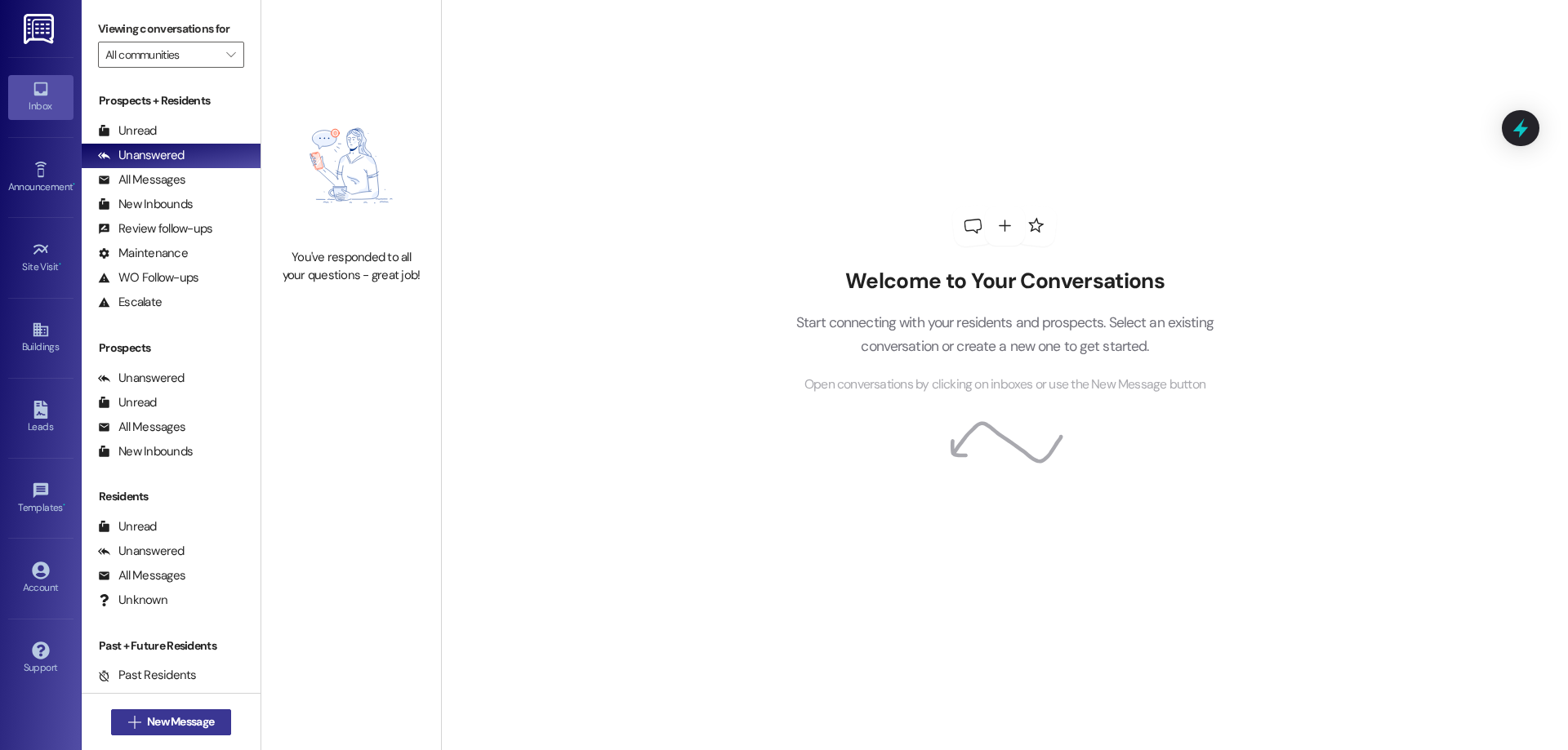
click at [194, 716] on span "New Message" at bounding box center [181, 722] width 67 height 17
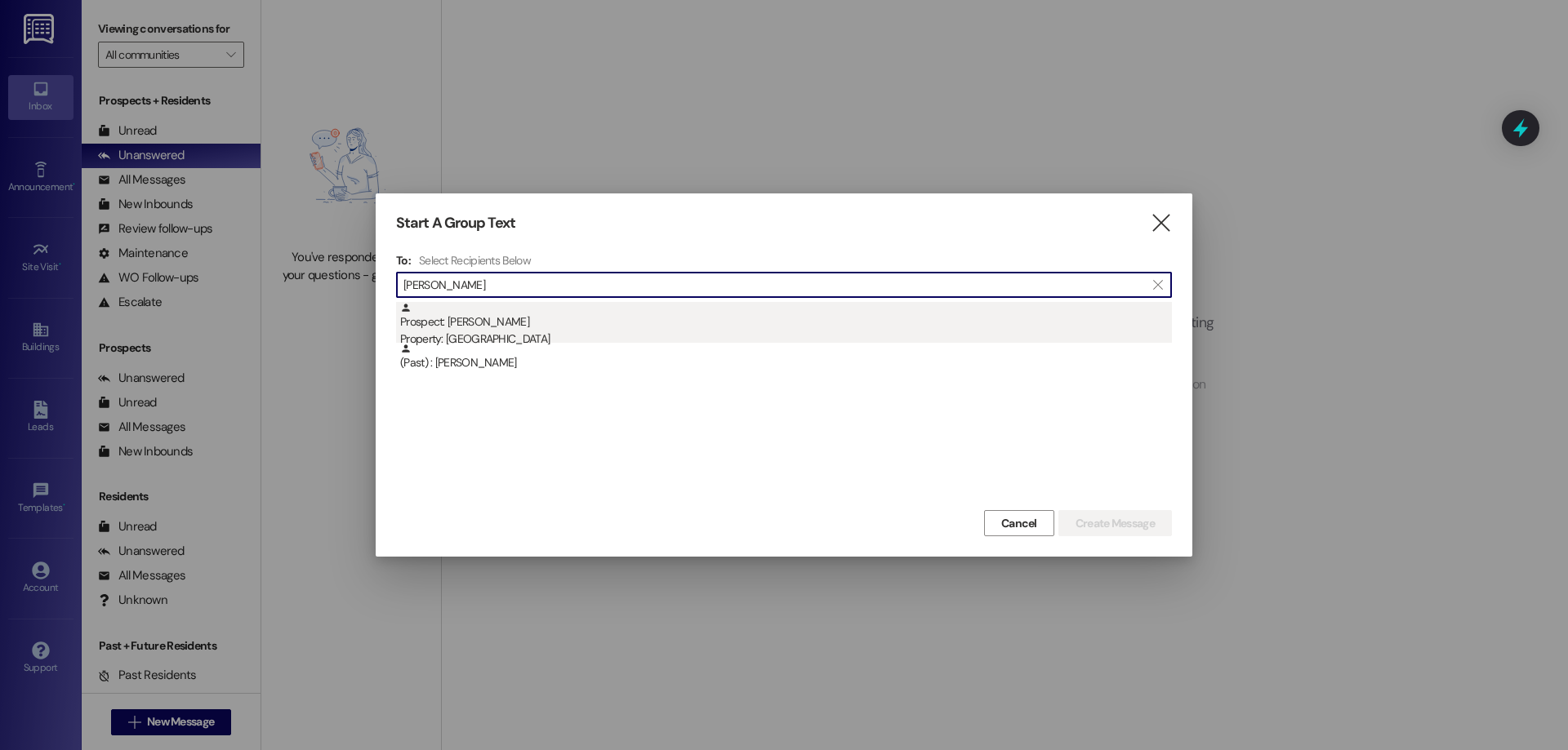
type input "[PERSON_NAME]"
click at [510, 324] on div "Prospect: [PERSON_NAME] Property: [GEOGRAPHIC_DATA]" at bounding box center [786, 325] width 772 height 46
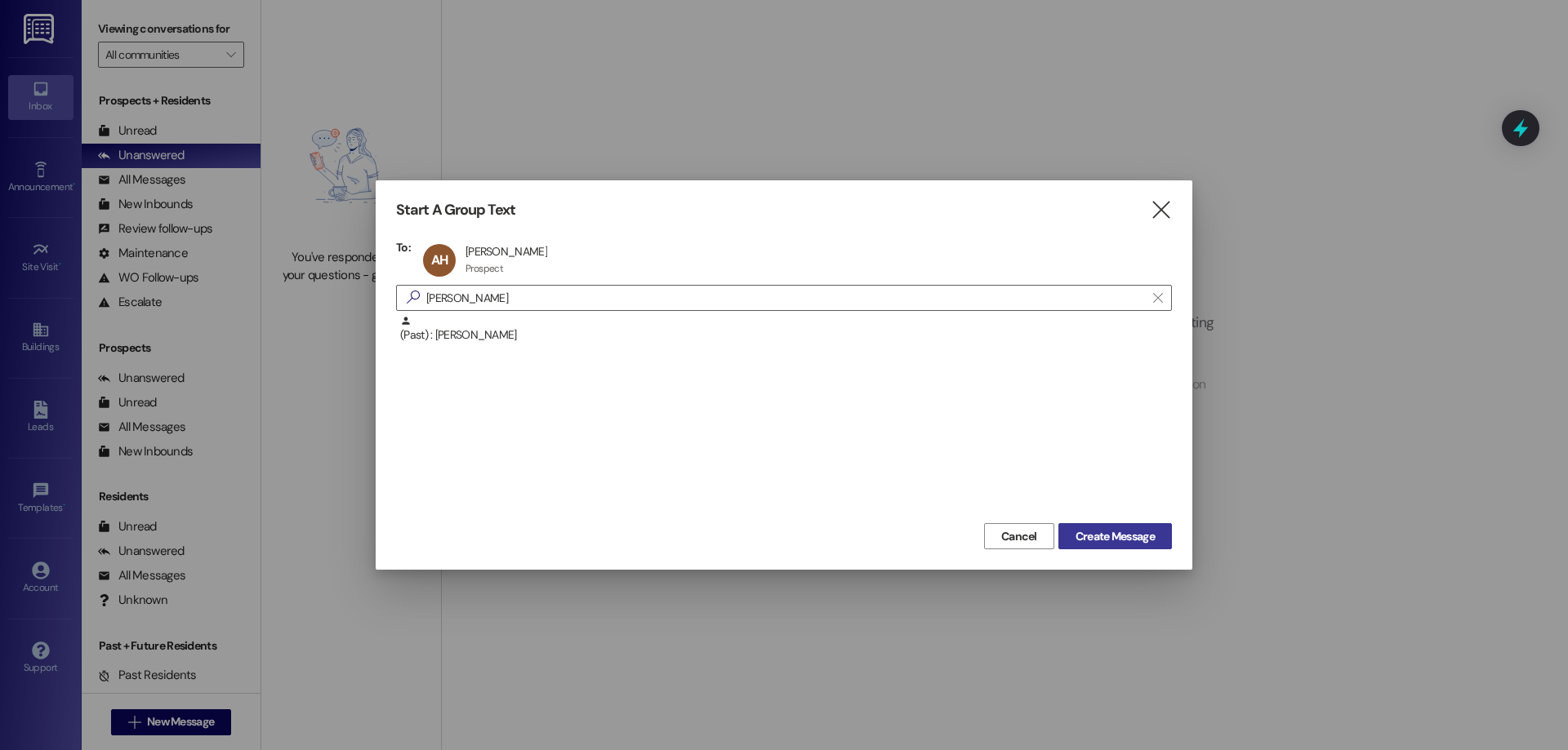
click at [1122, 548] on button "Create Message" at bounding box center [1115, 536] width 114 height 26
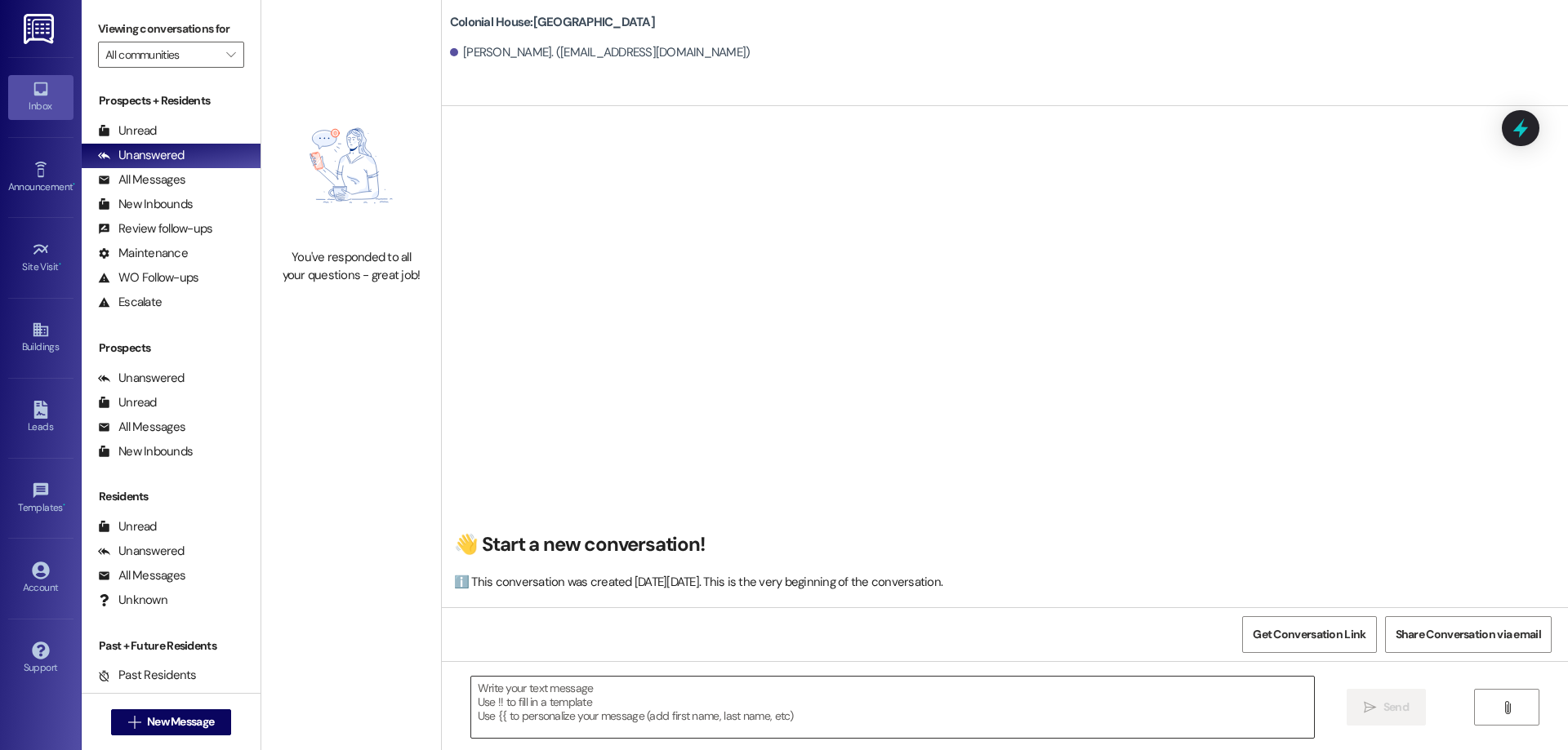
click at [554, 703] on textarea at bounding box center [892, 707] width 843 height 61
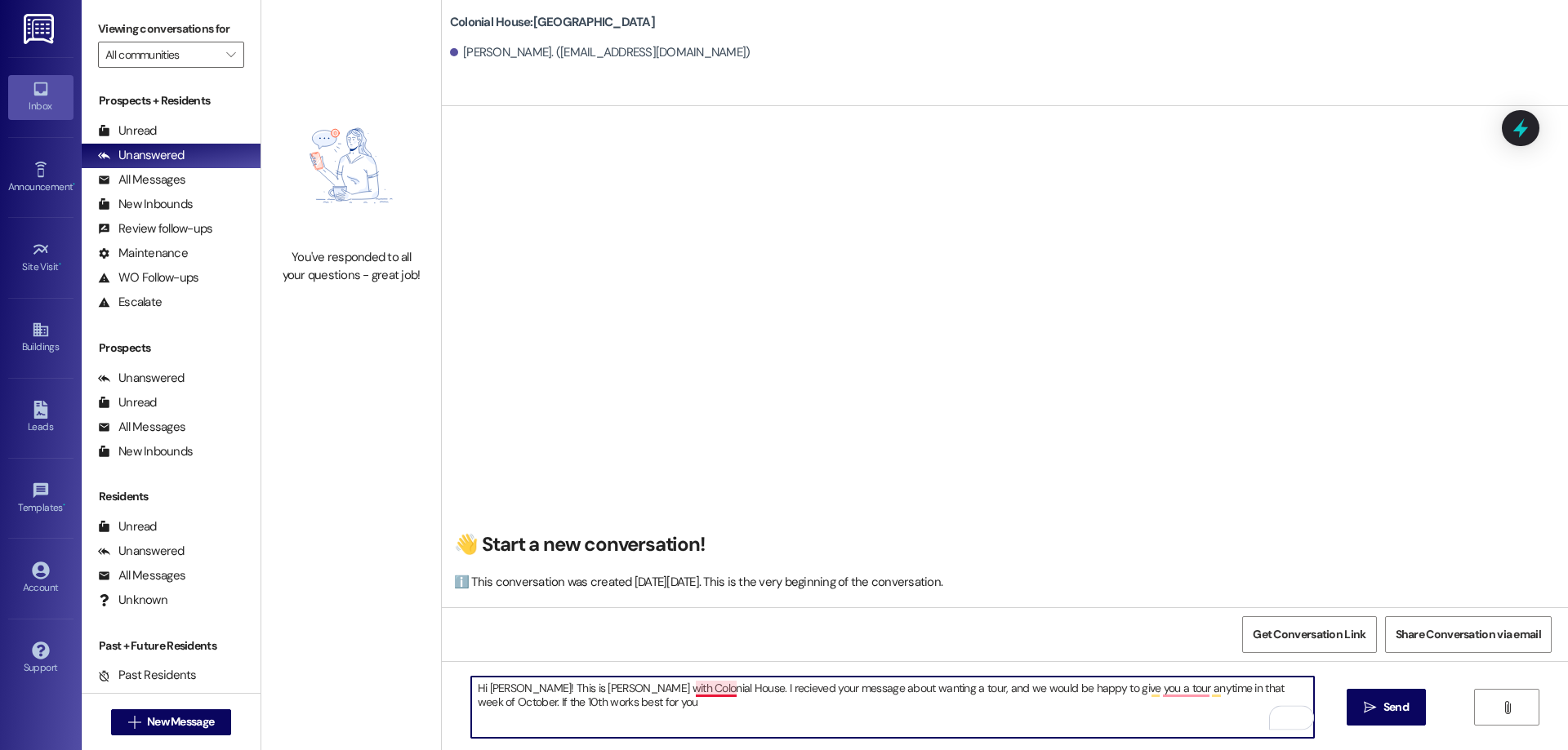
click at [703, 682] on textarea "Hi [PERSON_NAME]! This is [PERSON_NAME] with Colonial House. I recieved your me…" at bounding box center [892, 707] width 843 height 61
click at [1172, 695] on textarea "Hi [PERSON_NAME]! This is [PERSON_NAME] with Colonial House. I received your me…" at bounding box center [892, 707] width 843 height 61
click at [1248, 691] on textarea "Hi [PERSON_NAME]! This is [PERSON_NAME] with Colonial House. I received your me…" at bounding box center [892, 707] width 843 height 61
click at [622, 712] on textarea "Hi [PERSON_NAME]! This is [PERSON_NAME] with Colonial House. I received your me…" at bounding box center [892, 707] width 843 height 61
click at [676, 713] on textarea "Hi [PERSON_NAME]! This is [PERSON_NAME] with Colonial House. I received your me…" at bounding box center [892, 707] width 843 height 61
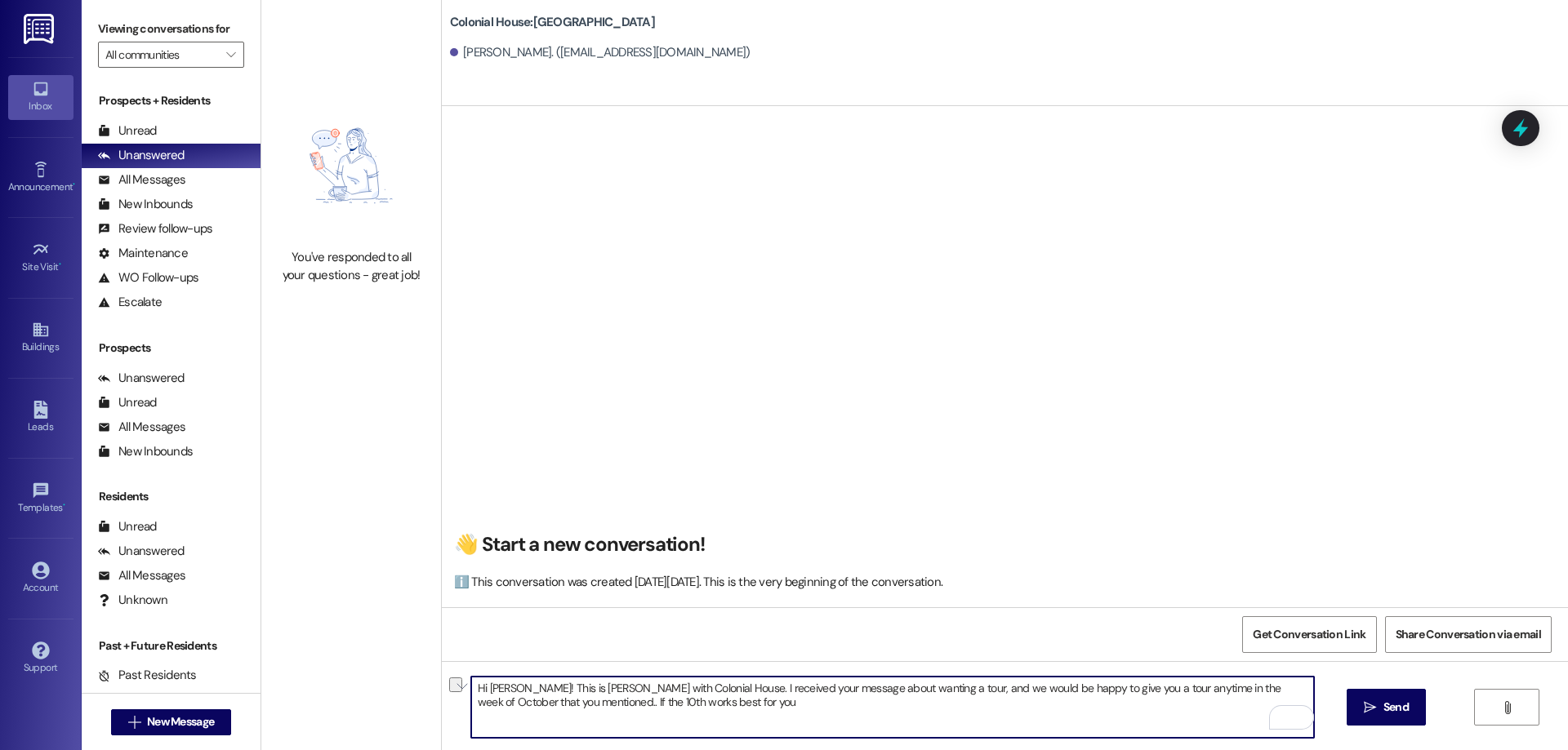
drag, startPoint x: 691, startPoint y: 720, endPoint x: 522, endPoint y: 728, distance: 169.2
click at [522, 728] on textarea "Hi [PERSON_NAME]! This is [PERSON_NAME] with Colonial House. I received your me…" at bounding box center [892, 707] width 843 height 61
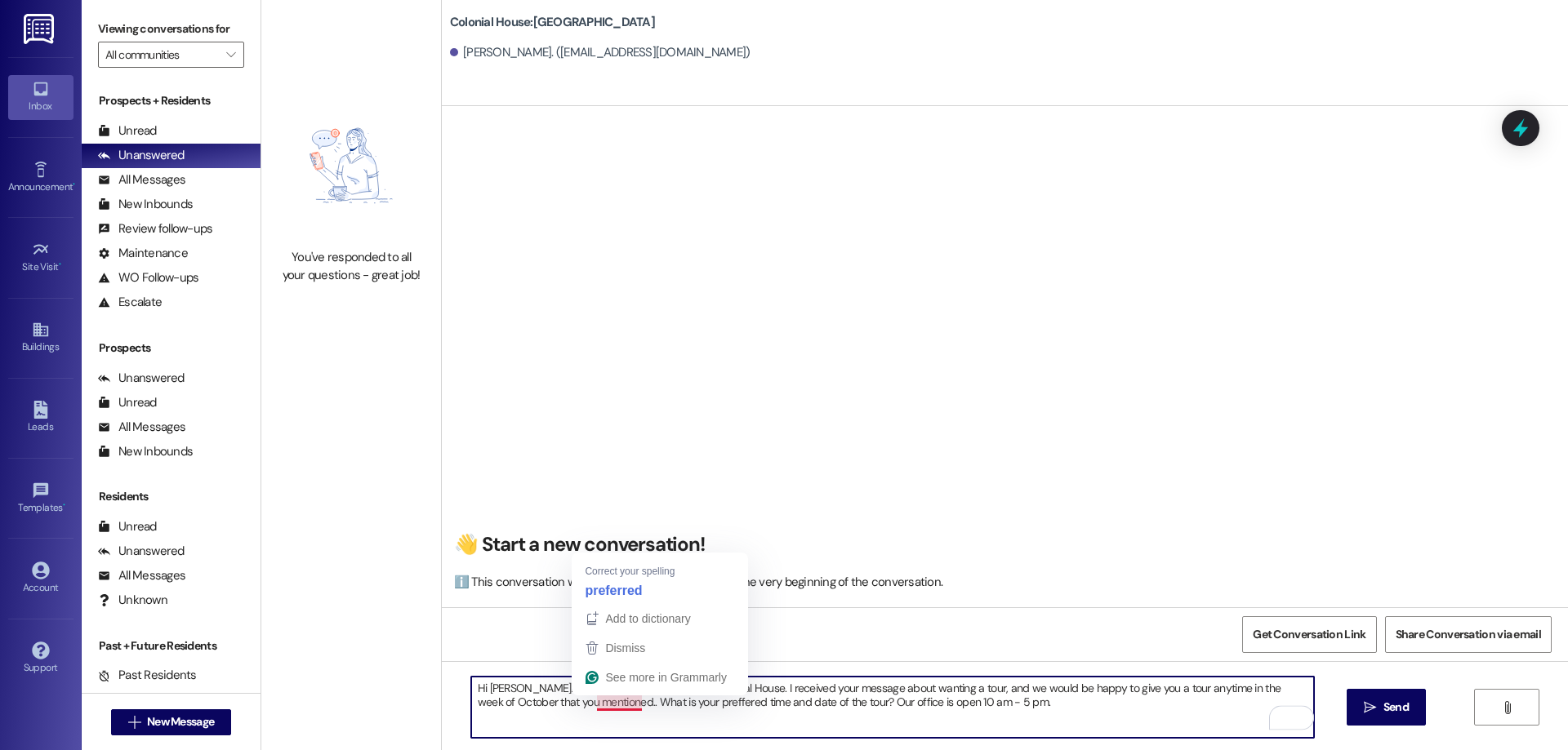
click at [618, 708] on textarea "Hi [PERSON_NAME]! This is [PERSON_NAME] with Colonial House. I received your me…" at bounding box center [892, 707] width 843 height 61
drag, startPoint x: 1034, startPoint y: 711, endPoint x: 331, endPoint y: 667, distance: 704.4
click at [331, 667] on div "You've responded to all your questions - great job! Colonial House: Colonial Ho…" at bounding box center [915, 375] width 1306 height 750
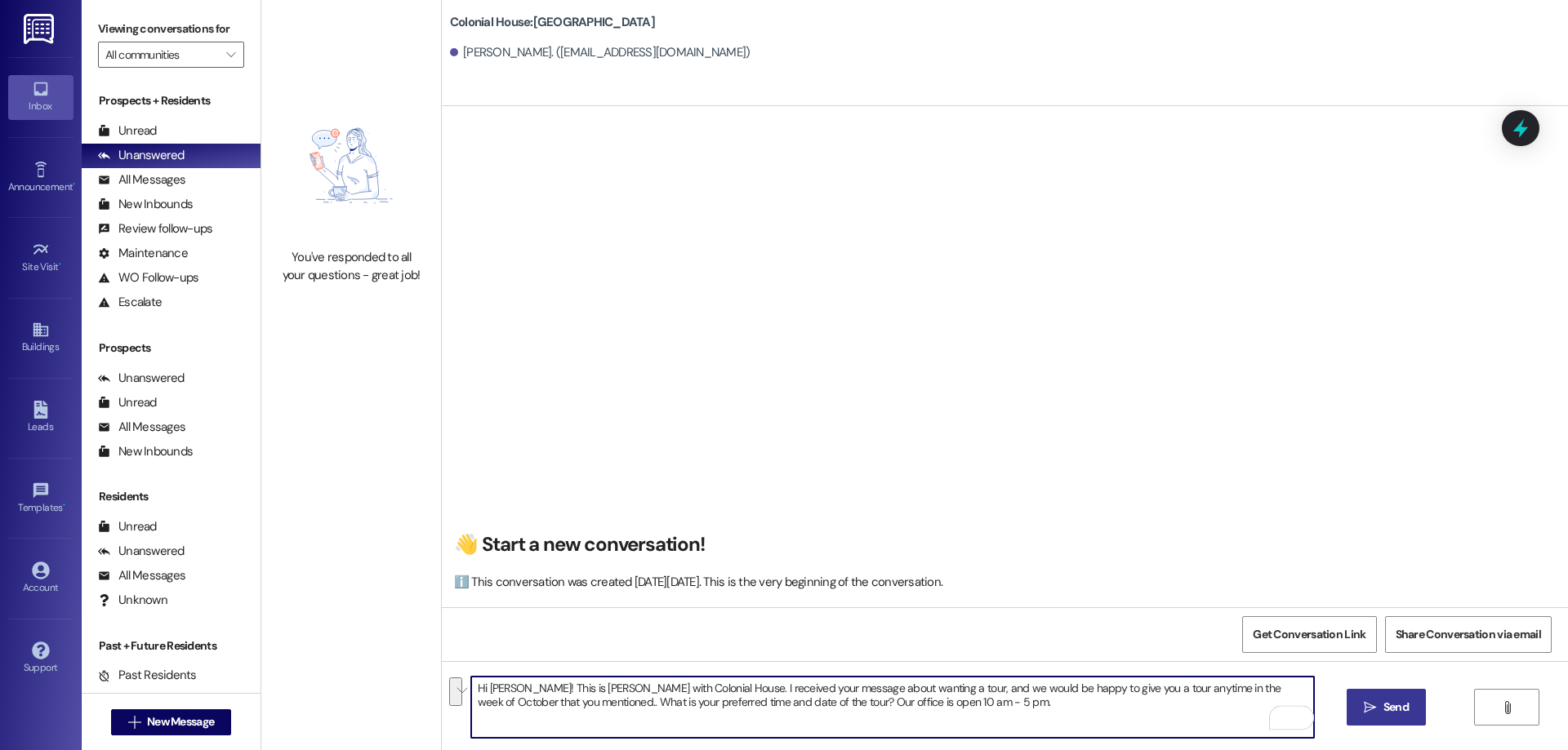
type textarea "Hi Audrey! This is Rachel with Colonial House. I received your message about wa…"
click at [1384, 698] on span "Send" at bounding box center [1396, 707] width 25 height 17
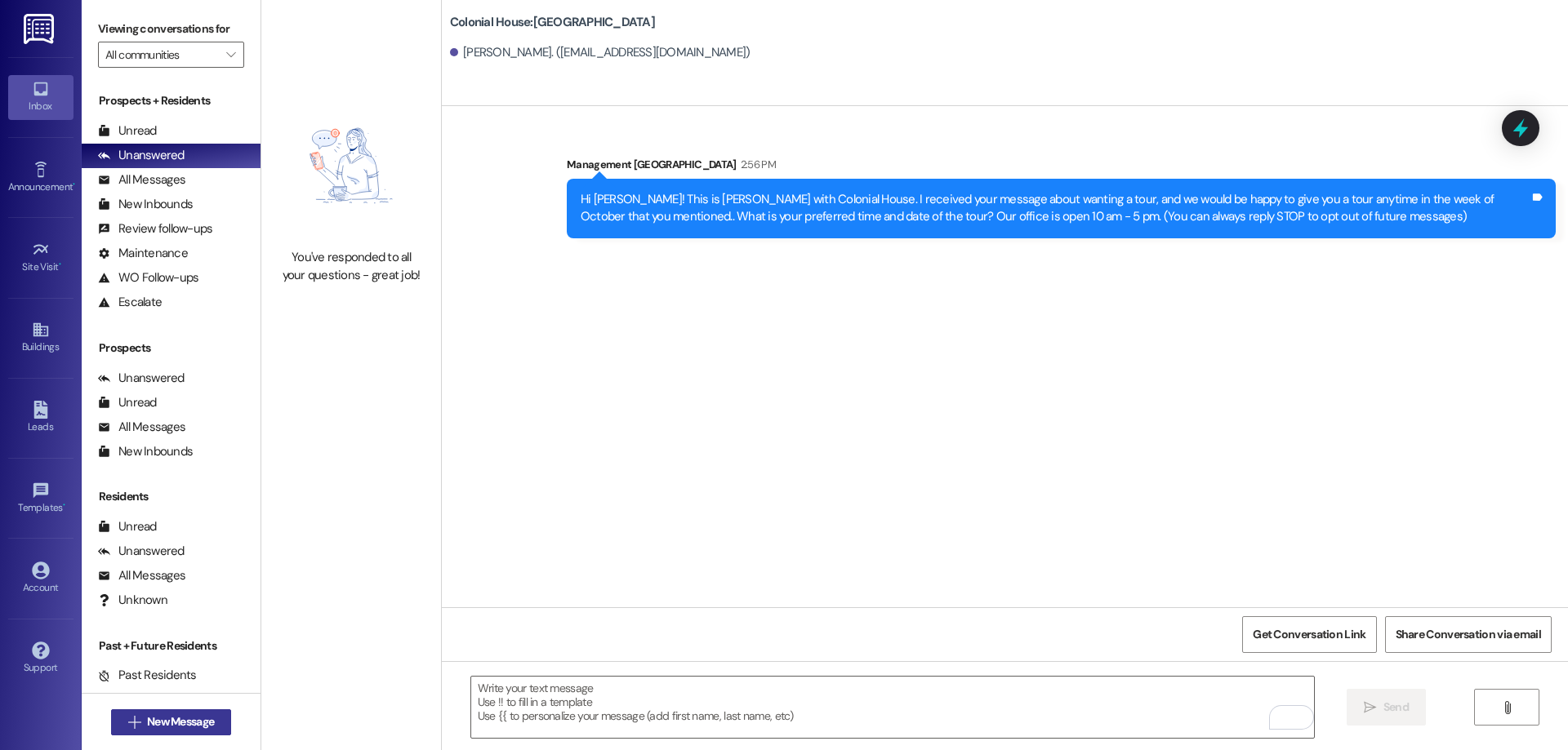
click at [171, 728] on span "New Message" at bounding box center [181, 722] width 67 height 17
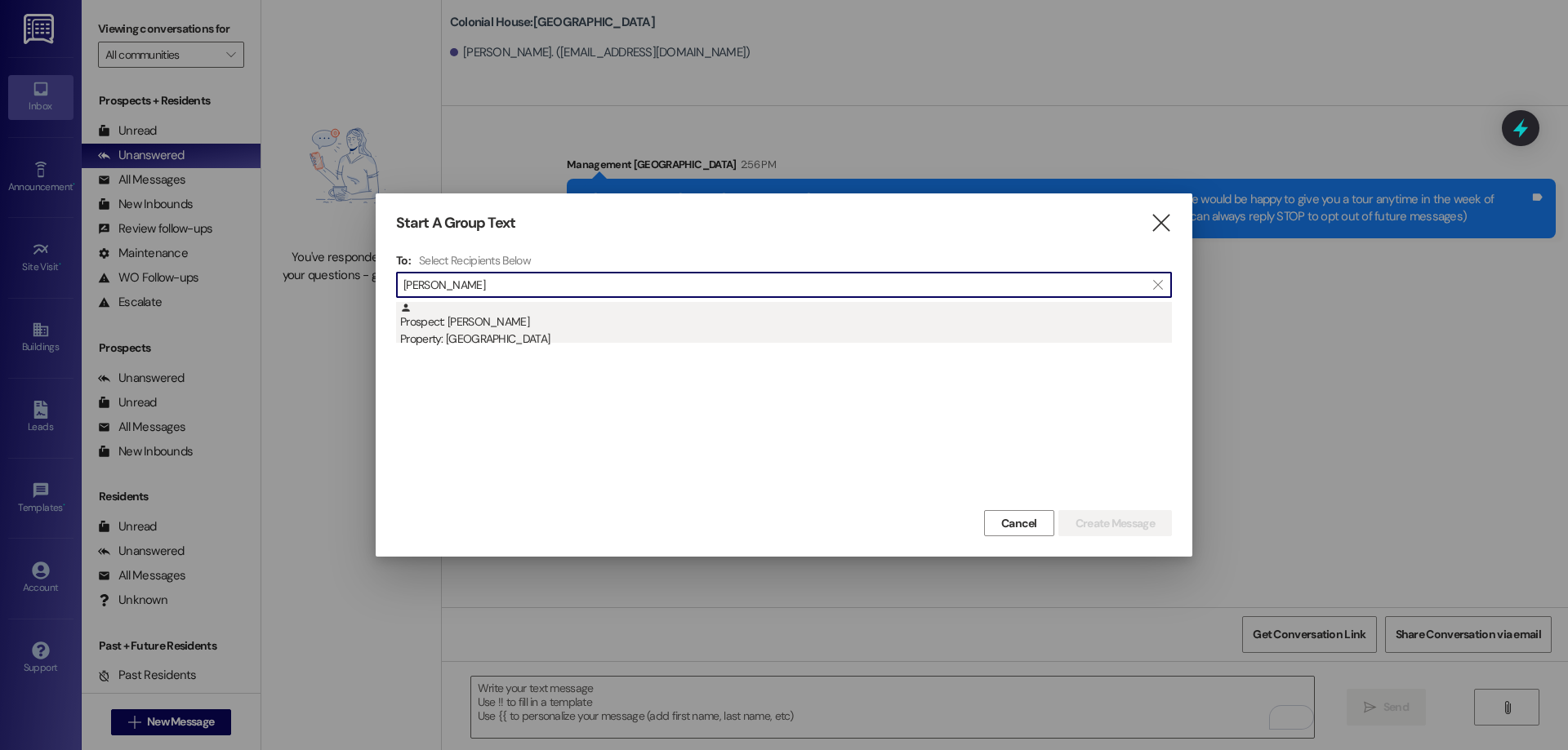
type input "spencer cook"
drag, startPoint x: 647, startPoint y: 318, endPoint x: 657, endPoint y: 325, distance: 12.2
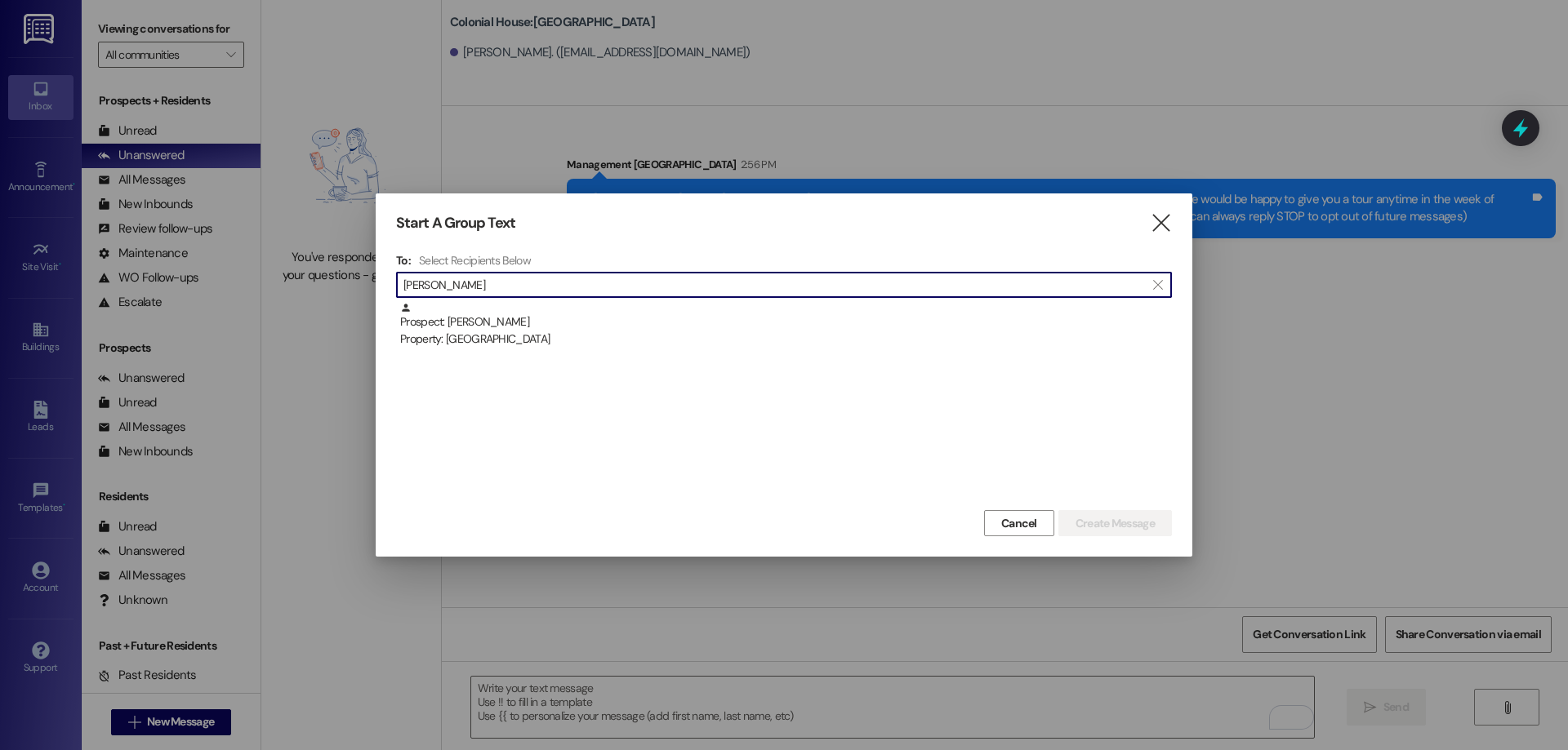
click at [648, 318] on div "Prospect: Spencer Cookson Property: Colonial House" at bounding box center [786, 325] width 772 height 46
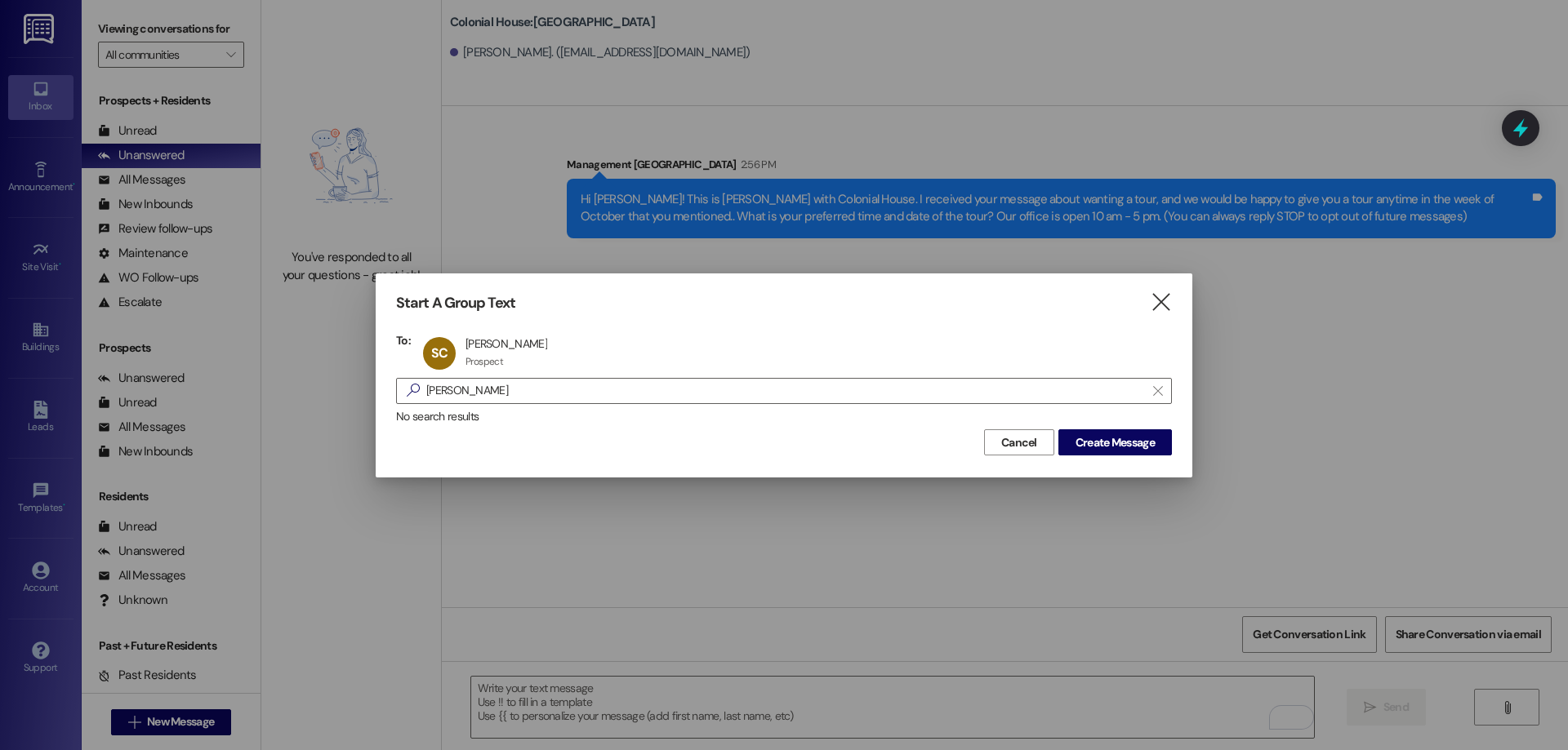
drag, startPoint x: 1107, startPoint y: 440, endPoint x: 1477, endPoint y: 418, distance: 370.7
click at [1108, 440] on span "Create Message" at bounding box center [1115, 443] width 79 height 17
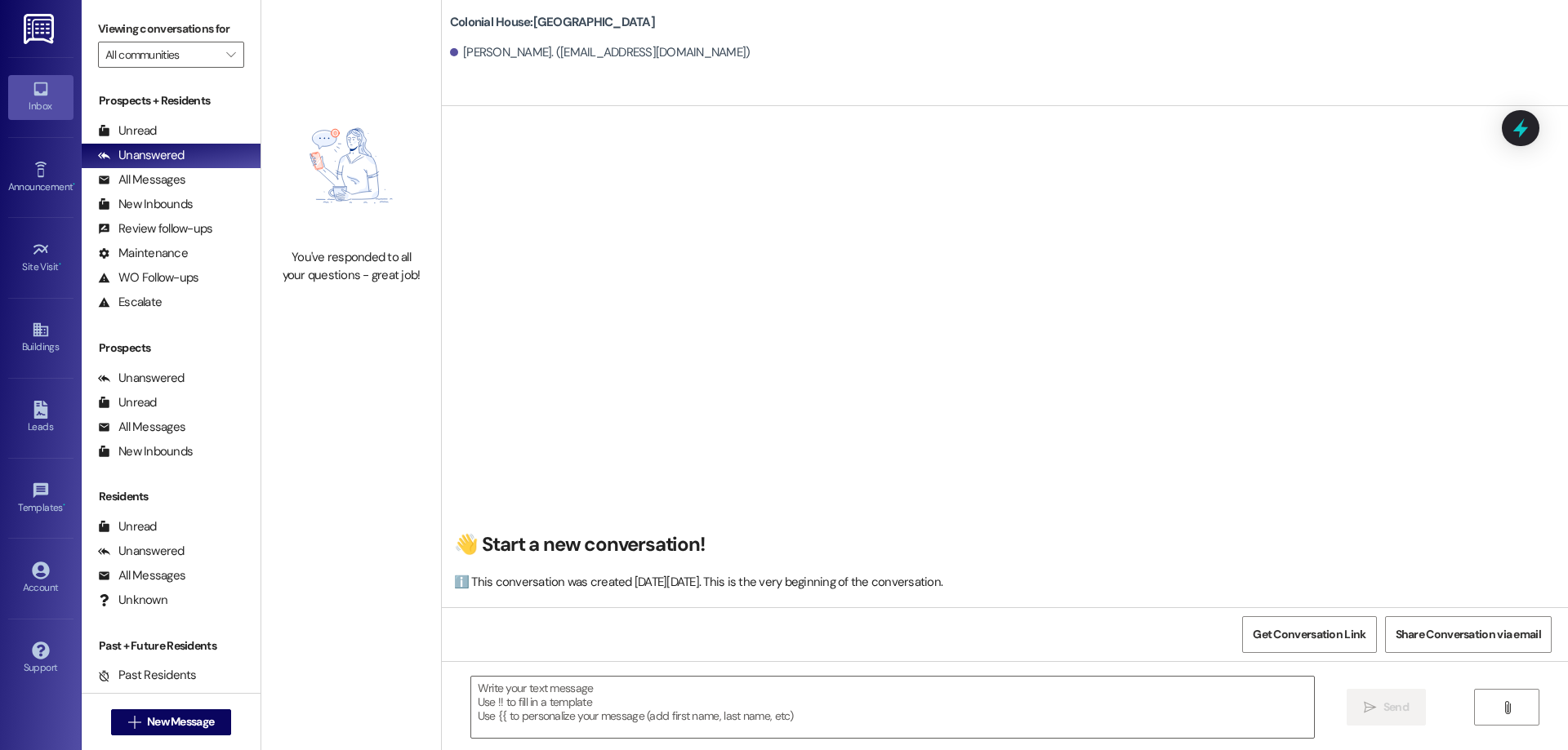
scroll to position [1, 0]
click at [856, 702] on textarea at bounding box center [892, 707] width 843 height 61
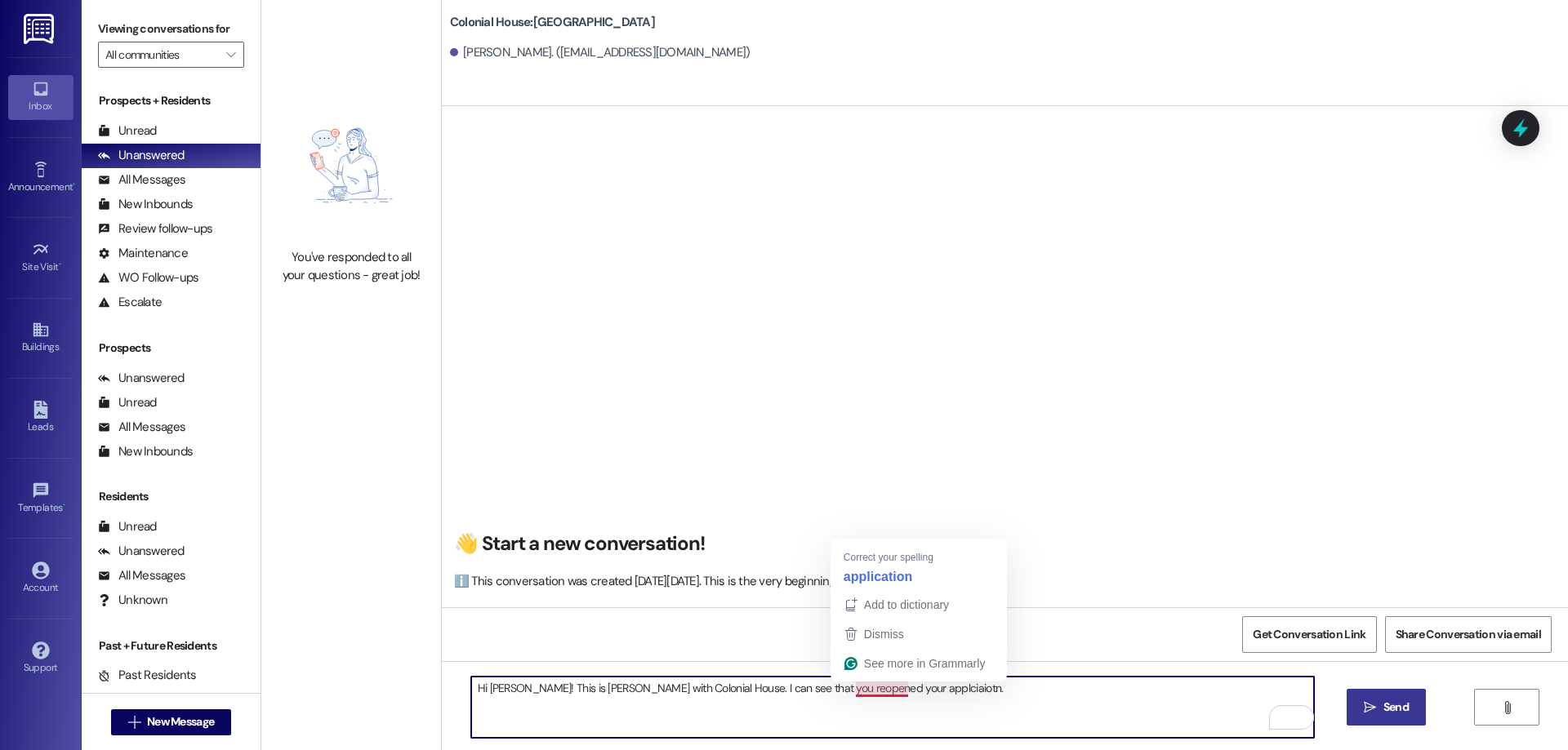
click at [862, 686] on textarea "Hi Spencer! This is Rachel with Colonial House. I can see that you reopened you…" at bounding box center [892, 707] width 843 height 61
click at [959, 696] on textarea "Hi Spencer! This is Rachel with Colonial House. I can see that you reopened you…" at bounding box center [892, 707] width 843 height 61
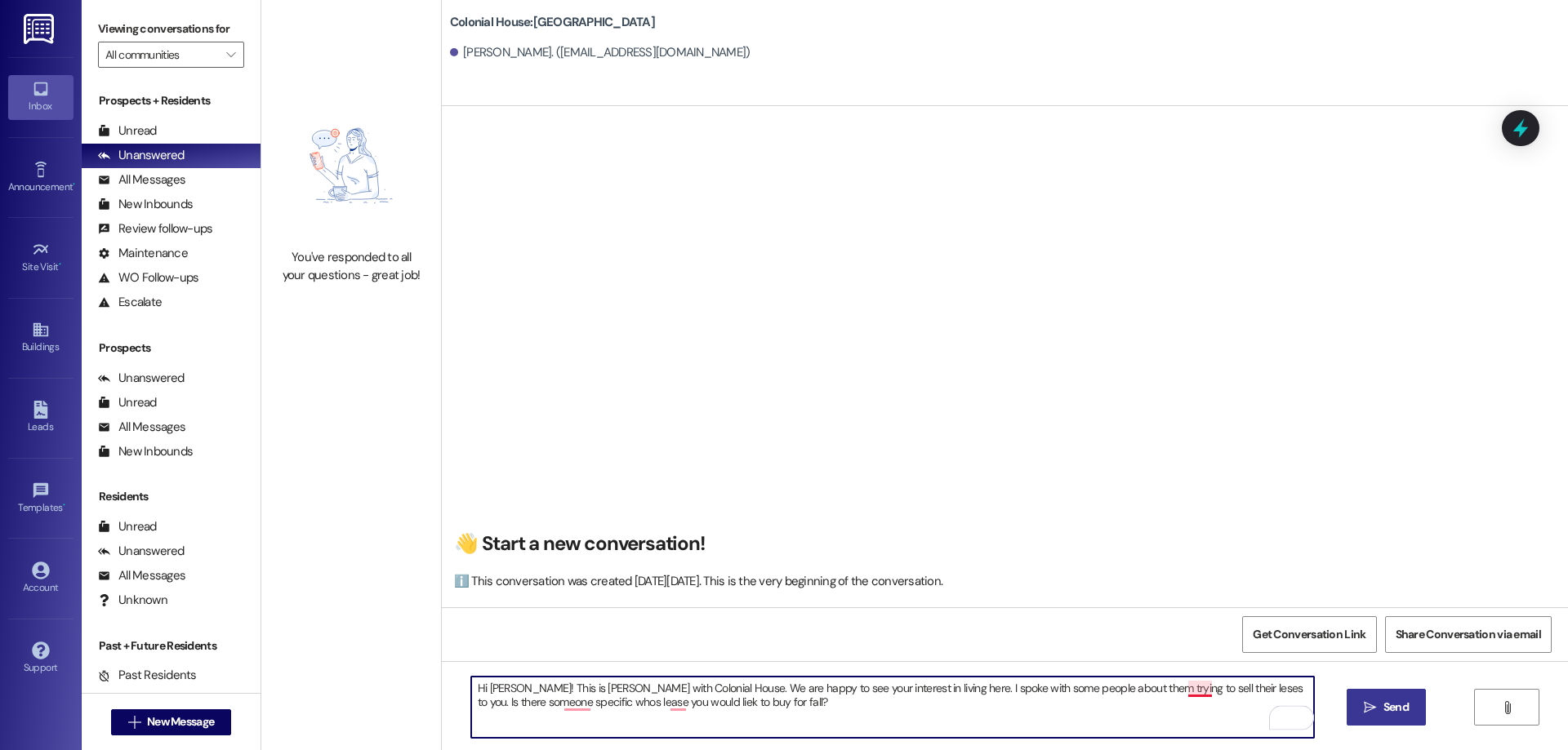
click at [1186, 692] on textarea "Hi Spencer! This is Rachel with Colonial House. We are happy to see your intere…" at bounding box center [892, 707] width 843 height 61
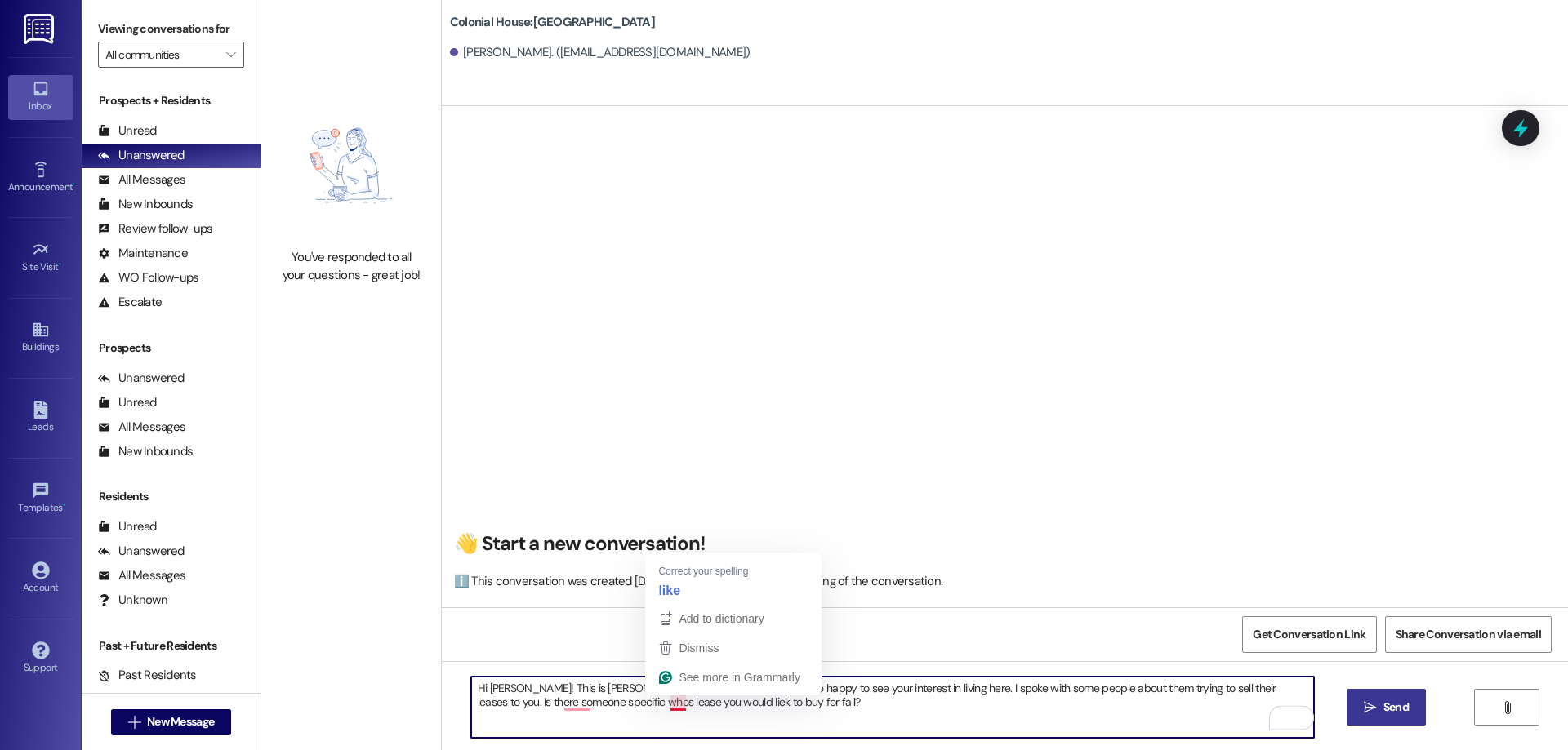
click at [669, 704] on textarea "Hi Spencer! This is Rachel with Colonial House. We are happy to see your intere…" at bounding box center [892, 707] width 843 height 61
click at [570, 710] on textarea "Hi Spencer! This is Rachel with Colonial House. We are happy to see your intere…" at bounding box center [892, 707] width 843 height 61
drag, startPoint x: 808, startPoint y: 708, endPoint x: 399, endPoint y: 636, distance: 415.3
click at [399, 636] on div "You've responded to all your questions - great job! Colonial House: Colonial Ho…" at bounding box center [915, 375] width 1306 height 750
type textarea "Hi Spencer! This is Rachel with Colonial House. We are happy to see your intere…"
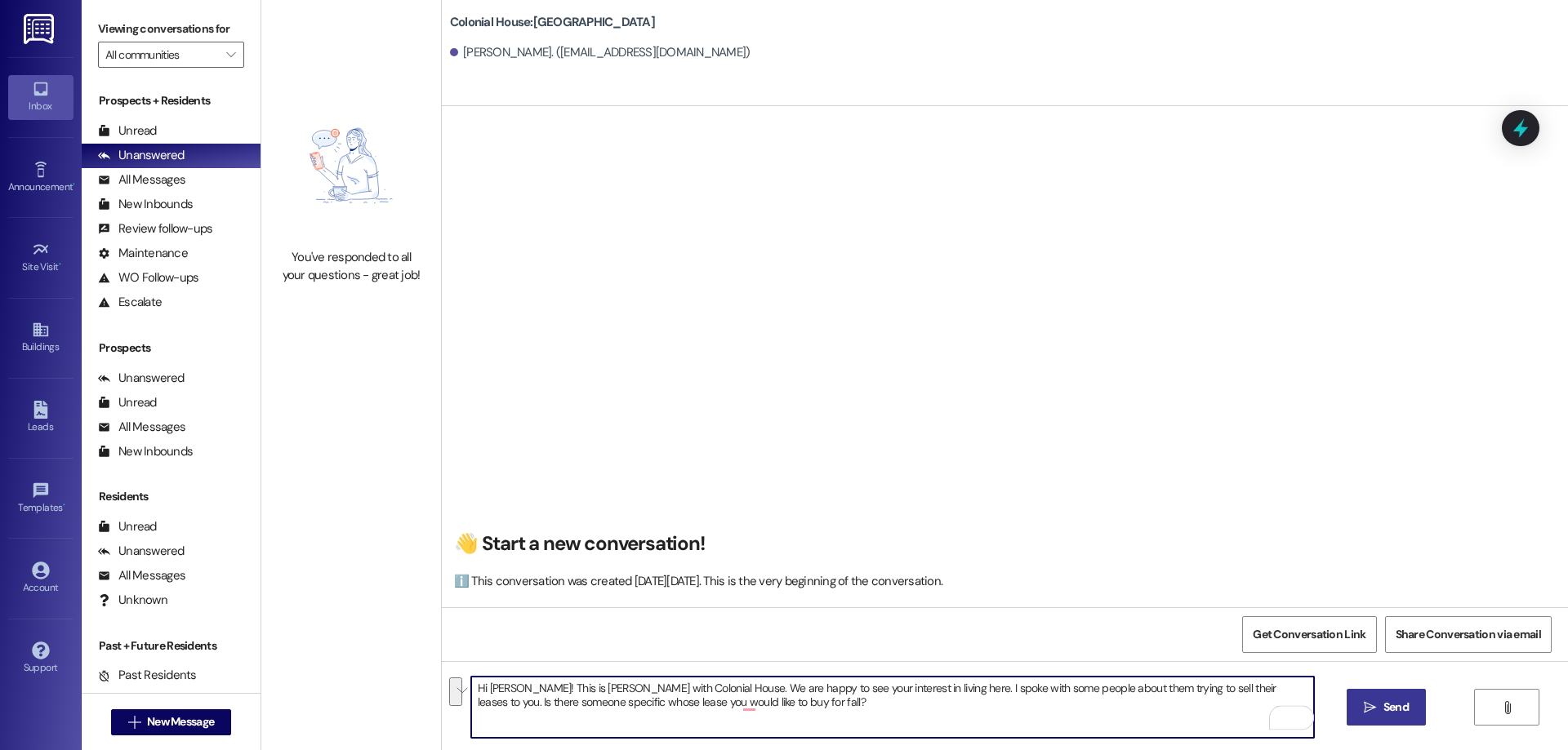
click at [1409, 716] on span "Send" at bounding box center [1396, 707] width 32 height 17
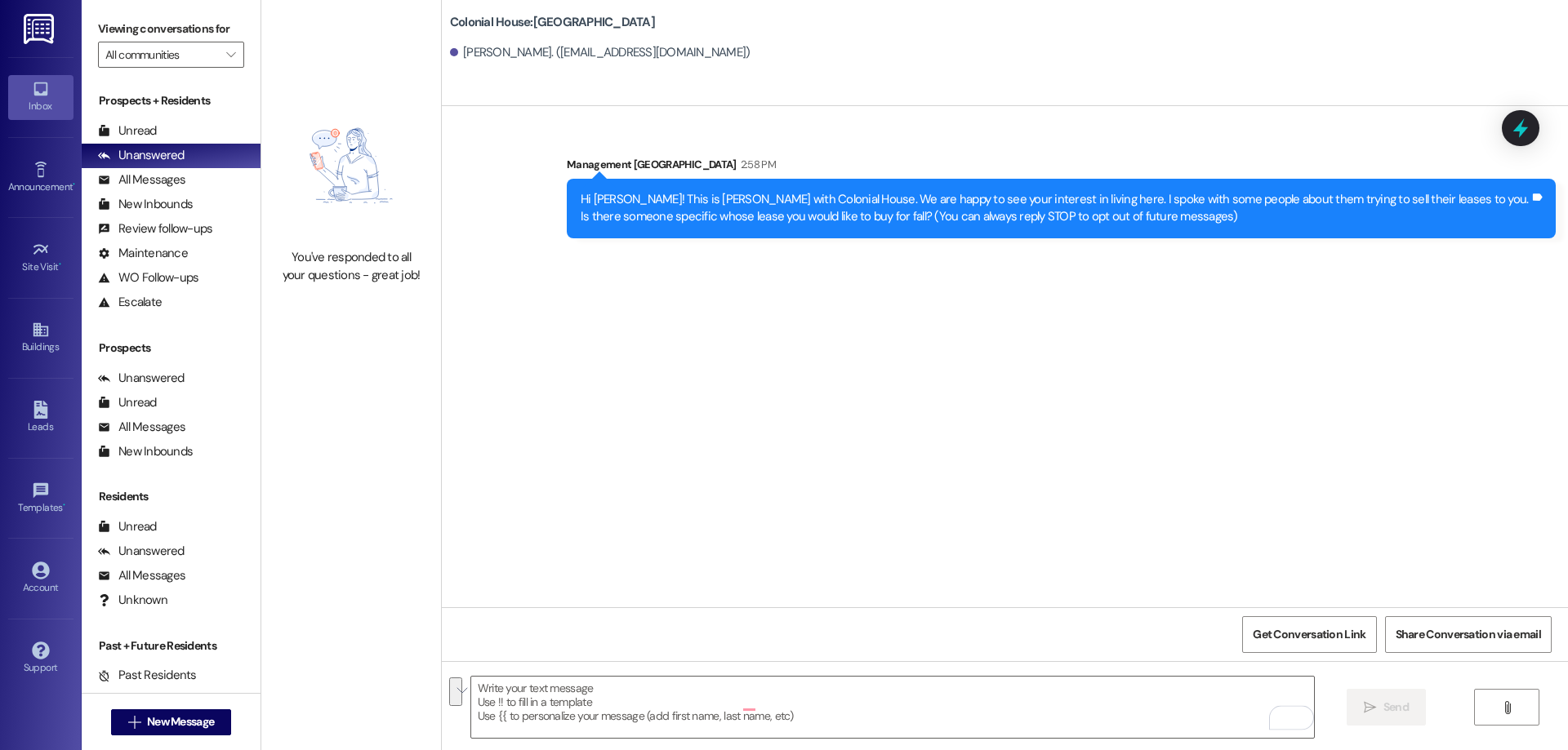
scroll to position [0, 0]
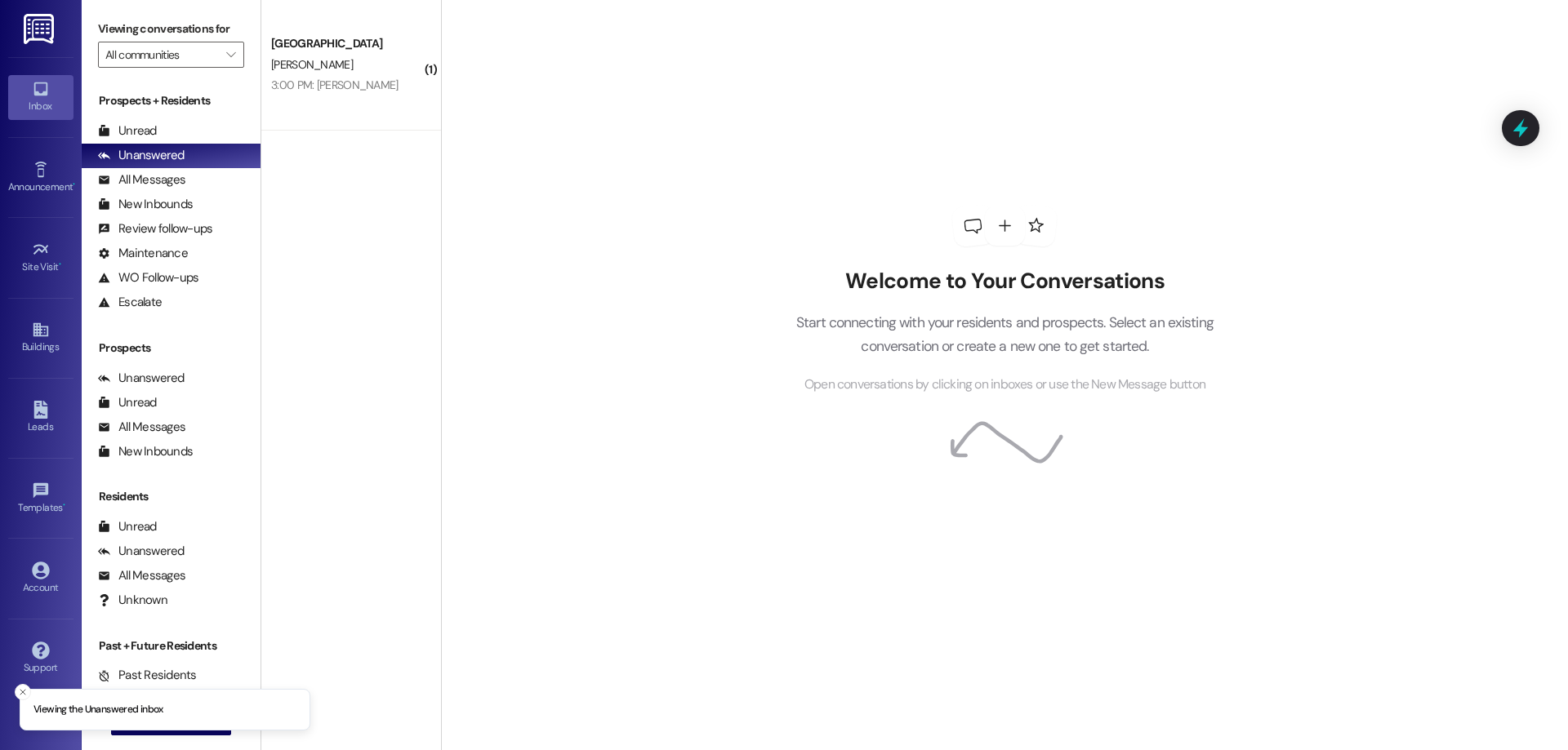
click at [299, 89] on div "3:00 PM: Rob Timm 3:00 PM: Rob Timm" at bounding box center [335, 84] width 127 height 15
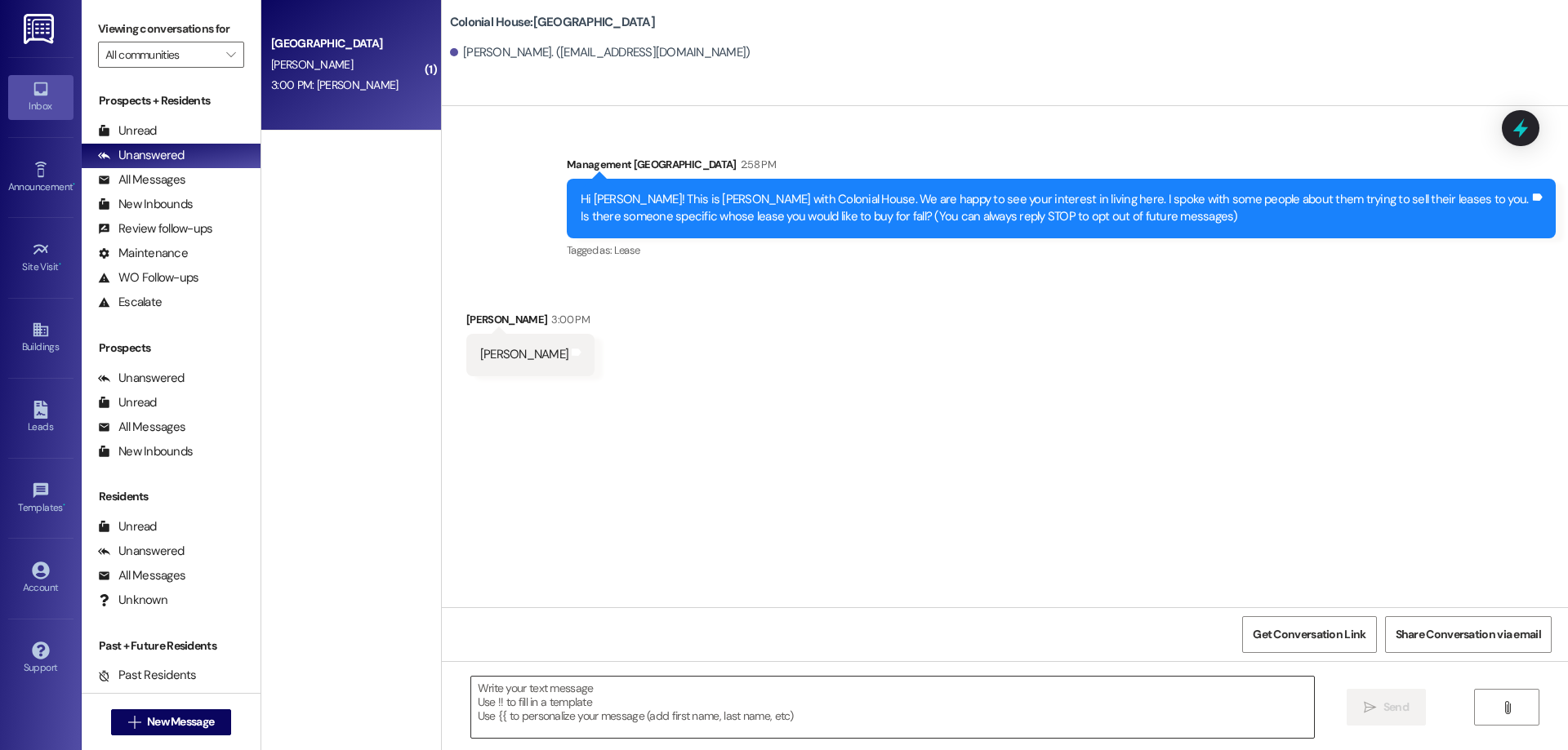
click at [757, 712] on textarea at bounding box center [892, 707] width 843 height 61
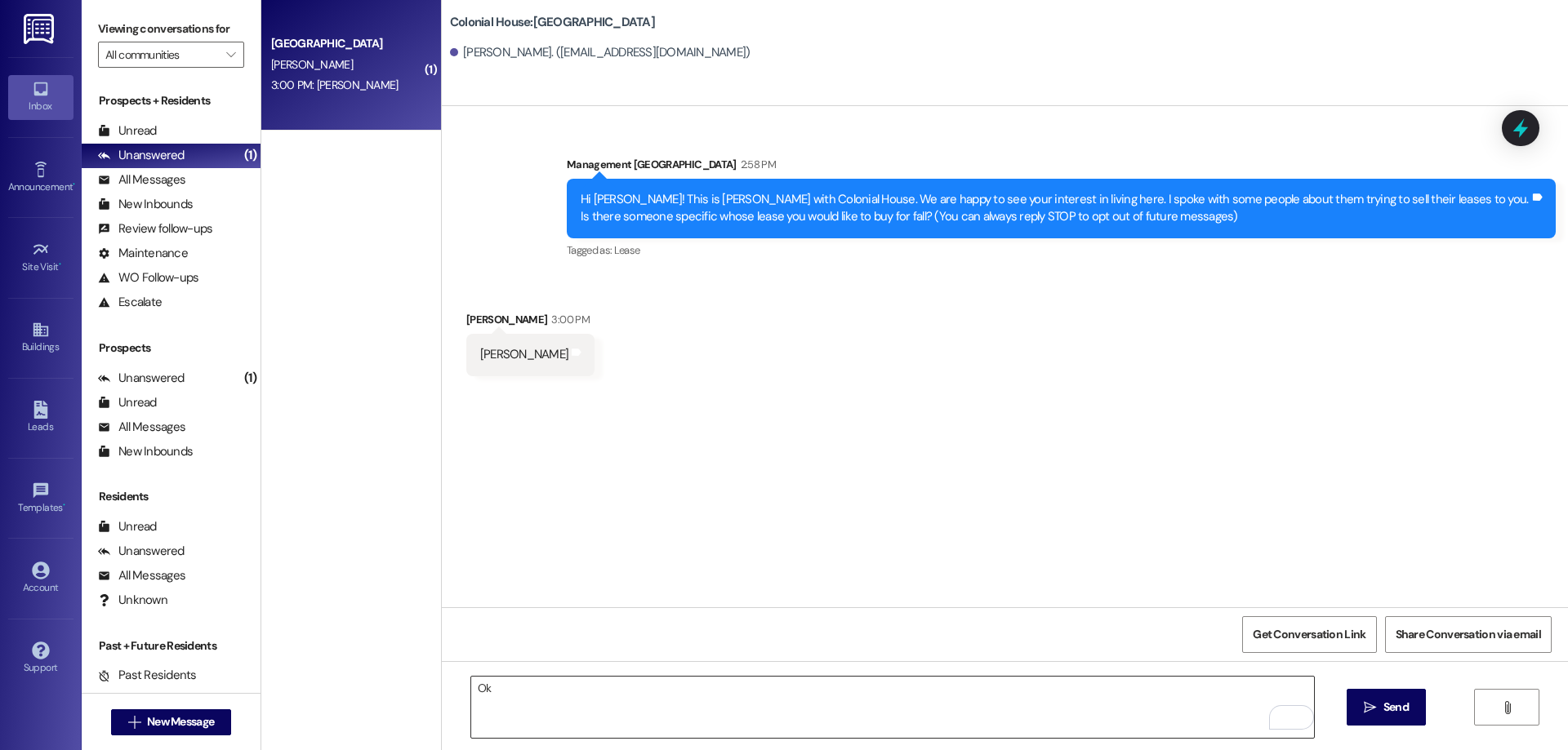
click at [676, 712] on textarea "Ok" at bounding box center [892, 707] width 843 height 61
click at [472, 693] on textarea "Ok sounds good," at bounding box center [892, 707] width 843 height 61
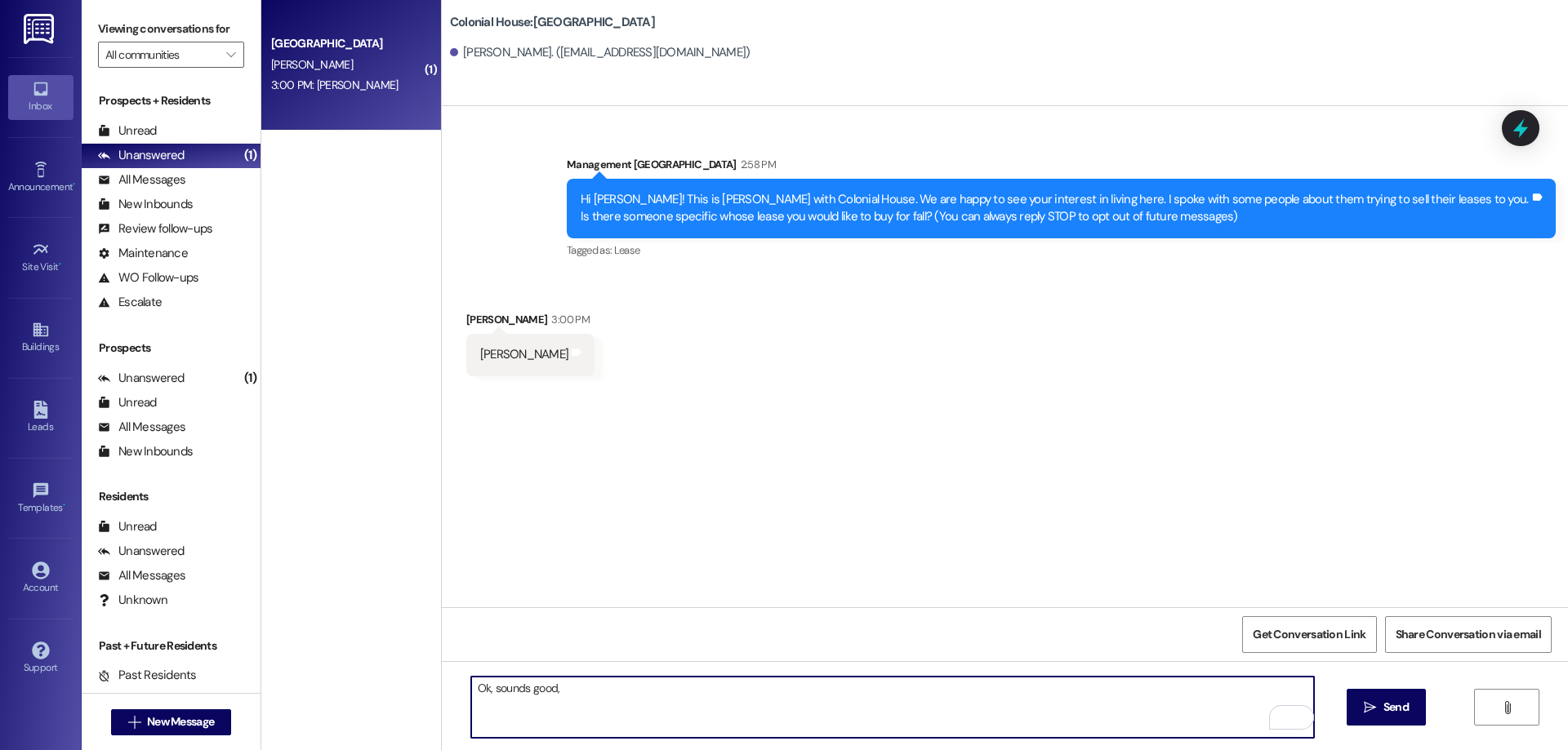
click at [584, 698] on textarea "Ok, sounds good," at bounding box center [892, 707] width 843 height 61
click at [750, 696] on textarea "Ok, sounds good! I just sent you the lease and a Buyer agreeement. You will nee…" at bounding box center [892, 707] width 843 height 61
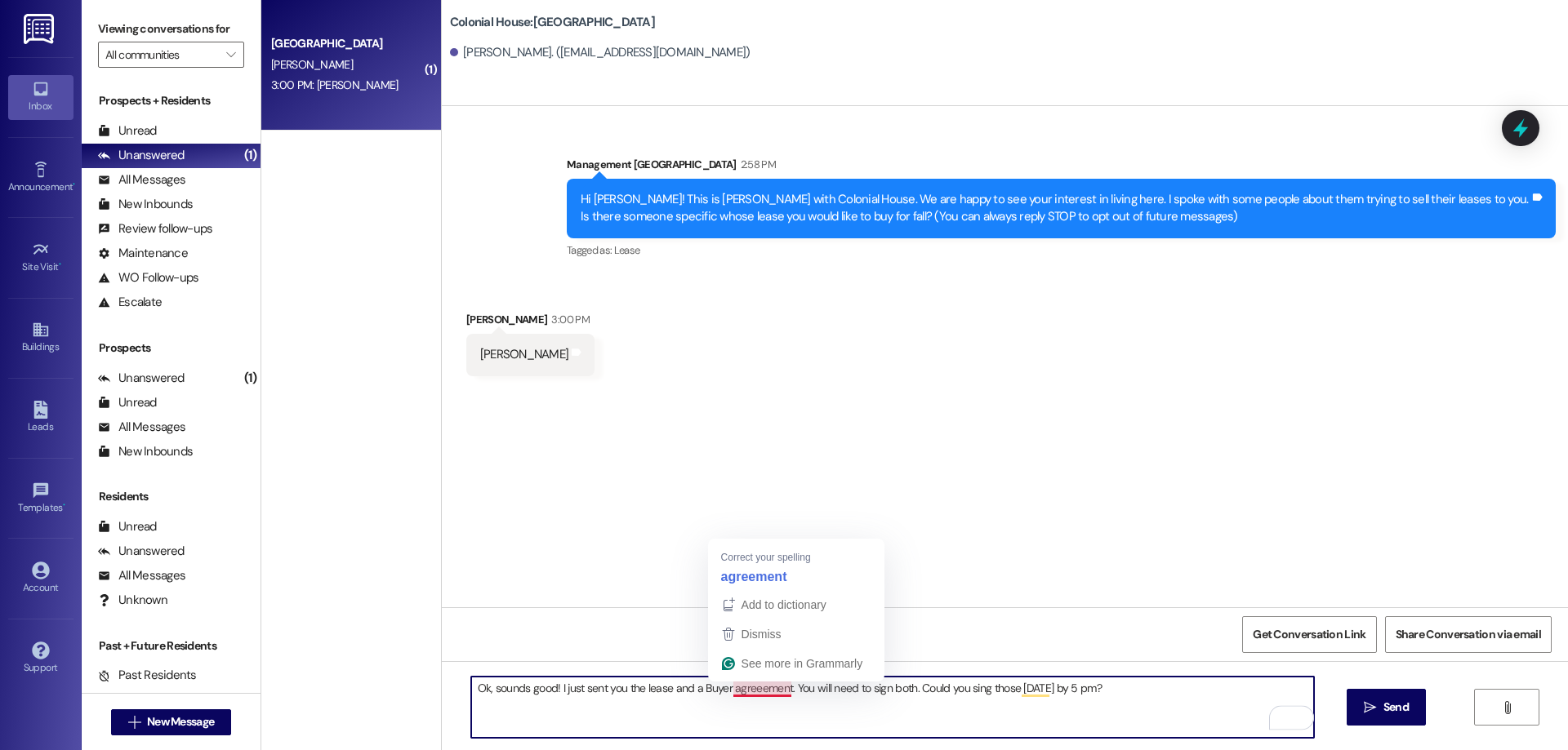
click at [754, 688] on textarea "Ok, sounds good! I just sent you the lease and a Buyer agreeement. You will nee…" at bounding box center [892, 707] width 843 height 61
click at [1139, 698] on textarea "Ok, sounds good! I just sent you the lease and a Buyer agreement. You will need…" at bounding box center [892, 707] width 843 height 61
paste textarea "The last step is to pay the application fee and security deposit. Your spot won…"
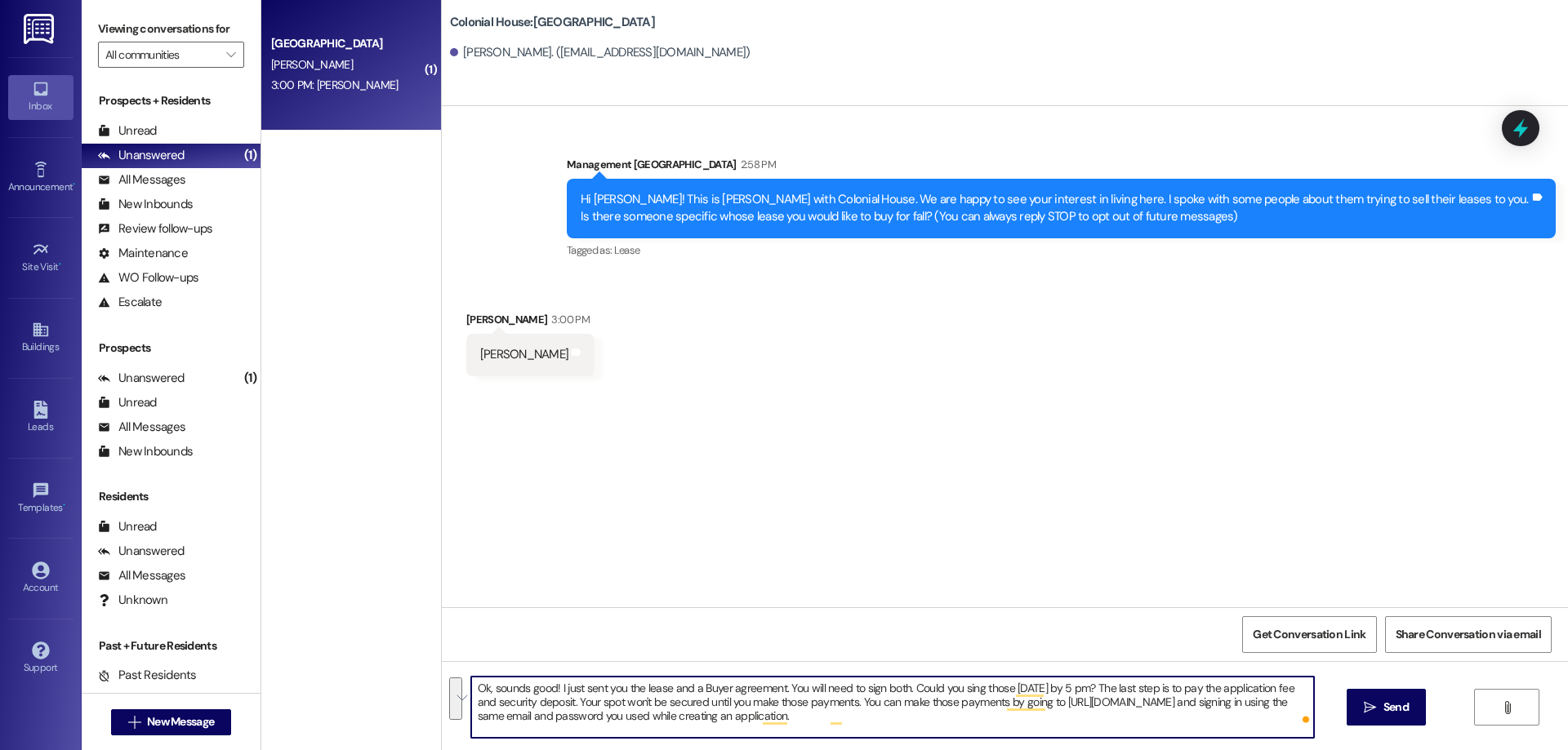
drag, startPoint x: 957, startPoint y: 731, endPoint x: 454, endPoint y: 679, distance: 505.7
click at [462, 679] on div "Ok, sounds good! I just sent you the lease and a Buyer agreement. You will need…" at bounding box center [884, 707] width 844 height 63
type textarea "Ok, sounds good! I just sent you the lease and a Buyer agreement. You will need…"
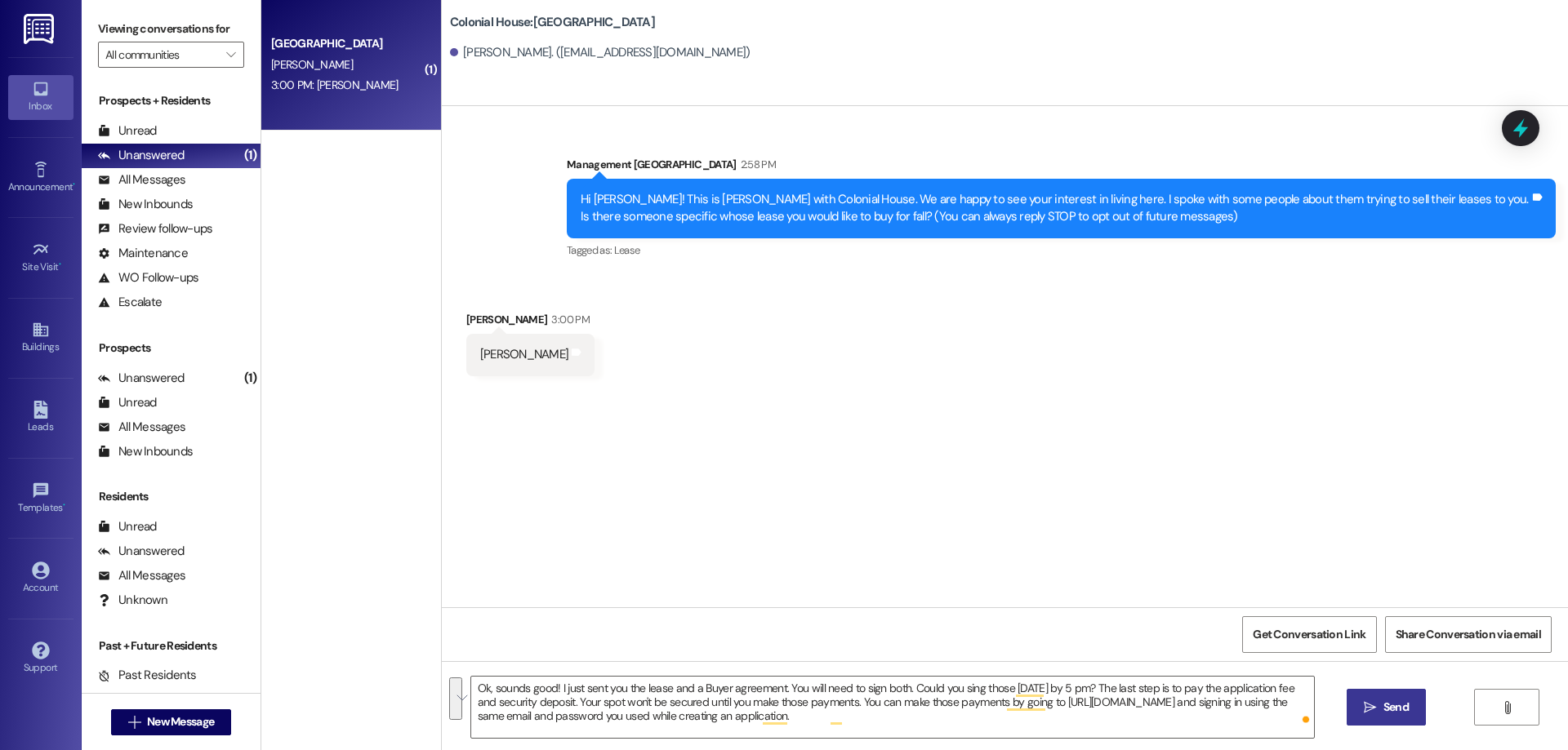
click at [1400, 702] on span "Send" at bounding box center [1396, 707] width 25 height 17
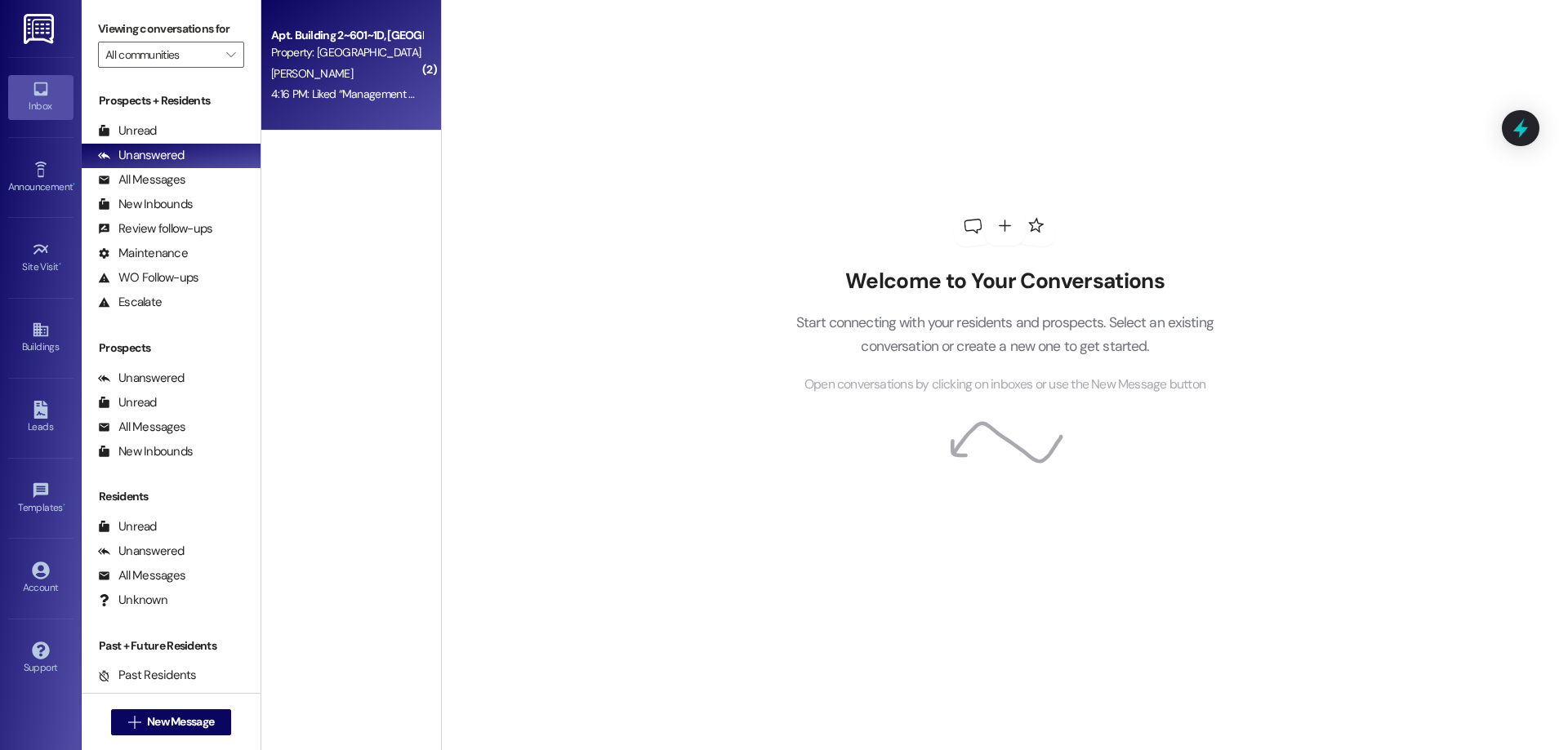
click at [400, 93] on div "4:16 PM: Liked “Management Colonial House (Colonial House): But I did look thro…" at bounding box center [1139, 94] width 1736 height 15
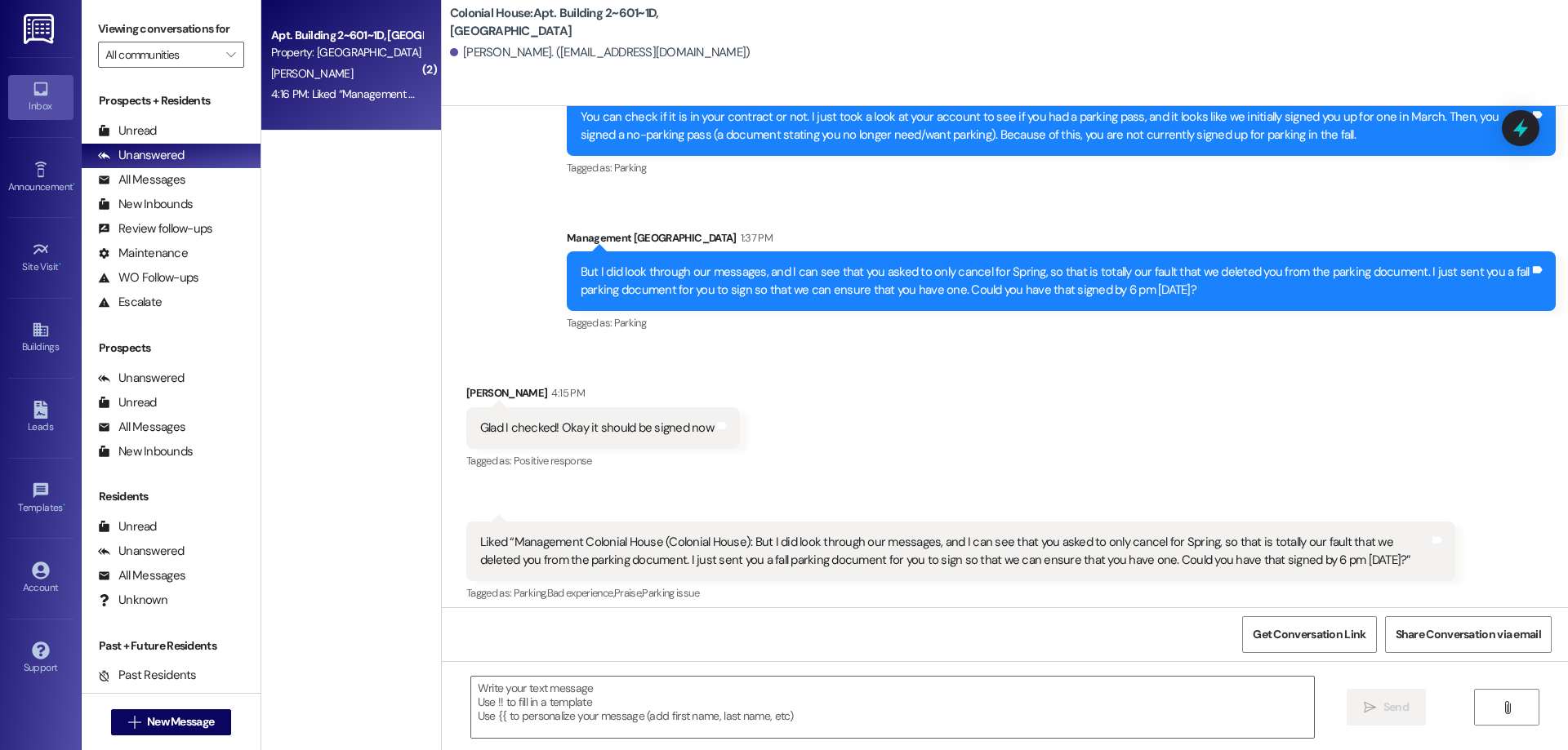
scroll to position [25100, 0]
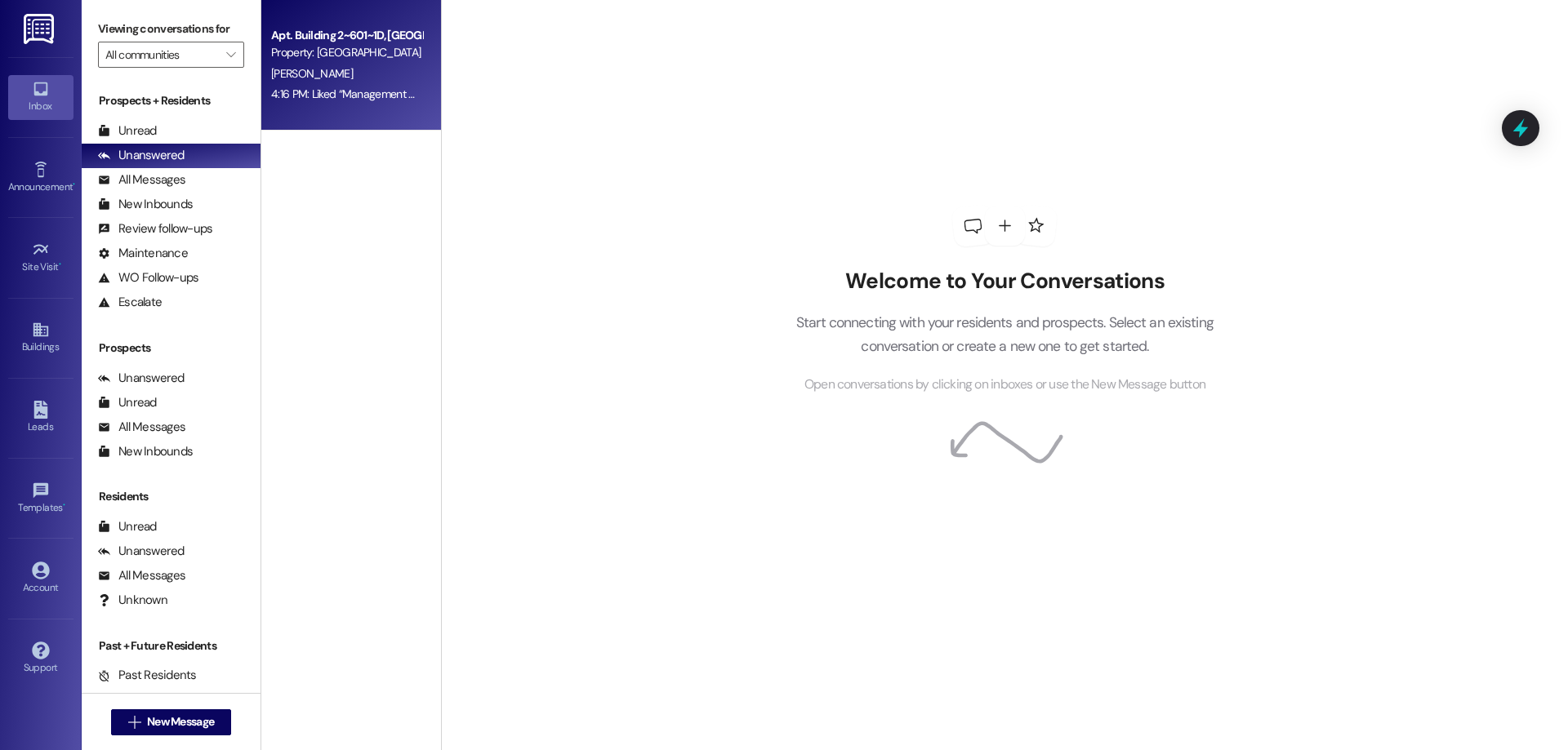
click at [407, 69] on div "T. Olsen" at bounding box center [346, 74] width 154 height 21
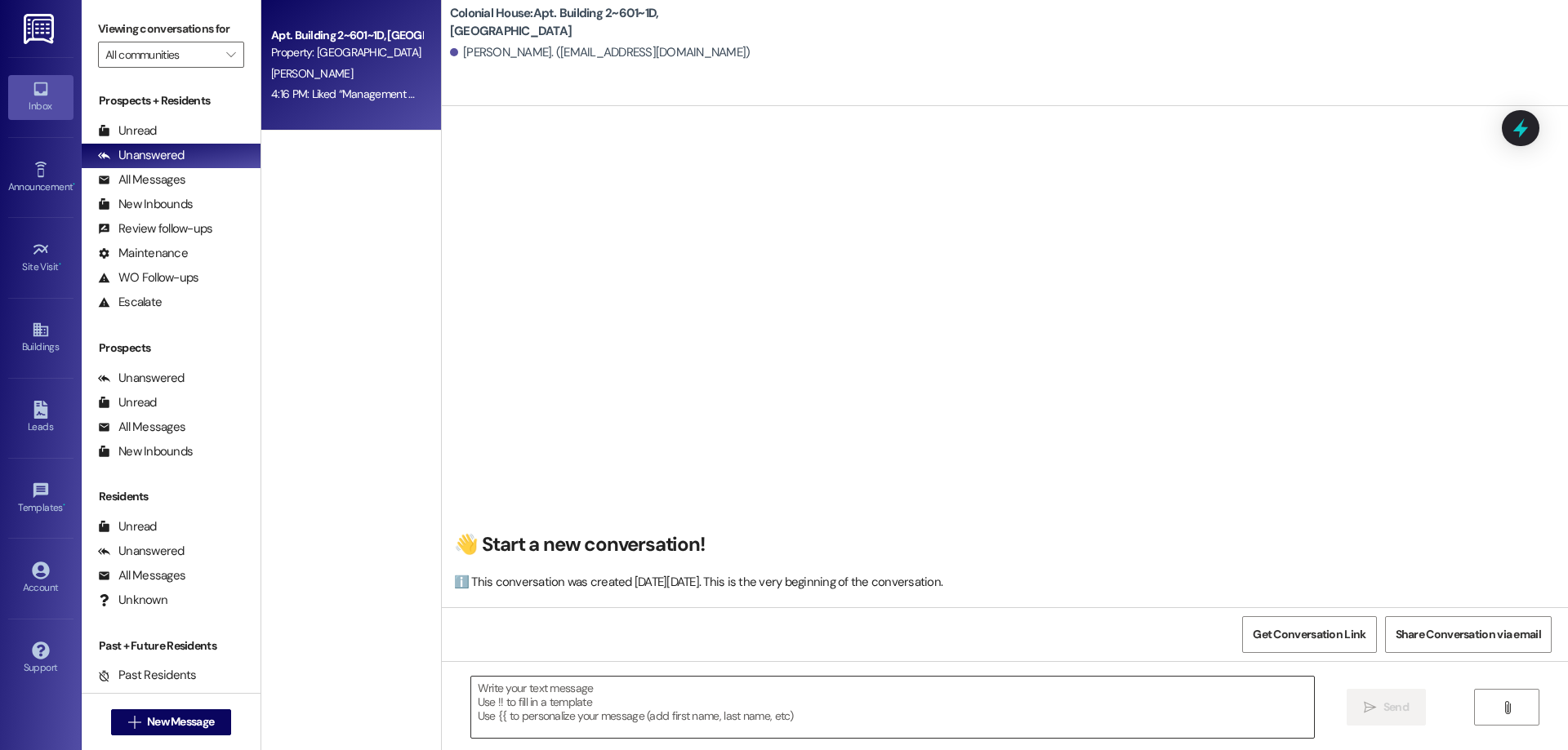
click at [922, 694] on textarea at bounding box center [892, 707] width 843 height 61
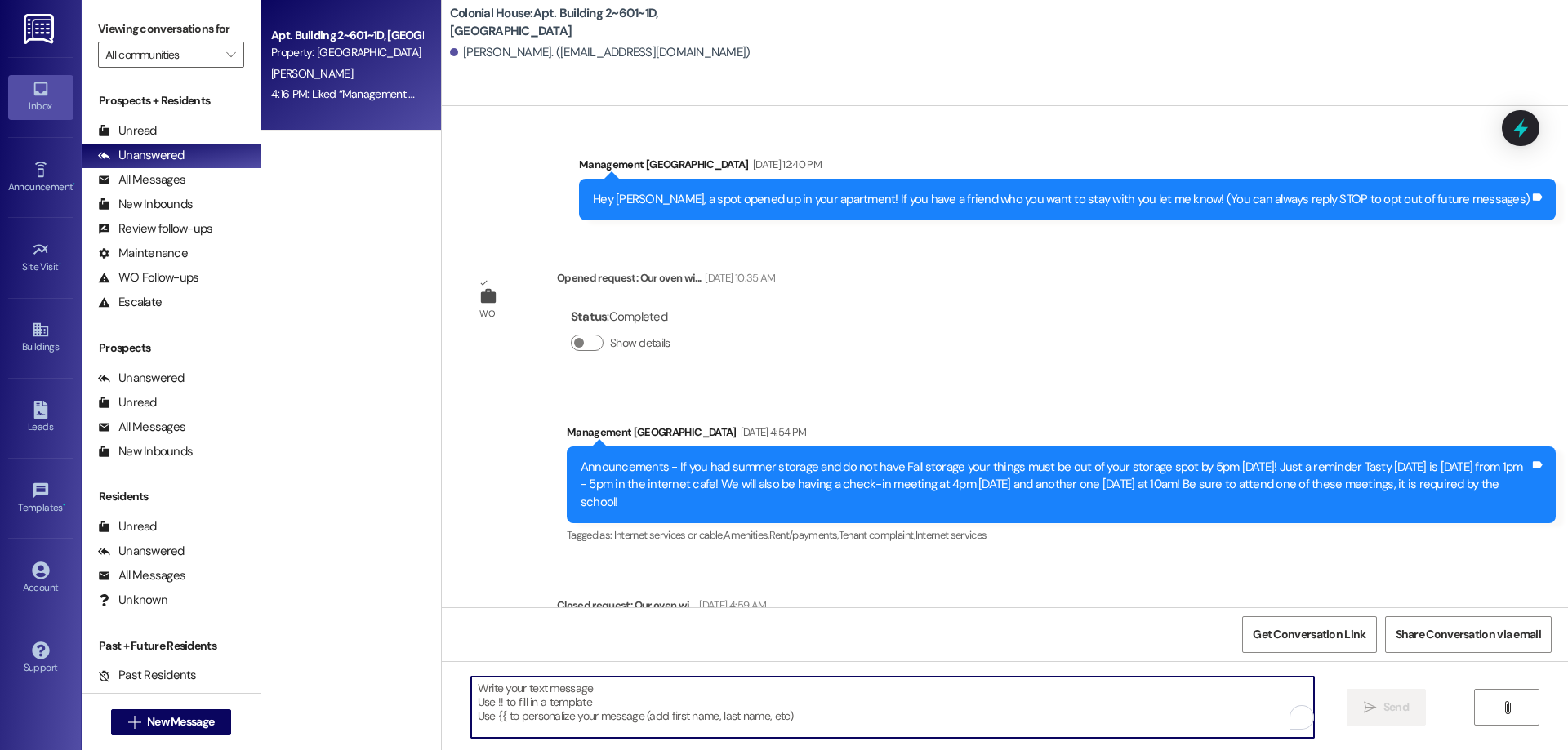
scroll to position [25100, 0]
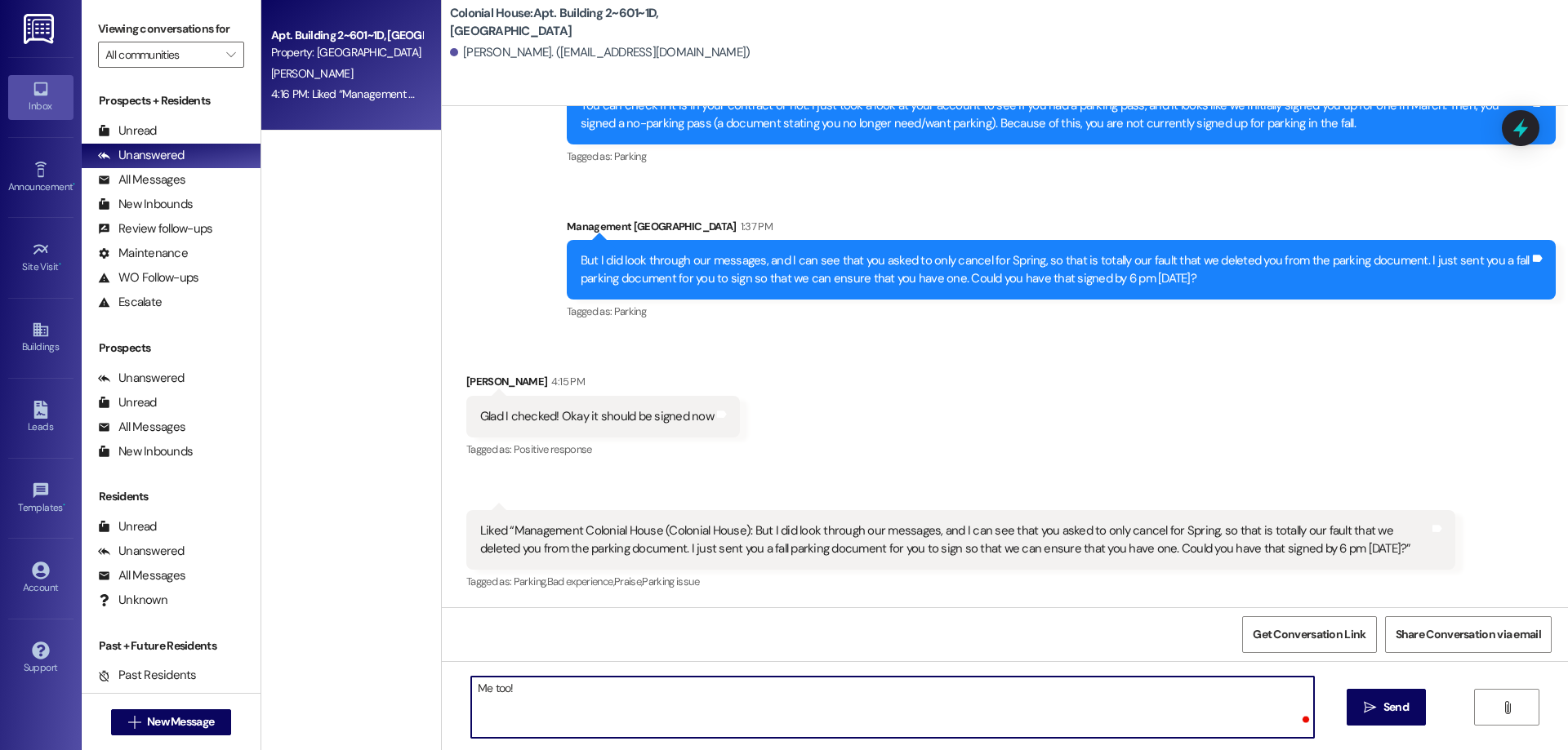
type textarea "Me too!"
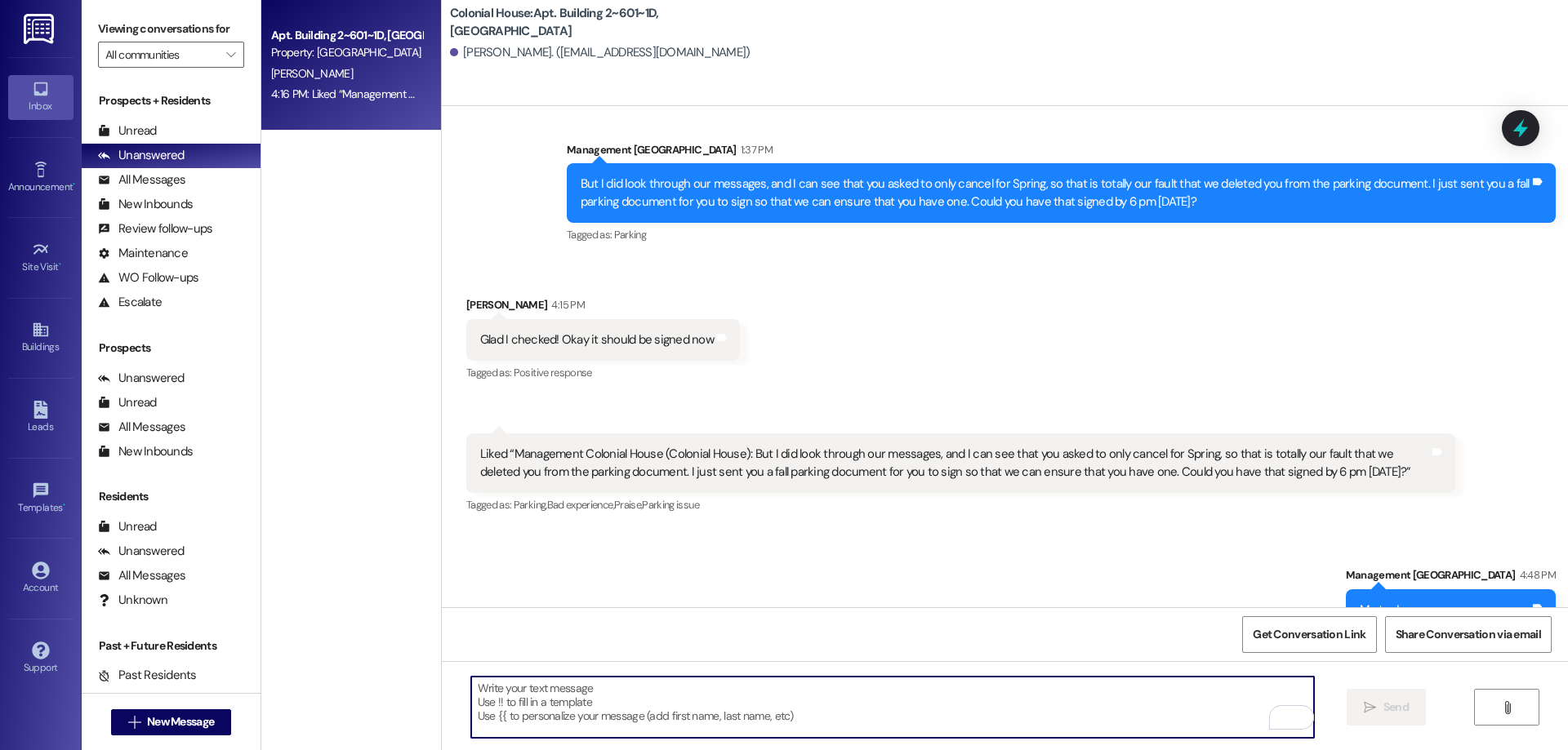
scroll to position [25214, 0]
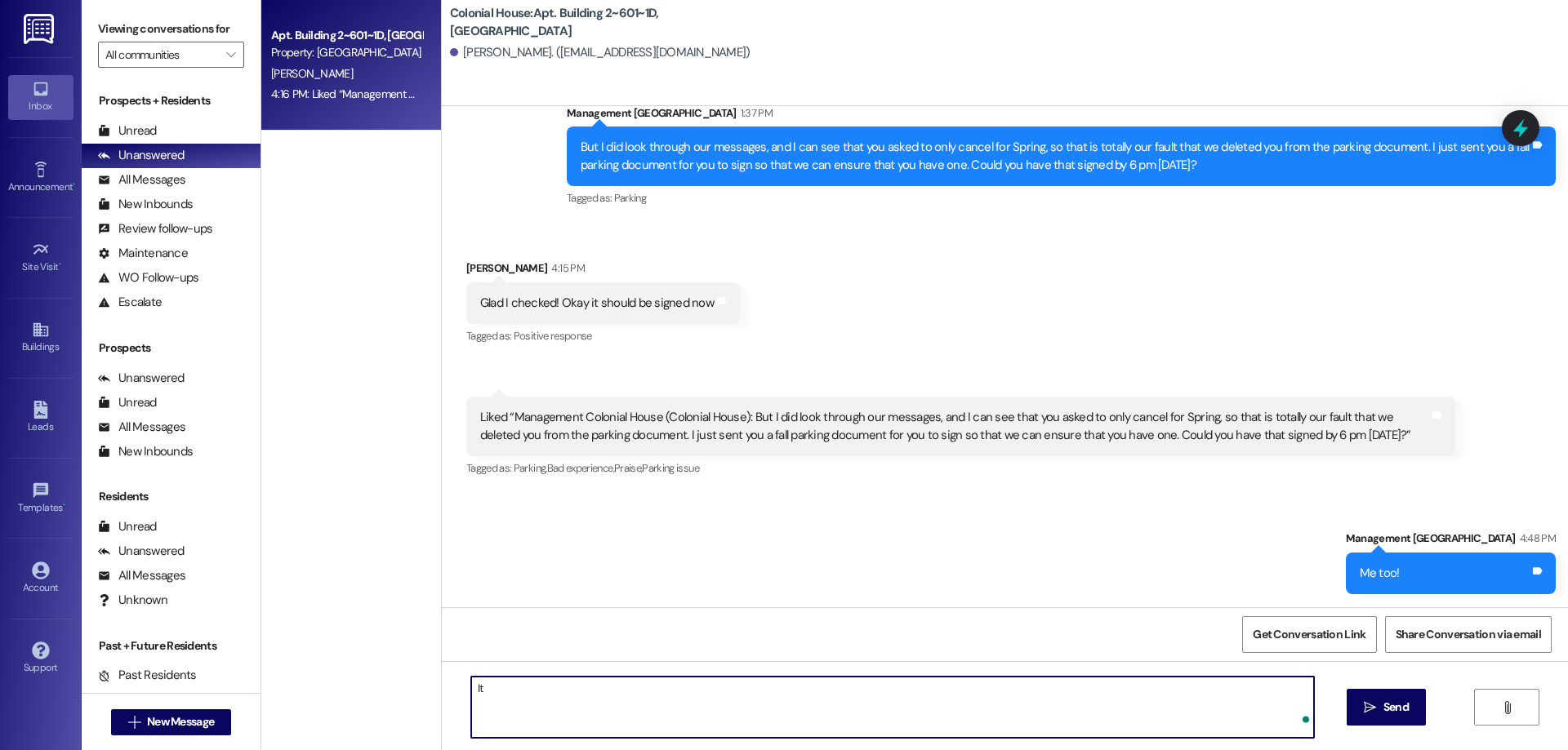
type textarea "I"
type textarea "You are all set!"
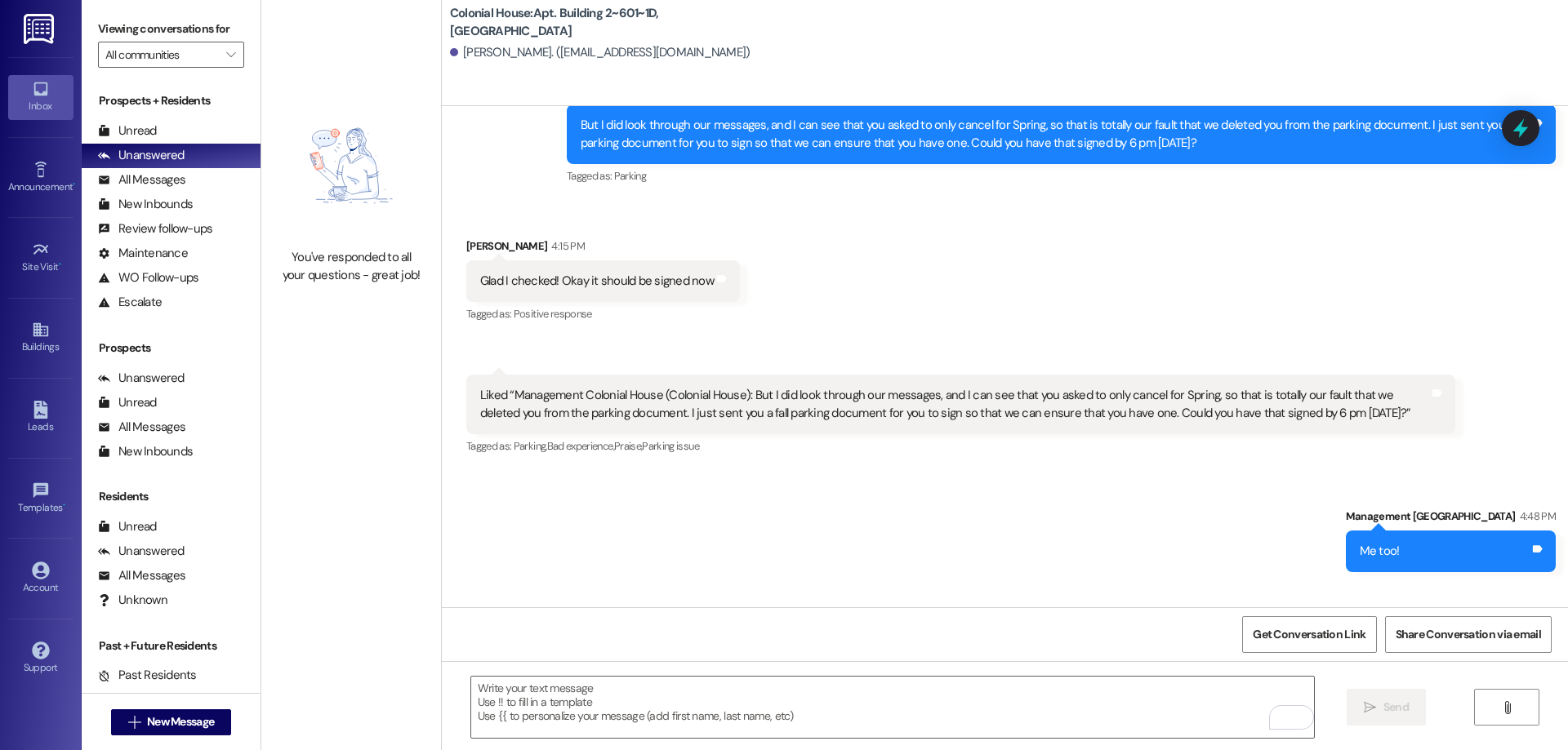
scroll to position [25441, 0]
